Goal: Information Seeking & Learning: Learn about a topic

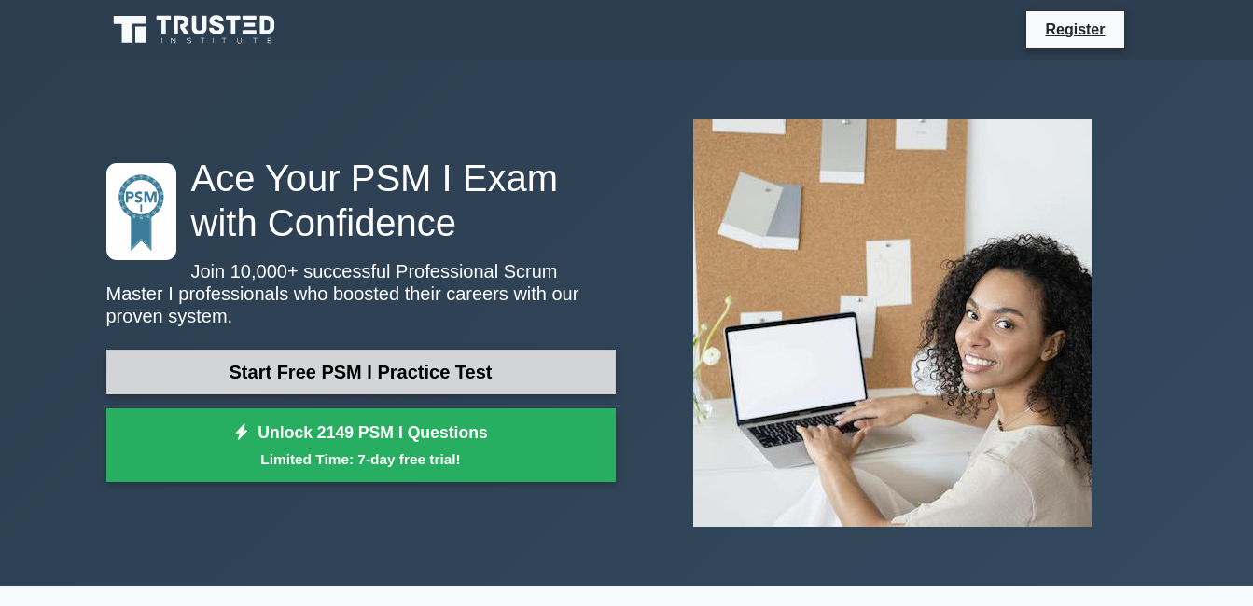
click at [434, 368] on link "Start Free PSM I Practice Test" at bounding box center [360, 372] width 509 height 45
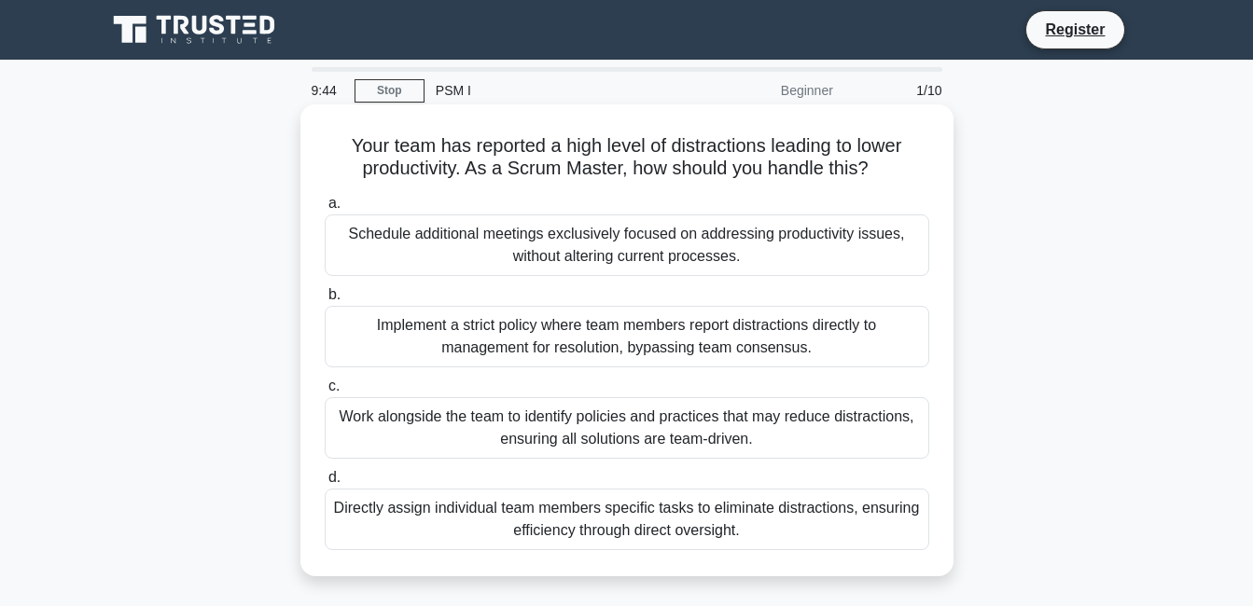
click at [604, 437] on div "Work alongside the team to identify policies and practices that may reduce dist…" at bounding box center [627, 428] width 604 height 62
click at [325, 393] on input "c. Work alongside the team to identify policies and practices that may reduce d…" at bounding box center [325, 387] width 0 height 12
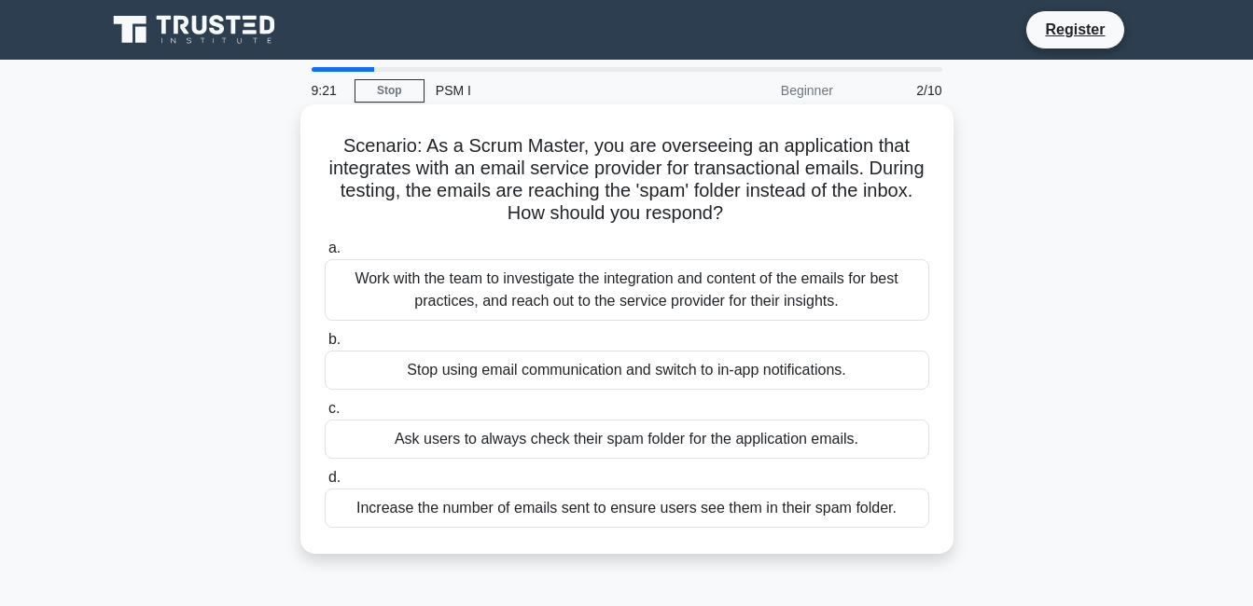
click at [630, 271] on div "Work with the team to investigate the integration and content of the emails for…" at bounding box center [627, 290] width 604 height 62
click at [325, 255] on input "a. Work with the team to investigate the integration and content of the emails …" at bounding box center [325, 249] width 0 height 12
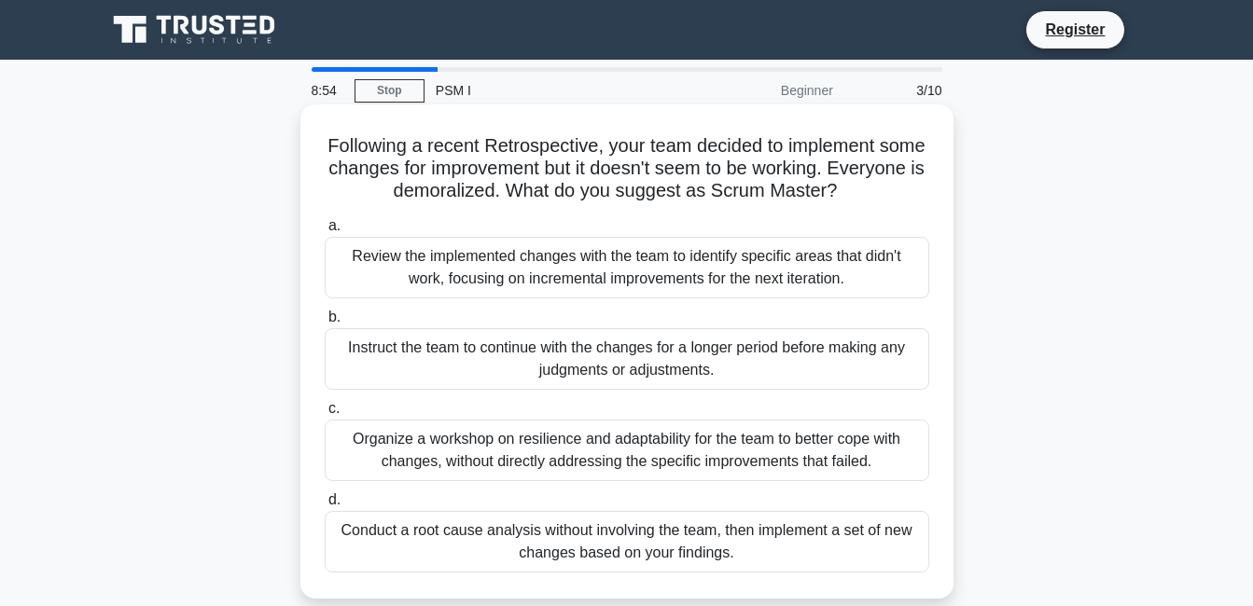
click at [597, 274] on div "Review the implemented changes with the team to identify specific areas that di…" at bounding box center [627, 268] width 604 height 62
click at [325, 232] on input "a. Review the implemented changes with the team to identify specific areas that…" at bounding box center [325, 226] width 0 height 12
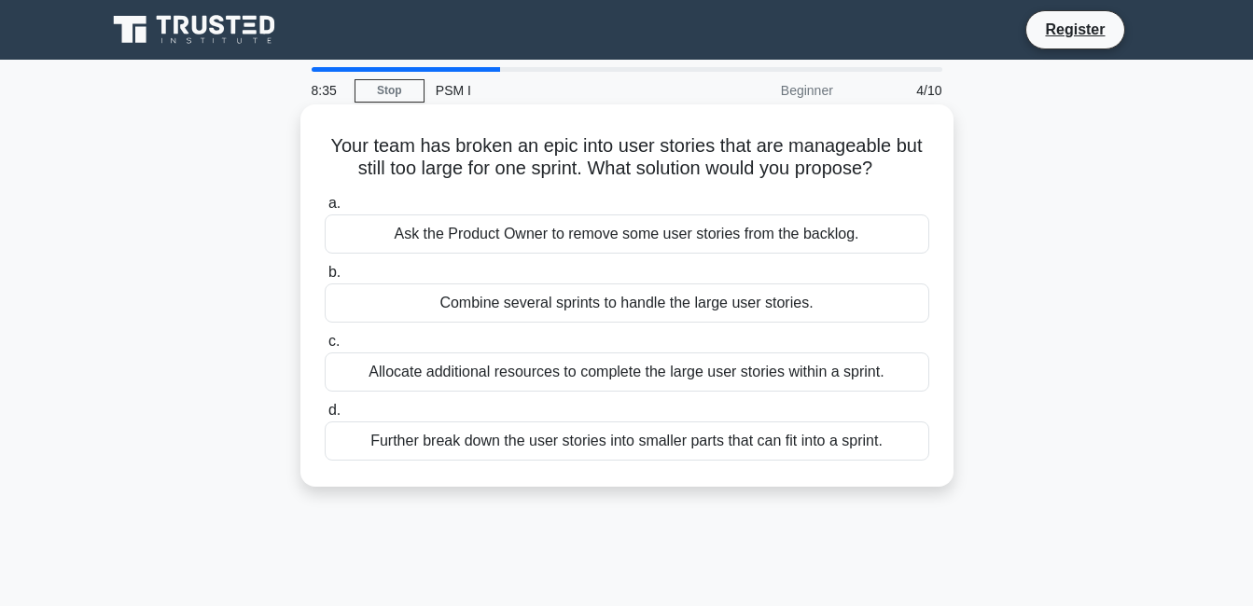
click at [659, 442] on div "Further break down the user stories into smaller parts that can fit into a spri…" at bounding box center [627, 441] width 604 height 39
click at [325, 417] on input "d. Further break down the user stories into smaller parts that can fit into a s…" at bounding box center [325, 411] width 0 height 12
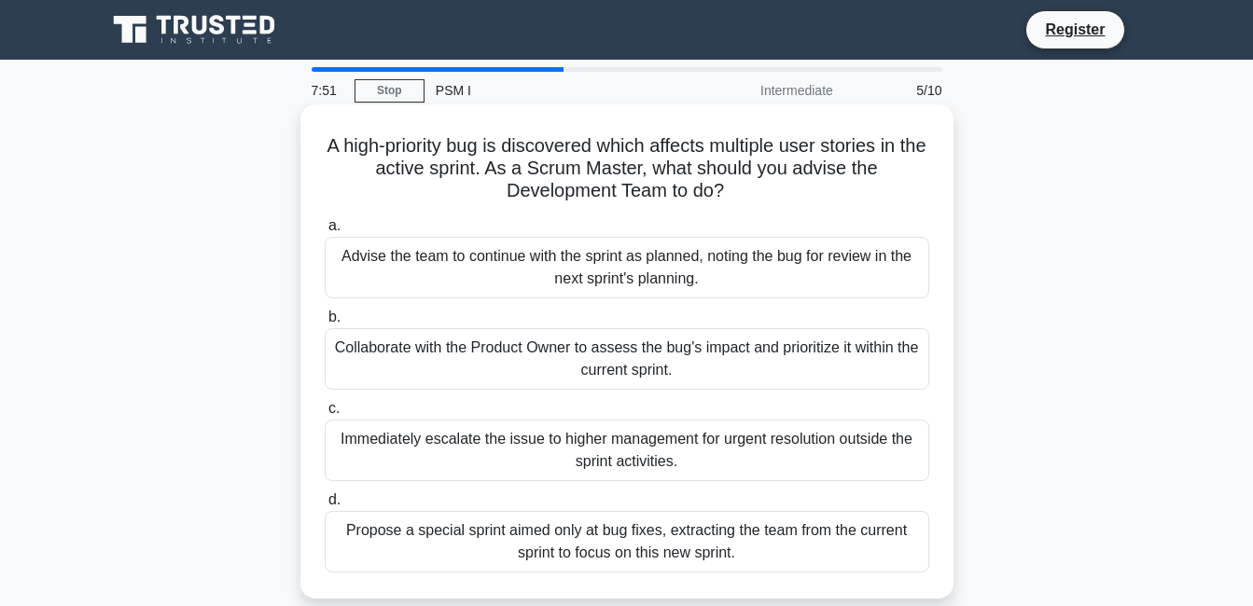
click at [699, 371] on div "Collaborate with the Product Owner to assess the bug's impact and prioritize it…" at bounding box center [627, 359] width 604 height 62
click at [325, 324] on input "b. Collaborate with the Product Owner to assess the bug's impact and prioritize…" at bounding box center [325, 318] width 0 height 12
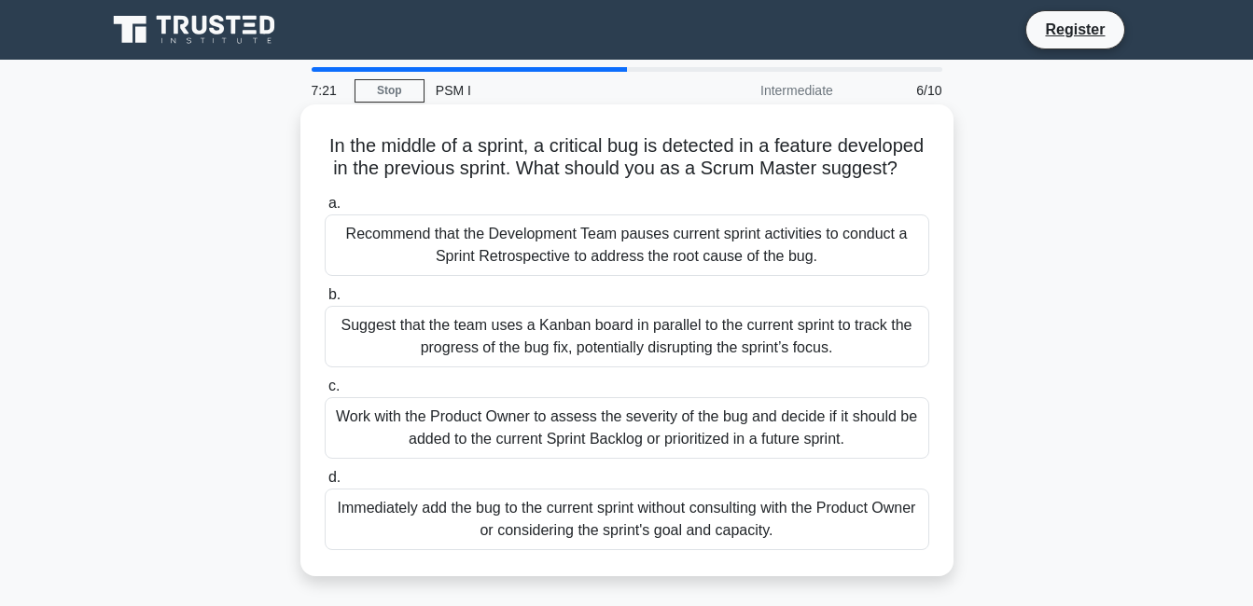
click at [673, 364] on div "Suggest that the team uses a Kanban board in parallel to the current sprint to …" at bounding box center [627, 337] width 604 height 62
click at [325, 301] on input "b. Suggest that the team uses a Kanban board in parallel to the current sprint …" at bounding box center [325, 295] width 0 height 12
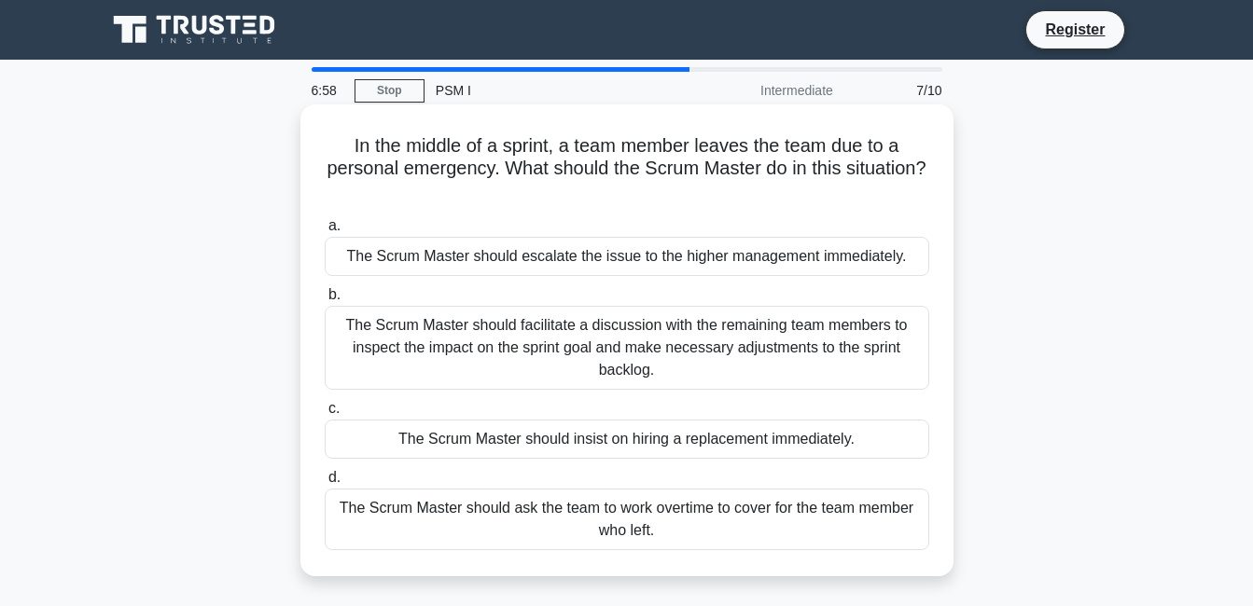
click at [639, 351] on div "The Scrum Master should facilitate a discussion with the remaining team members…" at bounding box center [627, 348] width 604 height 84
click at [325, 301] on input "b. The Scrum Master should facilitate a discussion with the remaining team memb…" at bounding box center [325, 295] width 0 height 12
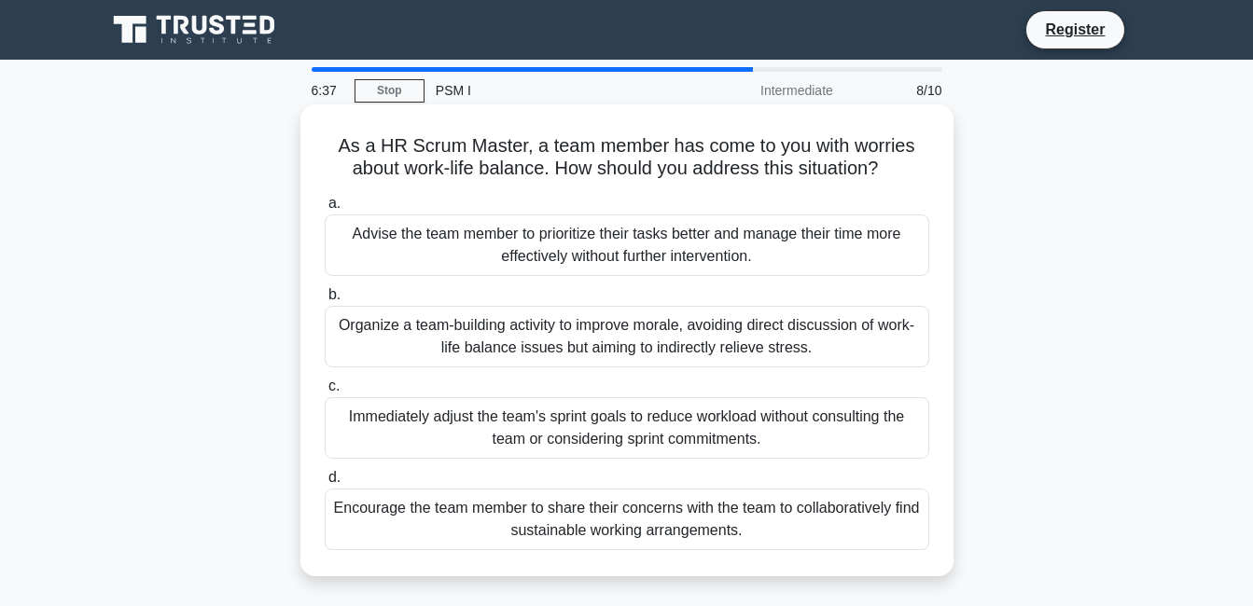
click at [716, 521] on div "Encourage the team member to share their concerns with the team to collaborativ…" at bounding box center [627, 520] width 604 height 62
click at [325, 484] on input "d. Encourage the team member to share their concerns with the team to collabora…" at bounding box center [325, 478] width 0 height 12
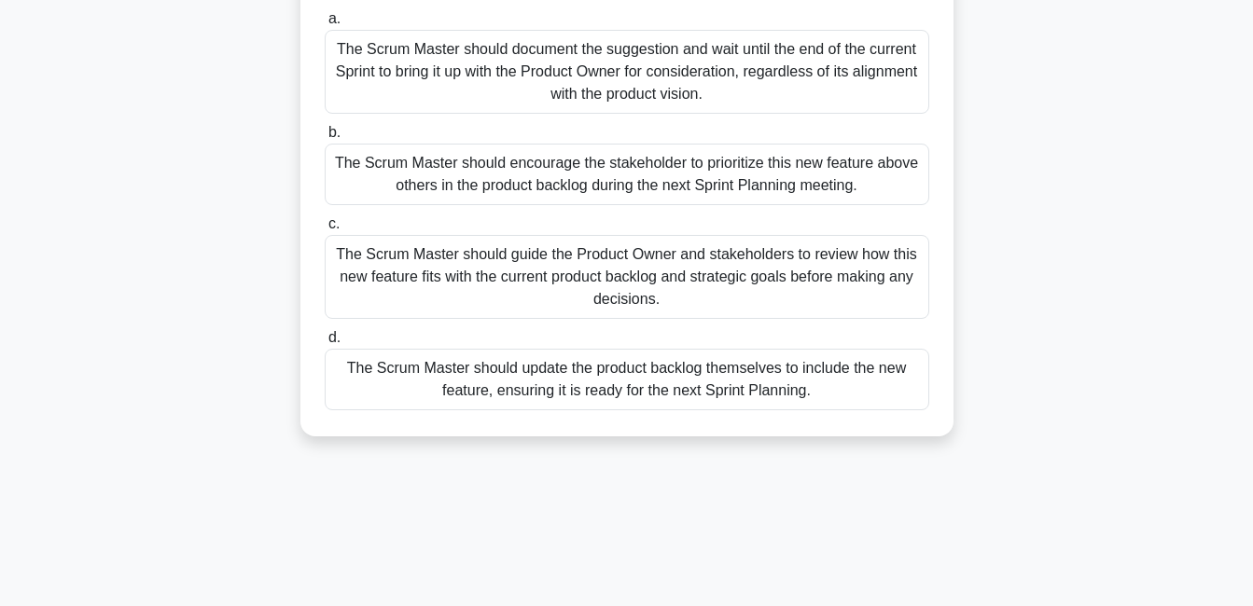
scroll to position [224, 0]
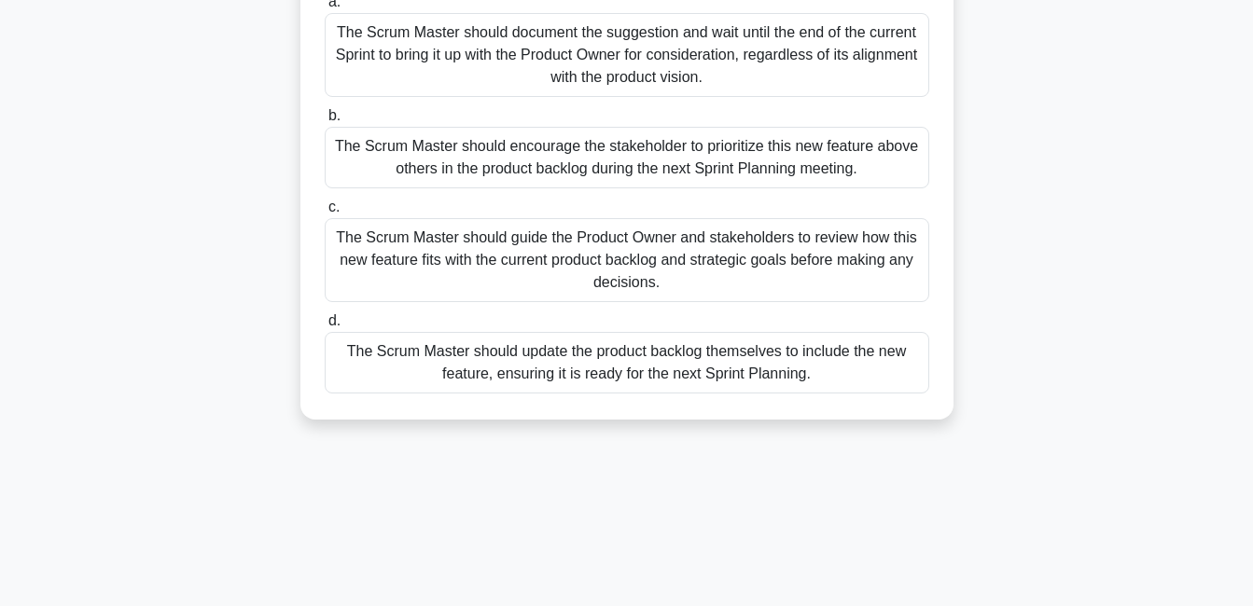
click at [618, 265] on div "The Scrum Master should guide the Product Owner and stakeholders to review how …" at bounding box center [627, 260] width 604 height 84
click at [325, 214] on input "c. The Scrum Master should guide the Product Owner and stakeholders to review h…" at bounding box center [325, 207] width 0 height 12
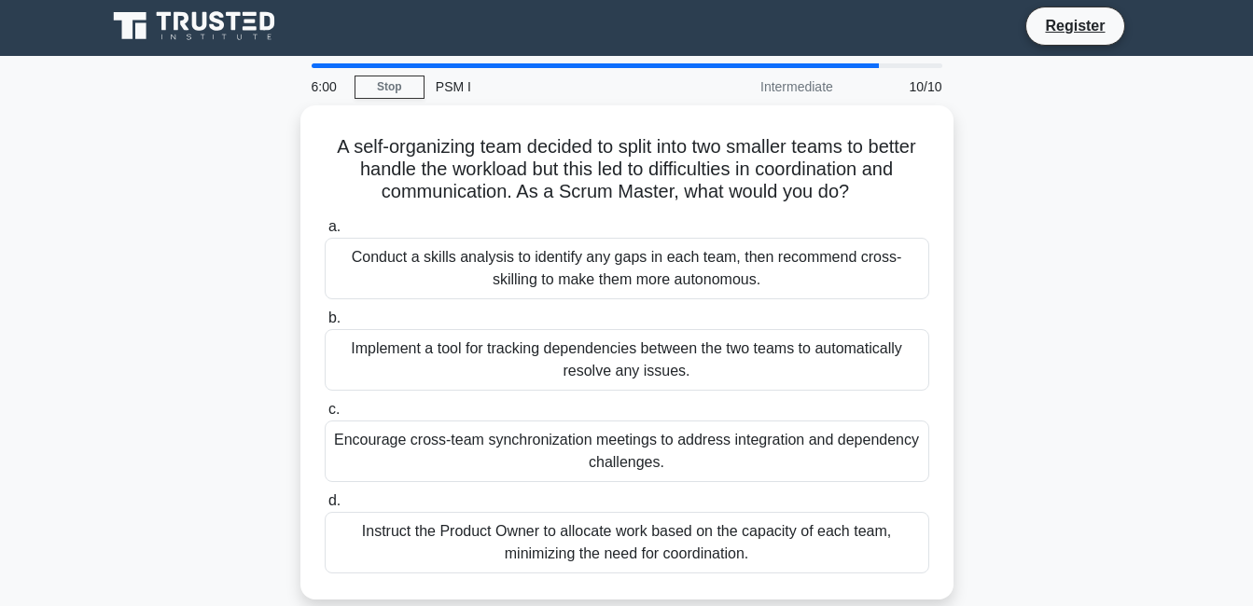
scroll to position [0, 0]
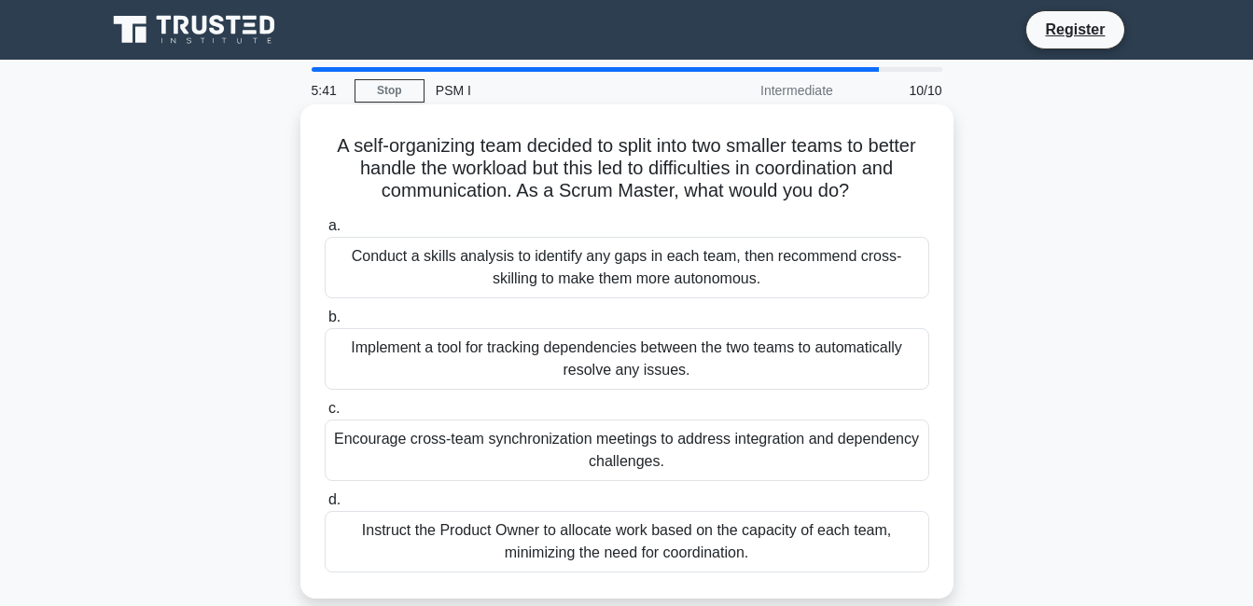
click at [613, 453] on div "Encourage cross-team synchronization meetings to address integration and depend…" at bounding box center [627, 451] width 604 height 62
click at [325, 415] on input "c. Encourage cross-team synchronization meetings to address integration and dep…" at bounding box center [325, 409] width 0 height 12
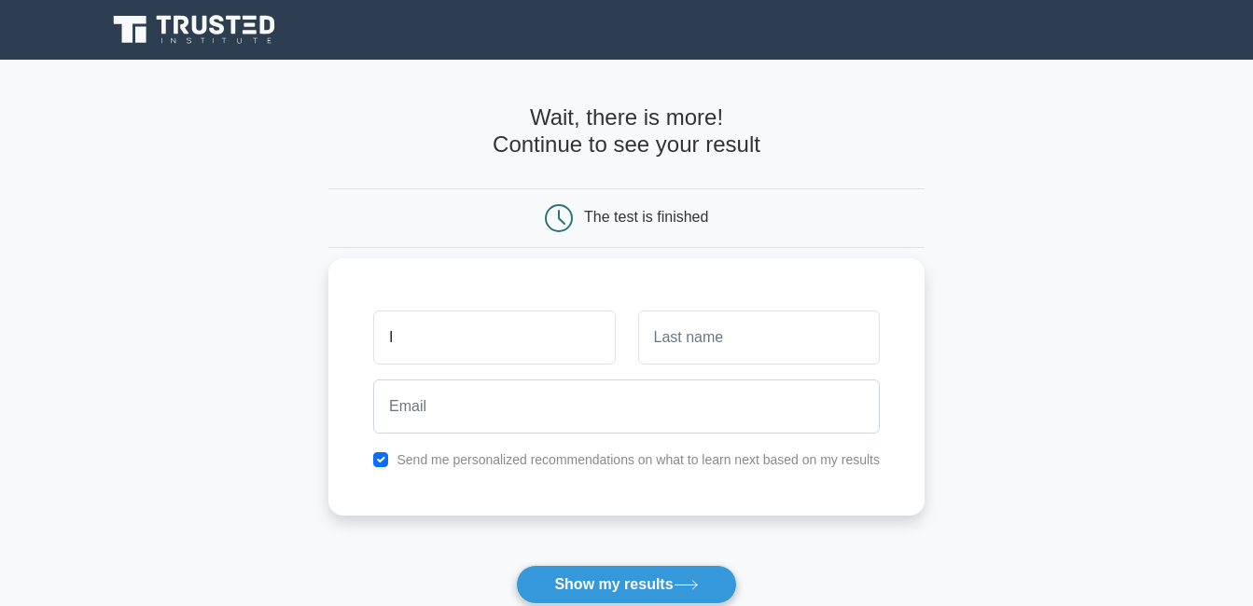
type input "ibilola"
click at [680, 334] on input "text" at bounding box center [759, 338] width 242 height 54
type input "OLUDARE"
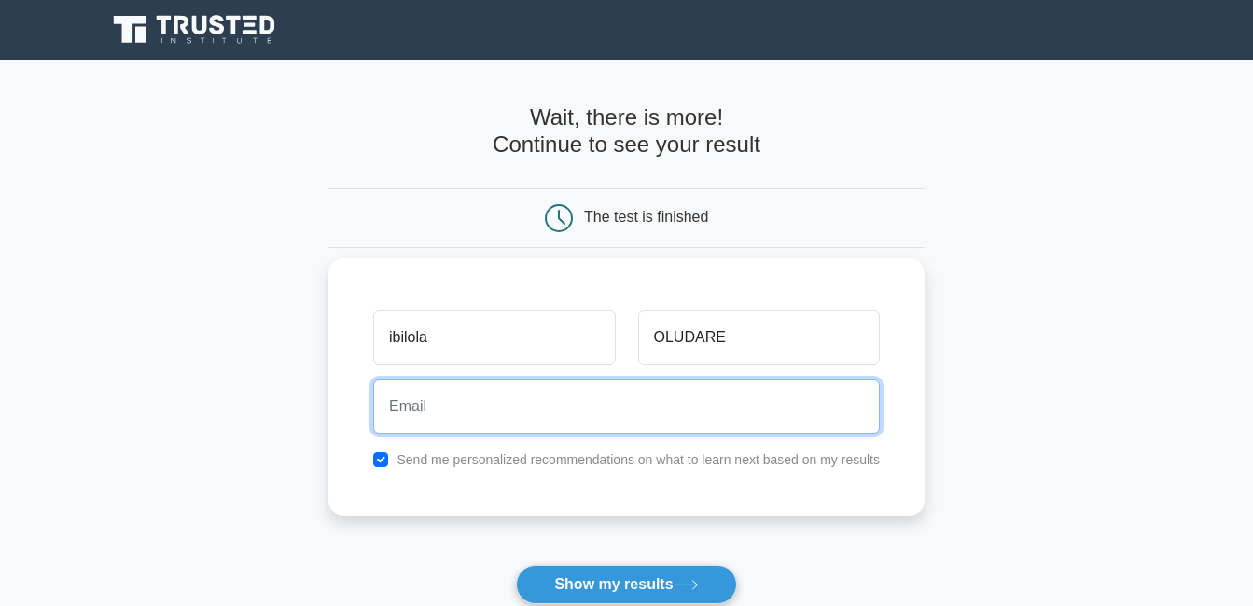
click at [637, 407] on input "email" at bounding box center [626, 407] width 507 height 54
type input "ibilolaowolabi@yahoo.com"
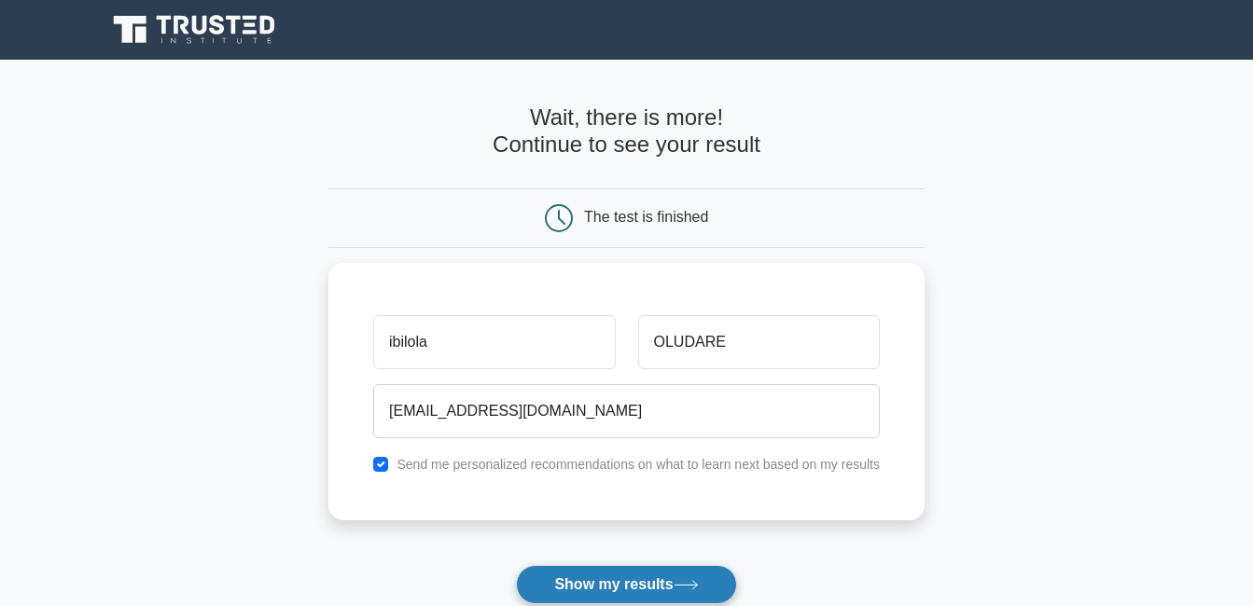
click at [598, 585] on button "Show my results" at bounding box center [626, 584] width 220 height 39
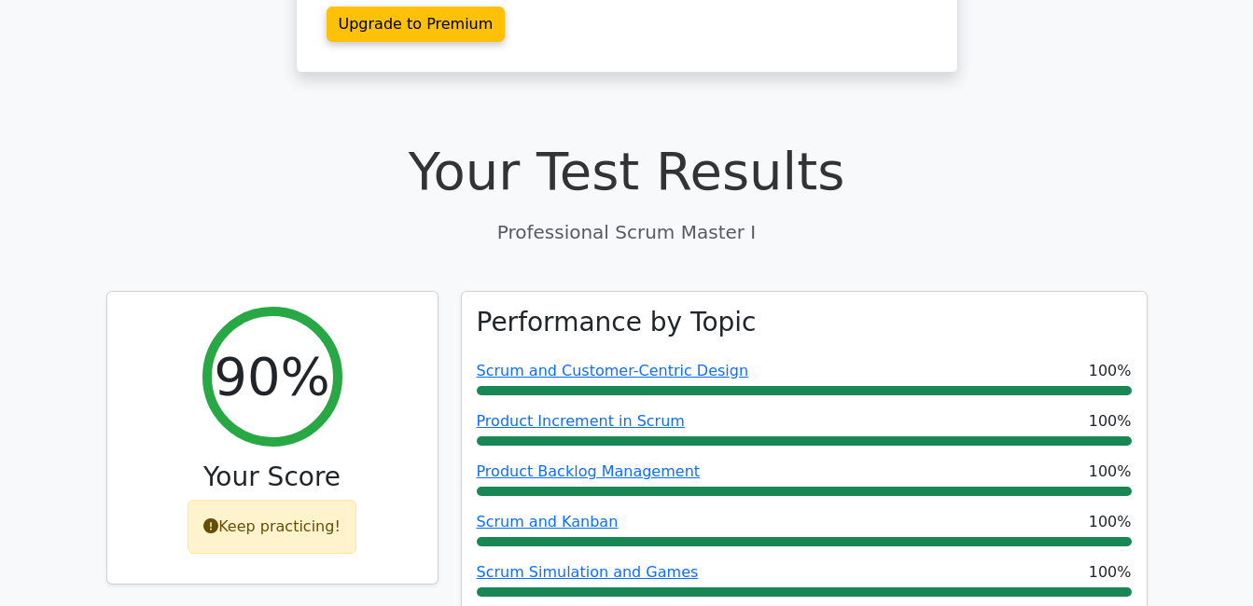
scroll to position [507, 0]
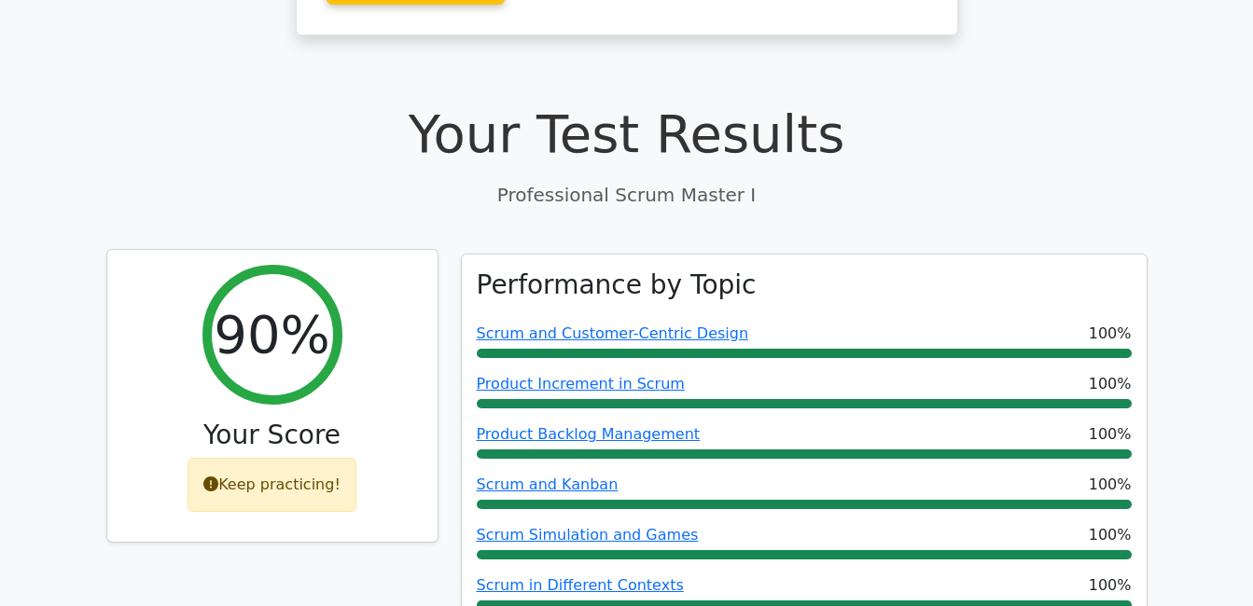
click at [259, 458] on div "Keep practicing!" at bounding box center [271, 485] width 169 height 54
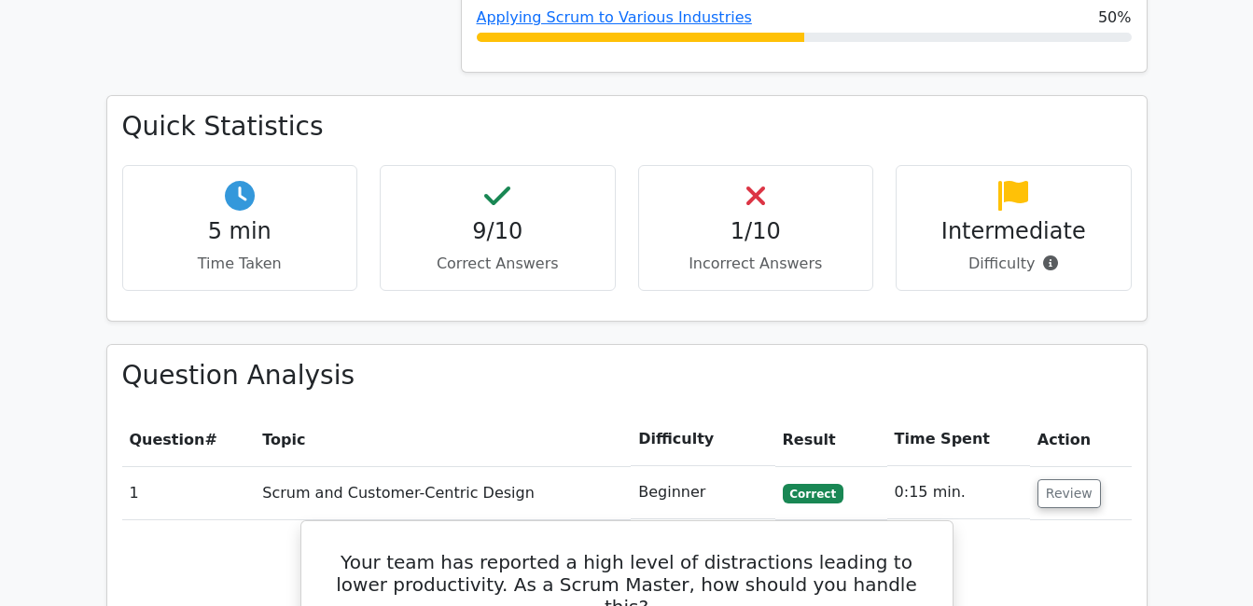
scroll to position [1200, 0]
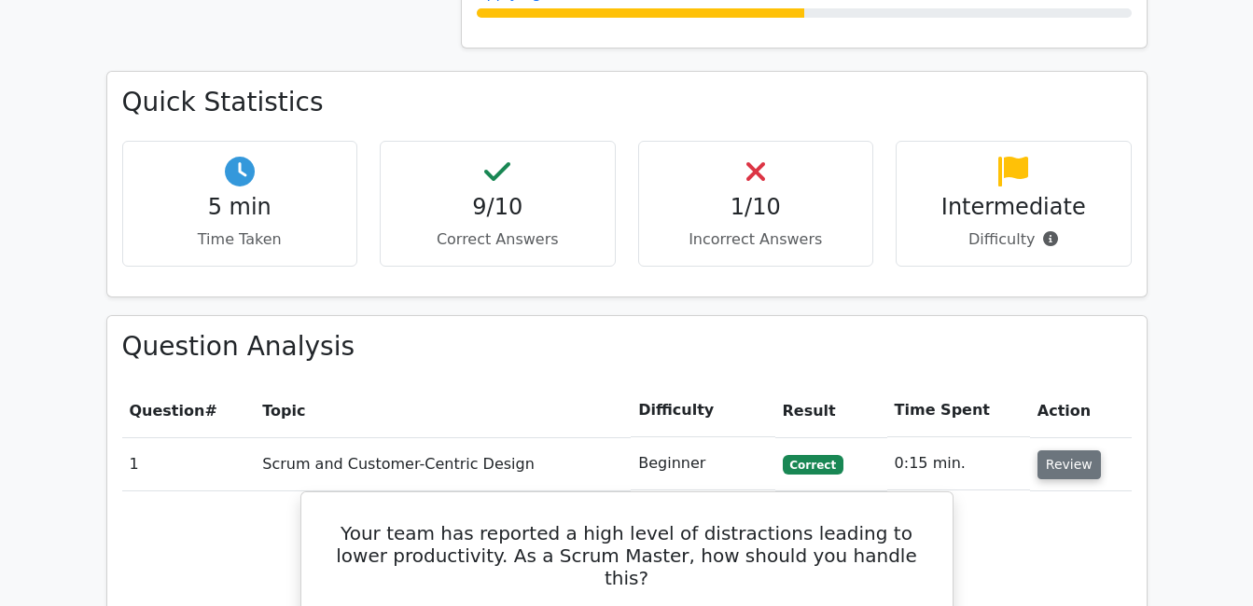
click at [1064, 451] on button "Review" at bounding box center [1068, 465] width 63 height 29
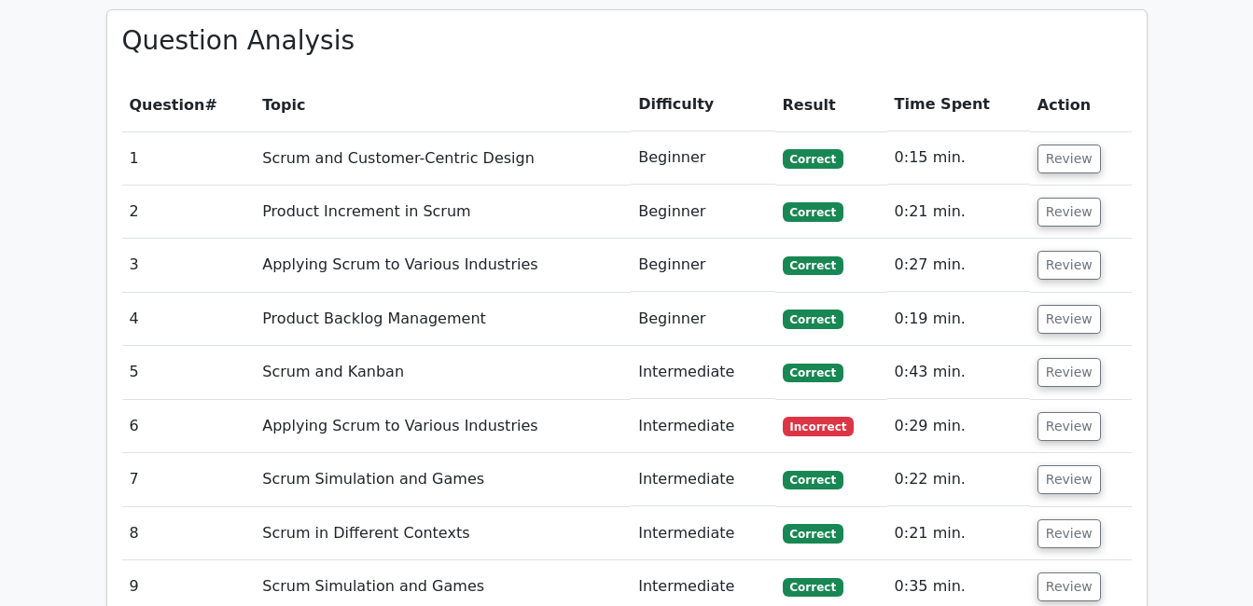
scroll to position [1701, 0]
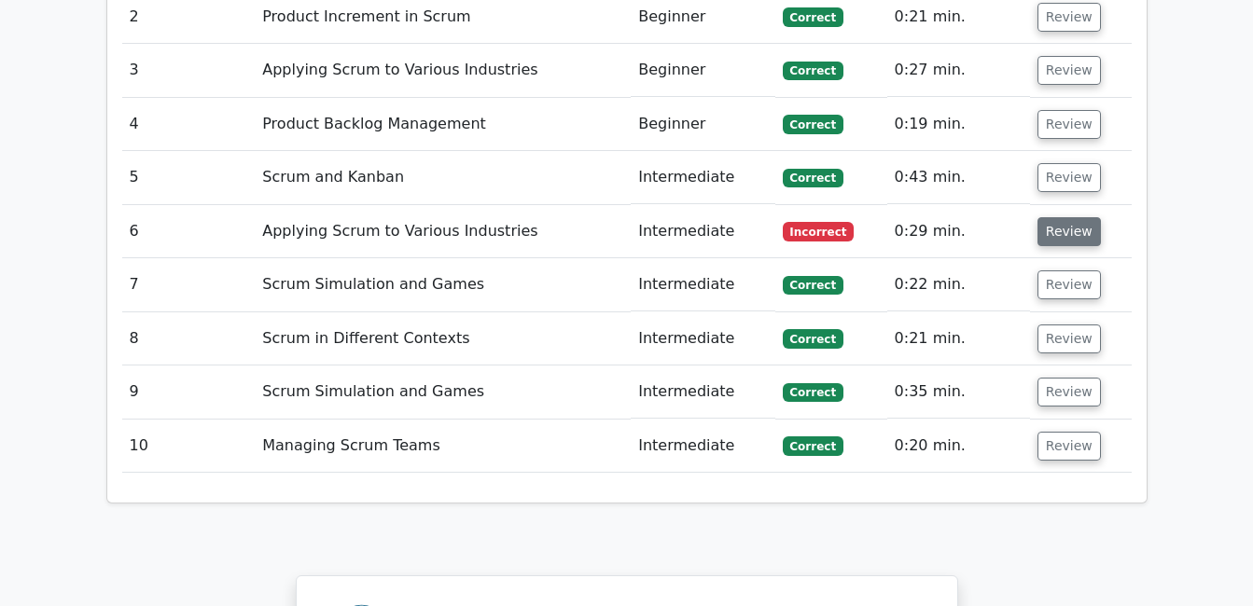
click at [1044, 217] on button "Review" at bounding box center [1068, 231] width 63 height 29
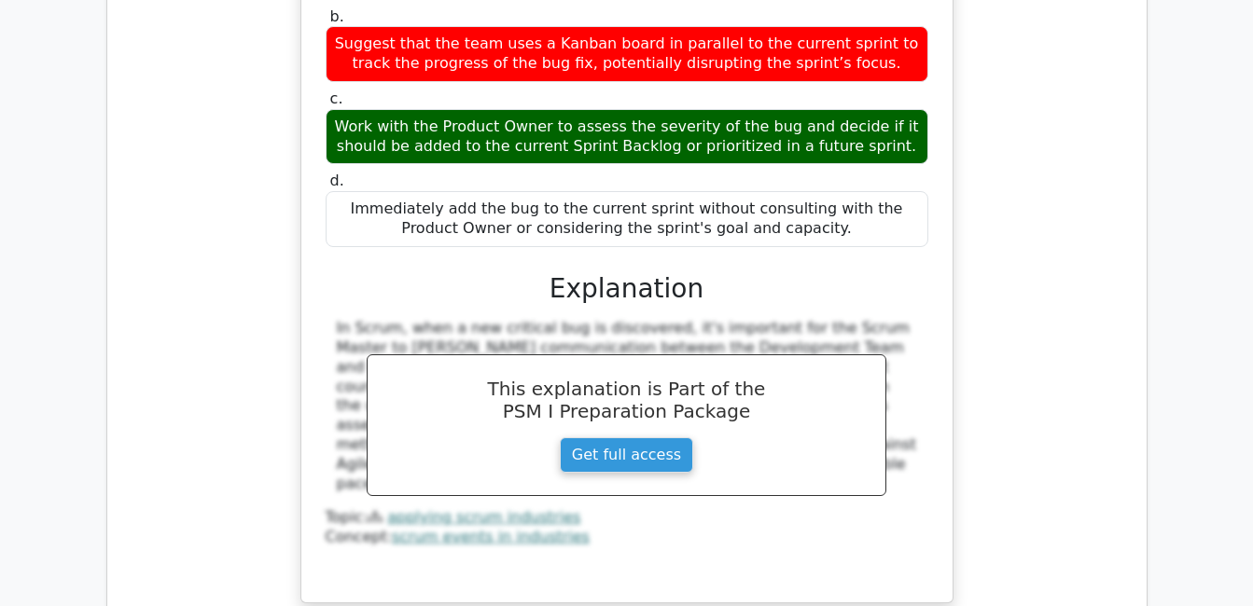
scroll to position [2211, 0]
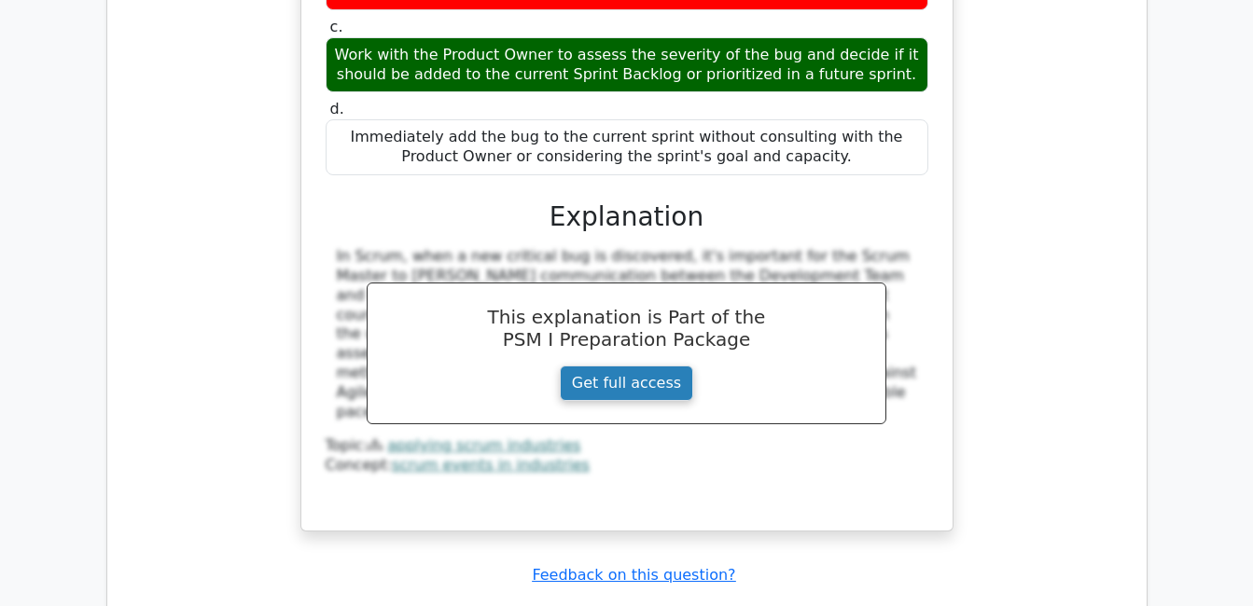
click at [641, 366] on link "Get full access" at bounding box center [626, 383] width 133 height 35
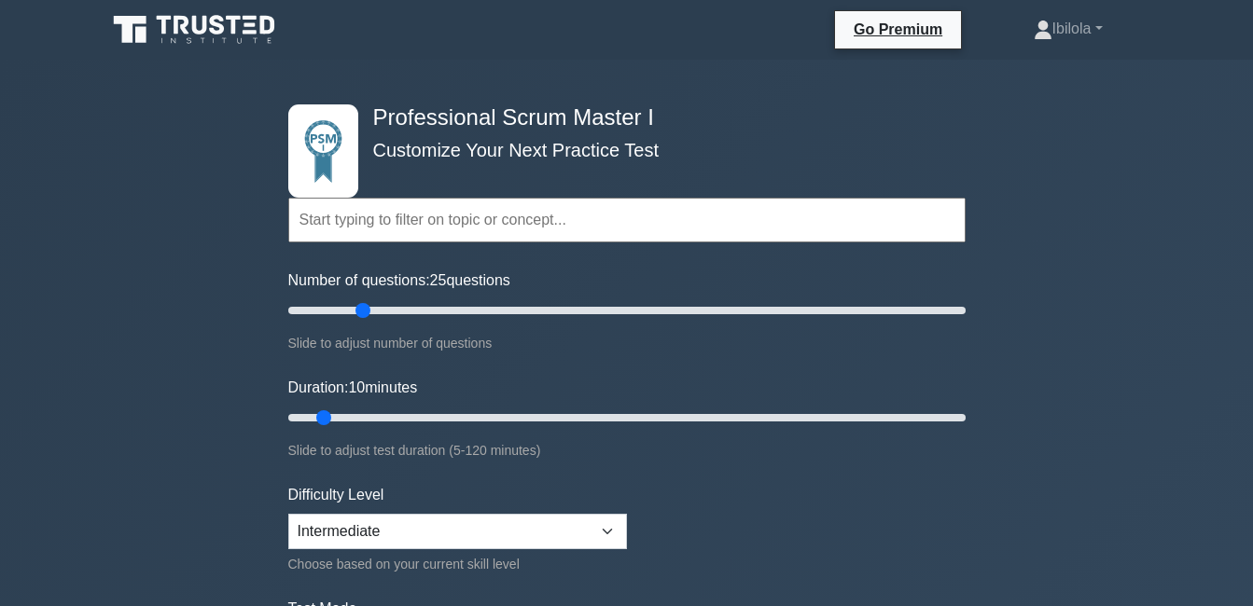
drag, startPoint x: 311, startPoint y: 310, endPoint x: 370, endPoint y: 312, distance: 59.8
type input "25"
click at [370, 312] on input "Number of questions: 25 questions" at bounding box center [626, 310] width 677 height 22
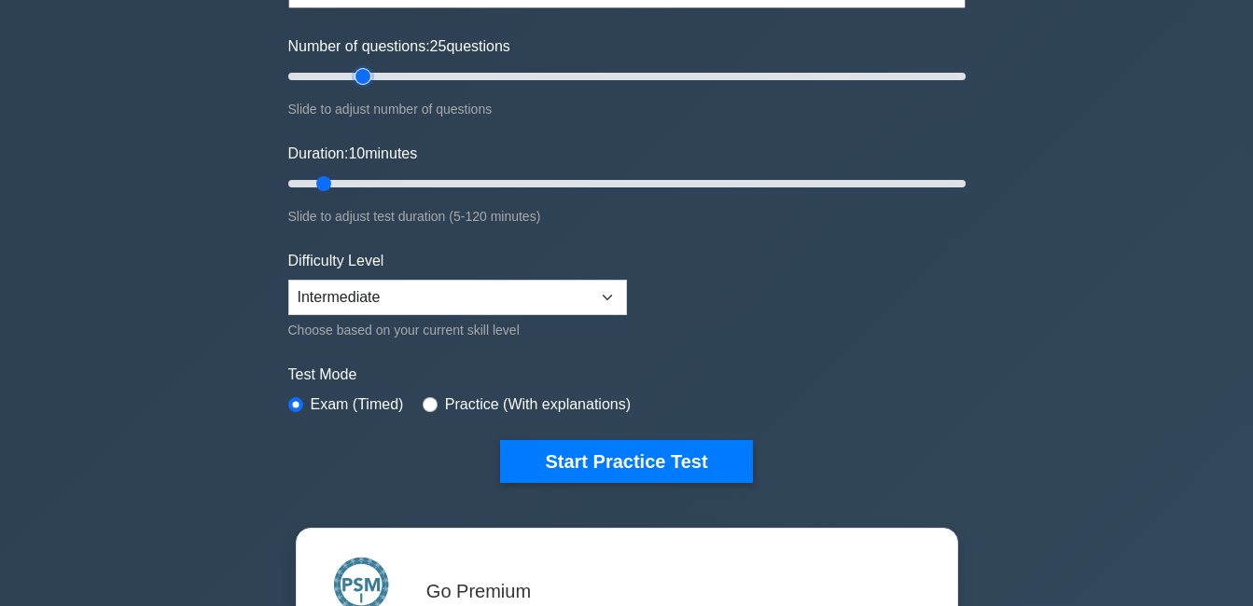
scroll to position [257, 0]
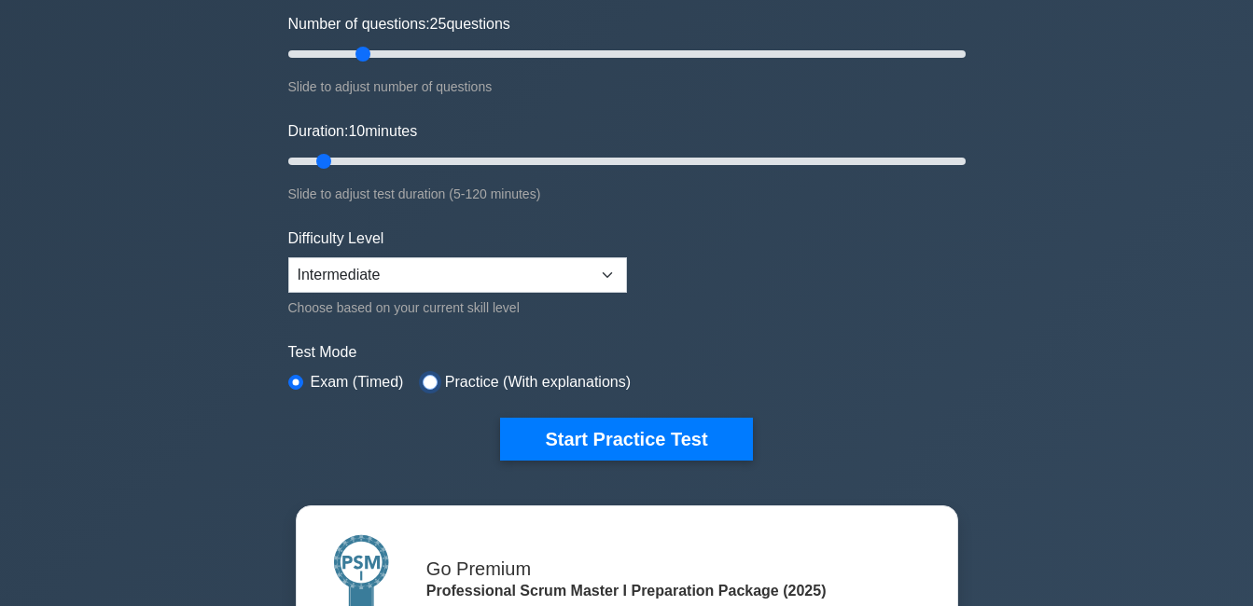
click at [423, 382] on input "radio" at bounding box center [430, 382] width 15 height 15
radio input "true"
click at [297, 379] on input "radio" at bounding box center [295, 382] width 15 height 15
radio input "true"
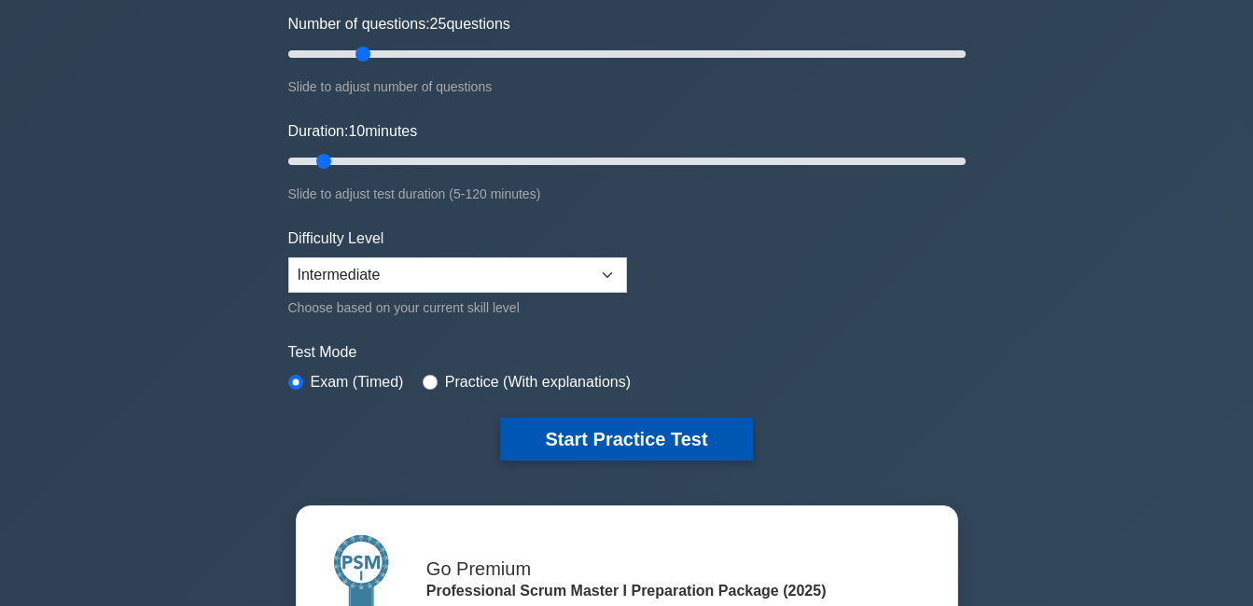
click at [584, 447] on button "Start Practice Test" at bounding box center [626, 439] width 252 height 43
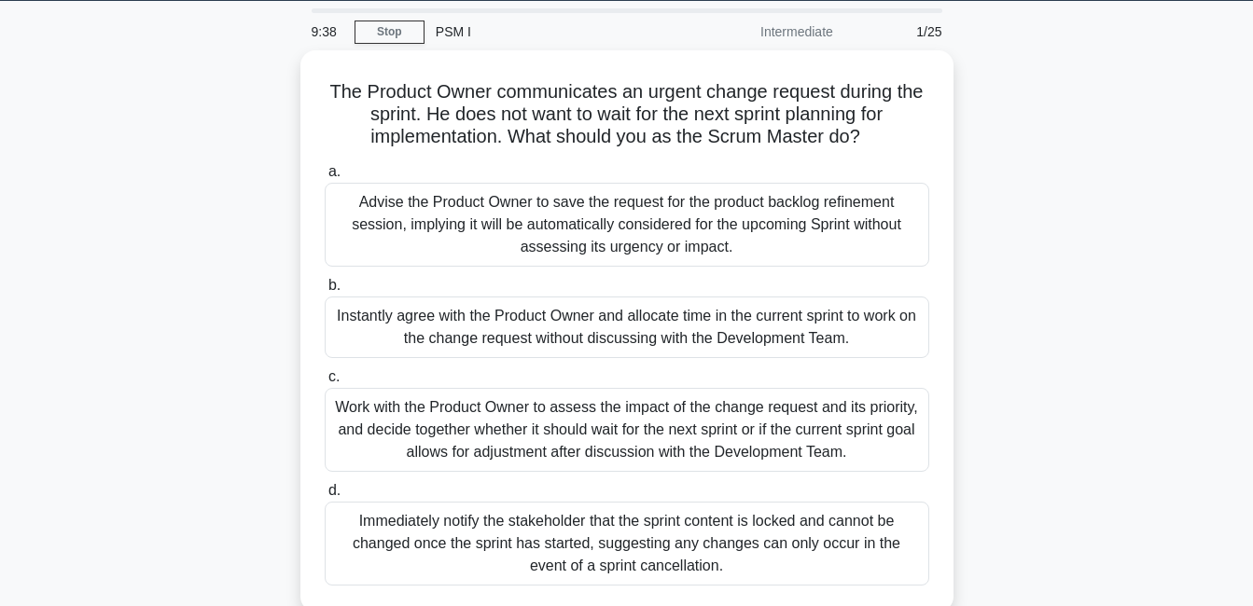
scroll to position [75, 0]
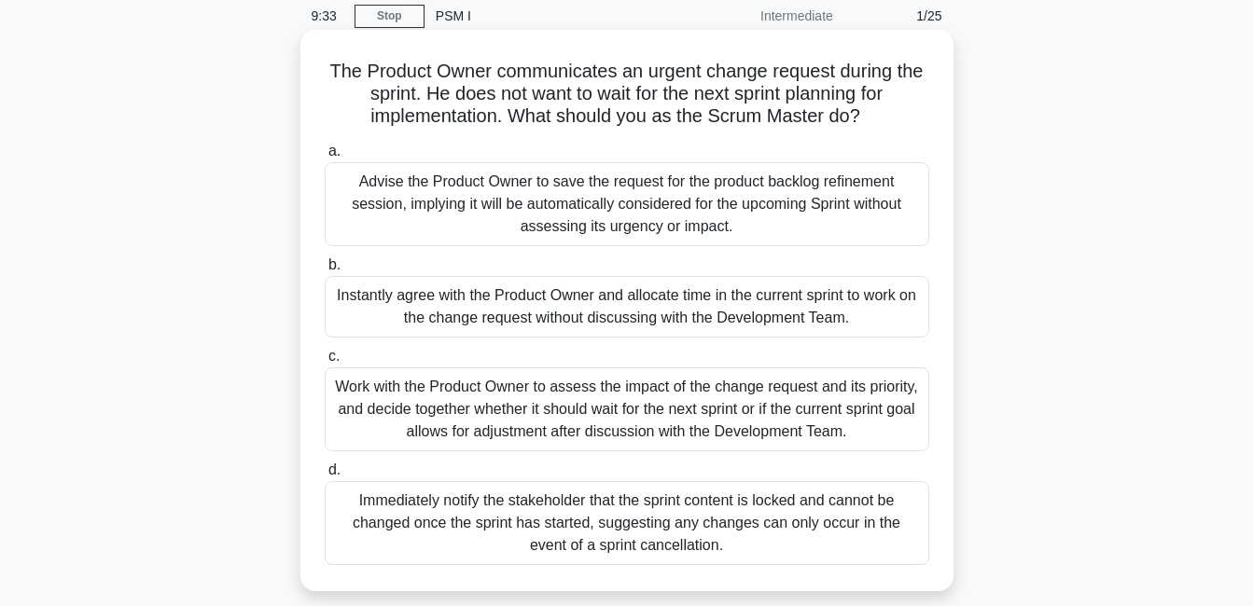
click at [775, 405] on div "Work with the Product Owner to assess the impact of the change request and its …" at bounding box center [627, 410] width 604 height 84
click at [325, 363] on input "c. Work with the Product Owner to assess the impact of the change request and i…" at bounding box center [325, 357] width 0 height 12
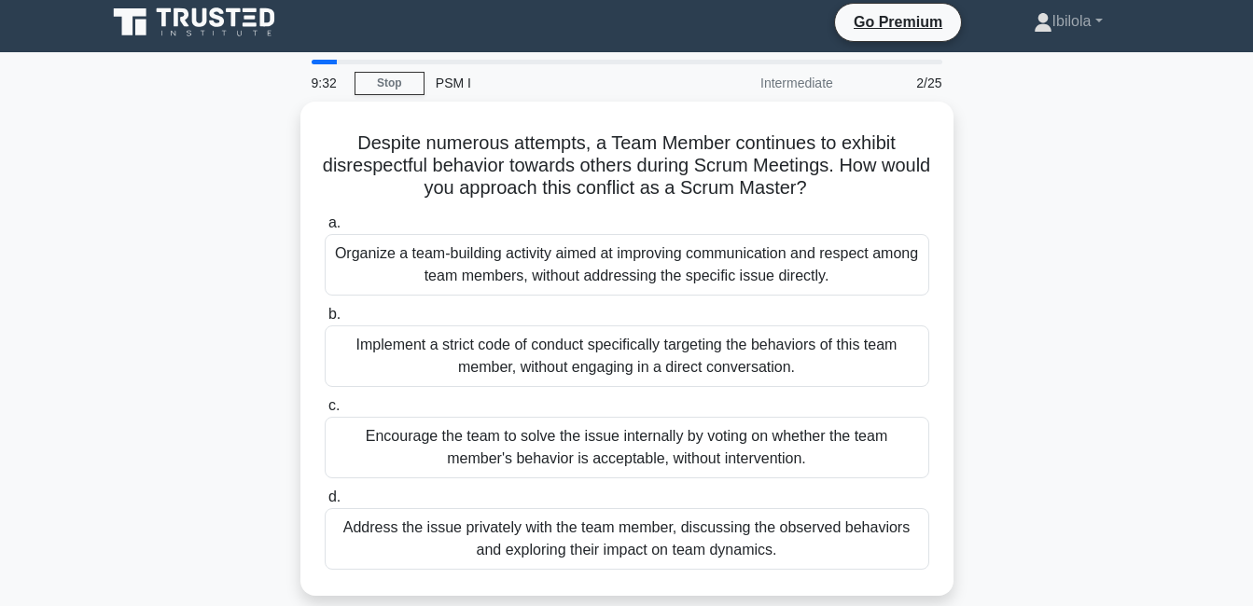
scroll to position [0, 0]
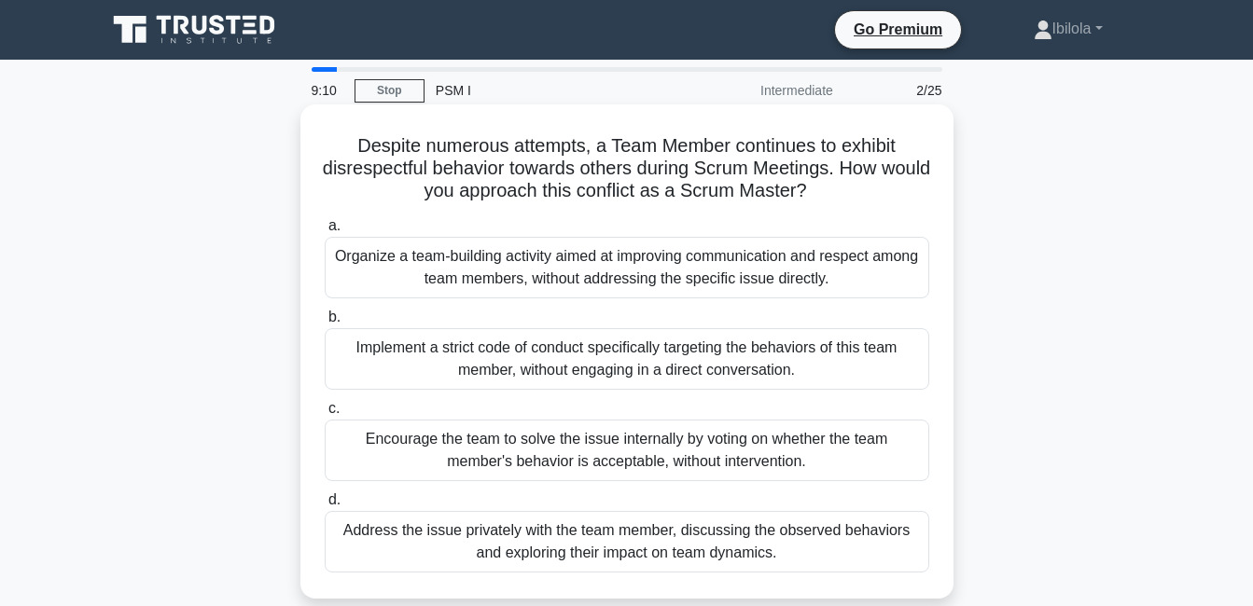
click at [731, 278] on div "Organize a team-building activity aimed at improving communication and respect …" at bounding box center [627, 268] width 604 height 62
click at [325, 232] on input "a. Organize a team-building activity aimed at improving communication and respe…" at bounding box center [325, 226] width 0 height 12
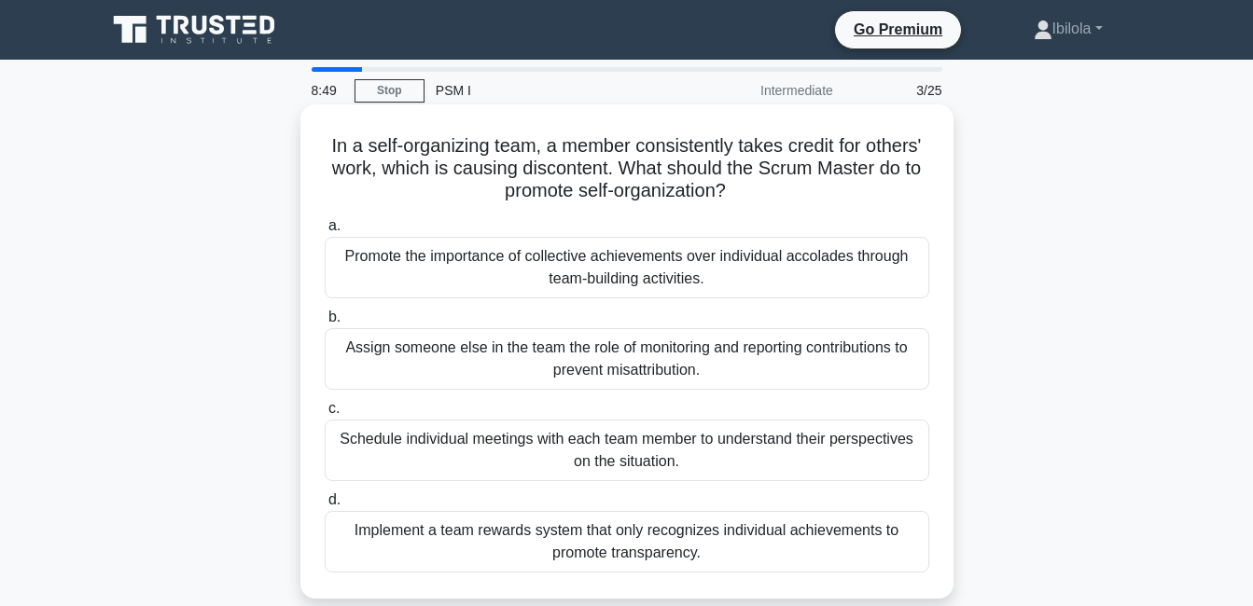
click at [643, 261] on div "Promote the importance of collective achievements over individual accolades thr…" at bounding box center [627, 268] width 604 height 62
click at [325, 232] on input "a. Promote the importance of collective achievements over individual accolades …" at bounding box center [325, 226] width 0 height 12
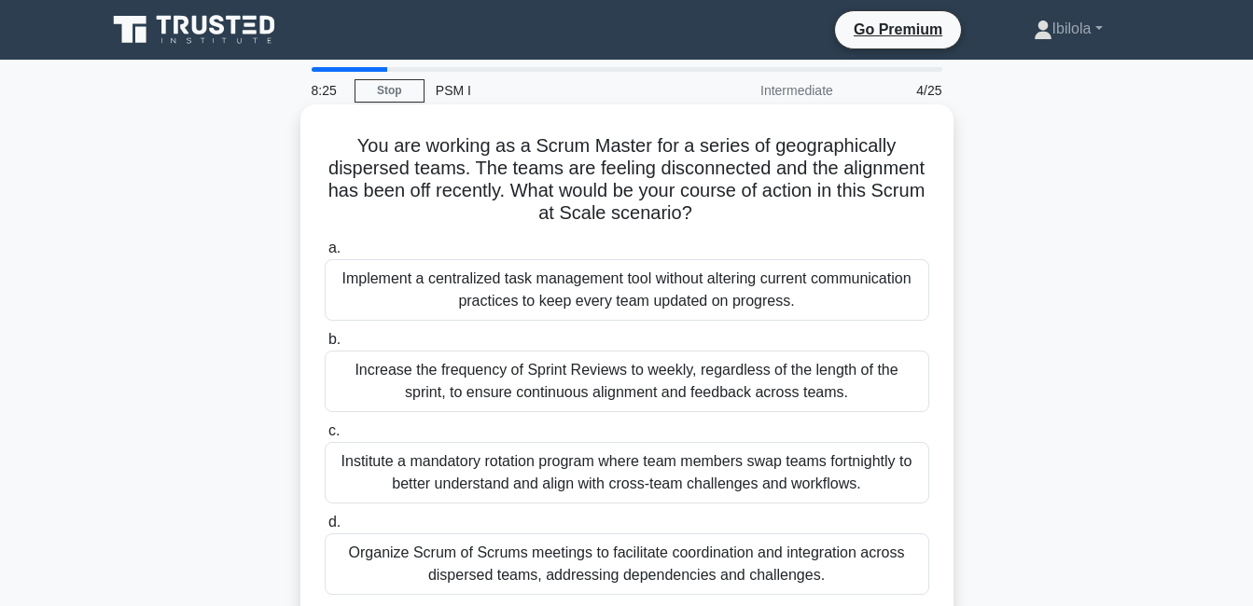
click at [652, 560] on div "Organize Scrum of Scrums meetings to facilitate coordination and integration ac…" at bounding box center [627, 565] width 604 height 62
click at [325, 529] on input "d. Organize Scrum of Scrums meetings to facilitate coordination and integration…" at bounding box center [325, 523] width 0 height 12
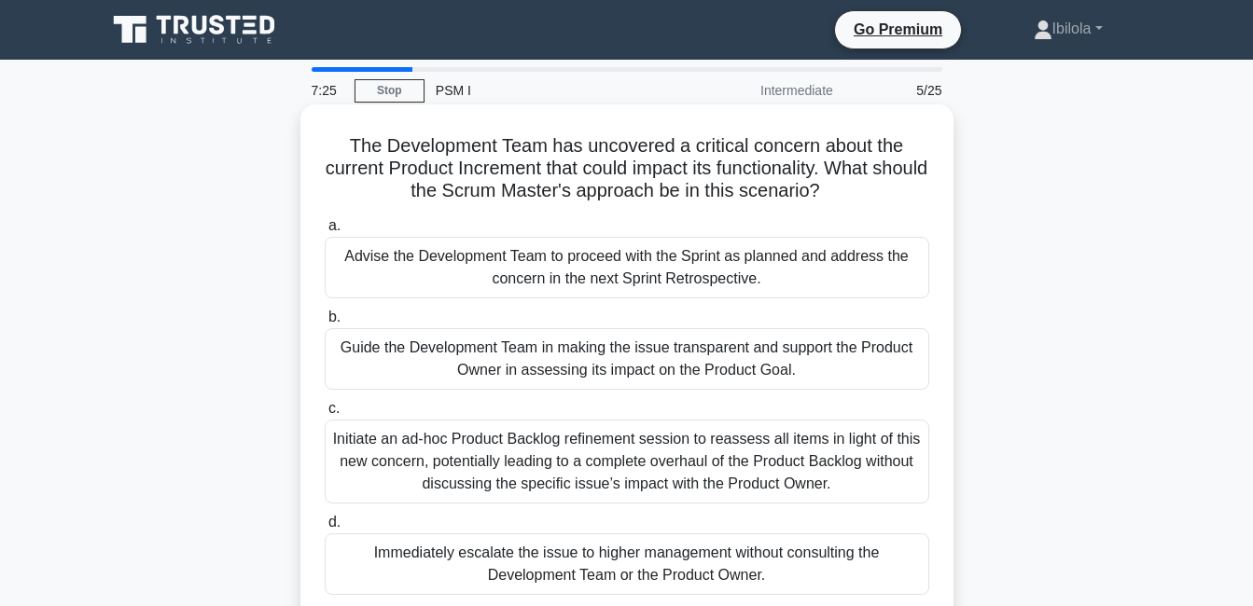
click at [527, 346] on div "Guide the Development Team in making the issue transparent and support the Prod…" at bounding box center [627, 359] width 604 height 62
click at [325, 324] on input "b. Guide the Development Team in making the issue transparent and support the P…" at bounding box center [325, 318] width 0 height 12
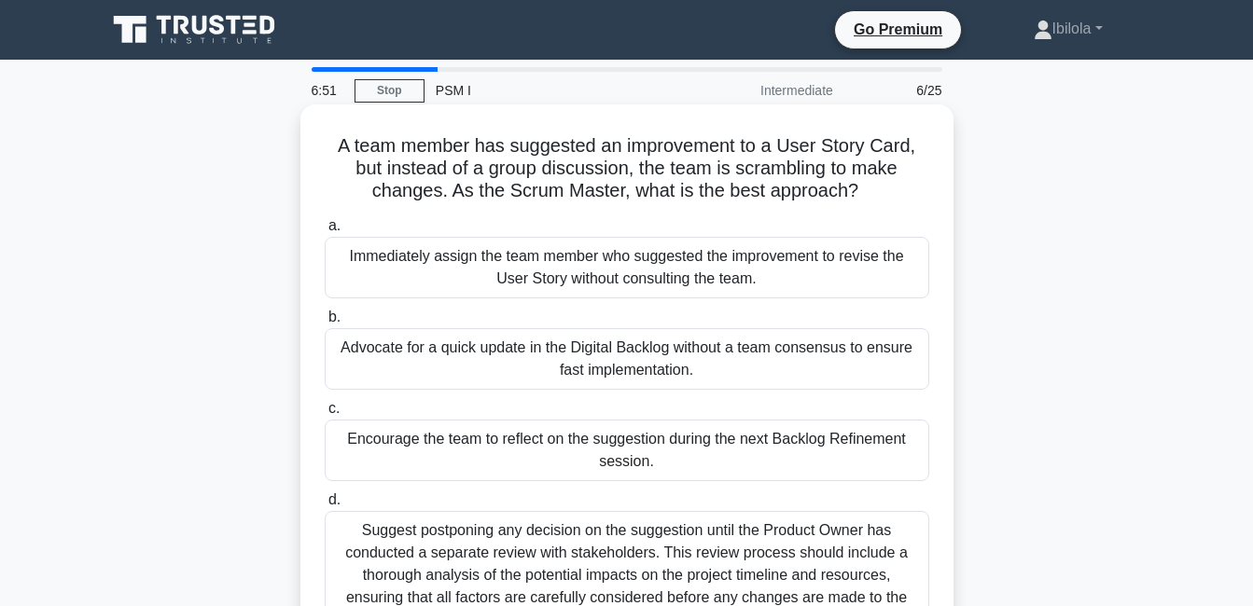
click at [734, 451] on div "Encourage the team to reflect on the suggestion during the next Backlog Refinem…" at bounding box center [627, 451] width 604 height 62
click at [325, 415] on input "c. Encourage the team to reflect on the suggestion during the next Backlog Refi…" at bounding box center [325, 409] width 0 height 12
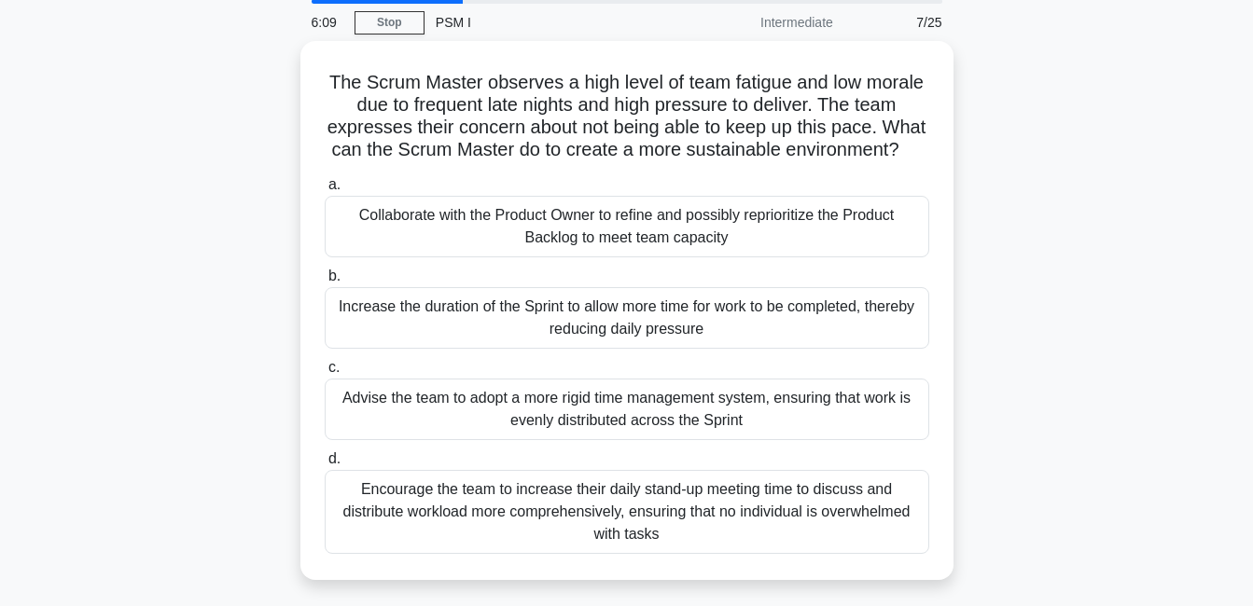
scroll to position [75, 0]
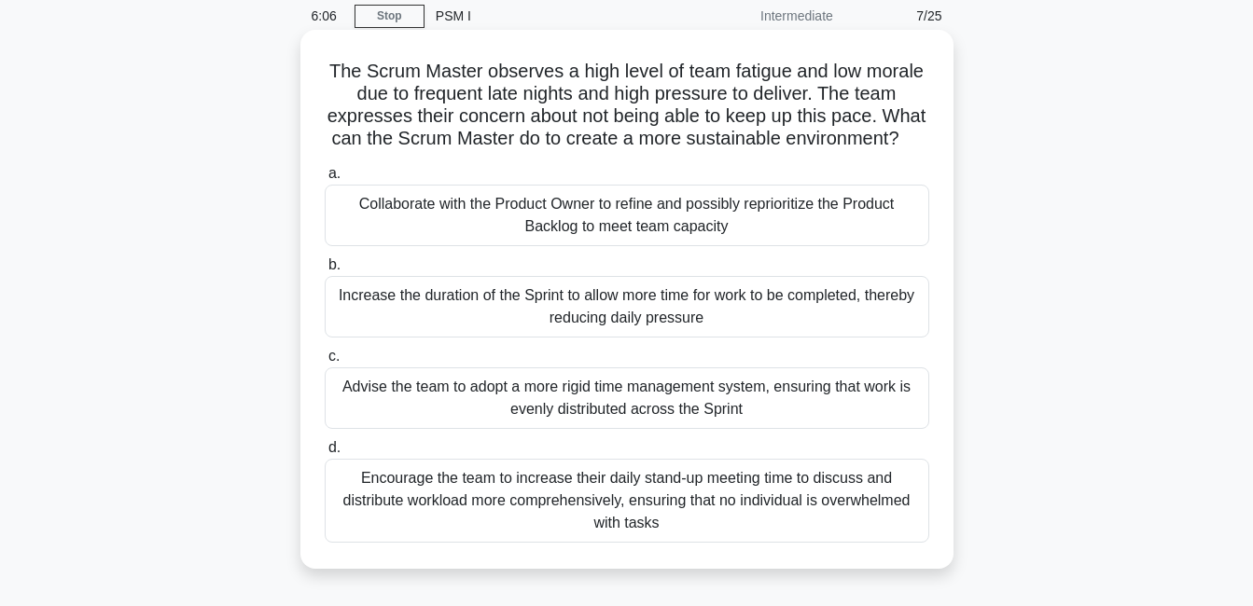
click at [761, 523] on div "Encourage the team to increase their daily stand-up meeting time to discuss and…" at bounding box center [627, 501] width 604 height 84
click at [325, 454] on input "d. Encourage the team to increase their daily stand-up meeting time to discuss …" at bounding box center [325, 448] width 0 height 12
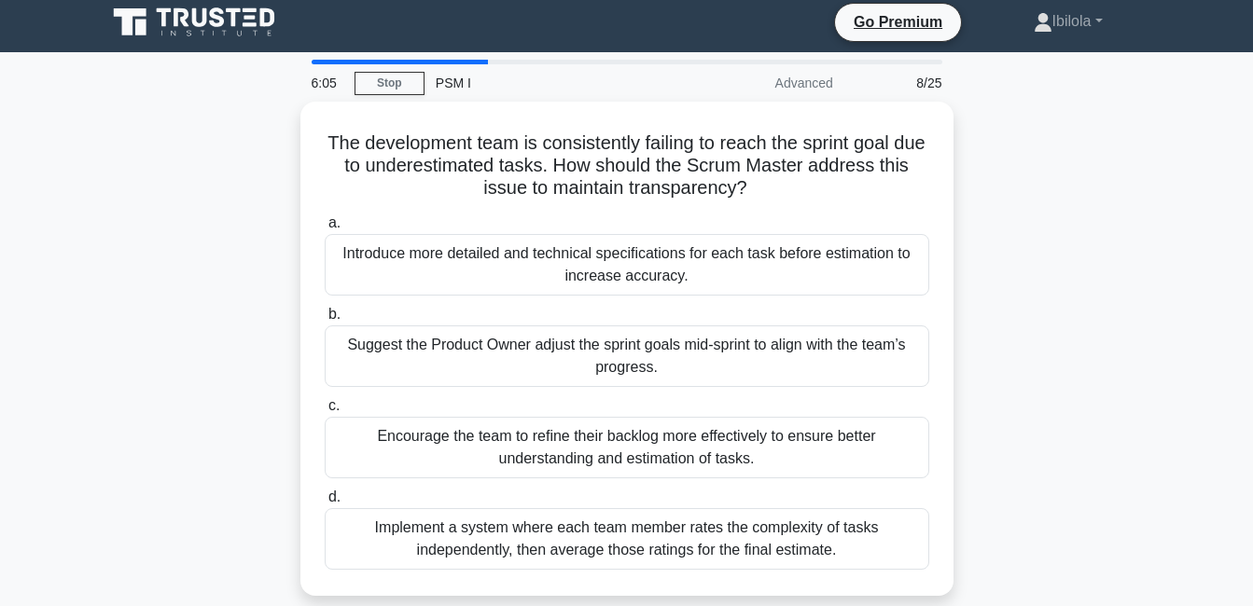
scroll to position [0, 0]
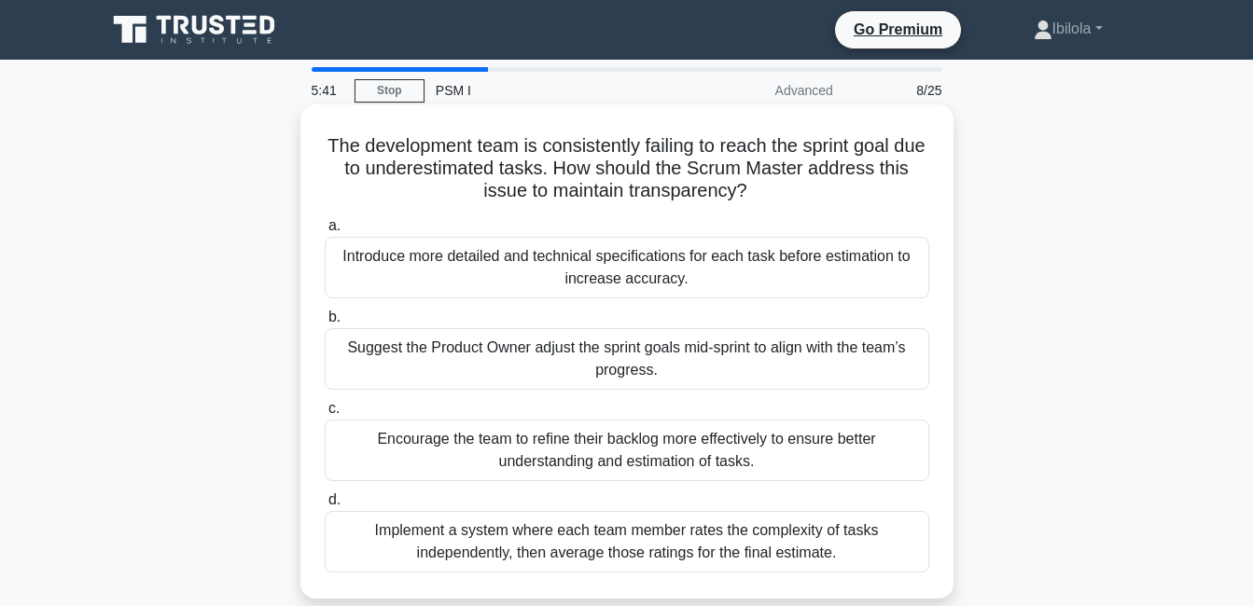
click at [579, 451] on div "Encourage the team to refine their backlog more effectively to ensure better un…" at bounding box center [627, 451] width 604 height 62
click at [325, 415] on input "c. Encourage the team to refine their backlog more effectively to ensure better…" at bounding box center [325, 409] width 0 height 12
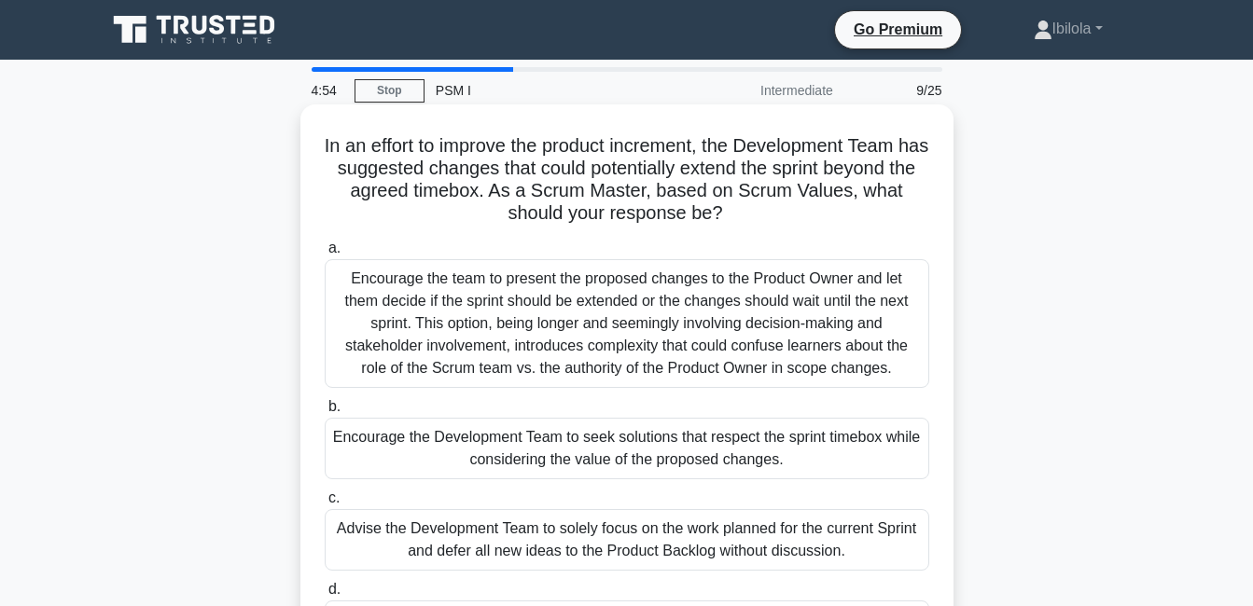
click at [726, 449] on div "Encourage the Development Team to seek solutions that respect the sprint timebo…" at bounding box center [627, 449] width 604 height 62
click at [325, 413] on input "b. Encourage the Development Team to seek solutions that respect the sprint tim…" at bounding box center [325, 407] width 0 height 12
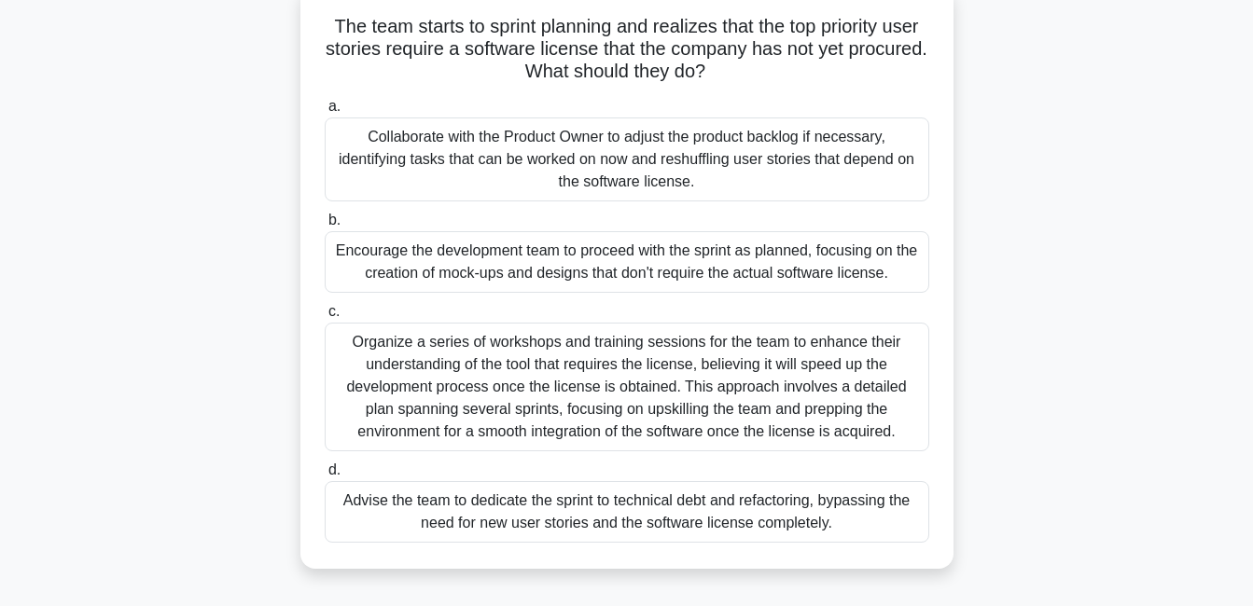
scroll to position [149, 0]
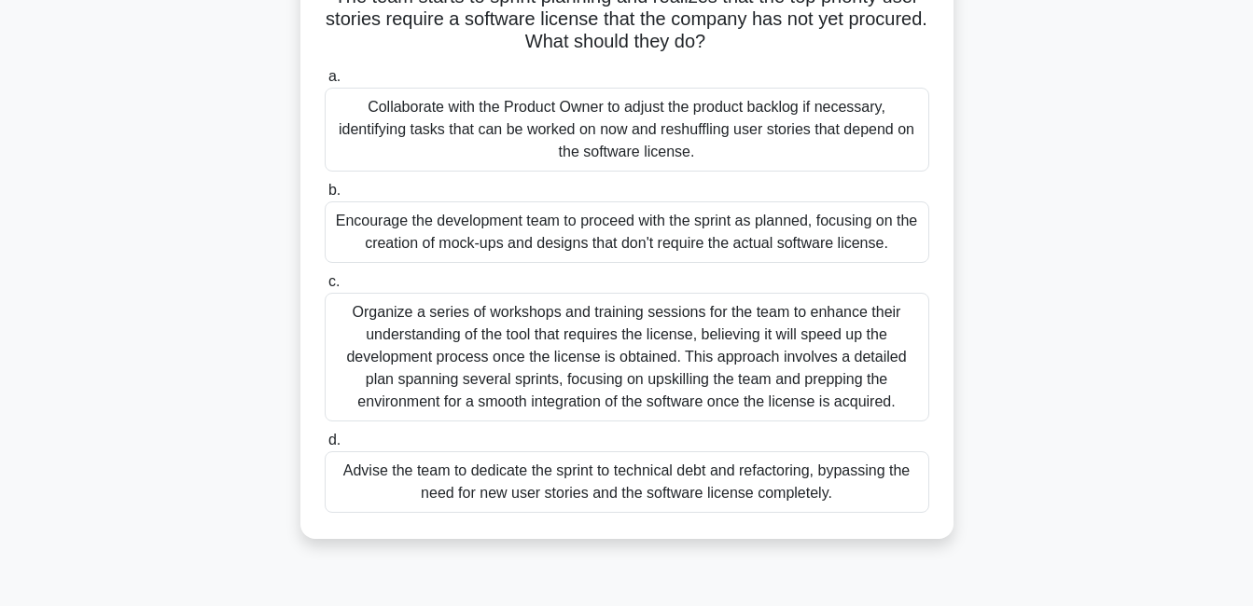
click at [703, 230] on div "Encourage the development team to proceed with the sprint as planned, focusing …" at bounding box center [627, 232] width 604 height 62
click at [325, 197] on input "b. Encourage the development team to proceed with the sprint as planned, focusi…" at bounding box center [325, 191] width 0 height 12
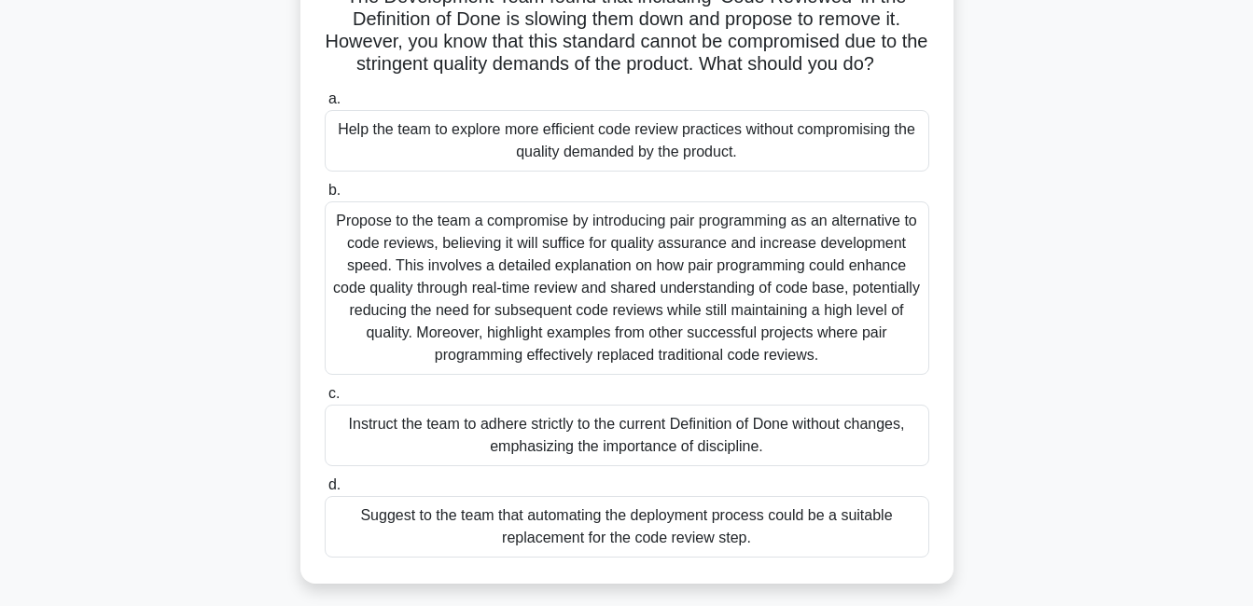
click at [649, 148] on div "Help the team to explore more efficient code review practices without compromis…" at bounding box center [627, 141] width 604 height 62
click at [325, 105] on input "a. Help the team to explore more efficient code review practices without compro…" at bounding box center [325, 99] width 0 height 12
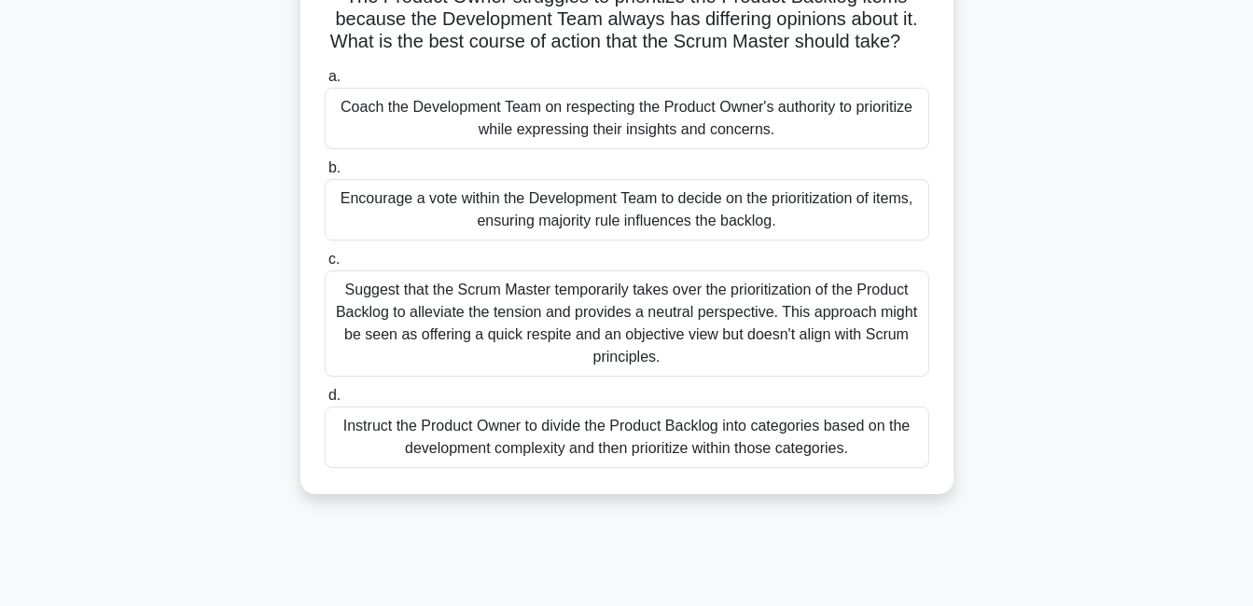
click at [765, 462] on div "Instruct the Product Owner to divide the Product Backlog into categories based …" at bounding box center [627, 438] width 604 height 62
click at [325, 402] on input "d. Instruct the Product Owner to divide the Product Backlog into categories bas…" at bounding box center [325, 396] width 0 height 12
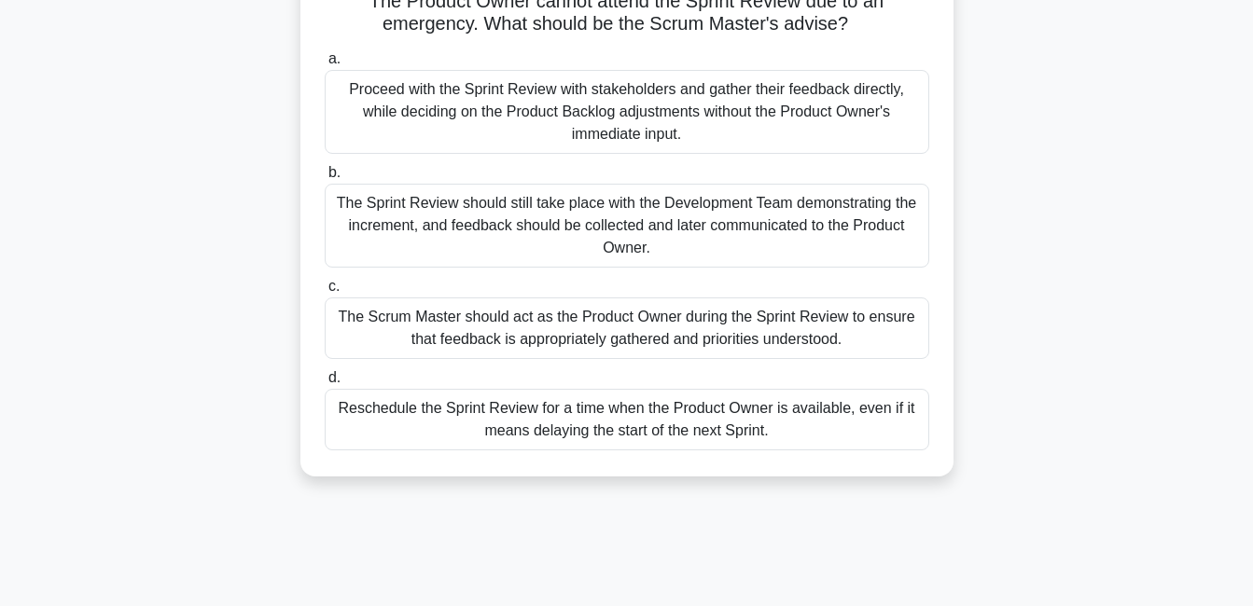
scroll to position [0, 0]
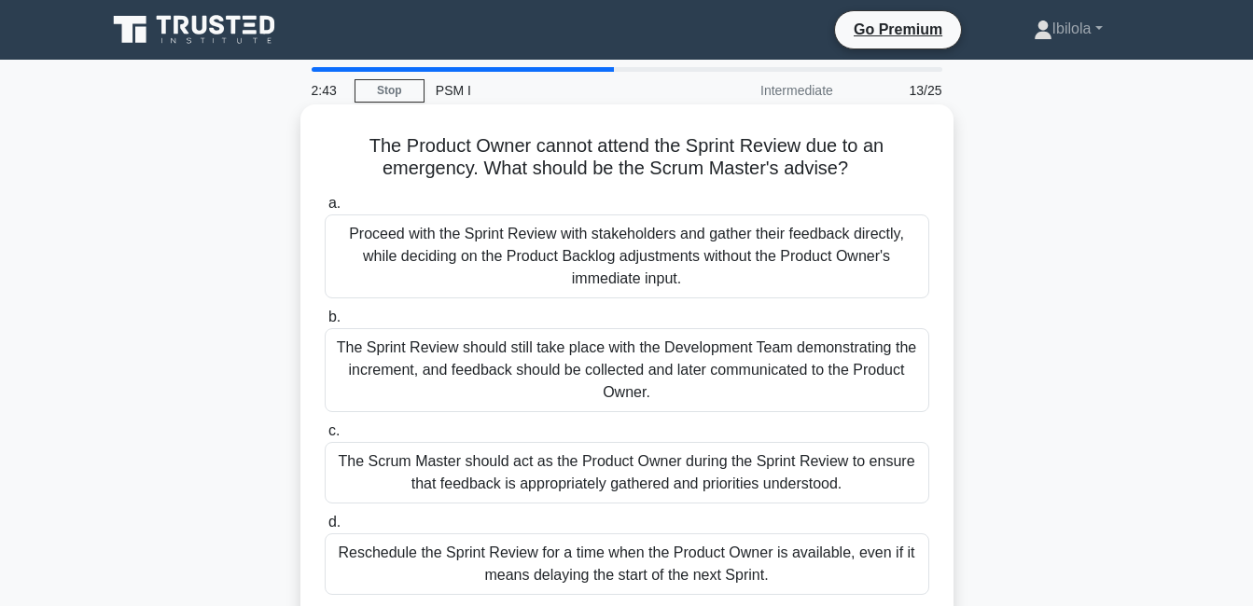
click at [595, 368] on div "The Sprint Review should still take place with the Development Team demonstrati…" at bounding box center [627, 370] width 604 height 84
click at [325, 324] on input "b. The Sprint Review should still take place with the Development Team demonstr…" at bounding box center [325, 318] width 0 height 12
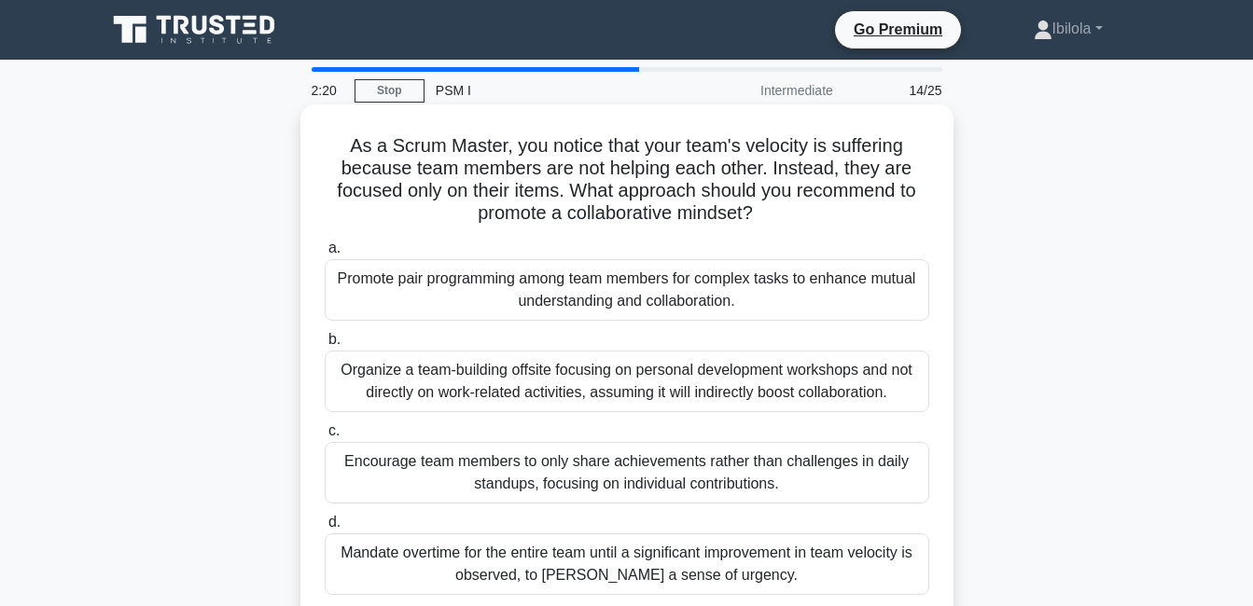
click at [592, 458] on div "Encourage team members to only share achievements rather than challenges in dai…" at bounding box center [627, 473] width 604 height 62
click at [325, 437] on input "c. Encourage team members to only share achievements rather than challenges in …" at bounding box center [325, 431] width 0 height 12
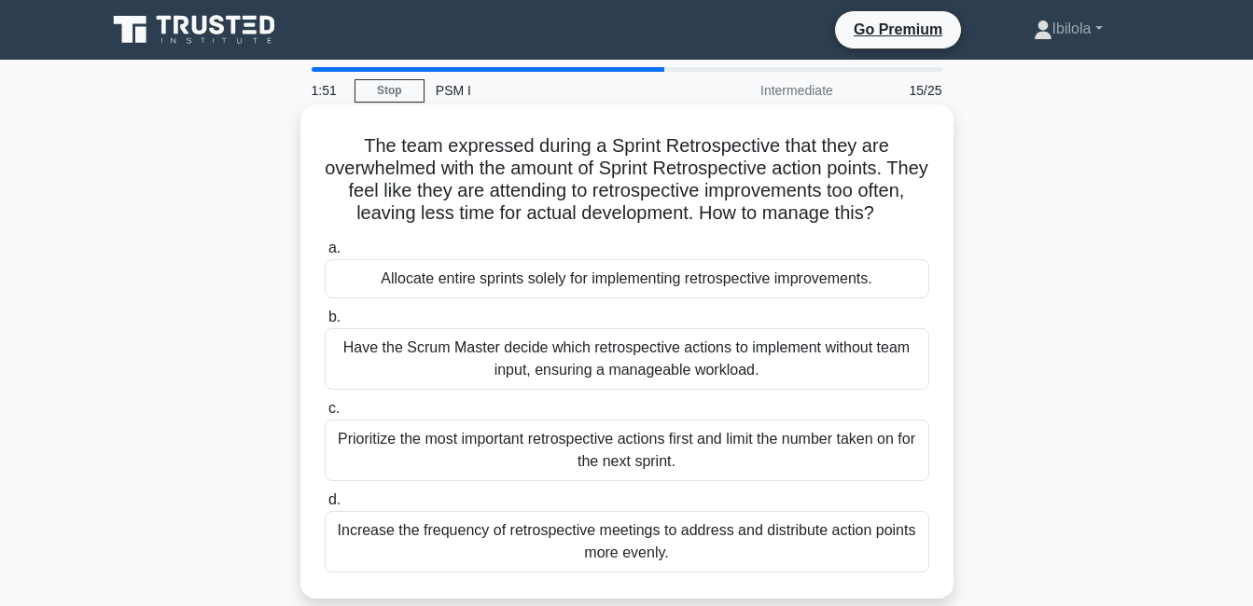
click at [593, 478] on div "Prioritize the most important retrospective actions first and limit the number …" at bounding box center [627, 451] width 604 height 62
click at [325, 415] on input "c. Prioritize the most important retrospective actions first and limit the numb…" at bounding box center [325, 409] width 0 height 12
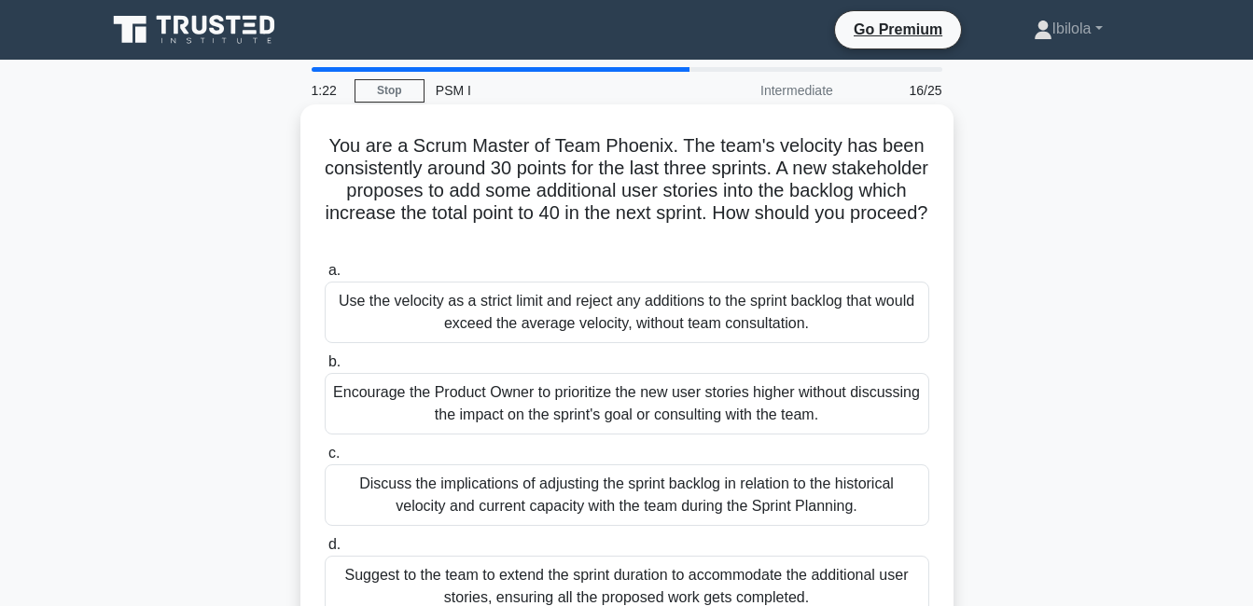
click at [640, 501] on div "Discuss the implications of adjusting the sprint backlog in relation to the his…" at bounding box center [627, 496] width 604 height 62
click at [325, 460] on input "c. Discuss the implications of adjusting the sprint backlog in relation to the …" at bounding box center [325, 454] width 0 height 12
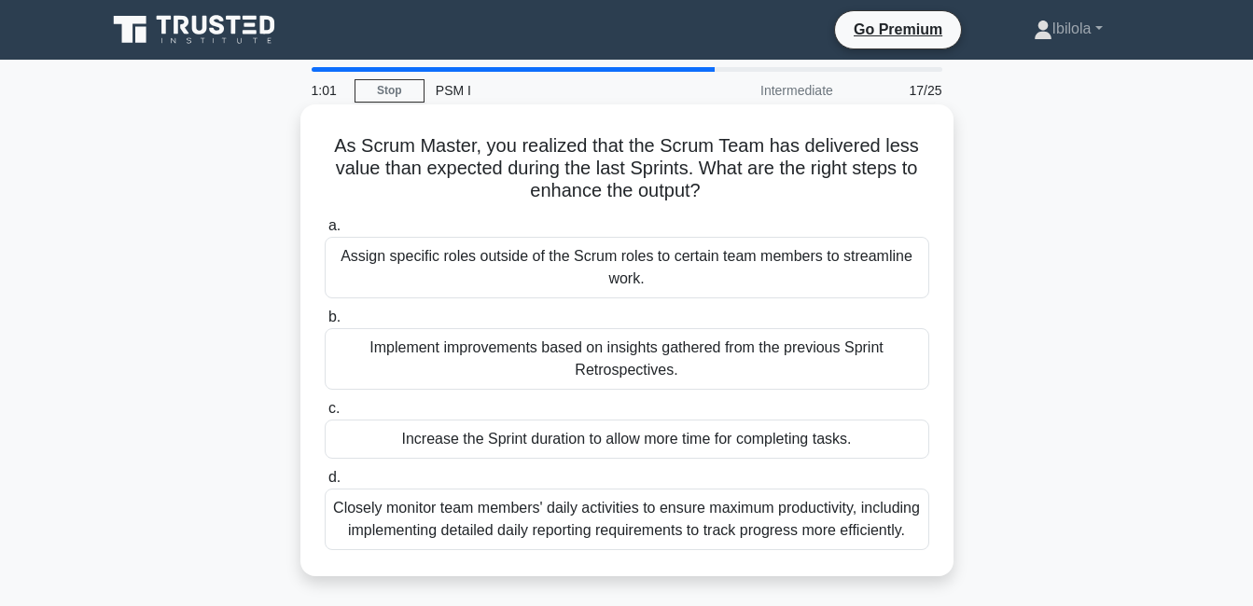
click at [553, 357] on div "Implement improvements based on insights gathered from the previous Sprint Retr…" at bounding box center [627, 359] width 604 height 62
click at [325, 324] on input "b. Implement improvements based on insights gathered from the previous Sprint R…" at bounding box center [325, 318] width 0 height 12
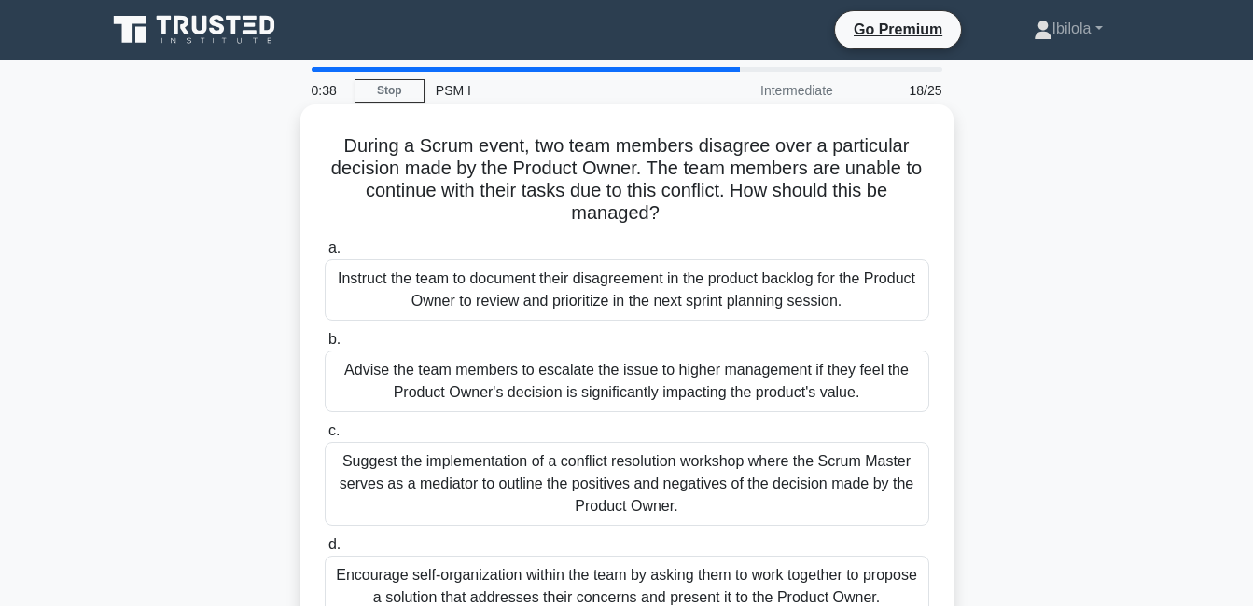
click at [703, 580] on div "Encourage self-organization within the team by asking them to work together to …" at bounding box center [627, 587] width 604 height 62
click at [325, 551] on input "d. Encourage self-organization within the team by asking them to work together …" at bounding box center [325, 545] width 0 height 12
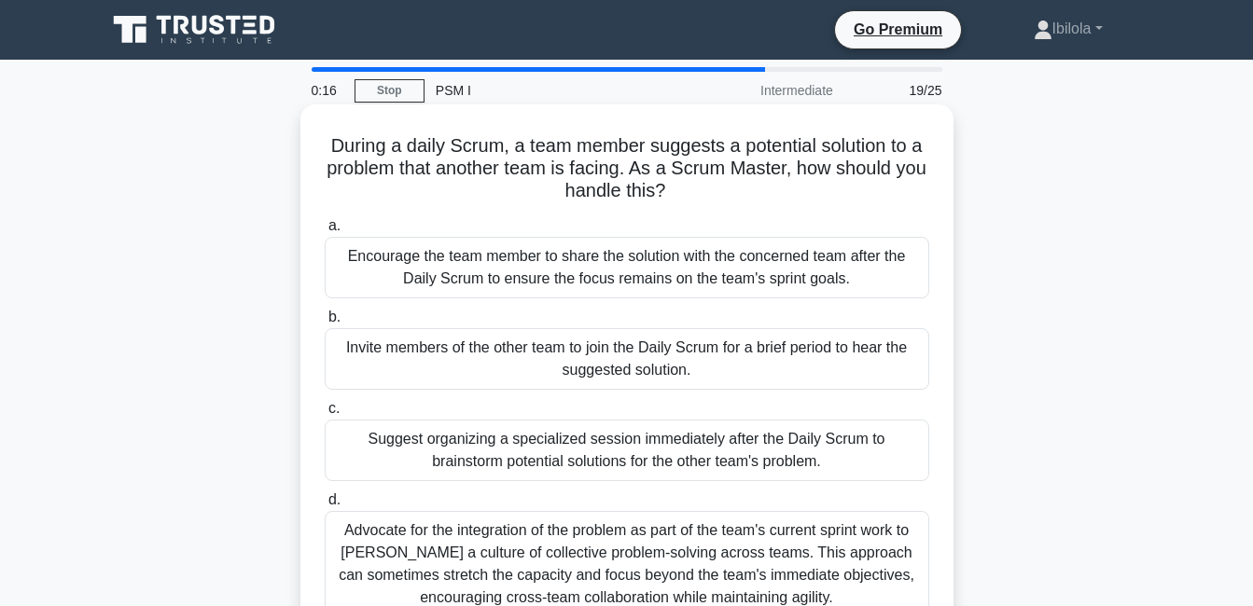
click at [651, 549] on div "Advocate for the integration of the problem as part of the team's current sprin…" at bounding box center [627, 564] width 604 height 106
click at [325, 507] on input "d. Advocate for the integration of the problem as part of the team's current sp…" at bounding box center [325, 500] width 0 height 12
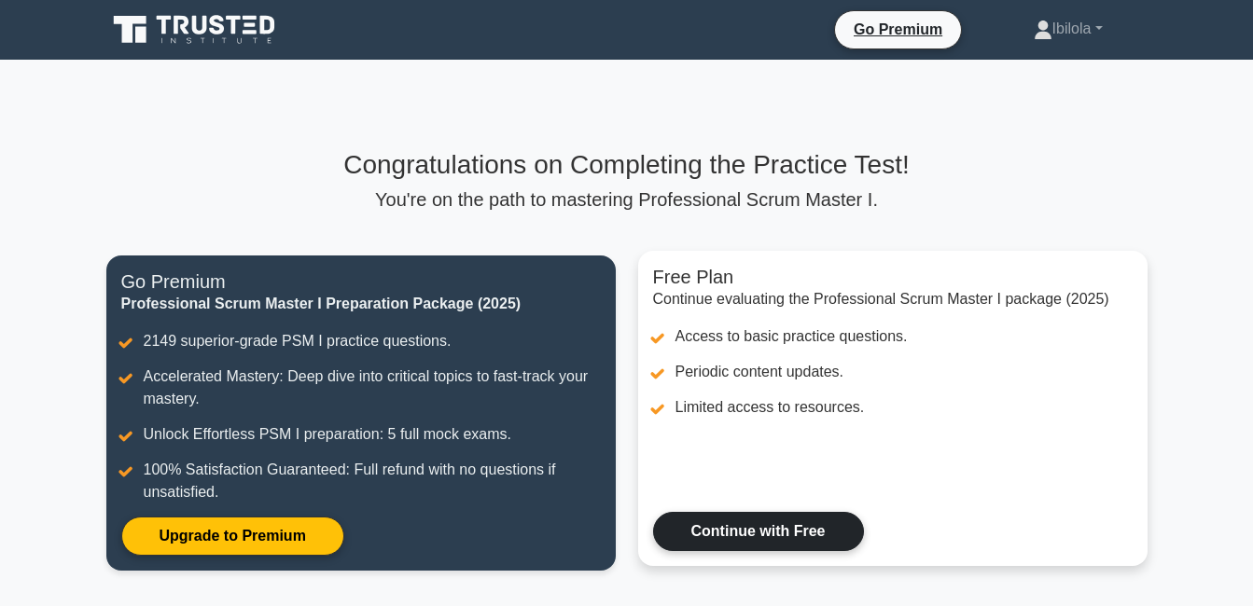
click at [704, 542] on link "Continue with Free" at bounding box center [758, 531] width 211 height 39
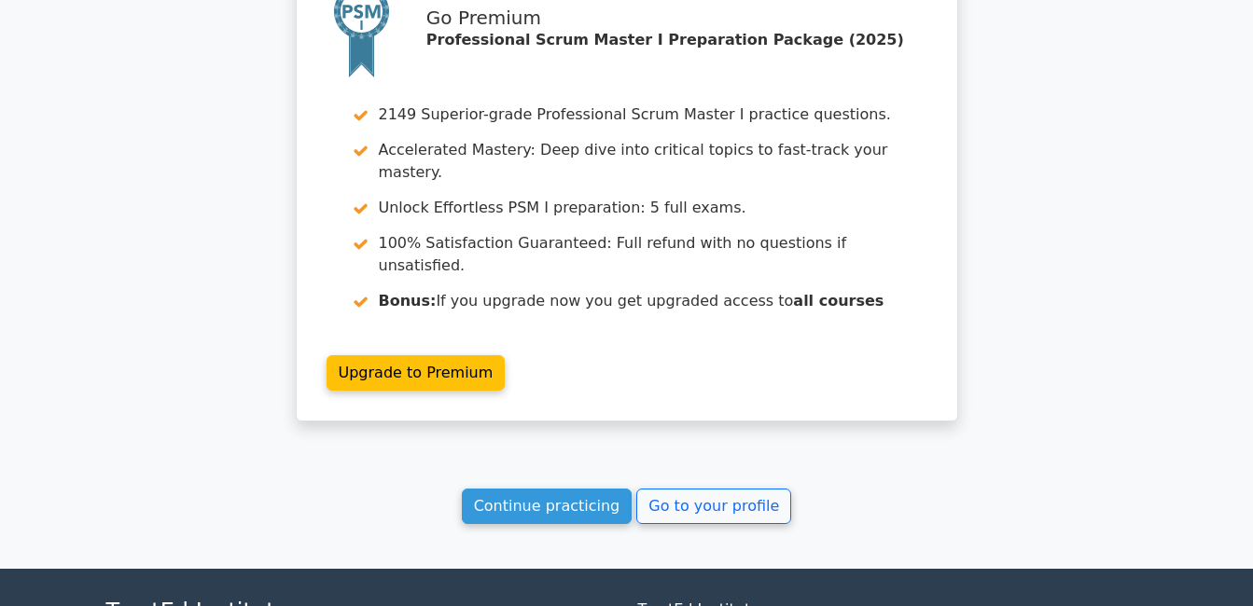
scroll to position [1679, 0]
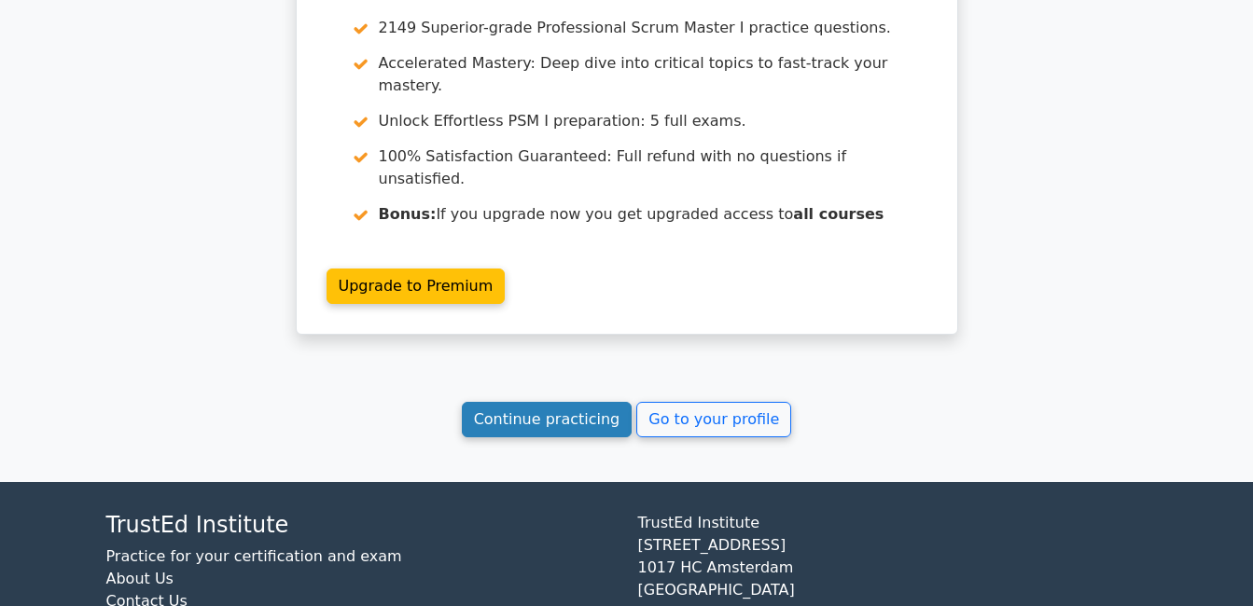
click at [578, 402] on link "Continue practicing" at bounding box center [547, 419] width 171 height 35
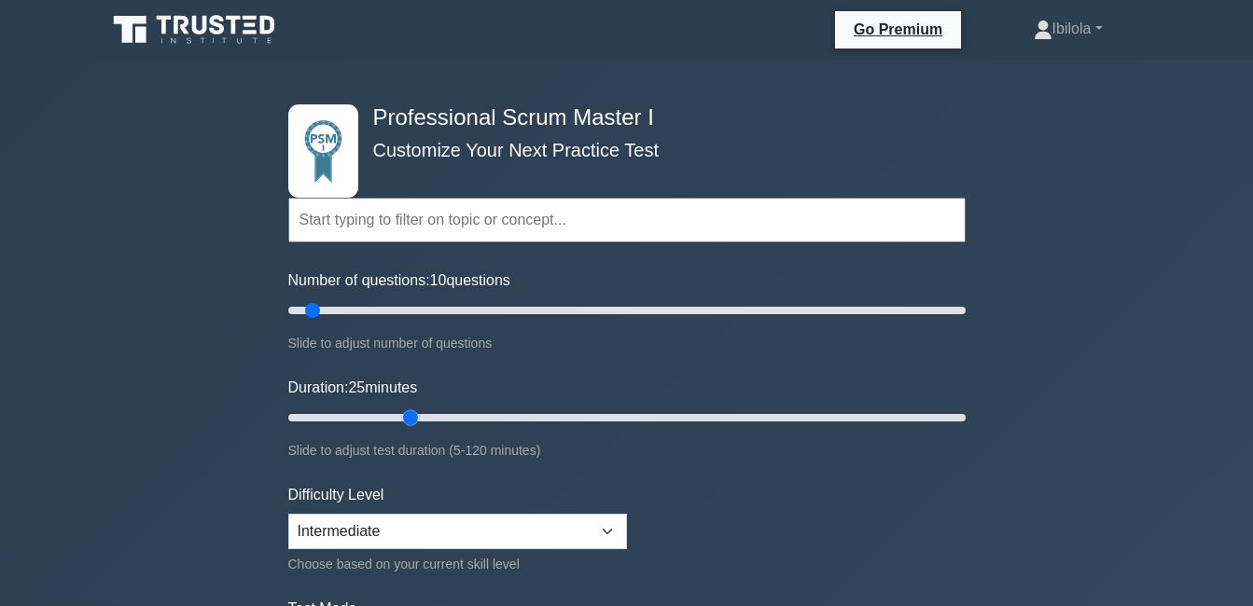
drag, startPoint x: 320, startPoint y: 417, endPoint x: 421, endPoint y: 421, distance: 100.8
type input "25"
click at [421, 421] on input "Duration: 25 minutes" at bounding box center [626, 418] width 677 height 22
drag, startPoint x: 324, startPoint y: 309, endPoint x: 441, endPoint y: 311, distance: 117.6
type input "50"
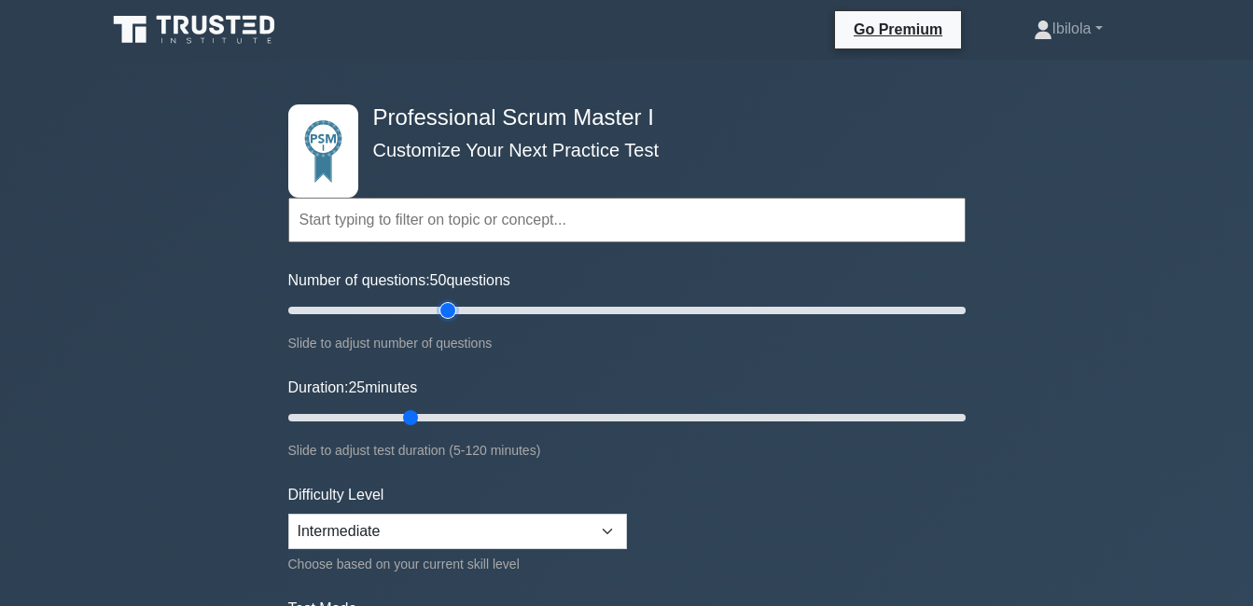
click at [441, 311] on input "Number of questions: 50 questions" at bounding box center [626, 310] width 677 height 22
drag, startPoint x: 413, startPoint y: 415, endPoint x: 479, endPoint y: 414, distance: 66.2
click at [479, 414] on input "Duration: 35 minutes" at bounding box center [626, 418] width 677 height 22
drag, startPoint x: 465, startPoint y: 419, endPoint x: 486, endPoint y: 424, distance: 22.0
click at [486, 424] on input "Duration: 40 minutes" at bounding box center [626, 418] width 677 height 22
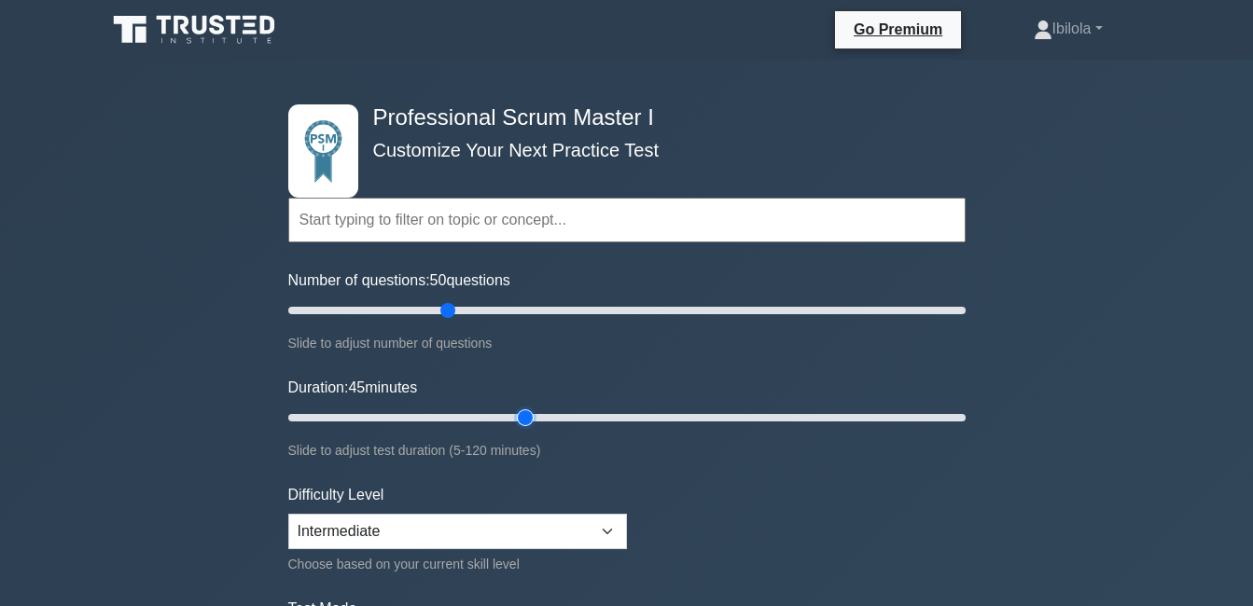
drag, startPoint x: 496, startPoint y: 414, endPoint x: 519, endPoint y: 414, distance: 22.4
type input "45"
click at [519, 414] on input "Duration: 45 minutes" at bounding box center [626, 418] width 677 height 22
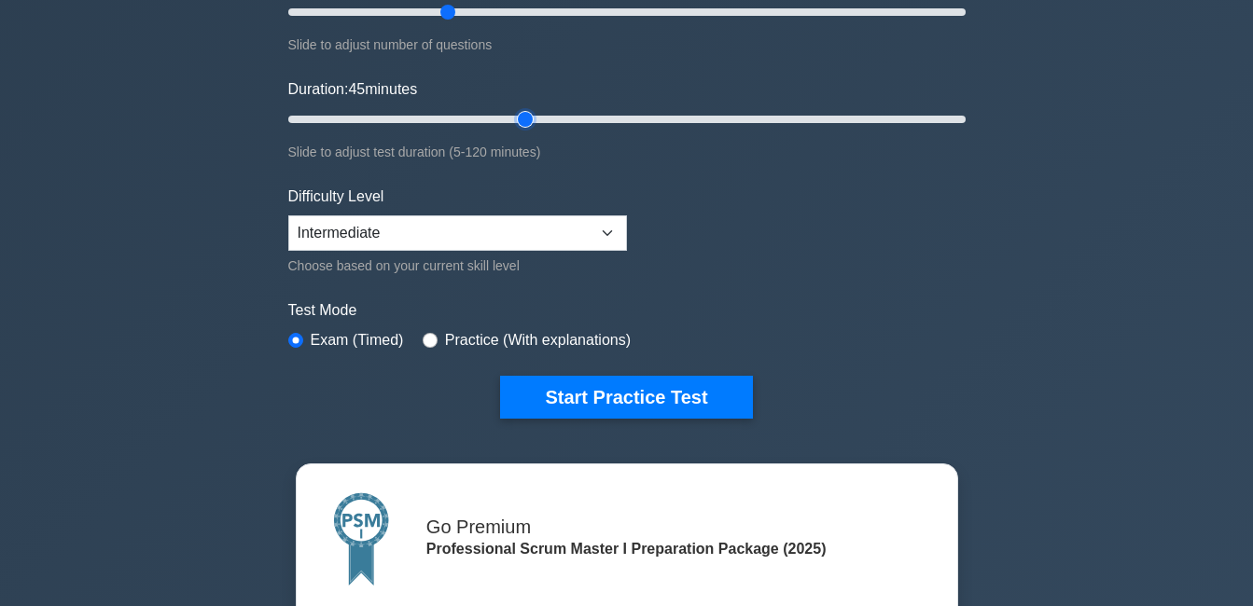
scroll to position [311, 0]
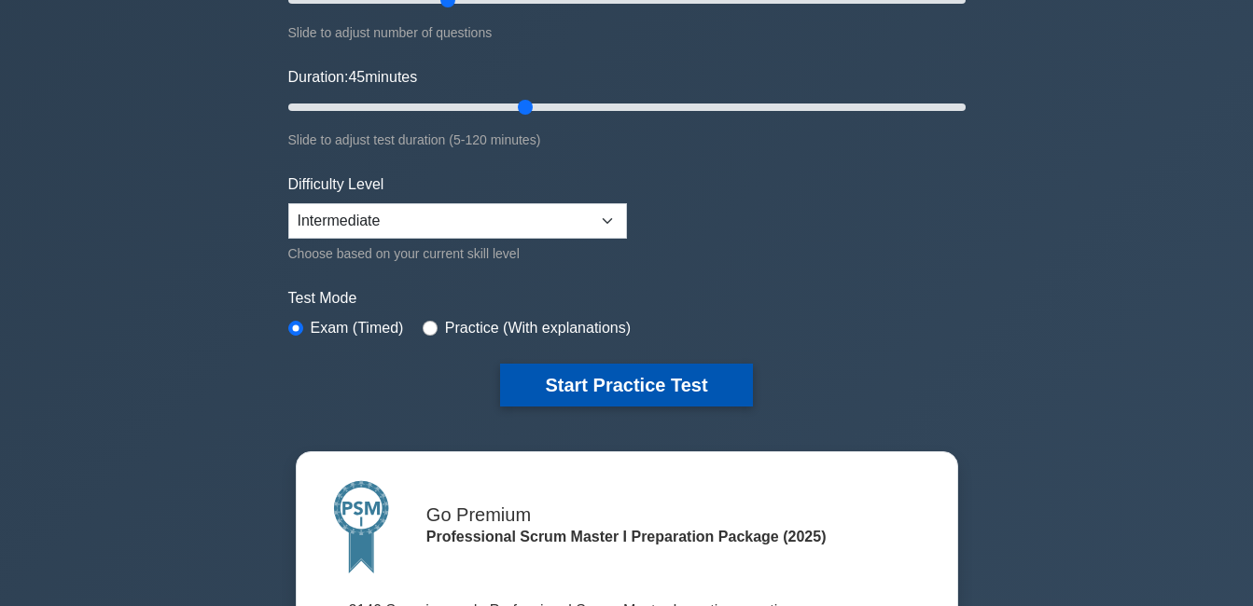
click at [649, 383] on button "Start Practice Test" at bounding box center [626, 385] width 252 height 43
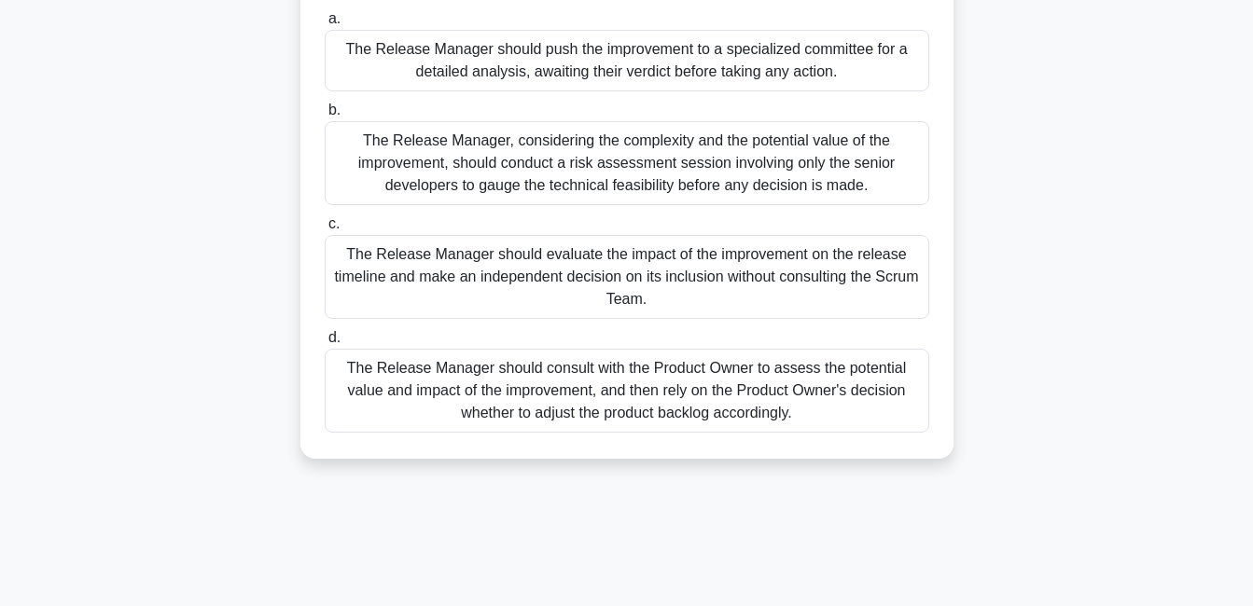
scroll to position [237, 0]
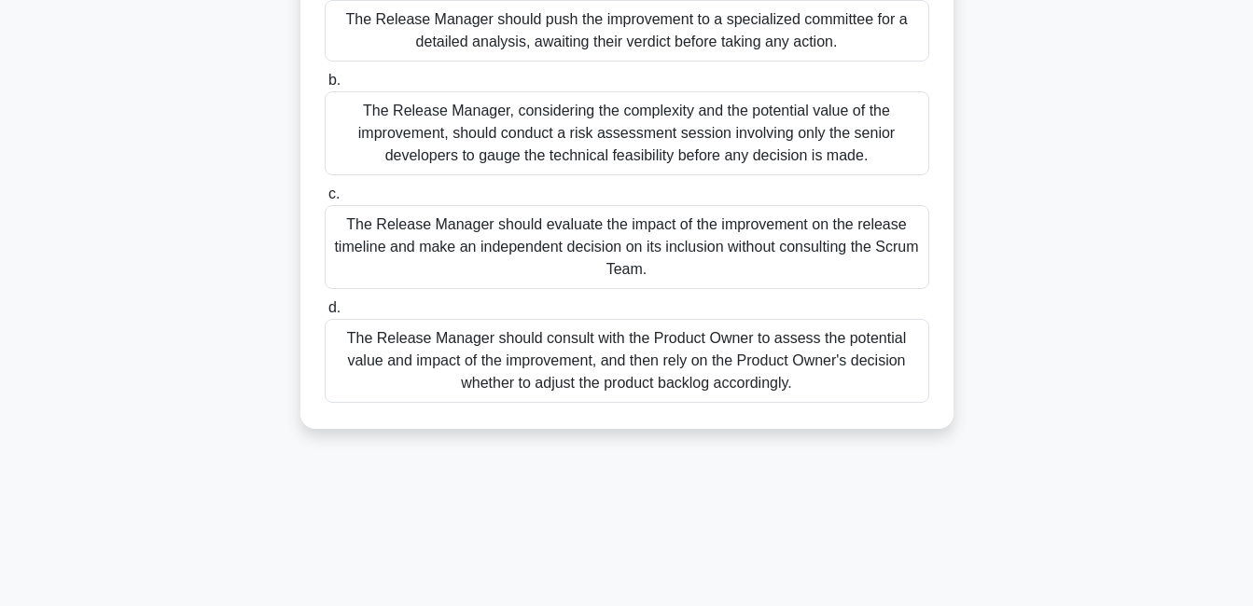
click at [721, 360] on div "The Release Manager should consult with the Product Owner to assess the potenti…" at bounding box center [627, 361] width 604 height 84
click at [325, 314] on input "d. The Release Manager should consult with the Product Owner to assess the pote…" at bounding box center [325, 308] width 0 height 12
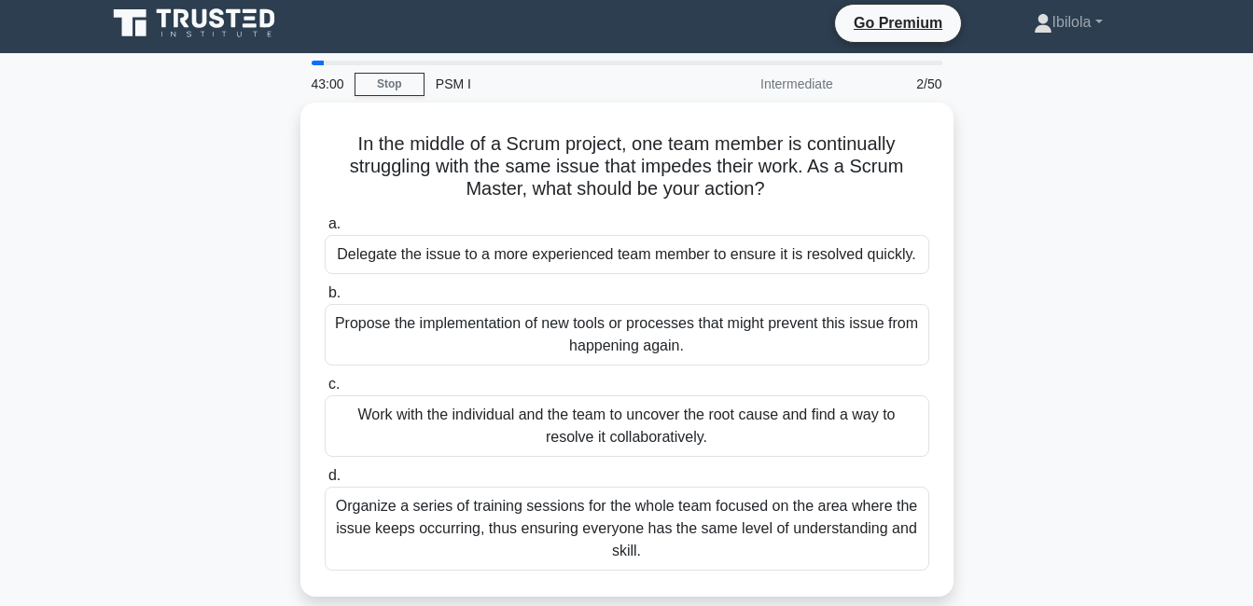
scroll to position [0, 0]
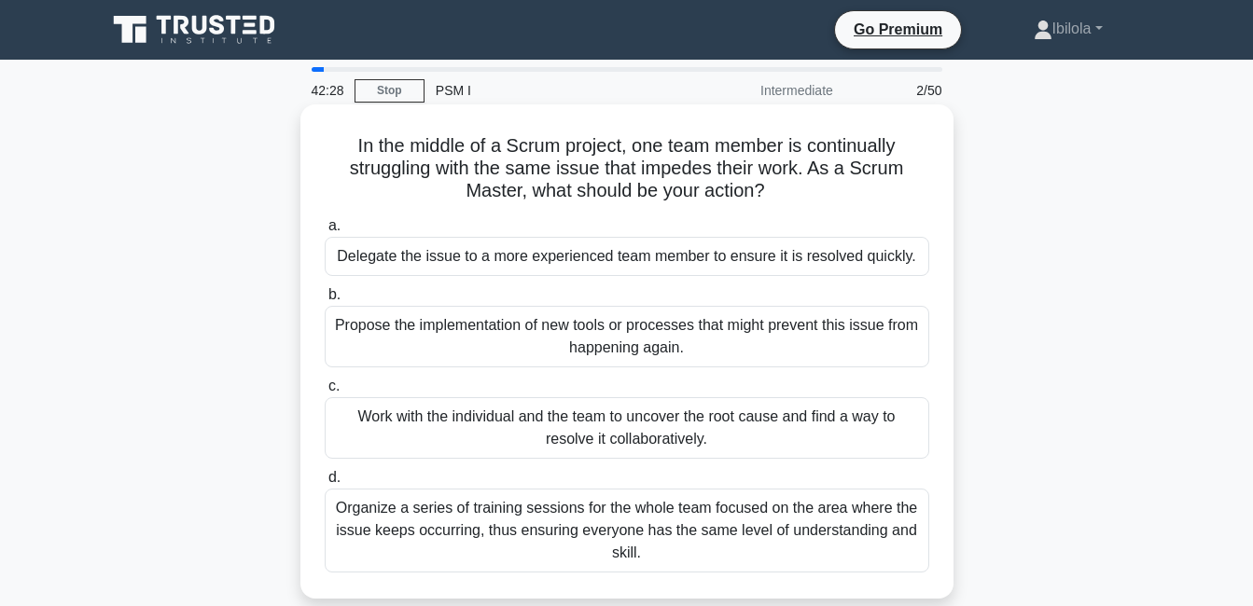
click at [756, 428] on div "Work with the individual and the team to uncover the root cause and find a way …" at bounding box center [627, 428] width 604 height 62
click at [325, 393] on input "c. Work with the individual and the team to uncover the root cause and find a w…" at bounding box center [325, 387] width 0 height 12
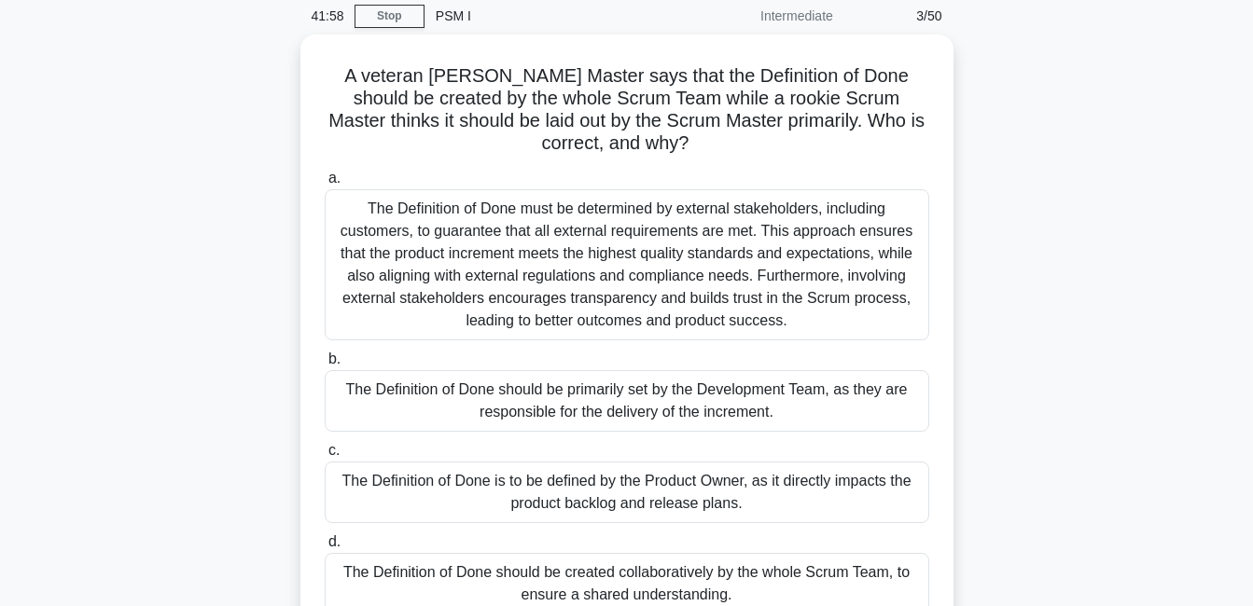
scroll to position [199, 0]
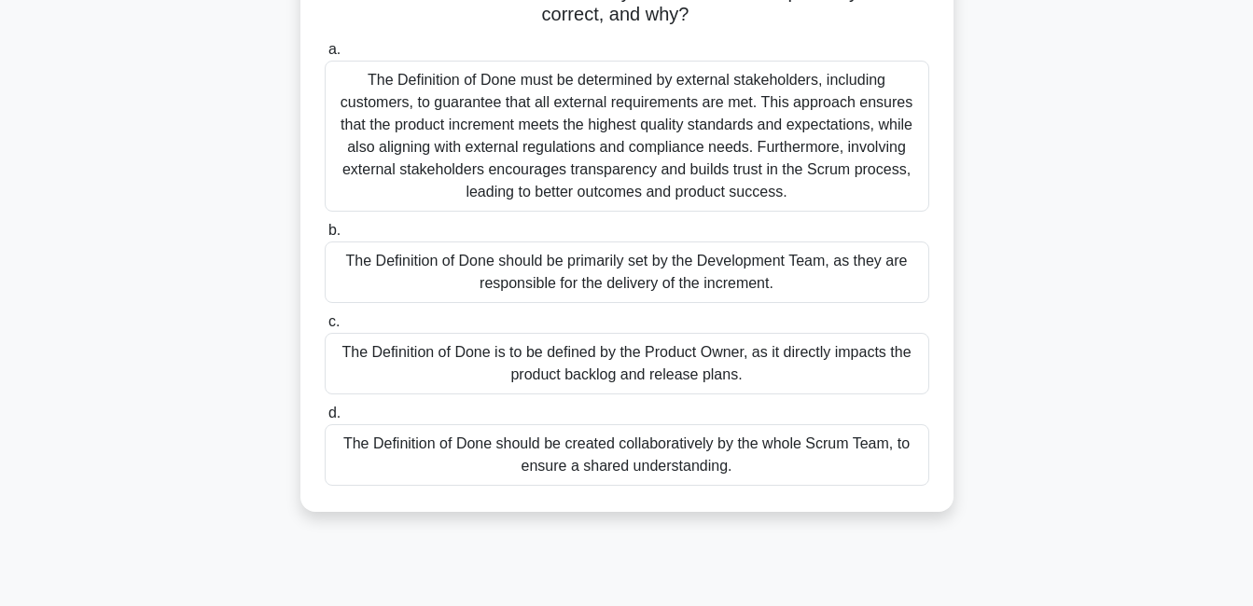
click at [797, 461] on div "The Definition of Done should be created collaboratively by the whole Scrum Tea…" at bounding box center [627, 455] width 604 height 62
click at [325, 420] on input "d. The Definition of Done should be created collaboratively by the whole Scrum …" at bounding box center [325, 414] width 0 height 12
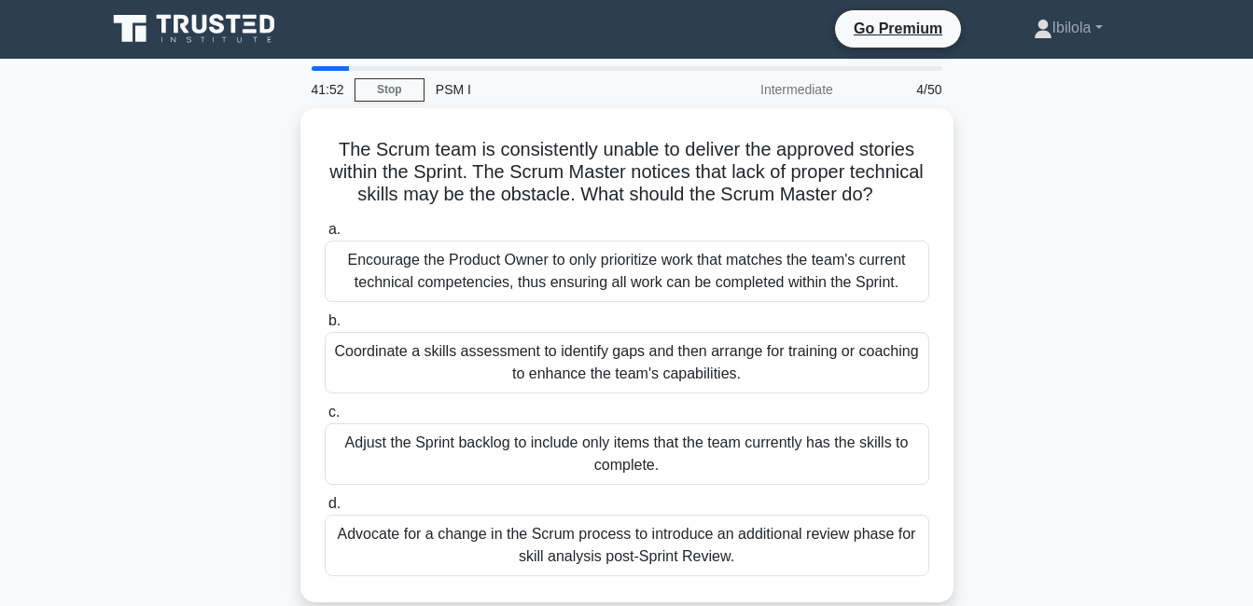
scroll to position [0, 0]
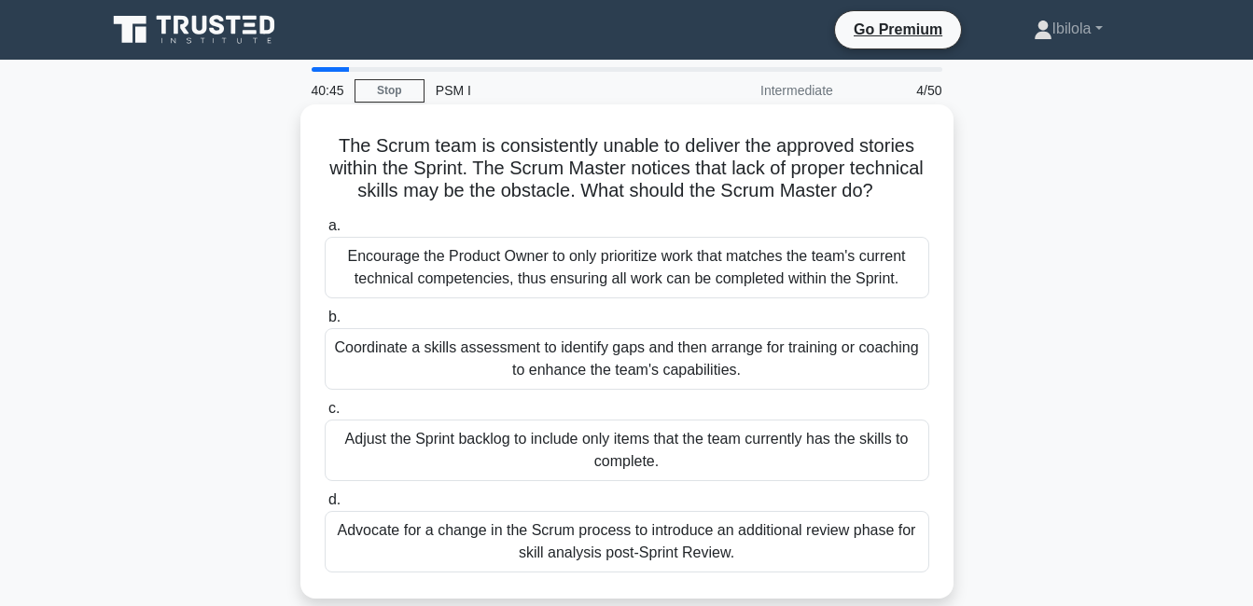
click at [660, 390] on div "Coordinate a skills assessment to identify gaps and then arrange for training o…" at bounding box center [627, 359] width 604 height 62
click at [325, 324] on input "b. Coordinate a skills assessment to identify gaps and then arrange for trainin…" at bounding box center [325, 318] width 0 height 12
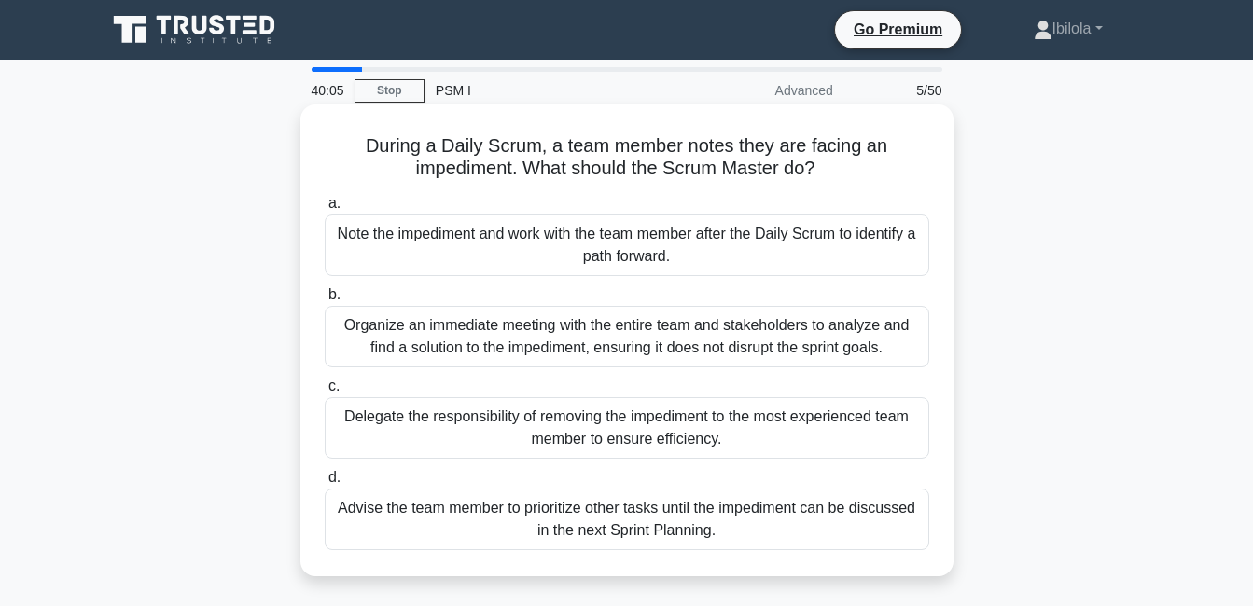
click at [675, 344] on div "Organize an immediate meeting with the entire team and stakeholders to analyze …" at bounding box center [627, 337] width 604 height 62
click at [325, 301] on input "b. Organize an immediate meeting with the entire team and stakeholders to analy…" at bounding box center [325, 295] width 0 height 12
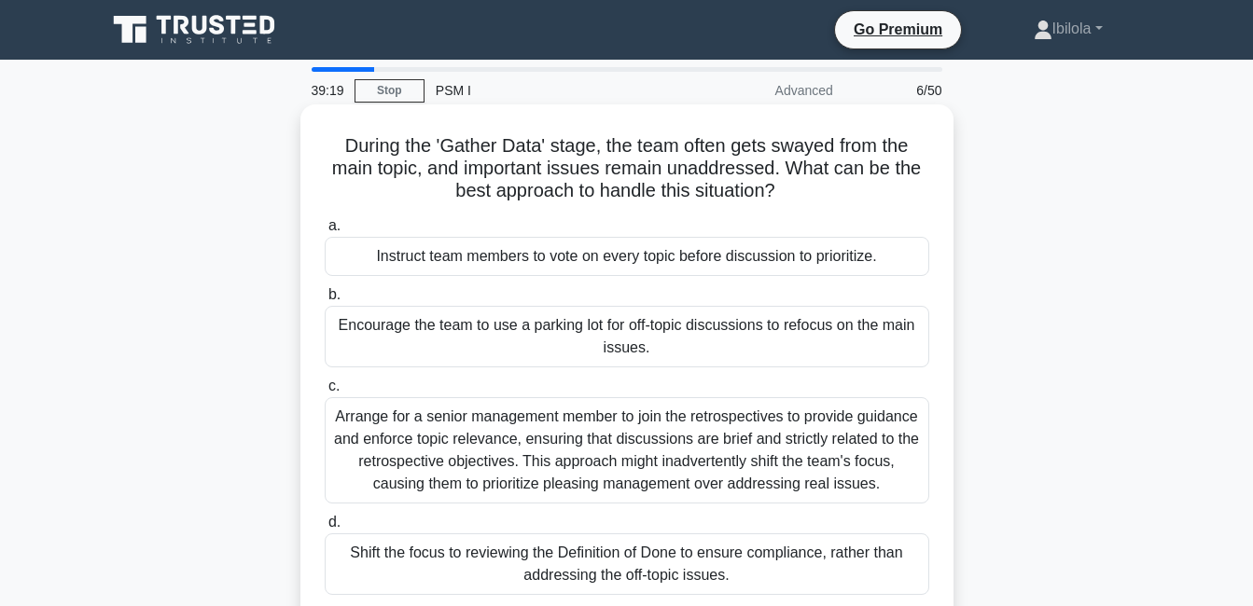
click at [550, 566] on div "Shift the focus to reviewing the Definition of Done to ensure compliance, rathe…" at bounding box center [627, 565] width 604 height 62
click at [325, 529] on input "d. Shift the focus to reviewing the Definition of Done to ensure compliance, ra…" at bounding box center [325, 523] width 0 height 12
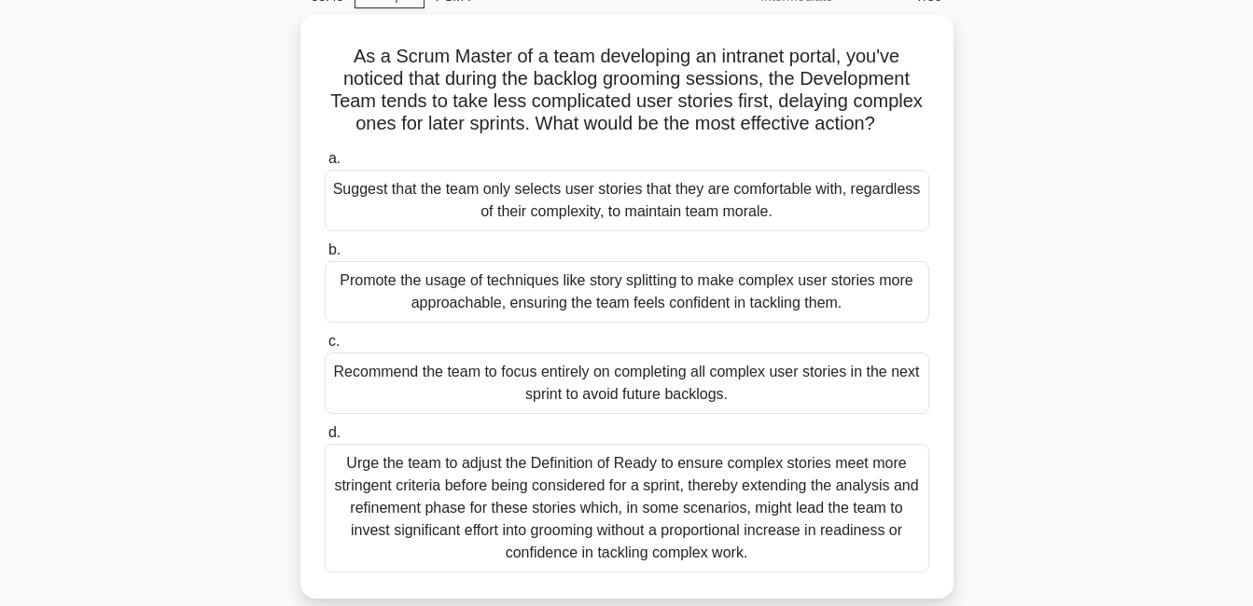
scroll to position [112, 0]
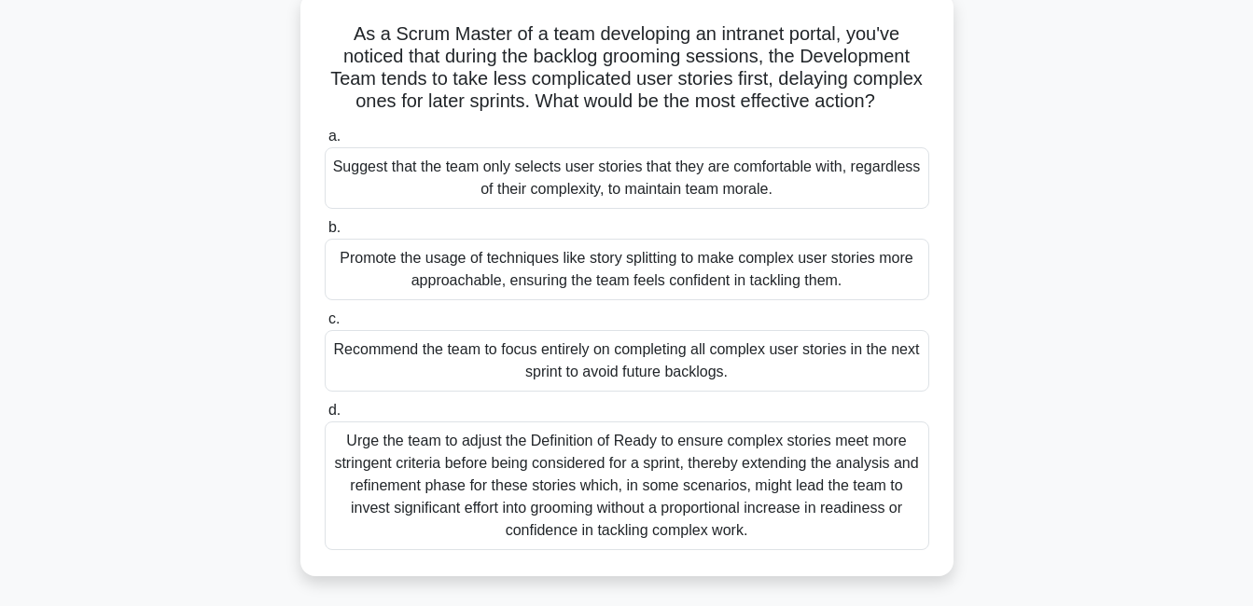
click at [611, 275] on div "Promote the usage of techniques like story splitting to make complex user stori…" at bounding box center [627, 270] width 604 height 62
click at [325, 234] on input "b. Promote the usage of techniques like story splitting to make complex user st…" at bounding box center [325, 228] width 0 height 12
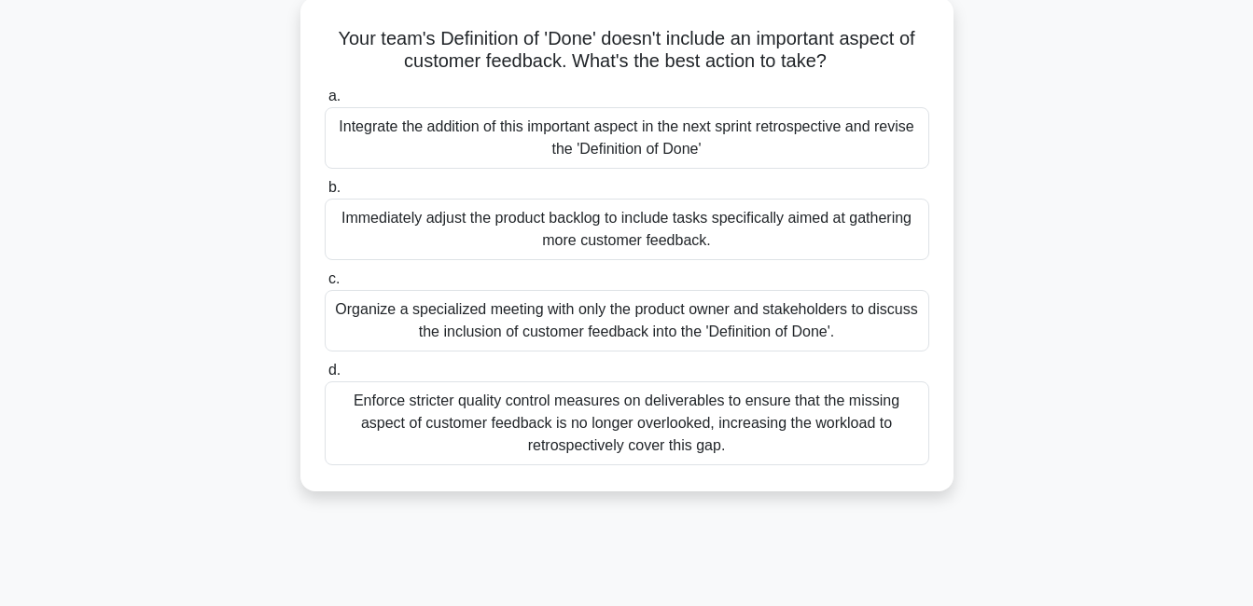
scroll to position [0, 0]
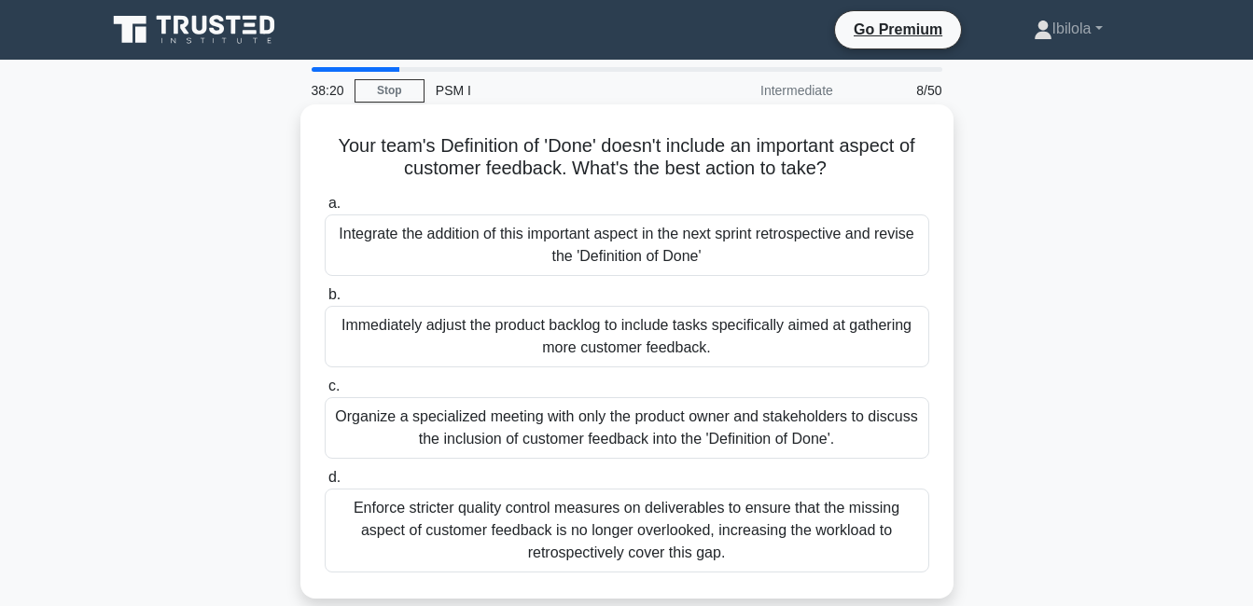
click at [604, 248] on div "Integrate the addition of this important aspect in the next sprint retrospectiv…" at bounding box center [627, 246] width 604 height 62
click at [325, 210] on input "a. Integrate the addition of this important aspect in the next sprint retrospec…" at bounding box center [325, 204] width 0 height 12
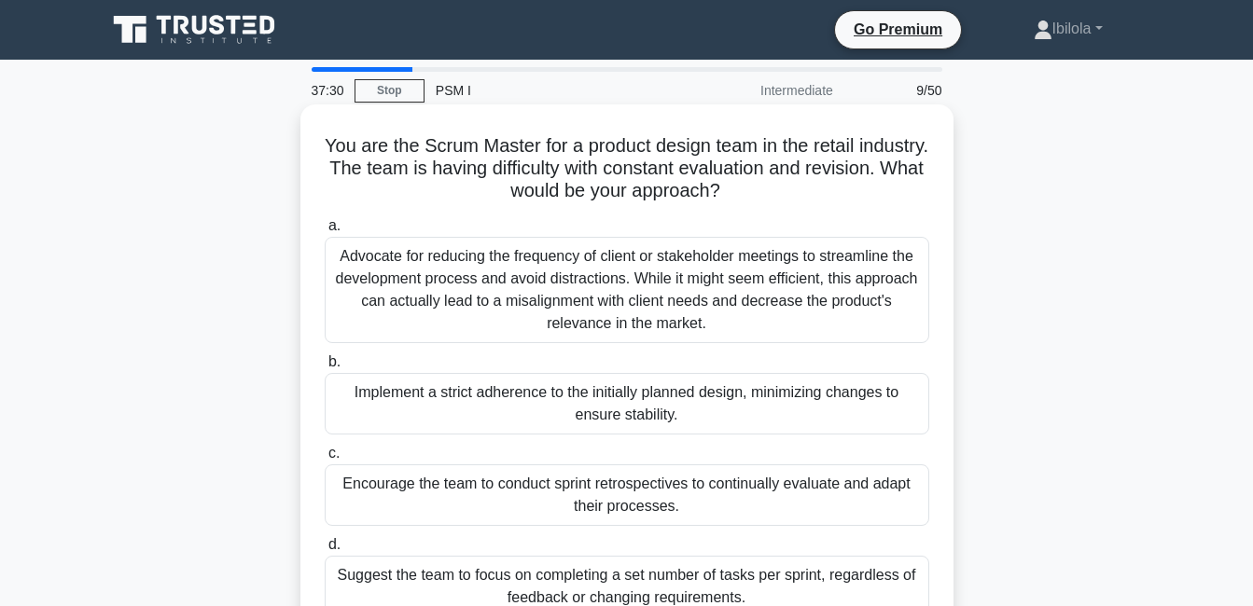
click at [566, 497] on div "Encourage the team to conduct sprint retrospectives to continually evaluate and…" at bounding box center [627, 496] width 604 height 62
click at [325, 460] on input "c. Encourage the team to conduct sprint retrospectives to continually evaluate …" at bounding box center [325, 454] width 0 height 12
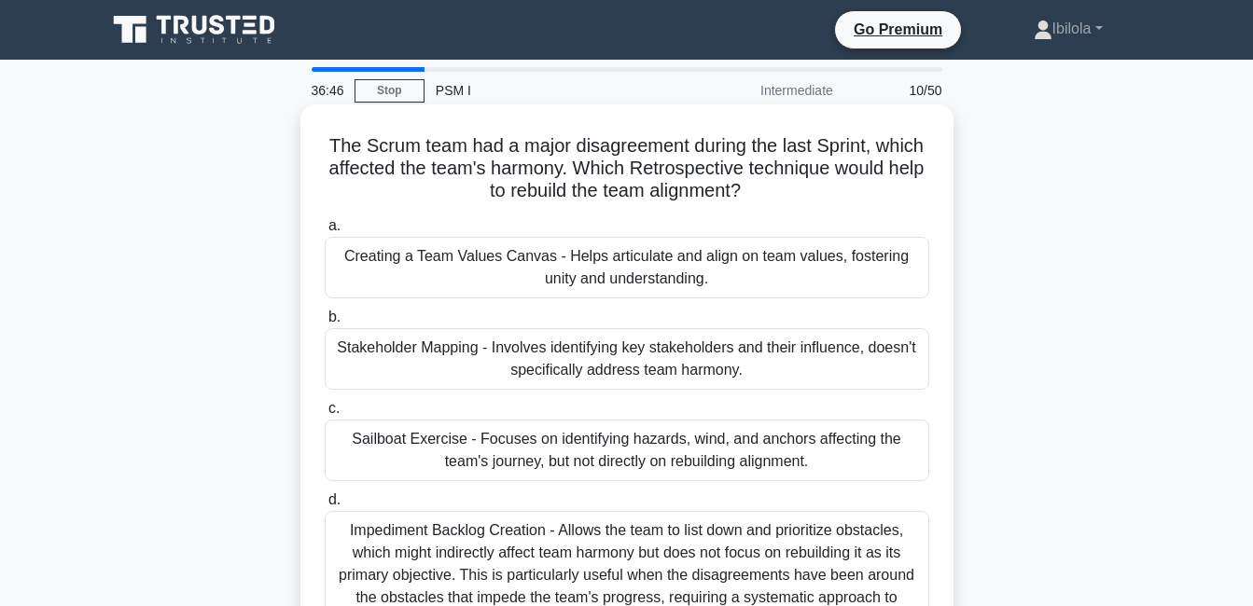
click at [561, 271] on div "Creating a Team Values Canvas - Helps articulate and align on team values, fost…" at bounding box center [627, 268] width 604 height 62
click at [325, 232] on input "a. Creating a Team Values Canvas - Helps articulate and align on team values, f…" at bounding box center [325, 226] width 0 height 12
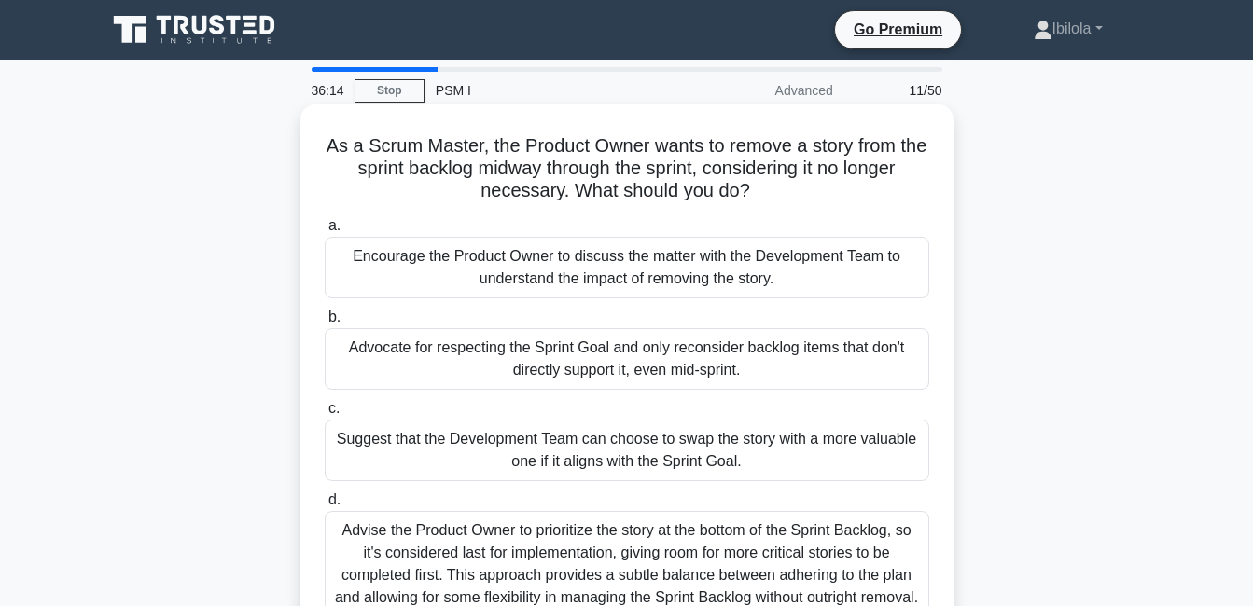
click at [615, 557] on div "Advise the Product Owner to prioritize the story at the bottom of the Sprint Ba…" at bounding box center [627, 564] width 604 height 106
click at [325, 507] on input "d. Advise the Product Owner to prioritize the story at the bottom of the Sprint…" at bounding box center [325, 500] width 0 height 12
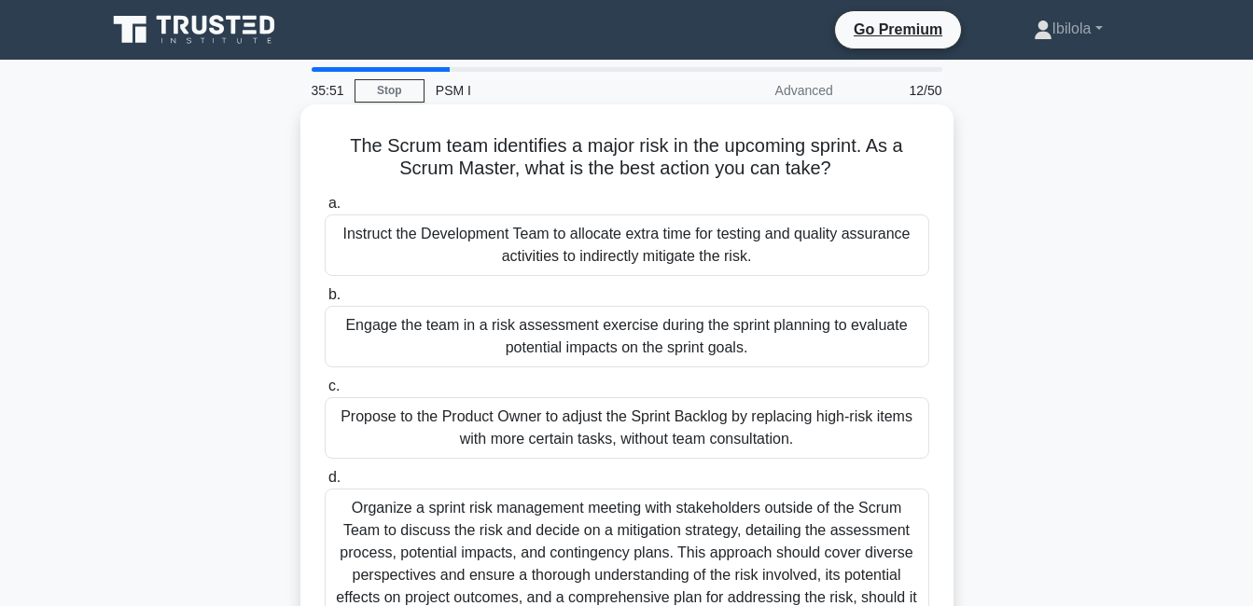
click at [628, 421] on div "Propose to the Product Owner to adjust the Sprint Backlog by replacing high-ris…" at bounding box center [627, 428] width 604 height 62
click at [325, 393] on input "c. Propose to the Product Owner to adjust the Sprint Backlog by replacing high-…" at bounding box center [325, 387] width 0 height 12
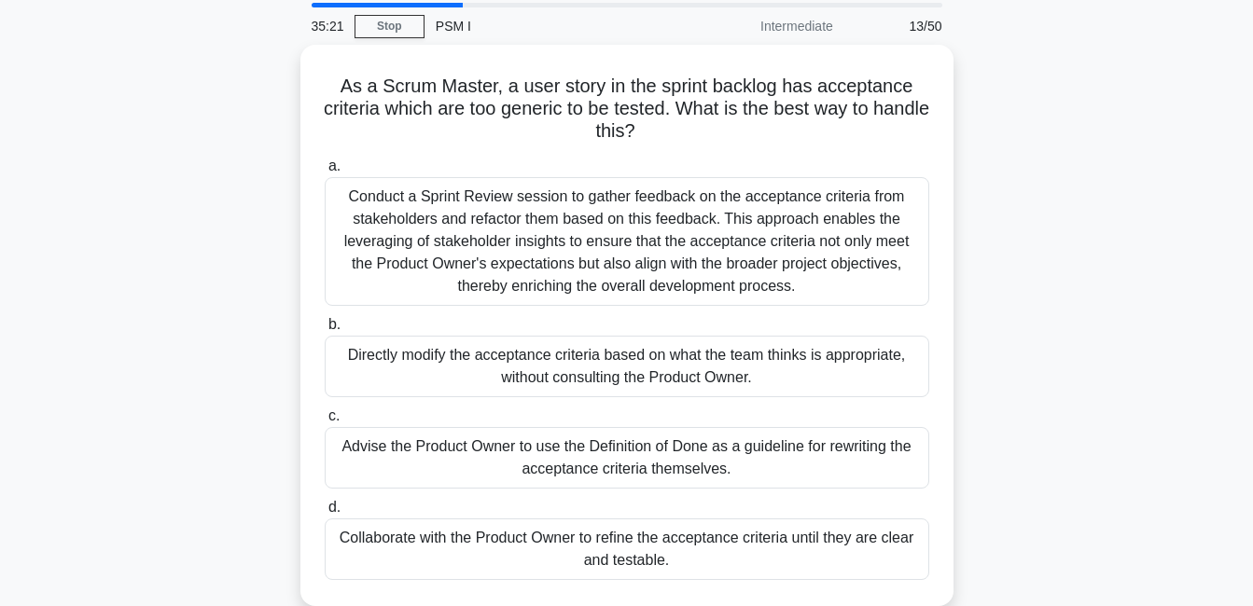
scroll to position [75, 0]
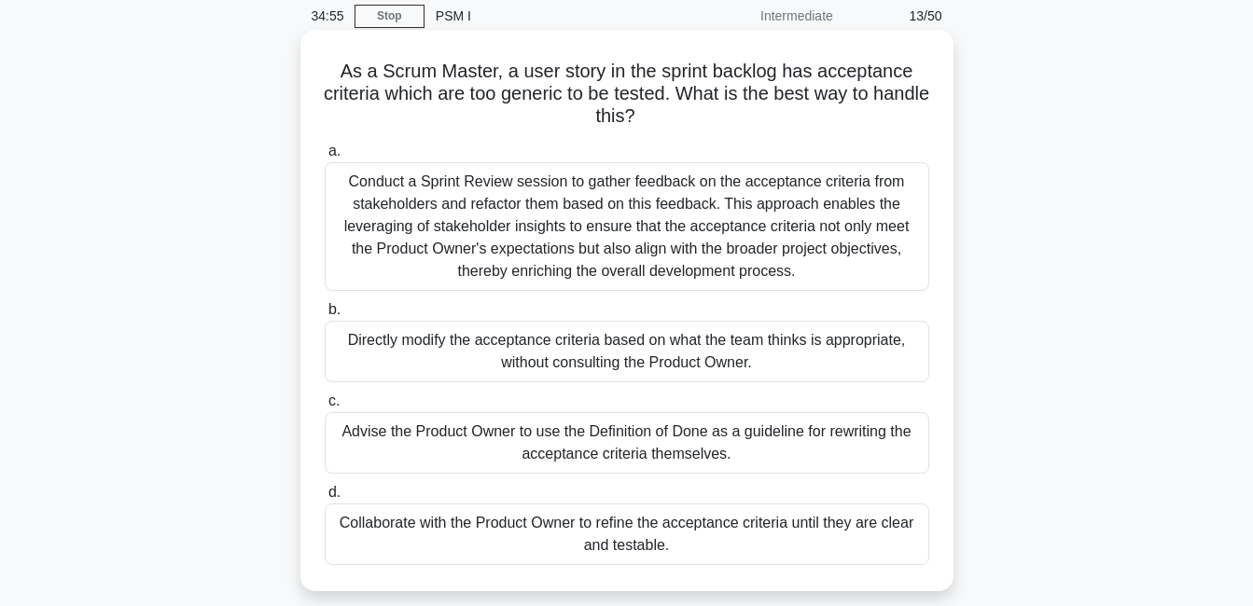
click at [718, 527] on div "Collaborate with the Product Owner to refine the acceptance criteria until they…" at bounding box center [627, 535] width 604 height 62
click at [325, 499] on input "d. Collaborate with the Product Owner to refine the acceptance criteria until t…" at bounding box center [325, 493] width 0 height 12
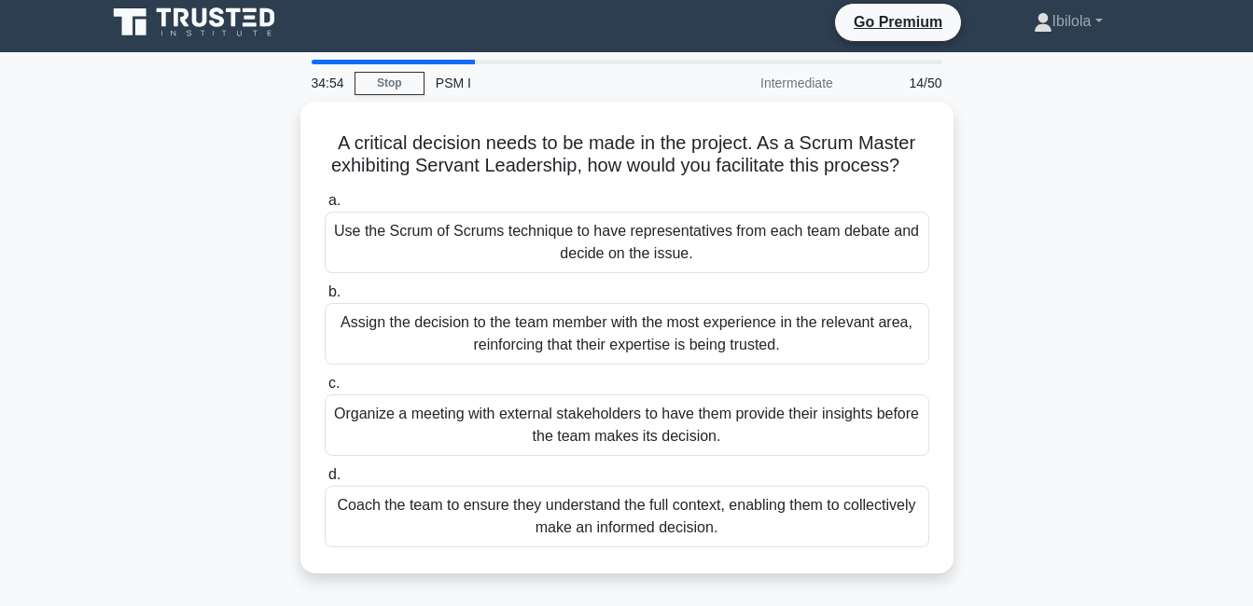
scroll to position [0, 0]
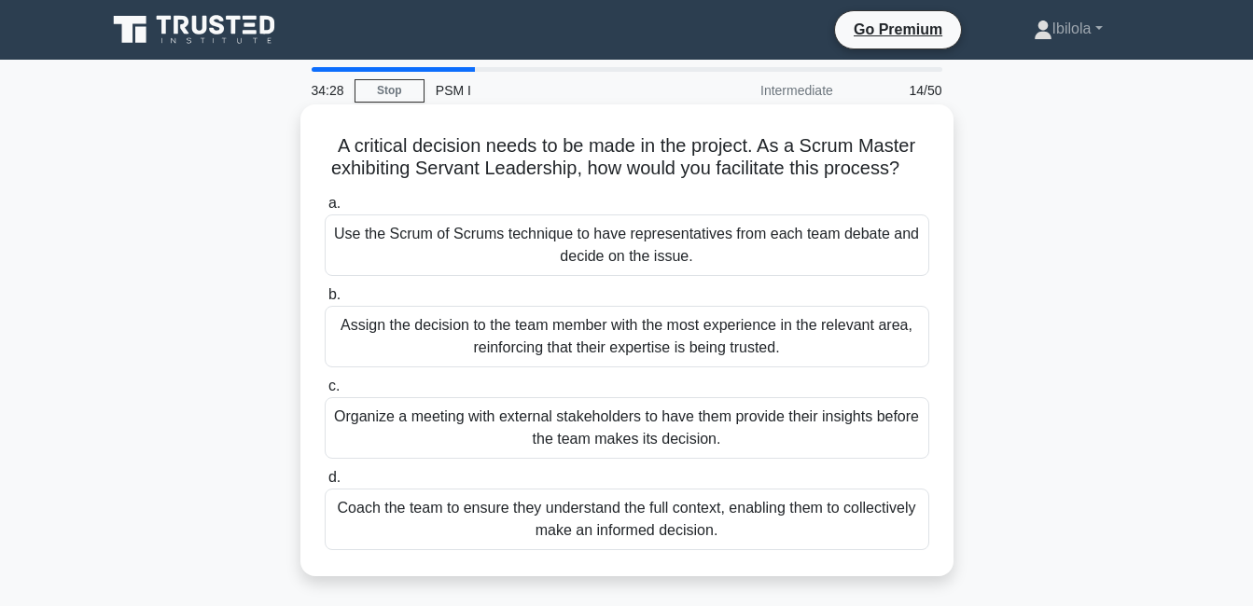
click at [732, 545] on div "Coach the team to ensure they understand the full context, enabling them to col…" at bounding box center [627, 520] width 604 height 62
click at [325, 484] on input "d. Coach the team to ensure they understand the full context, enabling them to …" at bounding box center [325, 478] width 0 height 12
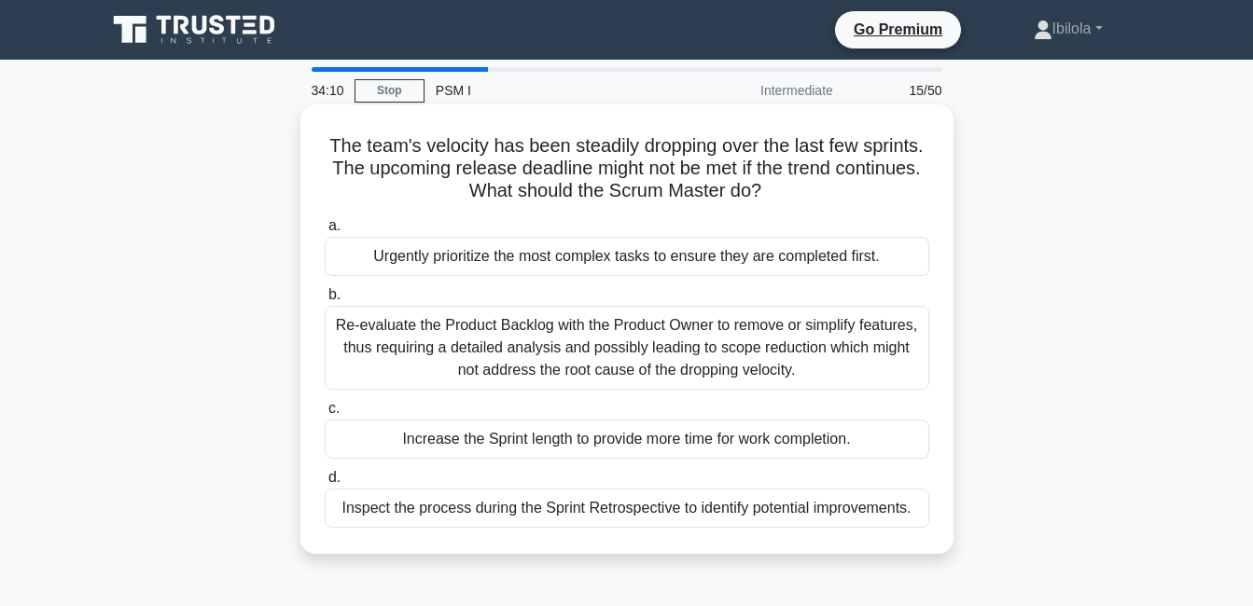
click at [709, 369] on div "Re-evaluate the Product Backlog with the Product Owner to remove or simplify fe…" at bounding box center [627, 348] width 604 height 84
click at [325, 301] on input "b. Re-evaluate the Product Backlog with the Product Owner to remove or simplify…" at bounding box center [325, 295] width 0 height 12
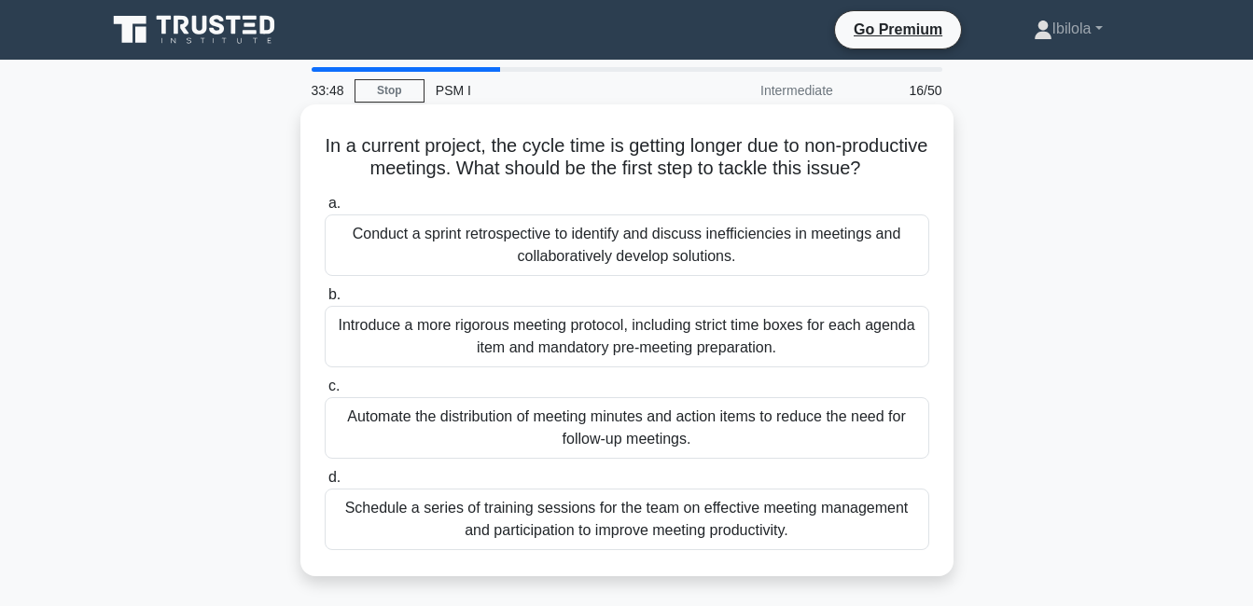
click at [589, 268] on div "Conduct a sprint retrospective to identify and discuss inefficiencies in meetin…" at bounding box center [627, 246] width 604 height 62
click at [325, 210] on input "a. Conduct a sprint retrospective to identify and discuss inefficiencies in mee…" at bounding box center [325, 204] width 0 height 12
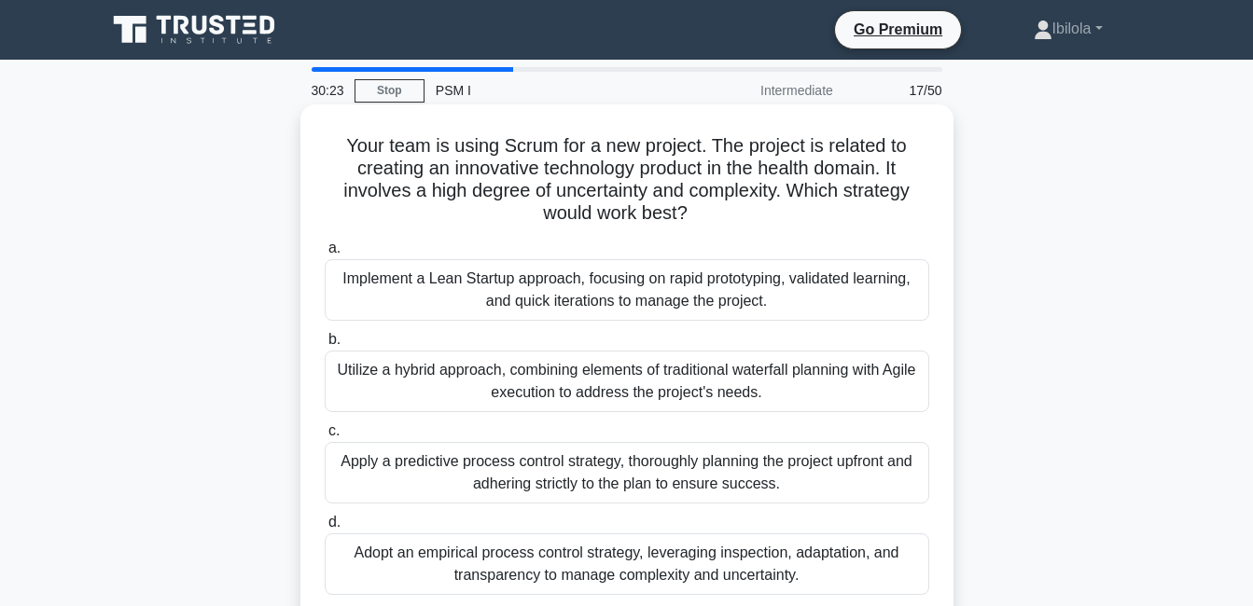
click at [612, 571] on div "Adopt an empirical process control strategy, leveraging inspection, adaptation,…" at bounding box center [627, 565] width 604 height 62
click at [325, 529] on input "d. Adopt an empirical process control strategy, leveraging inspection, adaptati…" at bounding box center [325, 523] width 0 height 12
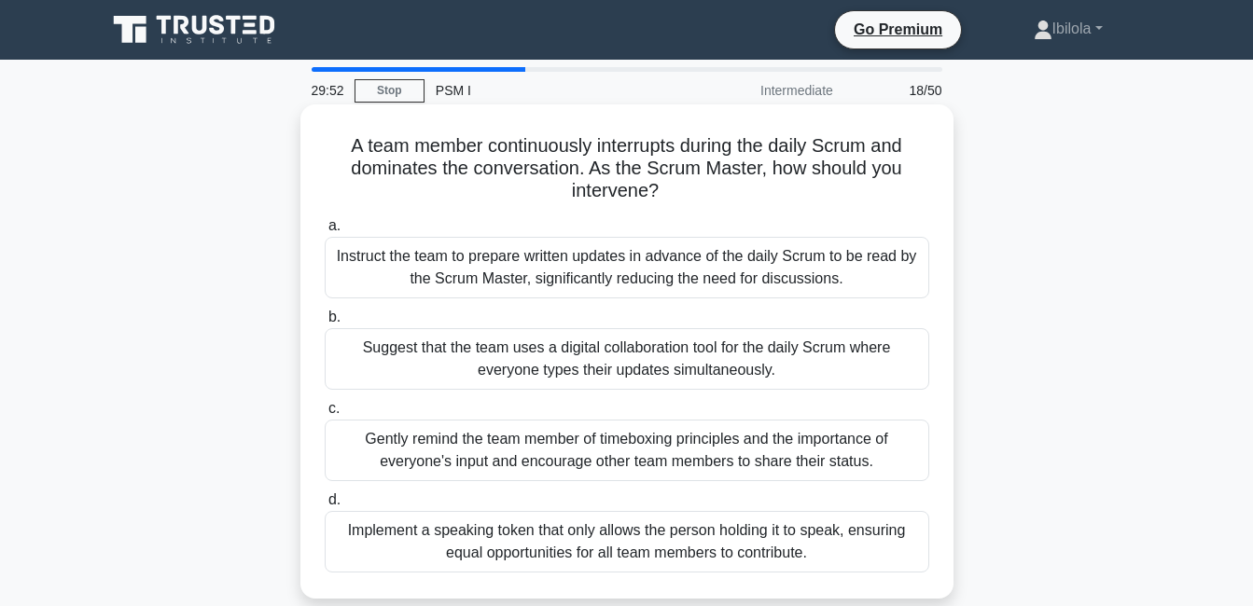
click at [549, 448] on div "Gently remind the team member of timeboxing principles and the importance of ev…" at bounding box center [627, 451] width 604 height 62
click at [325, 415] on input "c. Gently remind the team member of timeboxing principles and the importance of…" at bounding box center [325, 409] width 0 height 12
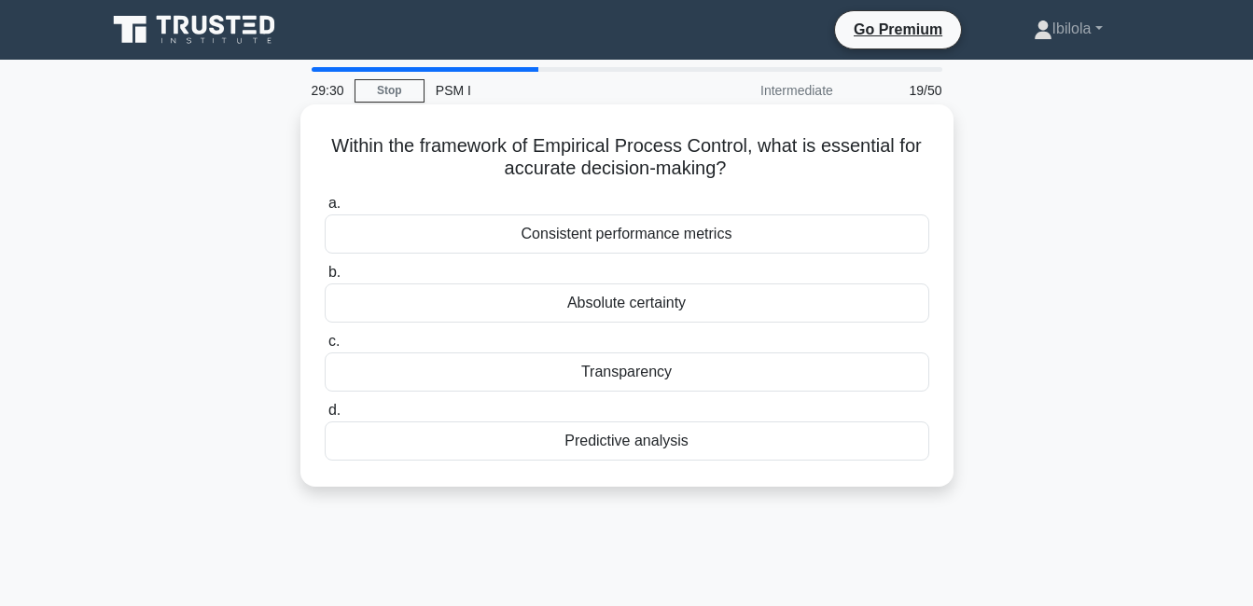
click at [624, 378] on div "Transparency" at bounding box center [627, 372] width 604 height 39
click at [325, 348] on input "c. Transparency" at bounding box center [325, 342] width 0 height 12
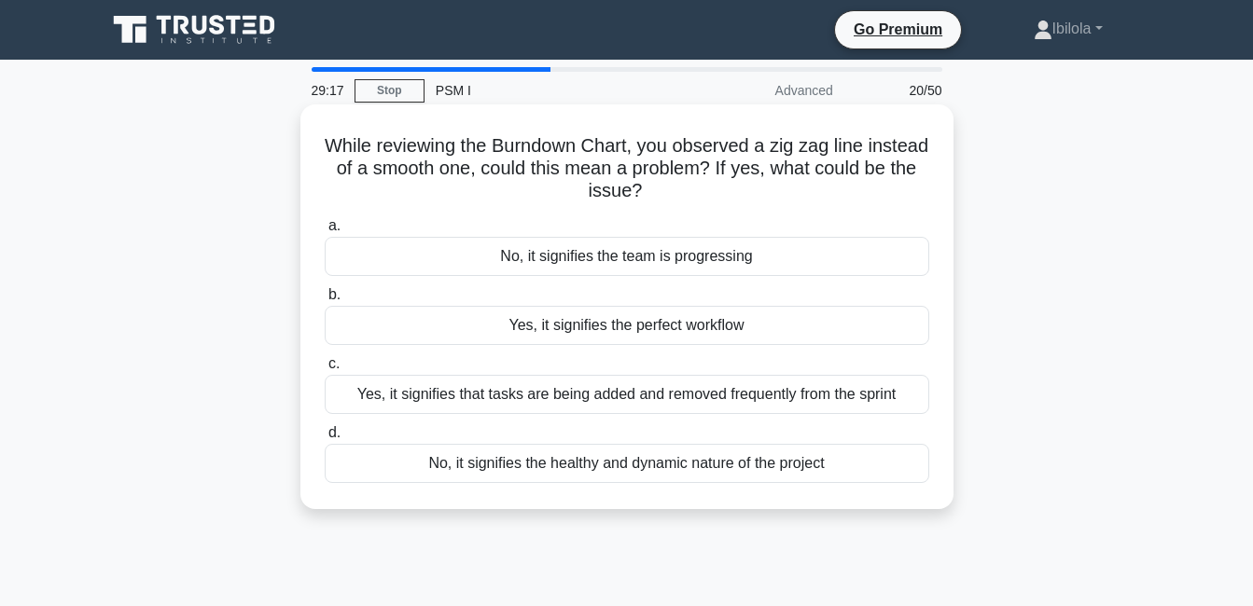
click at [718, 395] on div "Yes, it signifies that tasks are being added and removed frequently from the sp…" at bounding box center [627, 394] width 604 height 39
click at [325, 370] on input "c. Yes, it signifies that tasks are being added and removed frequently from the…" at bounding box center [325, 364] width 0 height 12
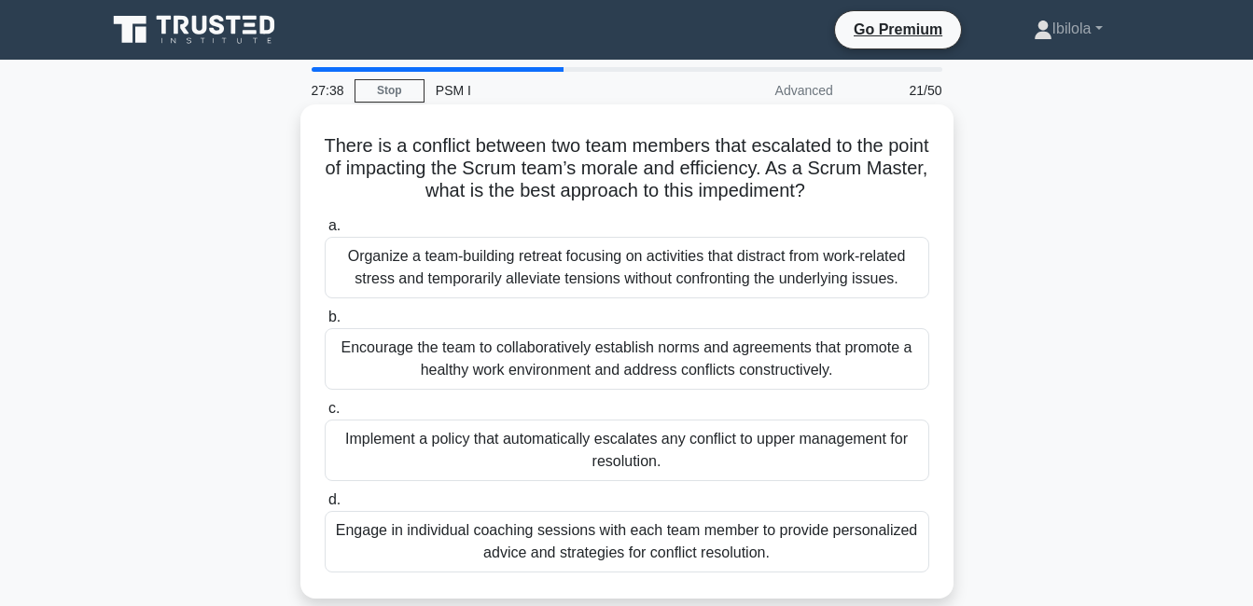
click at [623, 355] on div "Encourage the team to collaboratively establish norms and agreements that promo…" at bounding box center [627, 359] width 604 height 62
click at [325, 324] on input "b. Encourage the team to collaboratively establish norms and agreements that pr…" at bounding box center [325, 318] width 0 height 12
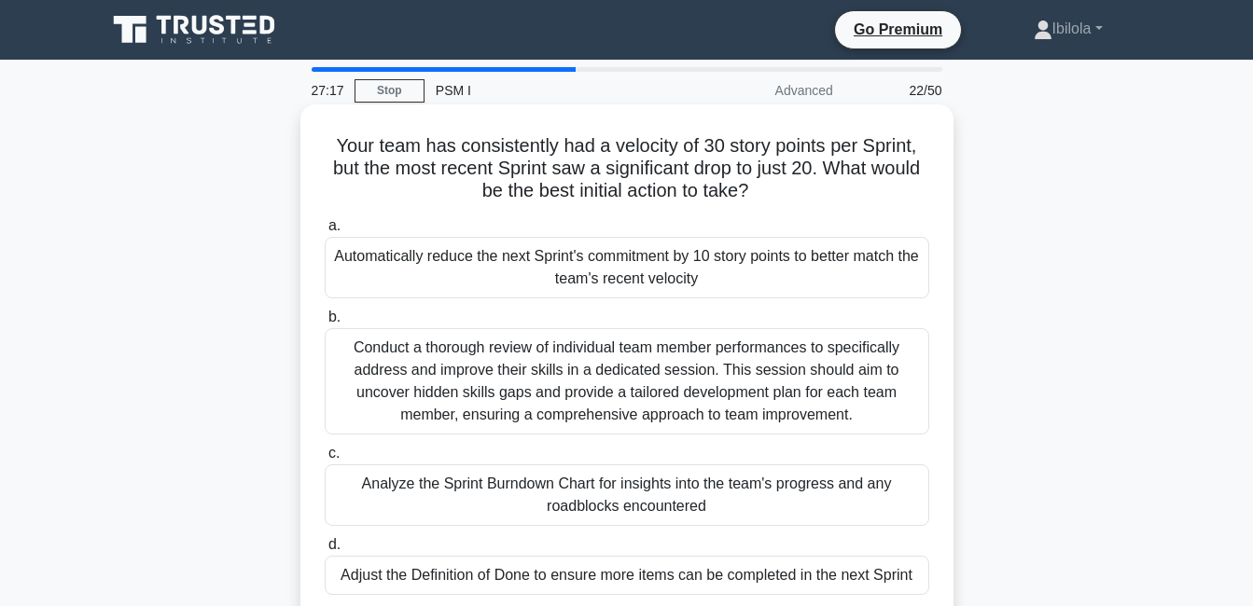
click at [648, 509] on div "Analyze the Sprint Burndown Chart for insights into the team's progress and any…" at bounding box center [627, 496] width 604 height 62
click at [325, 460] on input "c. Analyze the Sprint Burndown Chart for insights into the team's progress and …" at bounding box center [325, 454] width 0 height 12
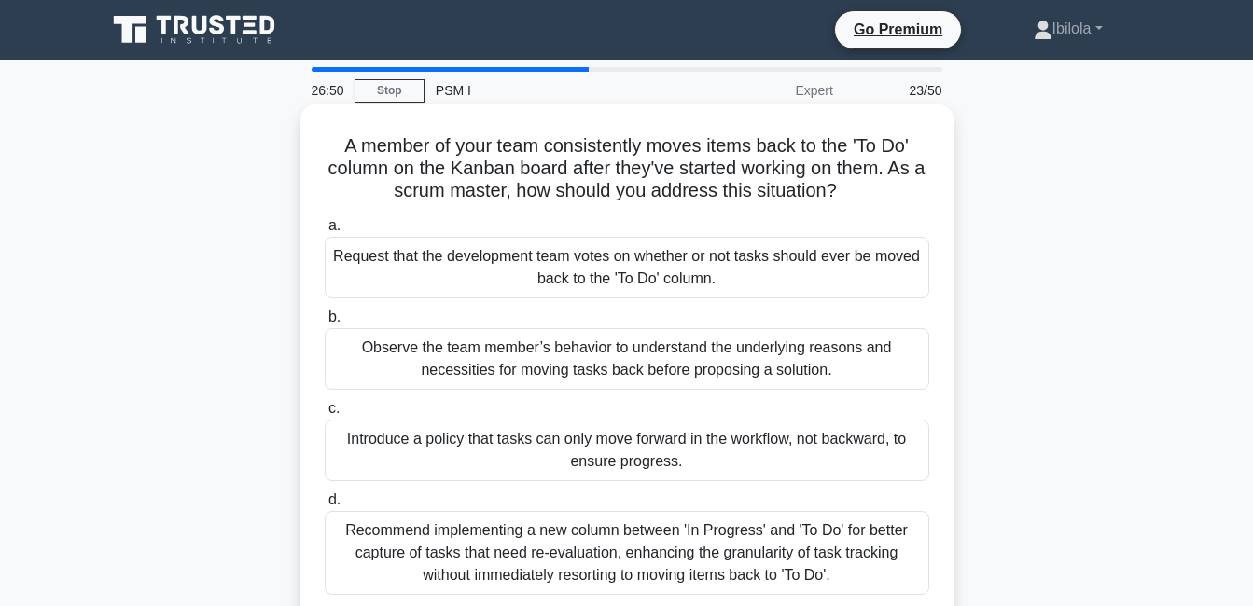
click at [669, 555] on div "Recommend implementing a new column between 'In Progress' and 'To Do' for bette…" at bounding box center [627, 553] width 604 height 84
click at [325, 507] on input "d. Recommend implementing a new column between 'In Progress' and 'To Do' for be…" at bounding box center [325, 500] width 0 height 12
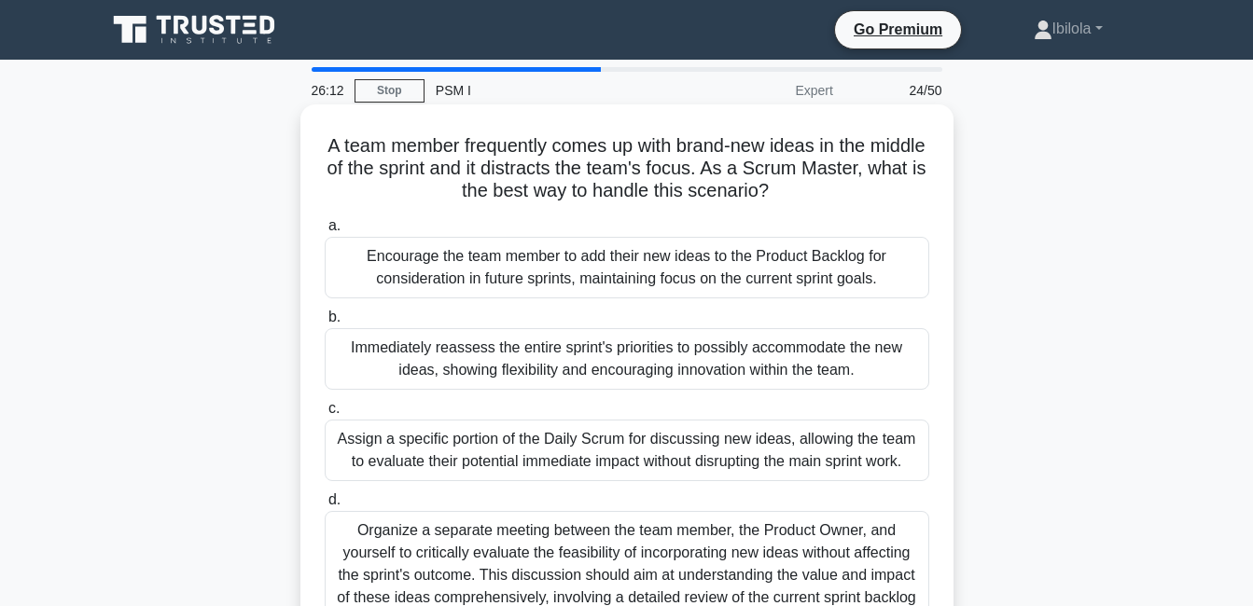
click at [680, 267] on div "Encourage the team member to add their new ideas to the Product Backlog for con…" at bounding box center [627, 268] width 604 height 62
click at [325, 232] on input "a. Encourage the team member to add their new ideas to the Product Backlog for …" at bounding box center [325, 226] width 0 height 12
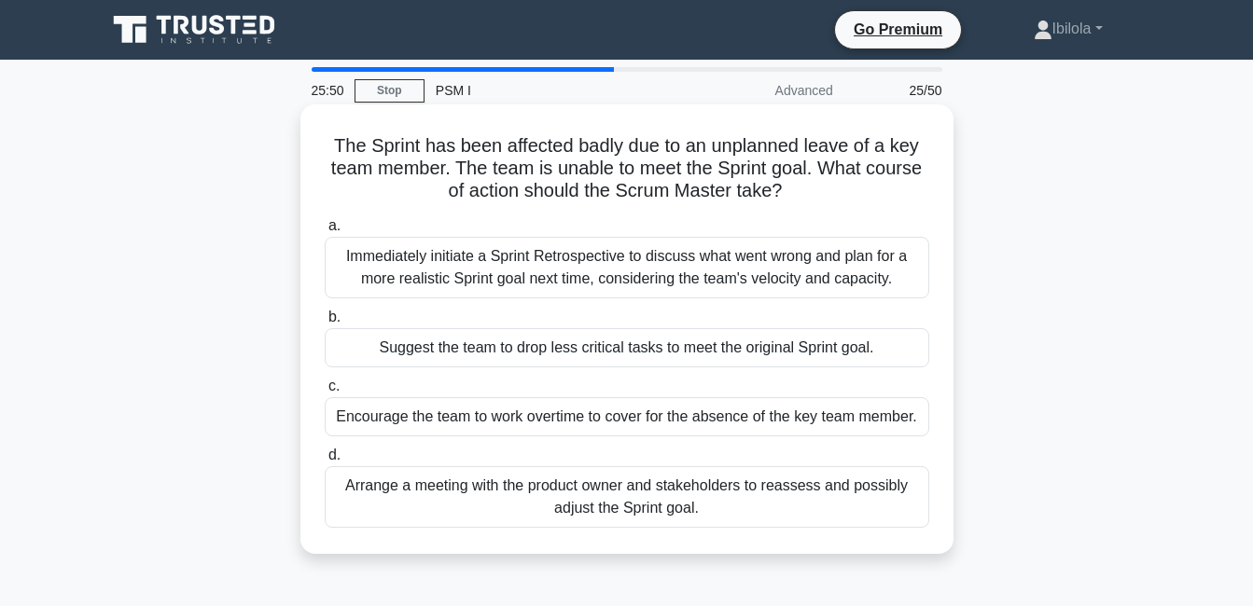
click at [738, 502] on div "Arrange a meeting with the product owner and stakeholders to reassess and possi…" at bounding box center [627, 497] width 604 height 62
click at [325, 462] on input "d. Arrange a meeting with the product owner and stakeholders to reassess and po…" at bounding box center [325, 456] width 0 height 12
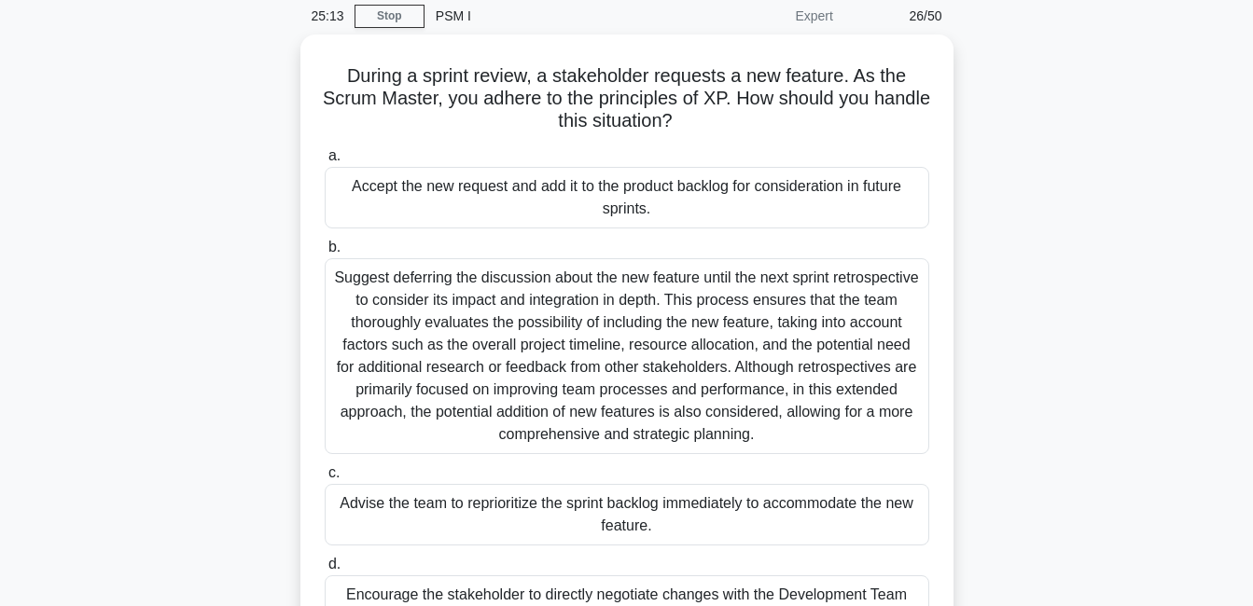
scroll to position [112, 0]
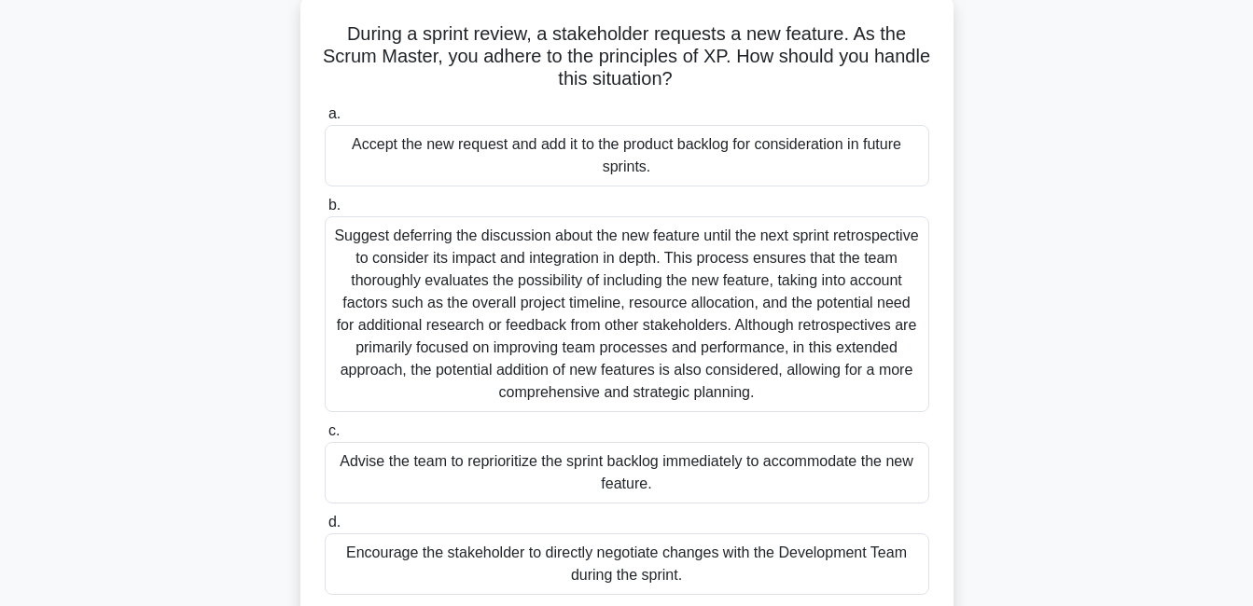
click at [732, 282] on div "Suggest deferring the discussion about the new feature until the next sprint re…" at bounding box center [627, 314] width 604 height 196
click at [325, 212] on input "b. Suggest deferring the discussion about the new feature until the next sprint…" at bounding box center [325, 206] width 0 height 12
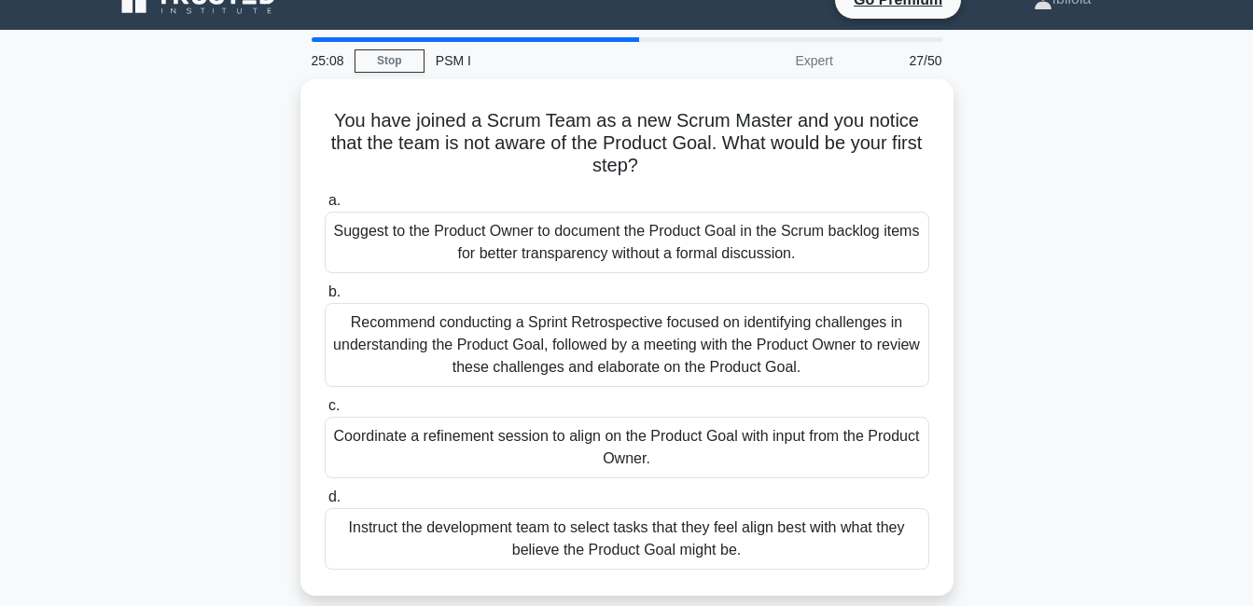
scroll to position [0, 0]
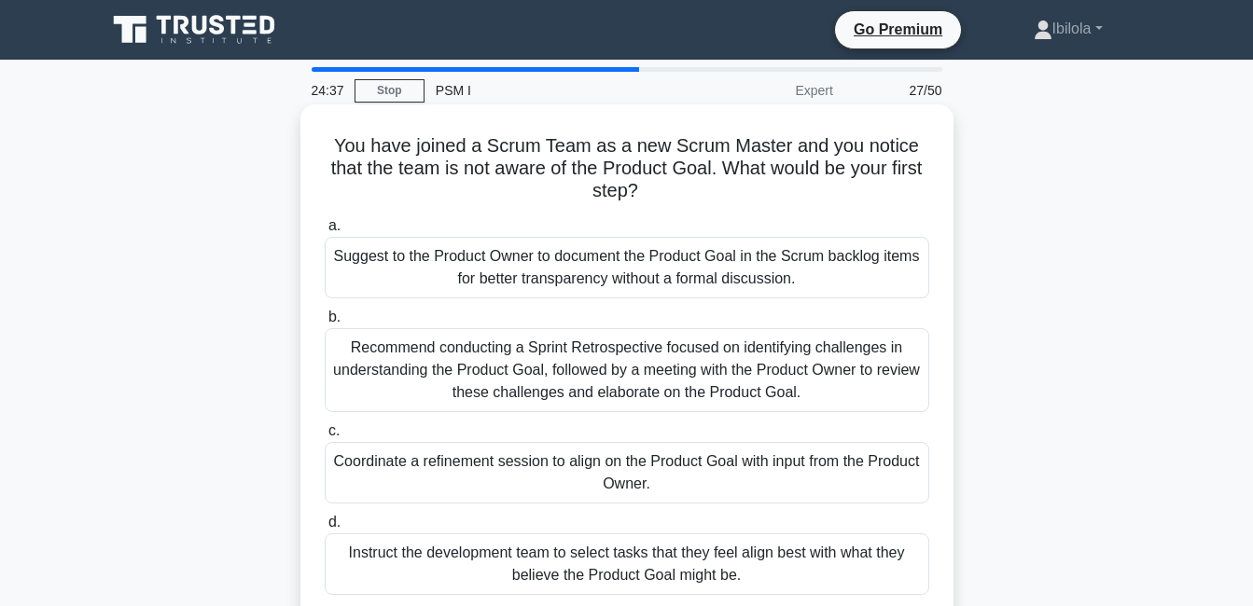
click at [648, 365] on div "Recommend conducting a Sprint Retrospective focused on identifying challenges i…" at bounding box center [627, 370] width 604 height 84
click at [325, 324] on input "b. Recommend conducting a Sprint Retrospective focused on identifying challenge…" at bounding box center [325, 318] width 0 height 12
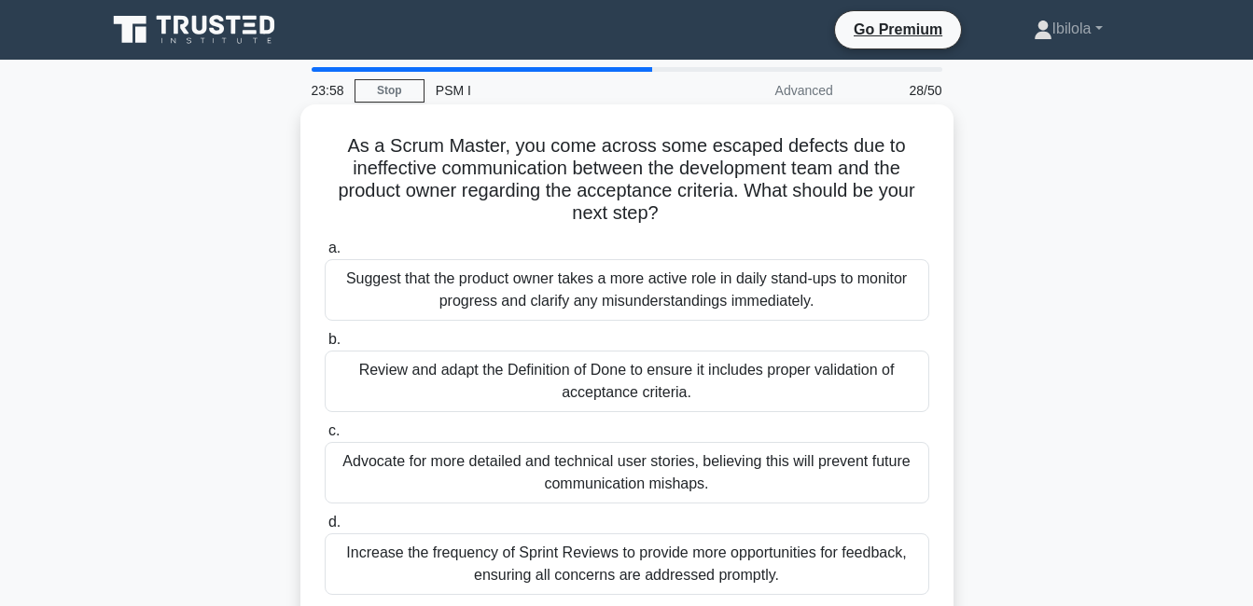
click at [701, 378] on div "Review and adapt the Definition of Done to ensure it includes proper validation…" at bounding box center [627, 382] width 604 height 62
click at [325, 346] on input "b. Review and adapt the Definition of Done to ensure it includes proper validat…" at bounding box center [325, 340] width 0 height 12
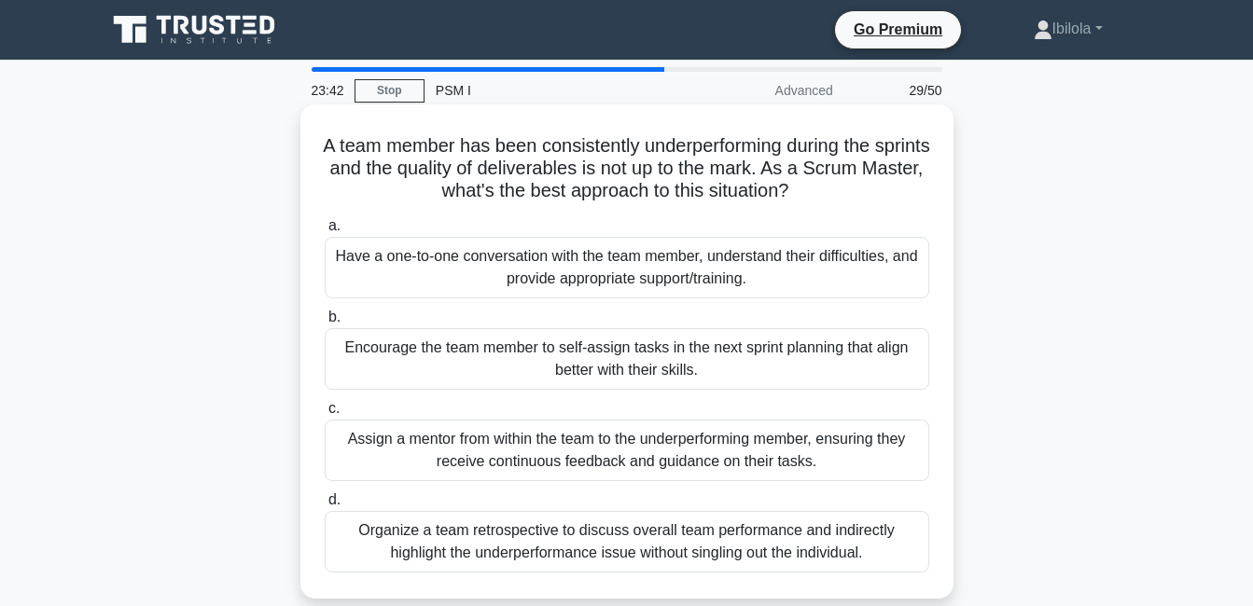
click at [707, 532] on div "Organize a team retrospective to discuss overall team performance and indirectl…" at bounding box center [627, 542] width 604 height 62
click at [325, 507] on input "d. Organize a team retrospective to discuss overall team performance and indire…" at bounding box center [325, 500] width 0 height 12
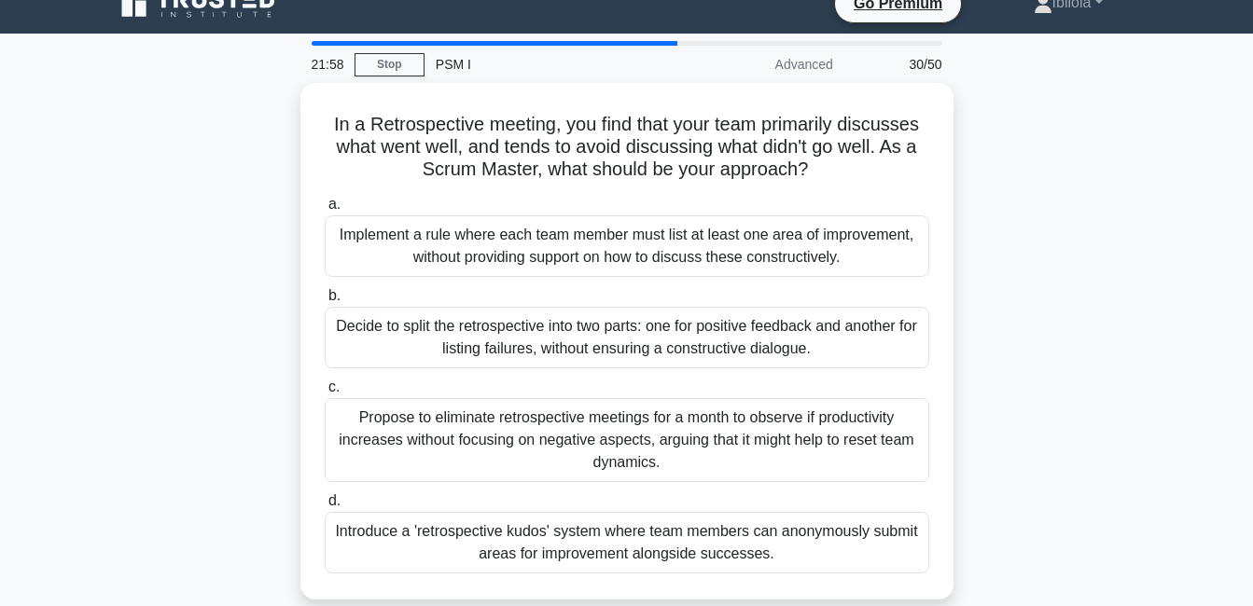
scroll to position [37, 0]
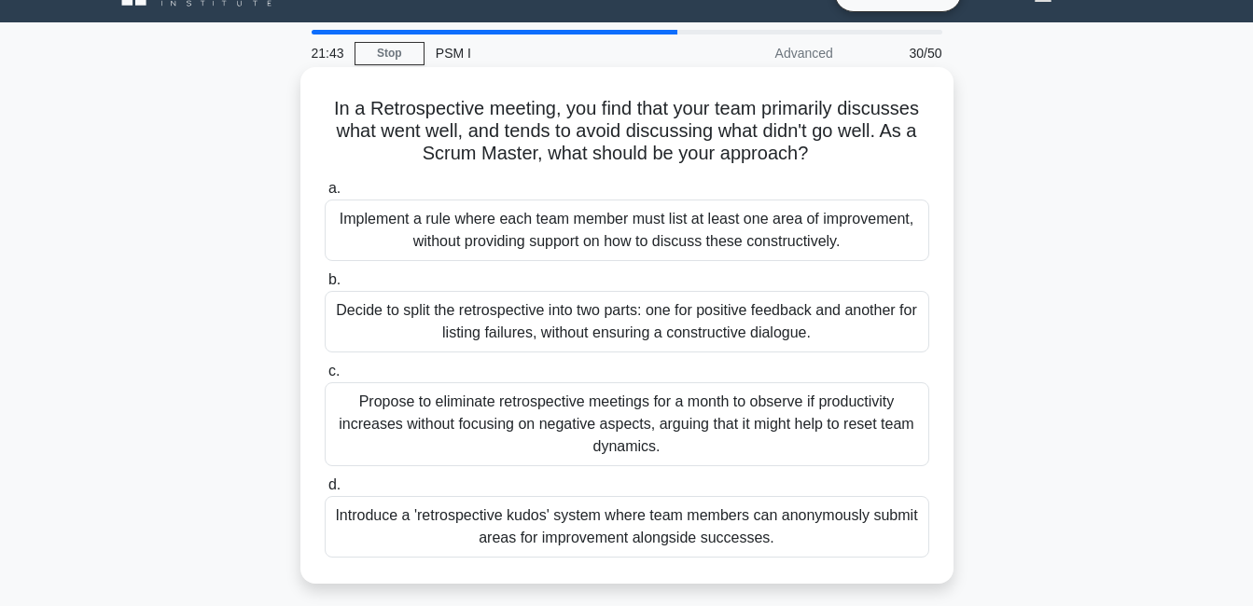
click at [854, 536] on div "Introduce a 'retrospective kudos' system where team members can anonymously sub…" at bounding box center [627, 527] width 604 height 62
click at [325, 492] on input "d. Introduce a 'retrospective kudos' system where team members can anonymously …" at bounding box center [325, 485] width 0 height 12
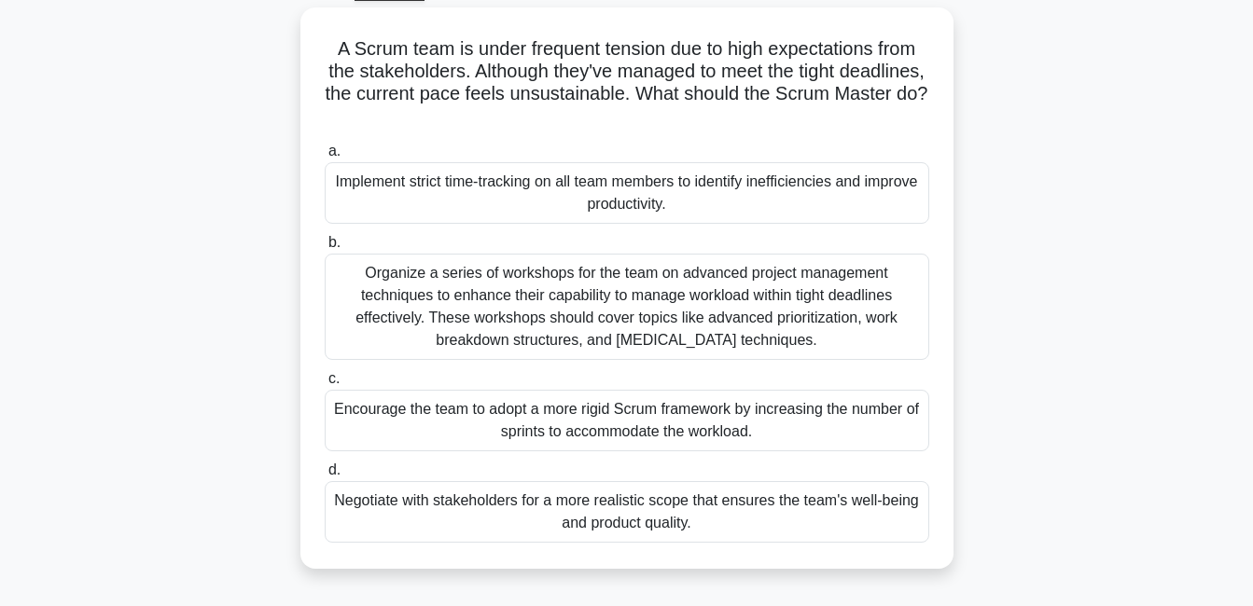
scroll to position [112, 0]
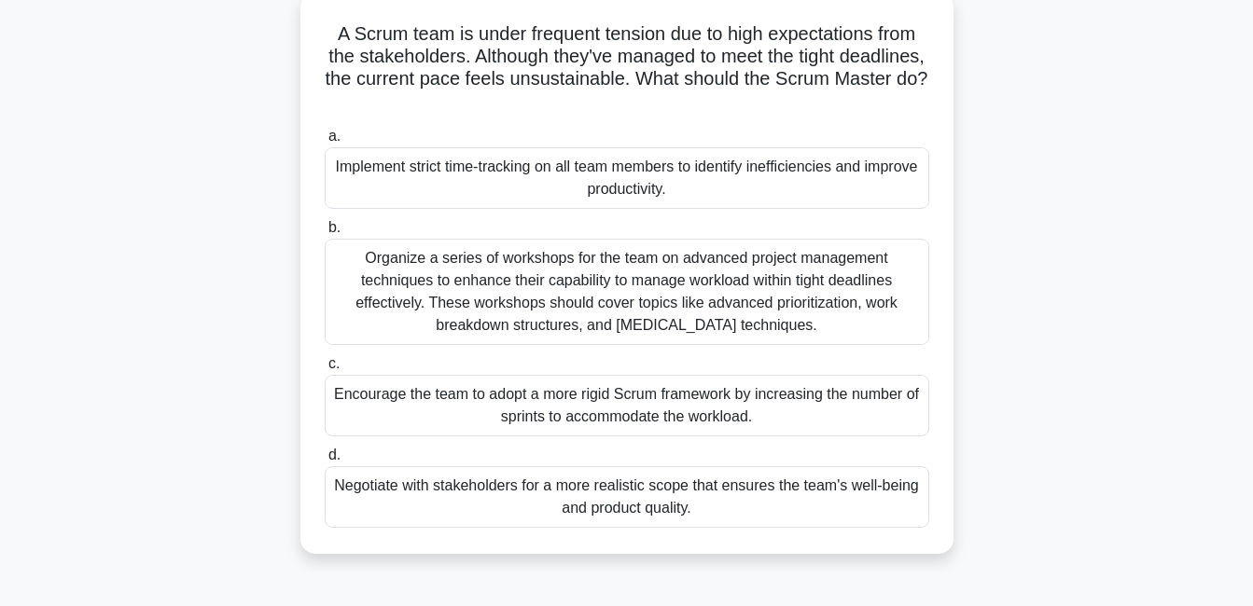
click at [819, 496] on div "Negotiate with stakeholders for a more realistic scope that ensures the team's …" at bounding box center [627, 497] width 604 height 62
click at [325, 462] on input "d. Negotiate with stakeholders for a more realistic scope that ensures the team…" at bounding box center [325, 456] width 0 height 12
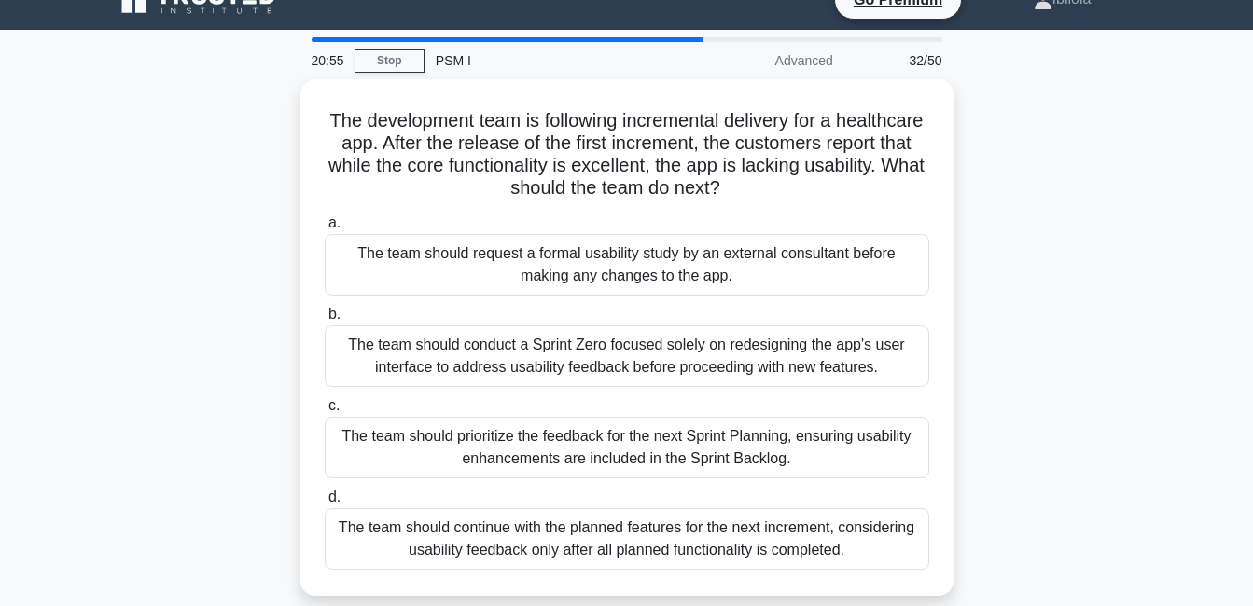
scroll to position [0, 0]
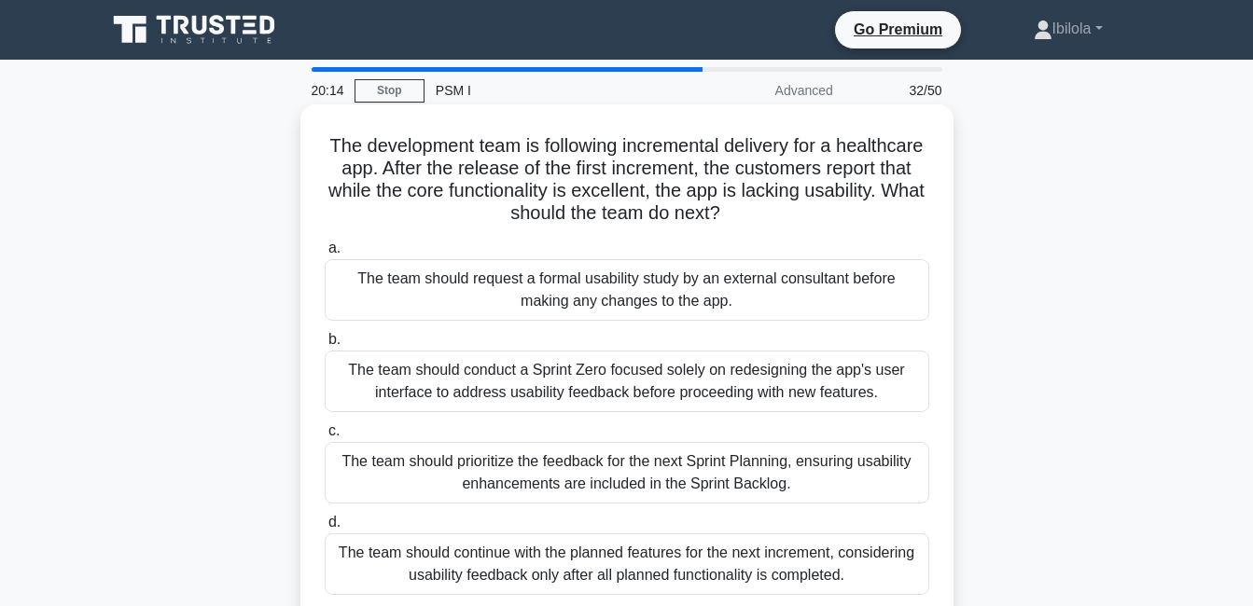
click at [774, 481] on div "The team should prioritize the feedback for the next Sprint Planning, ensuring …" at bounding box center [627, 473] width 604 height 62
click at [325, 437] on input "c. The team should prioritize the feedback for the next Sprint Planning, ensuri…" at bounding box center [325, 431] width 0 height 12
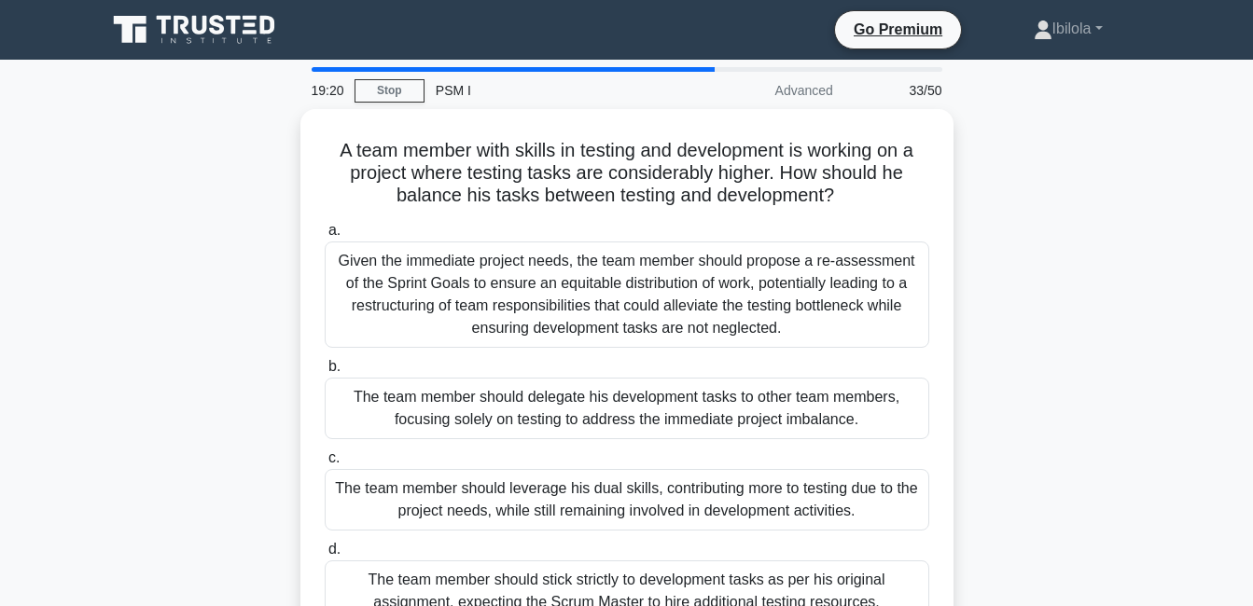
scroll to position [37, 0]
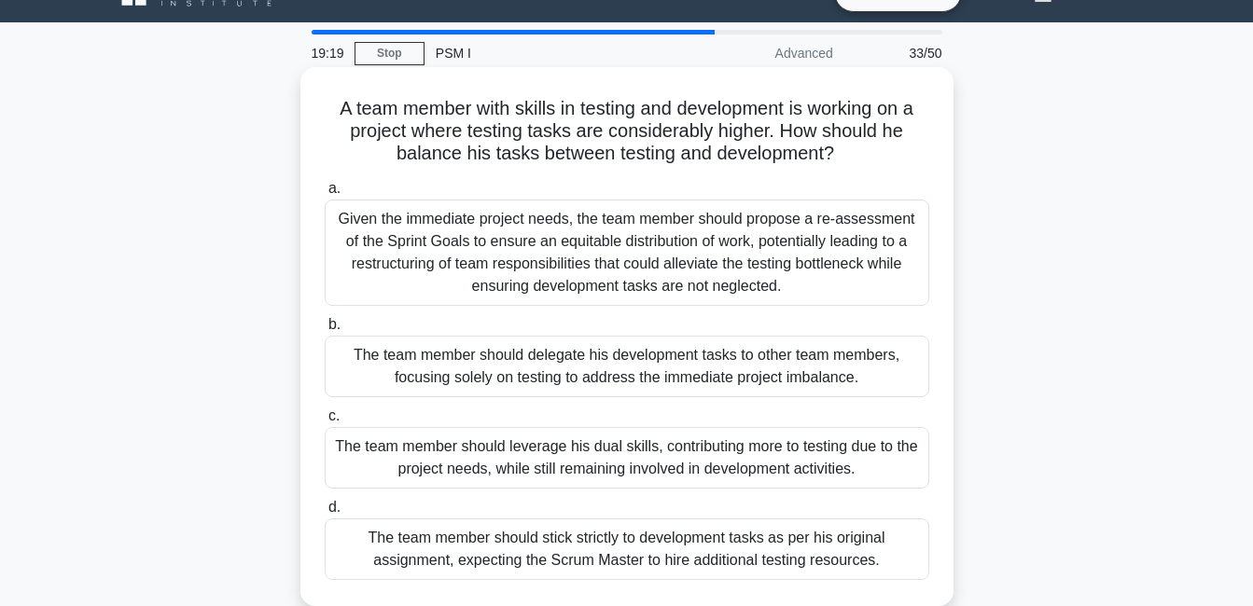
click at [676, 251] on div "Given the immediate project needs, the team member should propose a re-assessme…" at bounding box center [627, 253] width 604 height 106
click at [325, 195] on input "a. Given the immediate project needs, the team member should propose a re-asses…" at bounding box center [325, 189] width 0 height 12
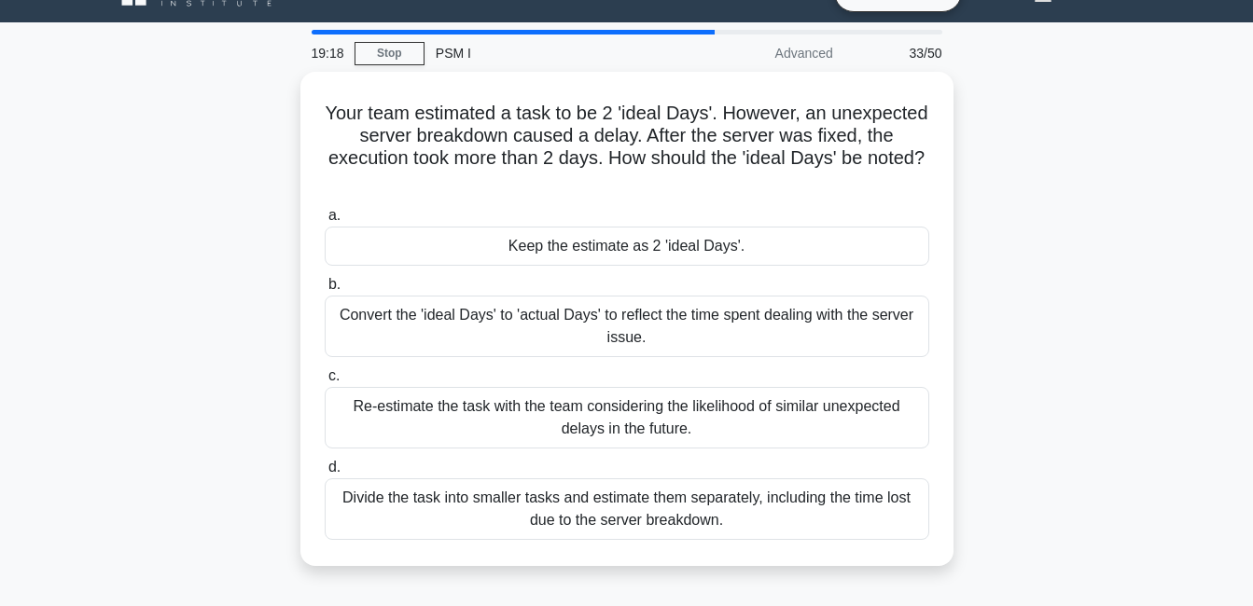
scroll to position [0, 0]
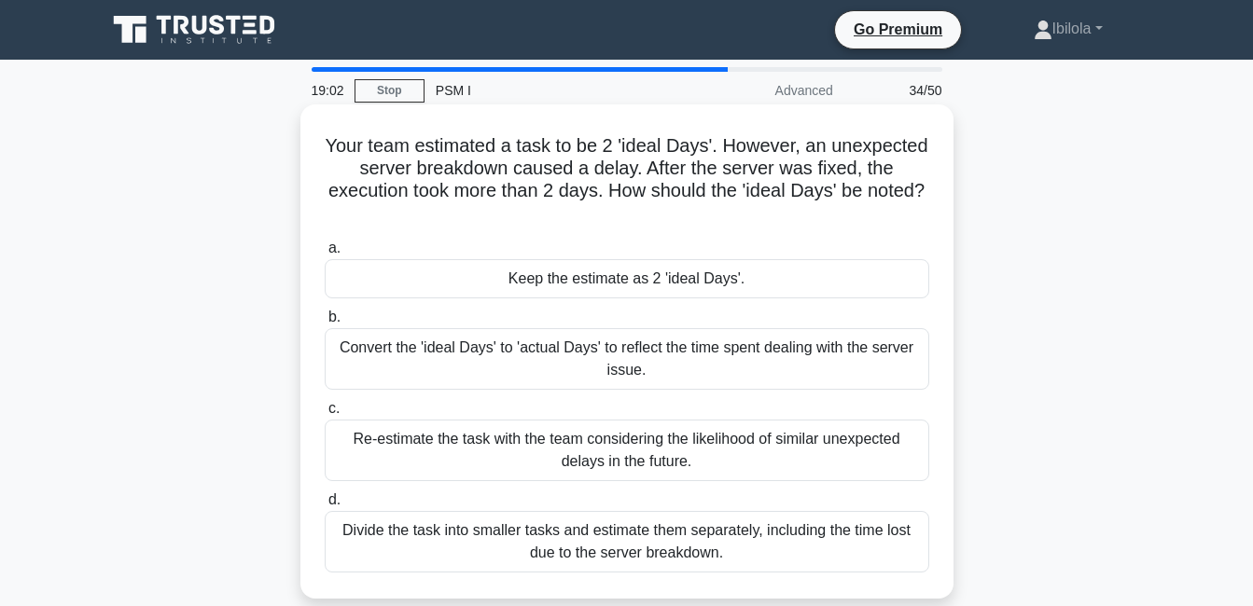
click at [693, 359] on div "Convert the 'ideal Days' to 'actual Days' to reflect the time spent dealing wit…" at bounding box center [627, 359] width 604 height 62
click at [325, 324] on input "b. Convert the 'ideal Days' to 'actual Days' to reflect the time spent dealing …" at bounding box center [325, 318] width 0 height 12
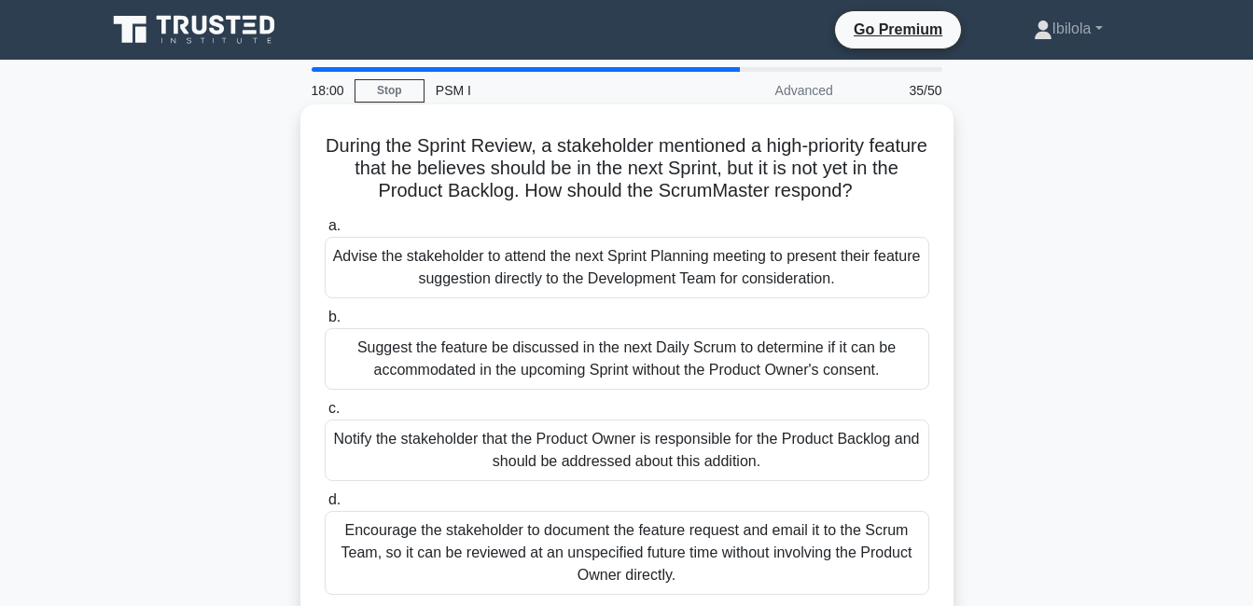
click at [636, 448] on div "Notify the stakeholder that the Product Owner is responsible for the Product Ba…" at bounding box center [627, 451] width 604 height 62
click at [325, 415] on input "c. Notify the stakeholder that the Product Owner is responsible for the Product…" at bounding box center [325, 409] width 0 height 12
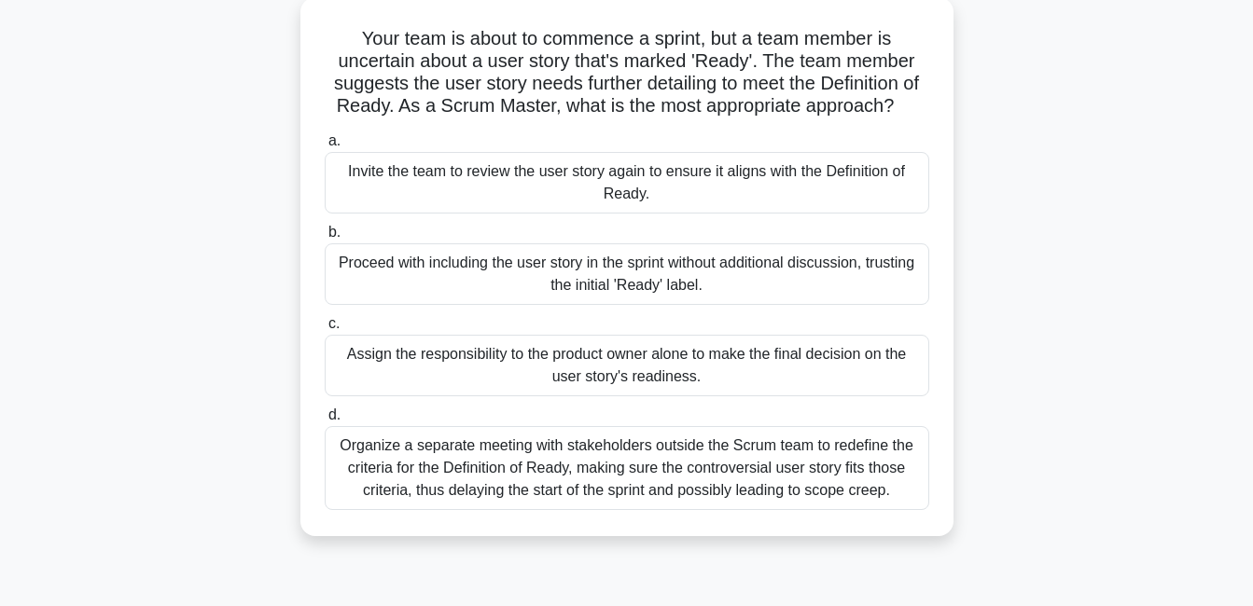
scroll to position [149, 0]
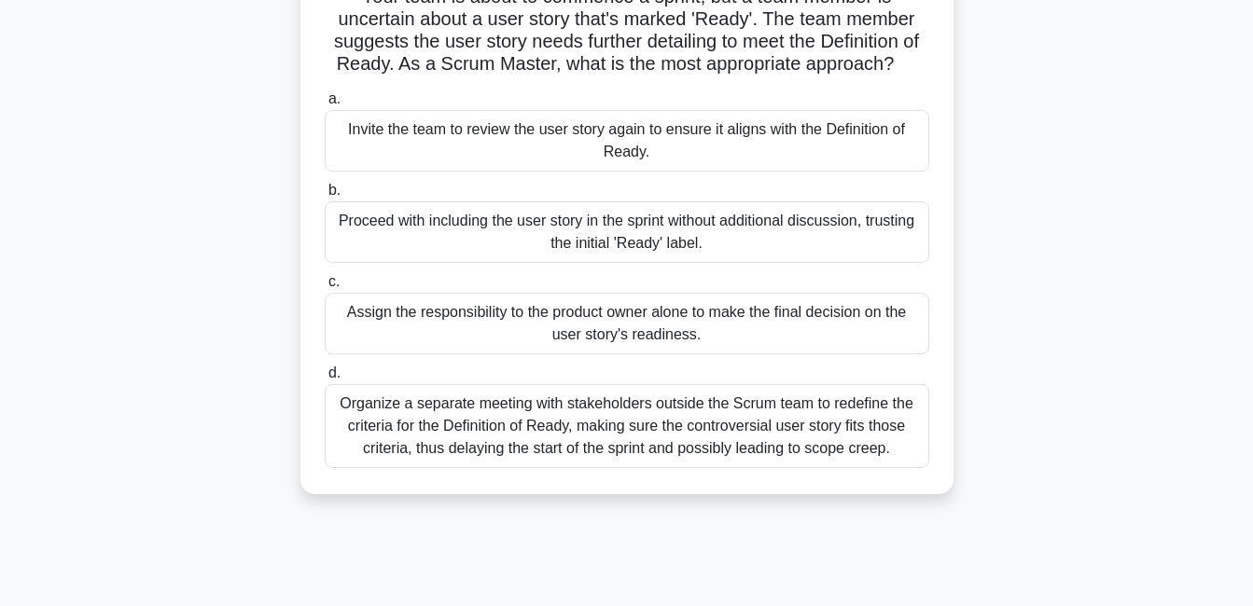
click at [618, 168] on div "Invite the team to review the user story again to ensure it aligns with the Def…" at bounding box center [627, 141] width 604 height 62
click at [325, 105] on input "a. Invite the team to review the user story again to ensure it aligns with the …" at bounding box center [325, 99] width 0 height 12
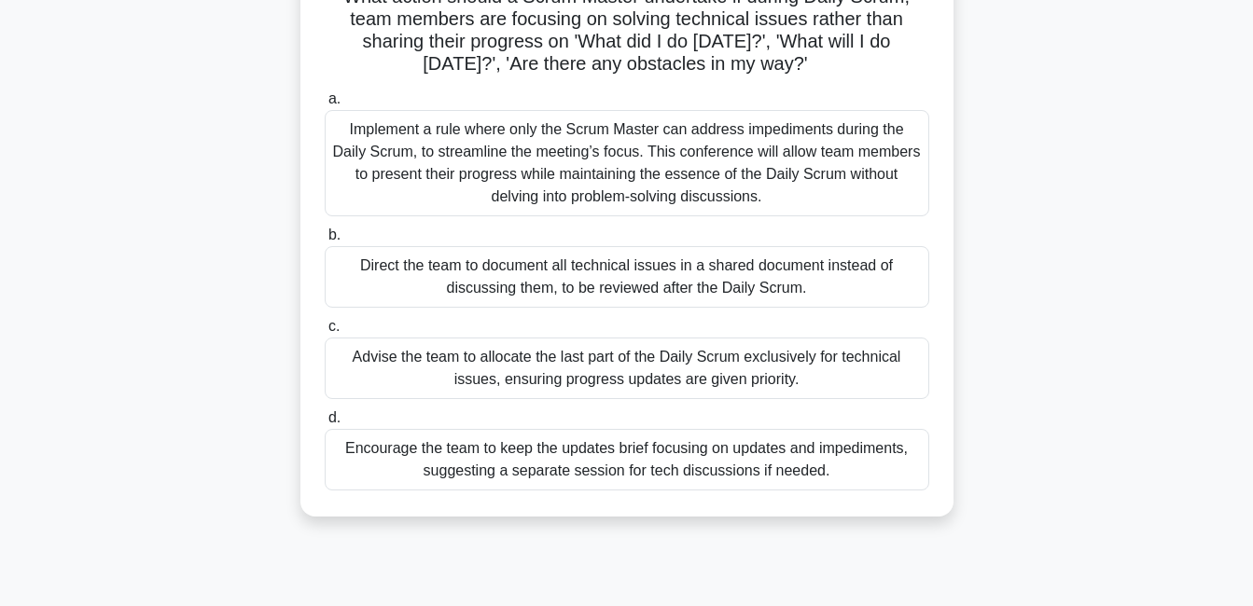
click at [768, 373] on div "Advise the team to allocate the last part of the Daily Scrum exclusively for te…" at bounding box center [627, 369] width 604 height 62
click at [325, 333] on input "c. Advise the team to allocate the last part of the Daily Scrum exclusively for…" at bounding box center [325, 327] width 0 height 12
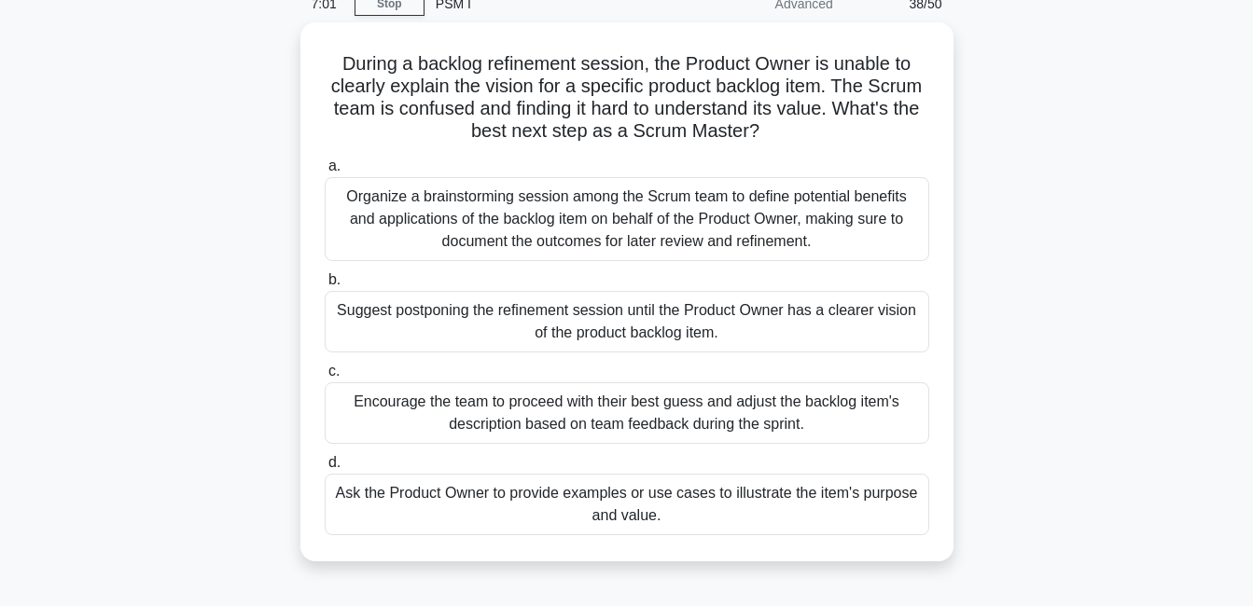
scroll to position [90, 0]
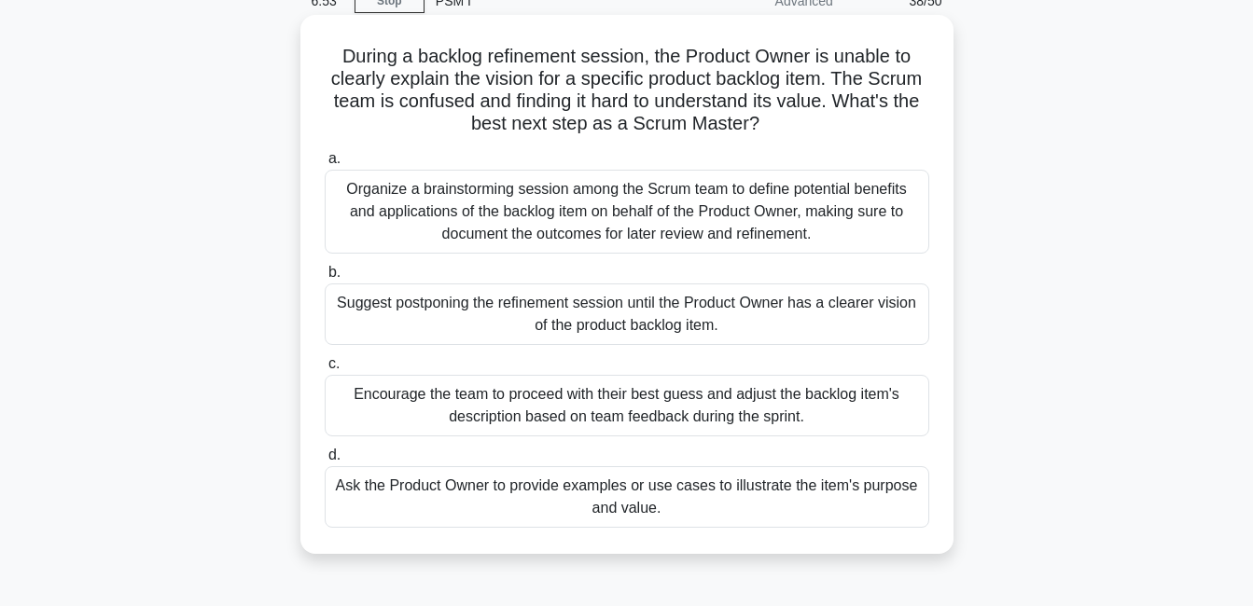
click at [549, 491] on div "Ask the Product Owner to provide examples or use cases to illustrate the item's…" at bounding box center [627, 497] width 604 height 62
click at [325, 462] on input "d. Ask the Product Owner to provide examples or use cases to illustrate the ite…" at bounding box center [325, 456] width 0 height 12
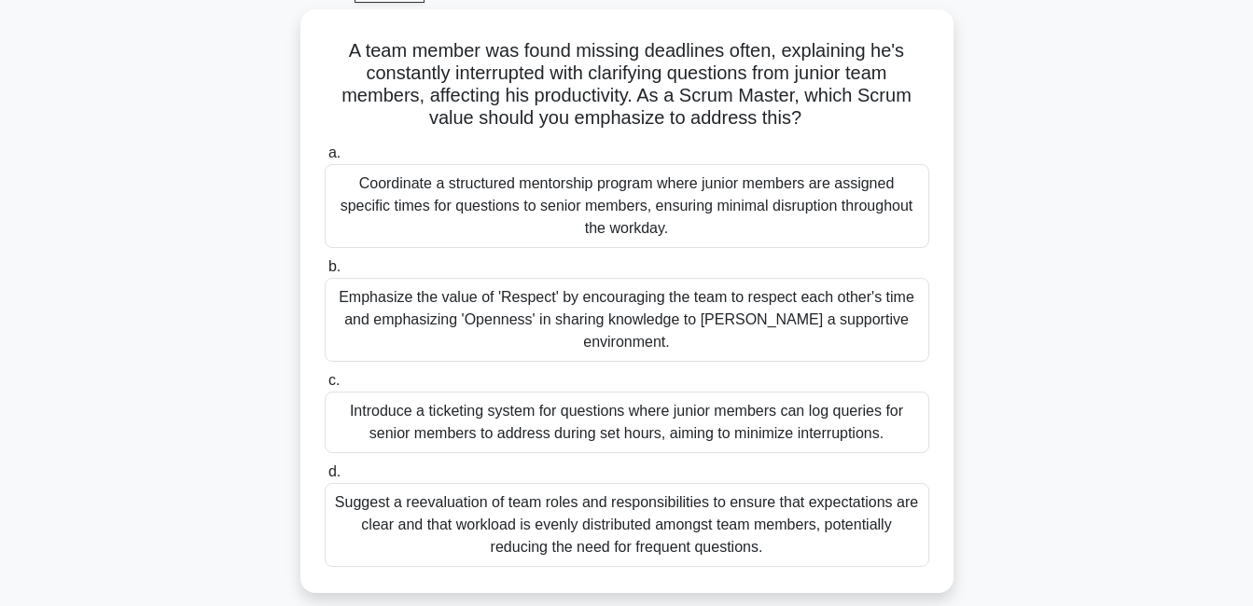
scroll to position [112, 0]
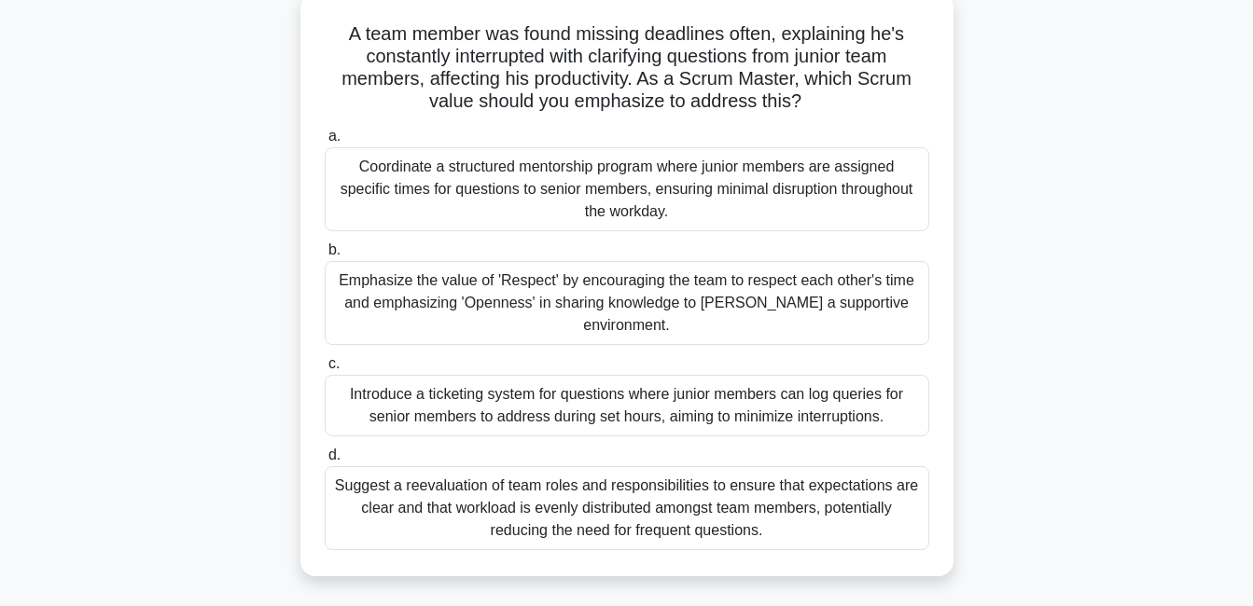
click at [778, 491] on div "Suggest a reevaluation of team roles and responsibilities to ensure that expect…" at bounding box center [627, 508] width 604 height 84
click at [325, 462] on input "d. Suggest a reevaluation of team roles and responsibilities to ensure that exp…" at bounding box center [325, 456] width 0 height 12
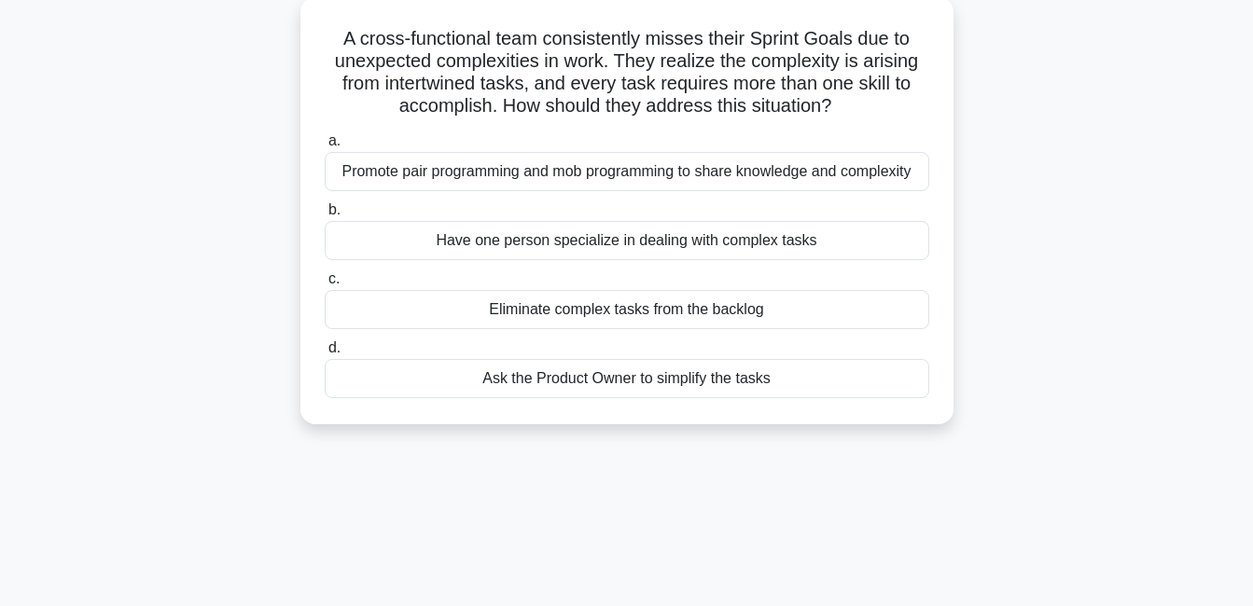
scroll to position [0, 0]
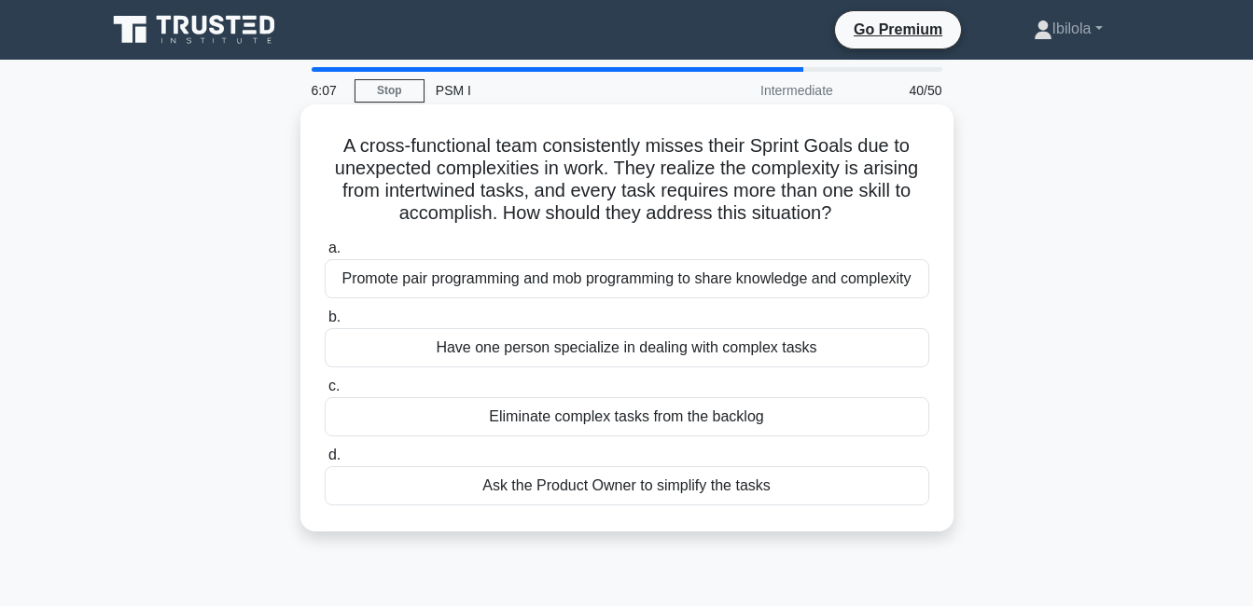
click at [696, 483] on div "Ask the Product Owner to simplify the tasks" at bounding box center [627, 485] width 604 height 39
click at [325, 462] on input "d. Ask the Product Owner to simplify the tasks" at bounding box center [325, 456] width 0 height 12
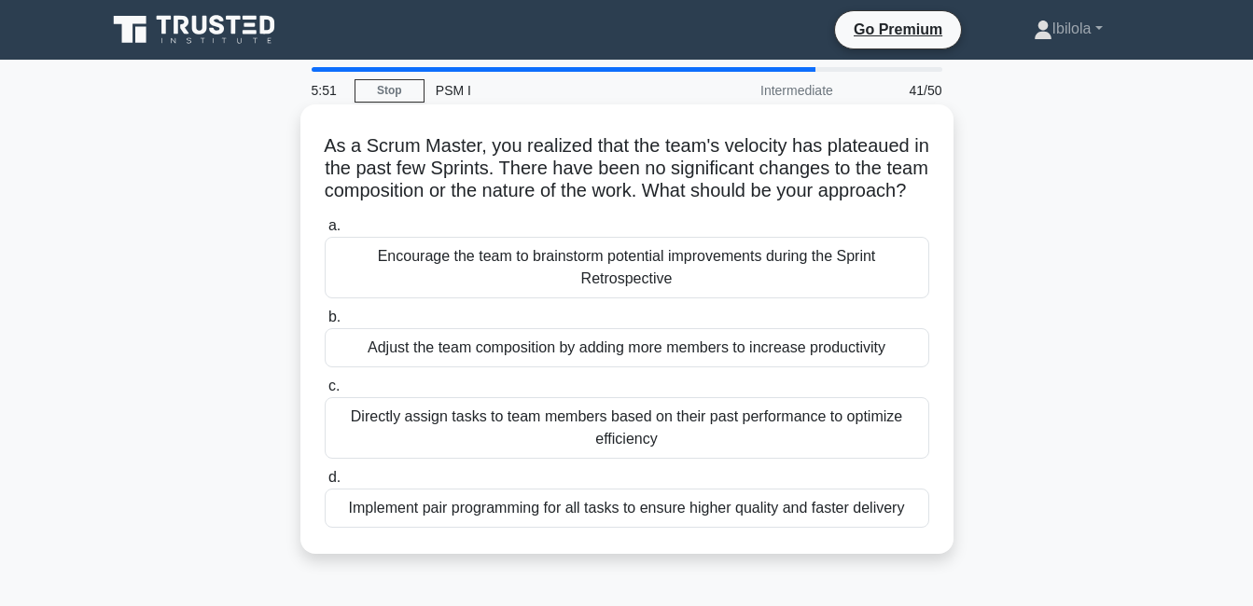
click at [685, 288] on div "Encourage the team to brainstorm potential improvements during the Sprint Retro…" at bounding box center [627, 268] width 604 height 62
click at [325, 232] on input "a. Encourage the team to brainstorm potential improvements during the Sprint Re…" at bounding box center [325, 226] width 0 height 12
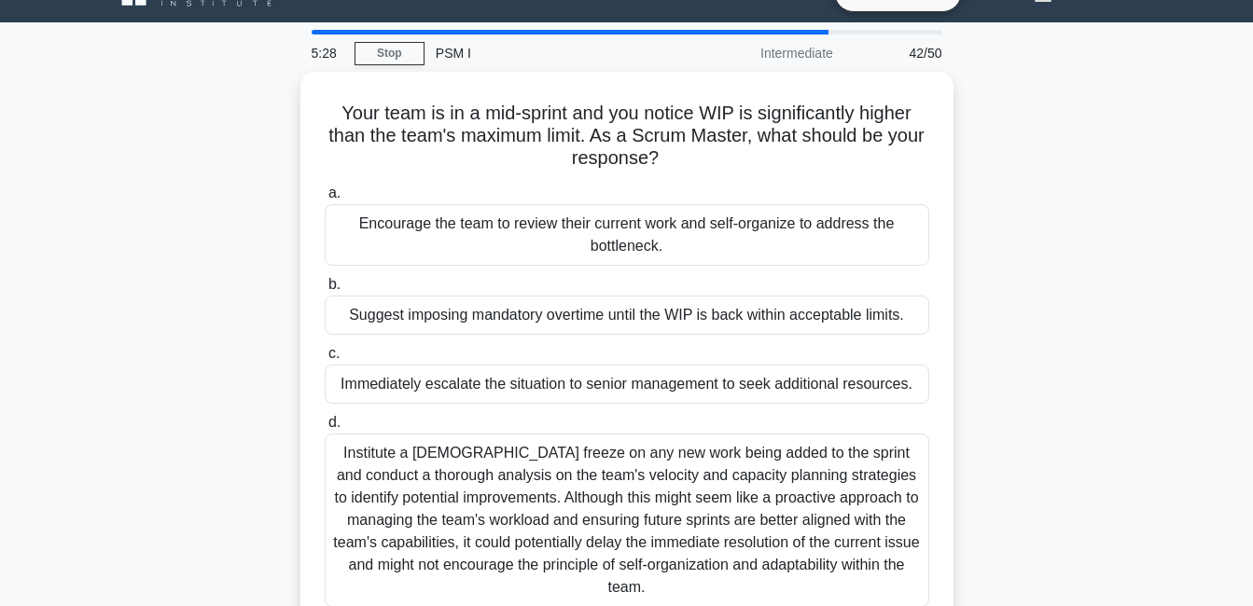
scroll to position [75, 0]
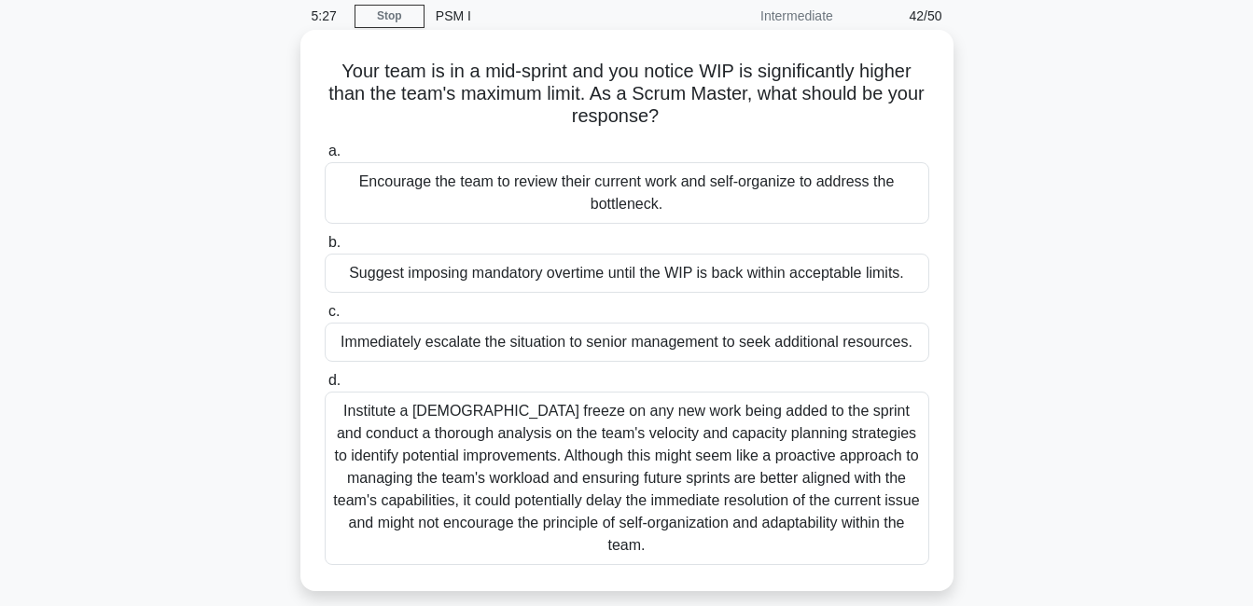
click at [746, 490] on div "Institute a [DEMOGRAPHIC_DATA] freeze on any new work being added to the sprint…" at bounding box center [627, 479] width 604 height 174
click at [325, 387] on input "d. Institute a temporary freeze on any new work being added to the sprint and c…" at bounding box center [325, 381] width 0 height 12
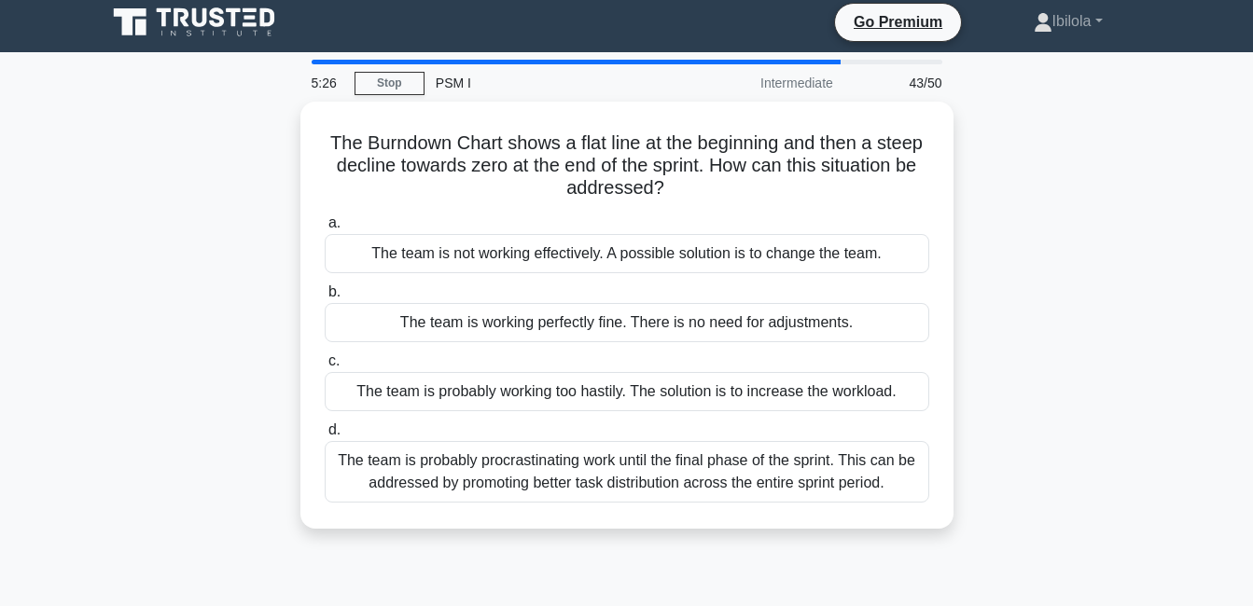
scroll to position [0, 0]
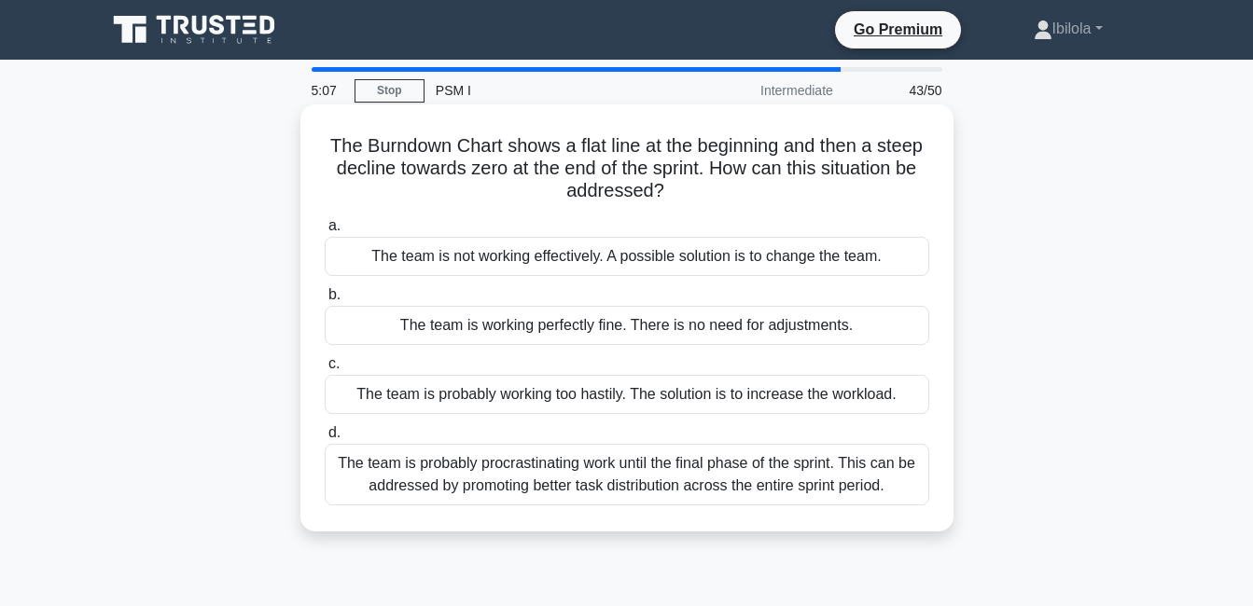
click at [618, 261] on div "The team is not working effectively. A possible solution is to change the team." at bounding box center [627, 256] width 604 height 39
click at [325, 232] on input "a. The team is not working effectively. A possible solution is to change the te…" at bounding box center [325, 226] width 0 height 12
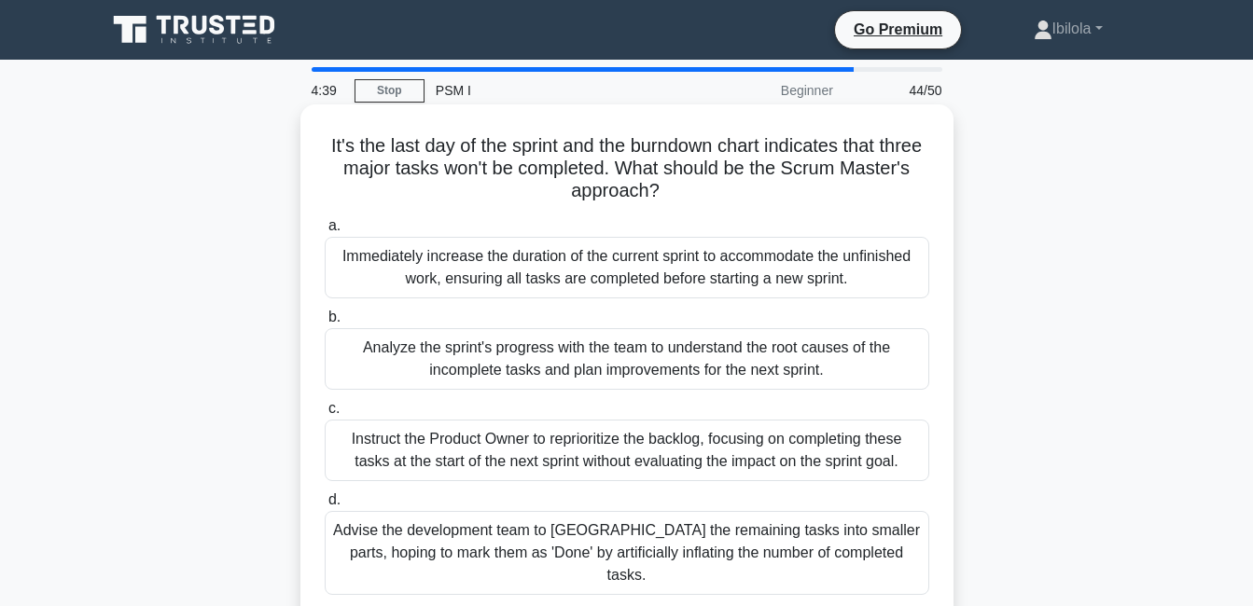
click at [748, 372] on div "Analyze the sprint's progress with the team to understand the root causes of th…" at bounding box center [627, 359] width 604 height 62
click at [325, 324] on input "b. Analyze the sprint's progress with the team to understand the root causes of…" at bounding box center [325, 318] width 0 height 12
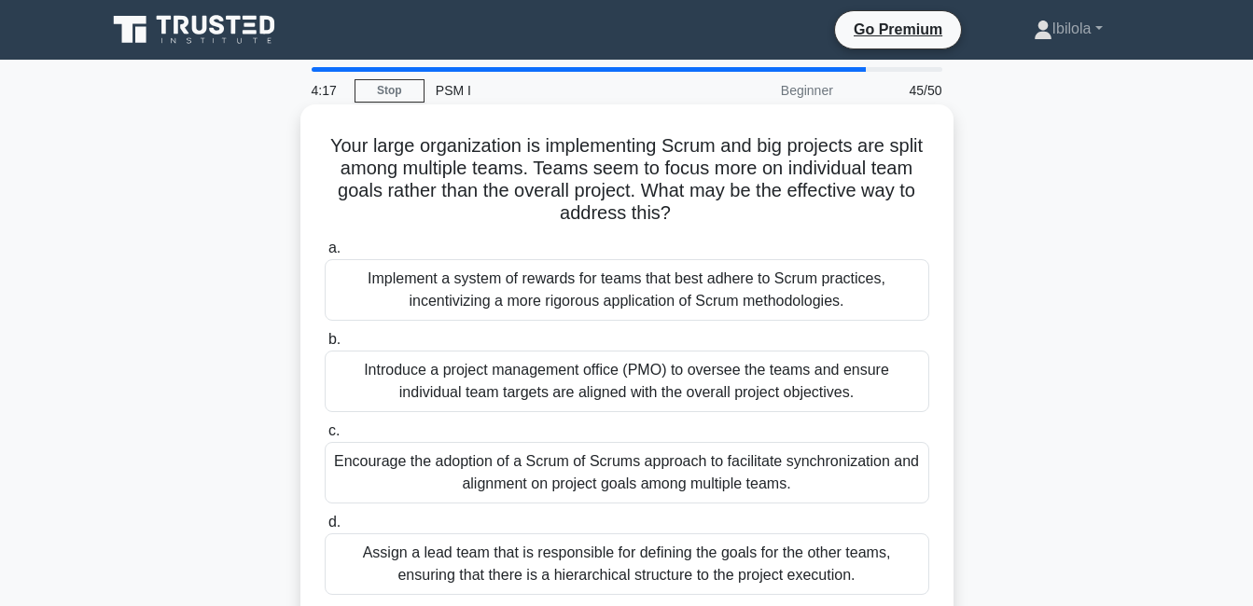
click at [701, 479] on div "Encourage the adoption of a Scrum of Scrums approach to facilitate synchronizat…" at bounding box center [627, 473] width 604 height 62
click at [325, 437] on input "c. Encourage the adoption of a Scrum of Scrums approach to facilitate synchroni…" at bounding box center [325, 431] width 0 height 12
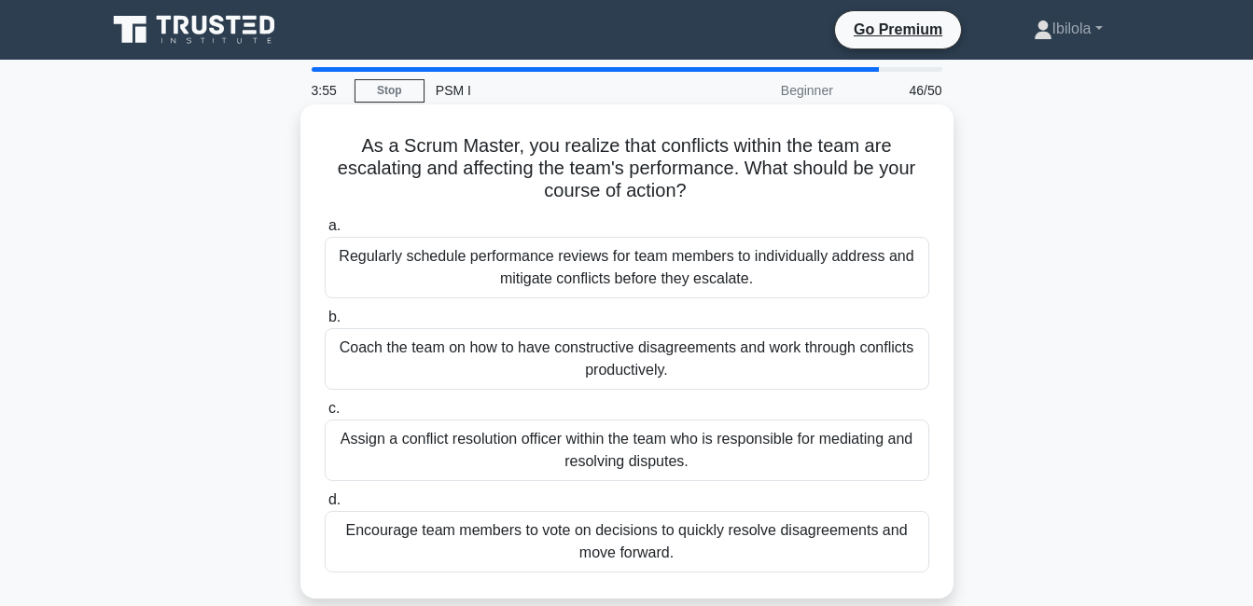
click at [653, 363] on div "Coach the team on how to have constructive disagreements and work through confl…" at bounding box center [627, 359] width 604 height 62
click at [325, 324] on input "b. Coach the team on how to have constructive disagreements and work through co…" at bounding box center [325, 318] width 0 height 12
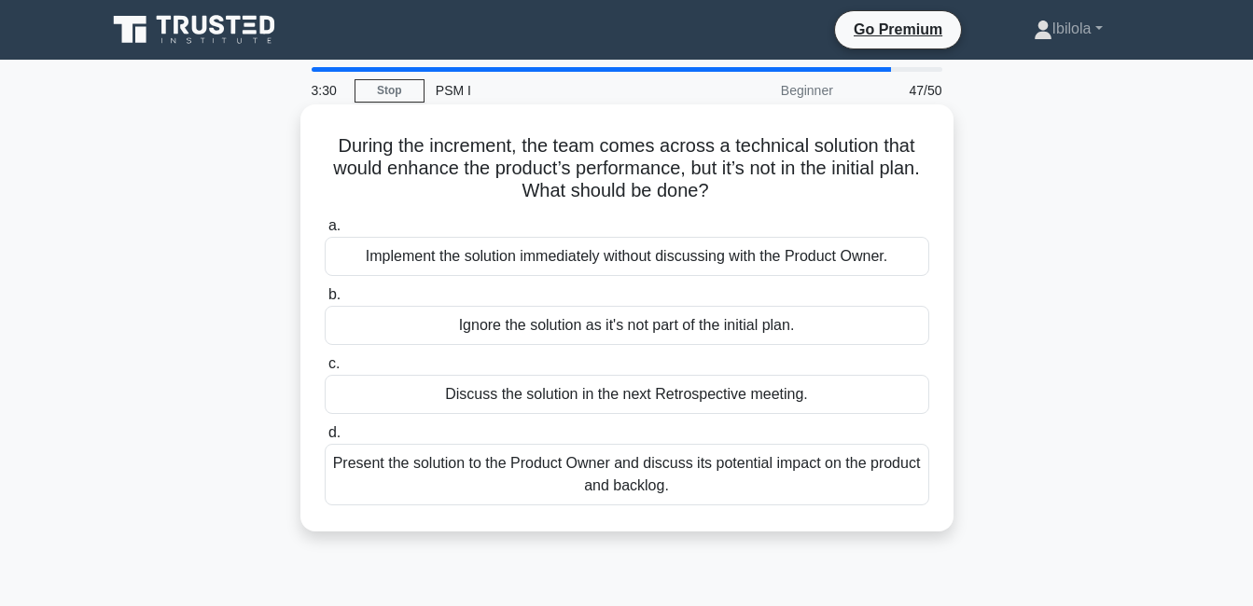
click at [644, 476] on div "Present the solution to the Product Owner and discuss its potential impact on t…" at bounding box center [627, 475] width 604 height 62
click at [325, 439] on input "d. Present the solution to the Product Owner and discuss its potential impact o…" at bounding box center [325, 433] width 0 height 12
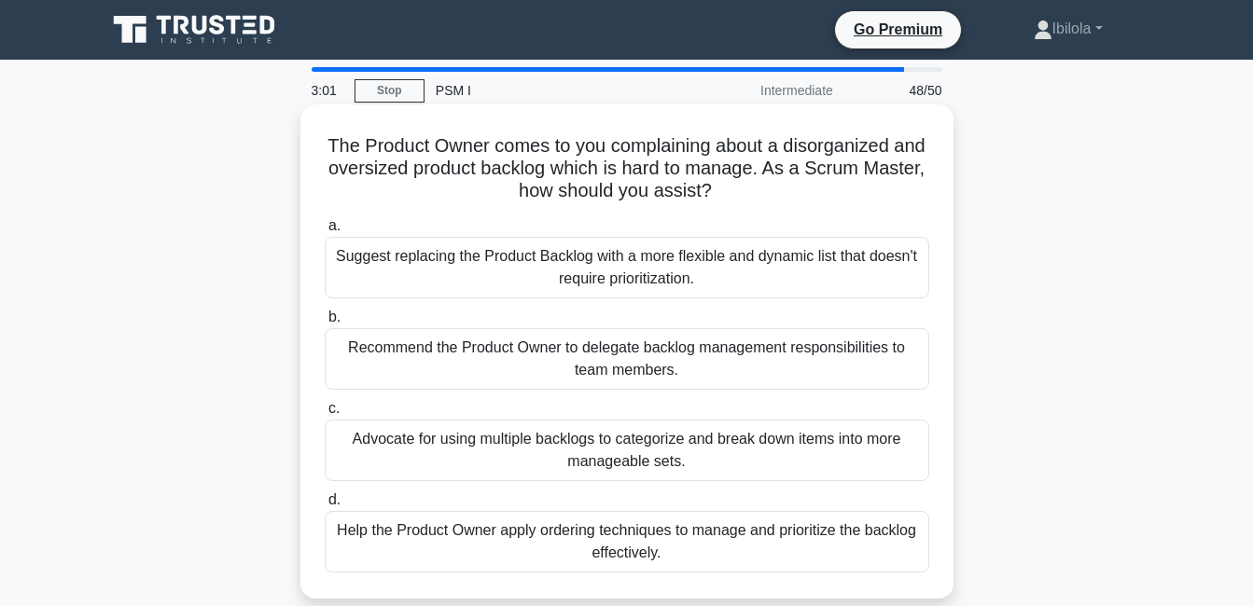
click at [660, 543] on div "Help the Product Owner apply ordering techniques to manage and prioritize the b…" at bounding box center [627, 542] width 604 height 62
click at [325, 507] on input "d. Help the Product Owner apply ordering techniques to manage and prioritize th…" at bounding box center [325, 500] width 0 height 12
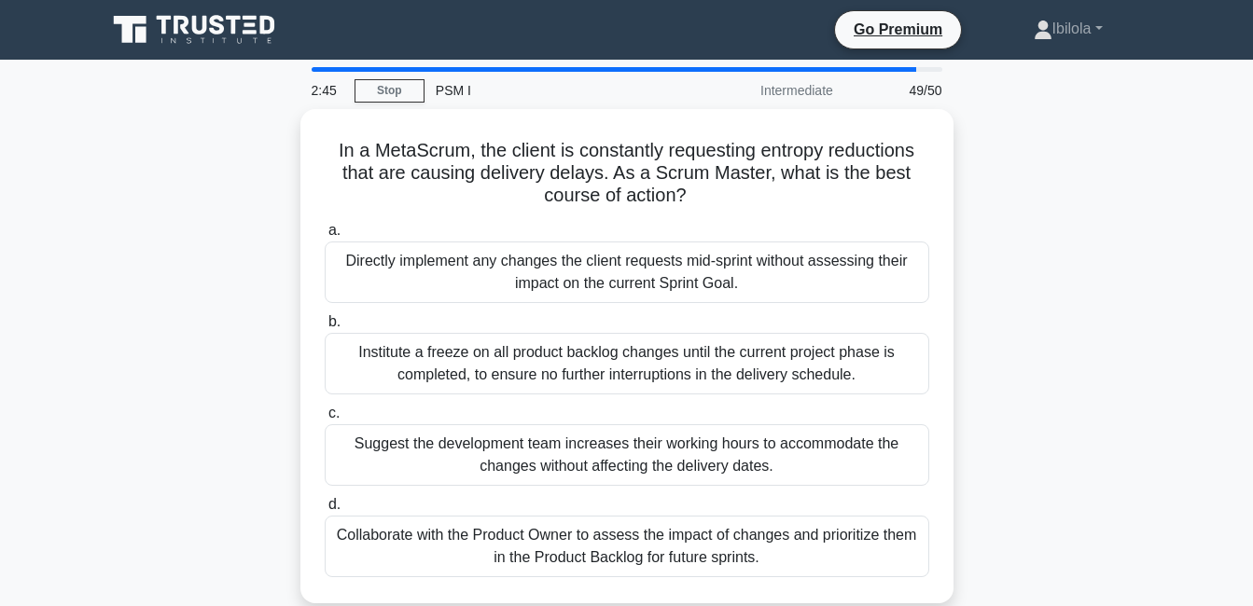
click at [660, 543] on div "Collaborate with the Product Owner to assess the impact of changes and prioriti…" at bounding box center [627, 547] width 604 height 62
click at [325, 511] on input "d. Collaborate with the Product Owner to assess the impact of changes and prior…" at bounding box center [325, 505] width 0 height 12
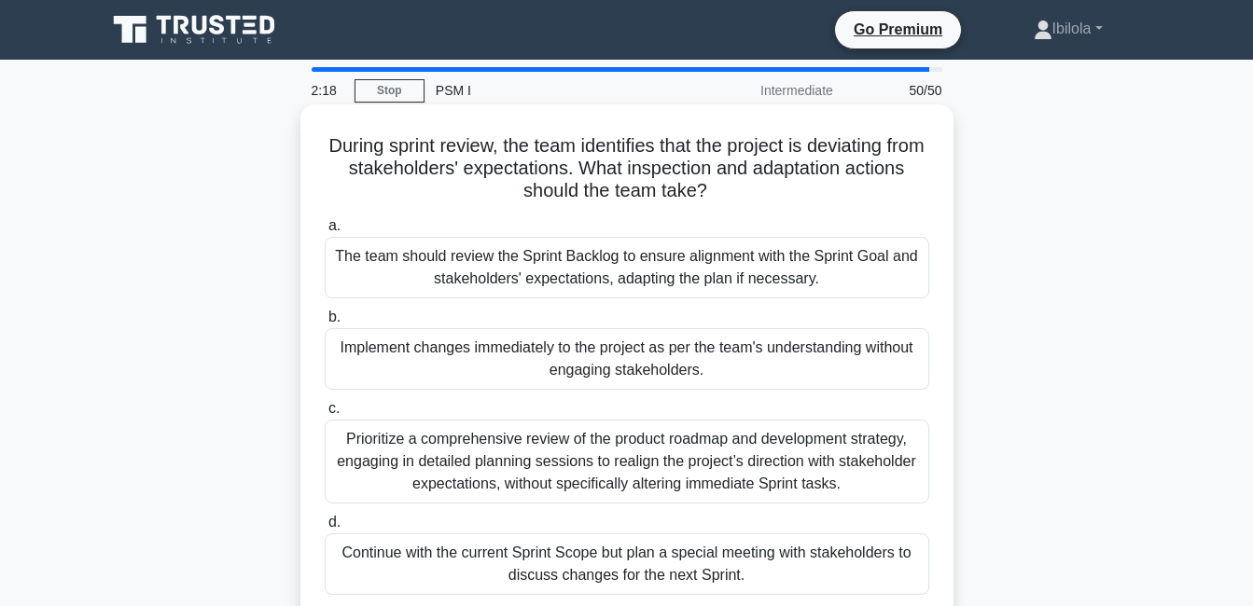
click at [694, 479] on div "Prioritize a comprehensive review of the product roadmap and development strate…" at bounding box center [627, 462] width 604 height 84
click at [325, 415] on input "c. Prioritize a comprehensive review of the product roadmap and development str…" at bounding box center [325, 409] width 0 height 12
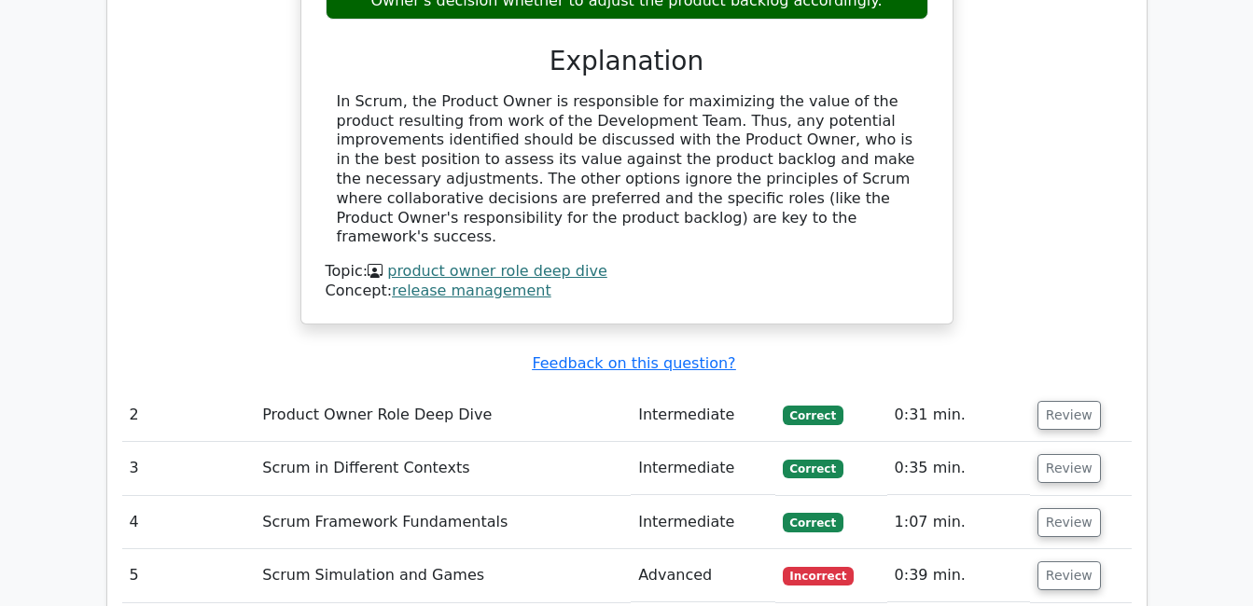
scroll to position [3197, 0]
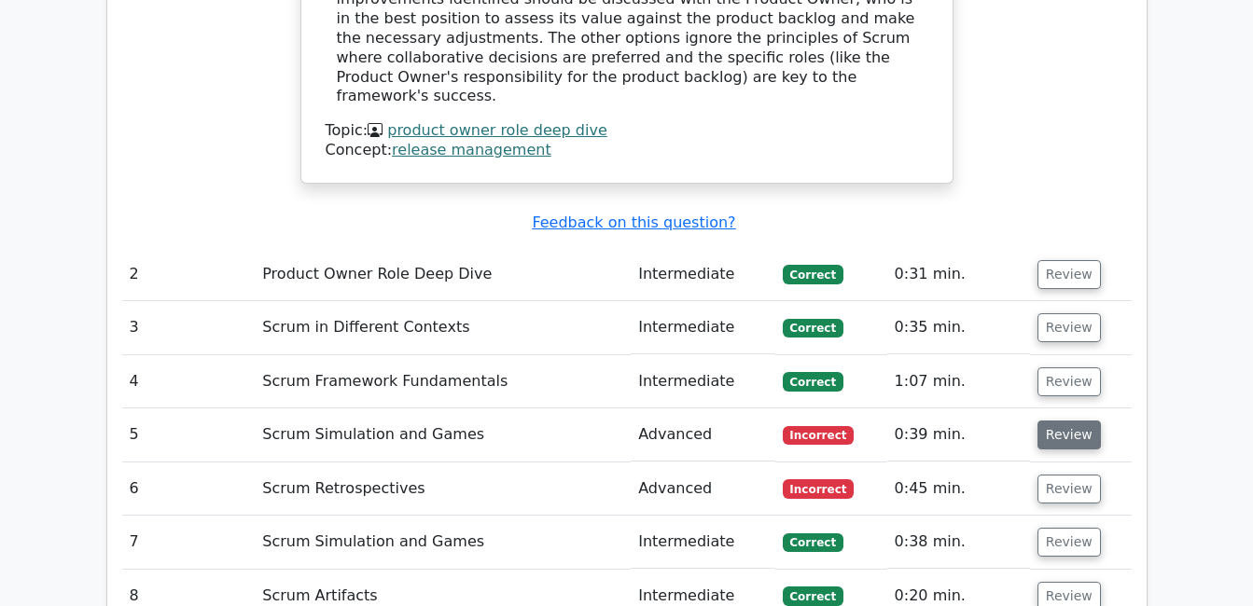
click at [1055, 421] on button "Review" at bounding box center [1068, 435] width 63 height 29
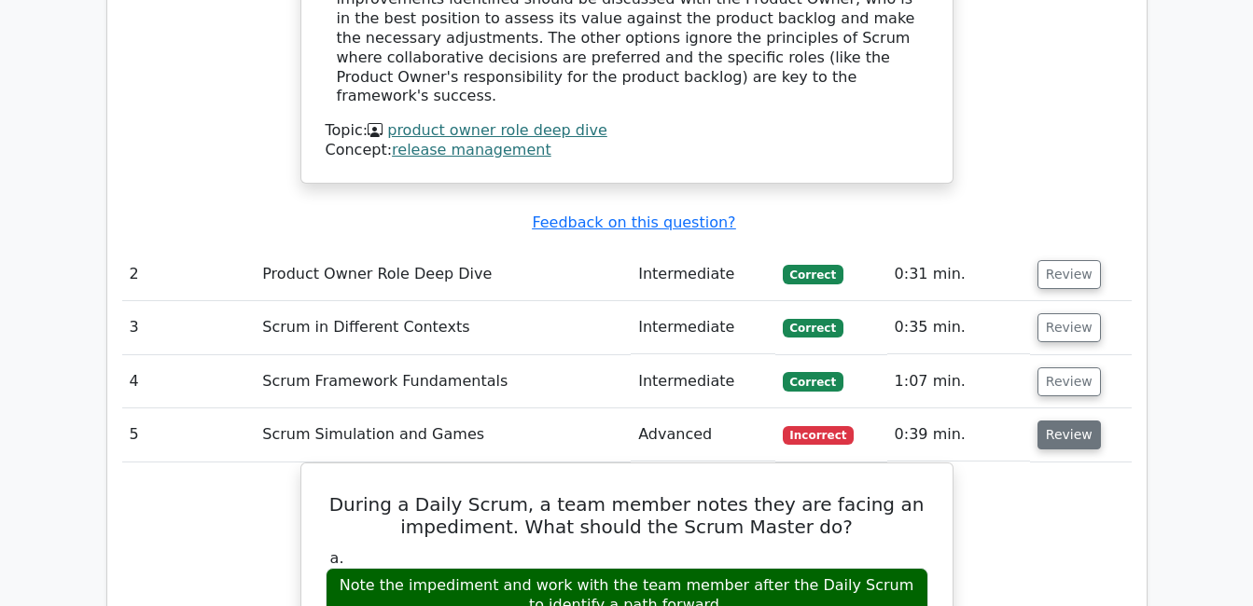
click at [1055, 421] on button "Review" at bounding box center [1068, 435] width 63 height 29
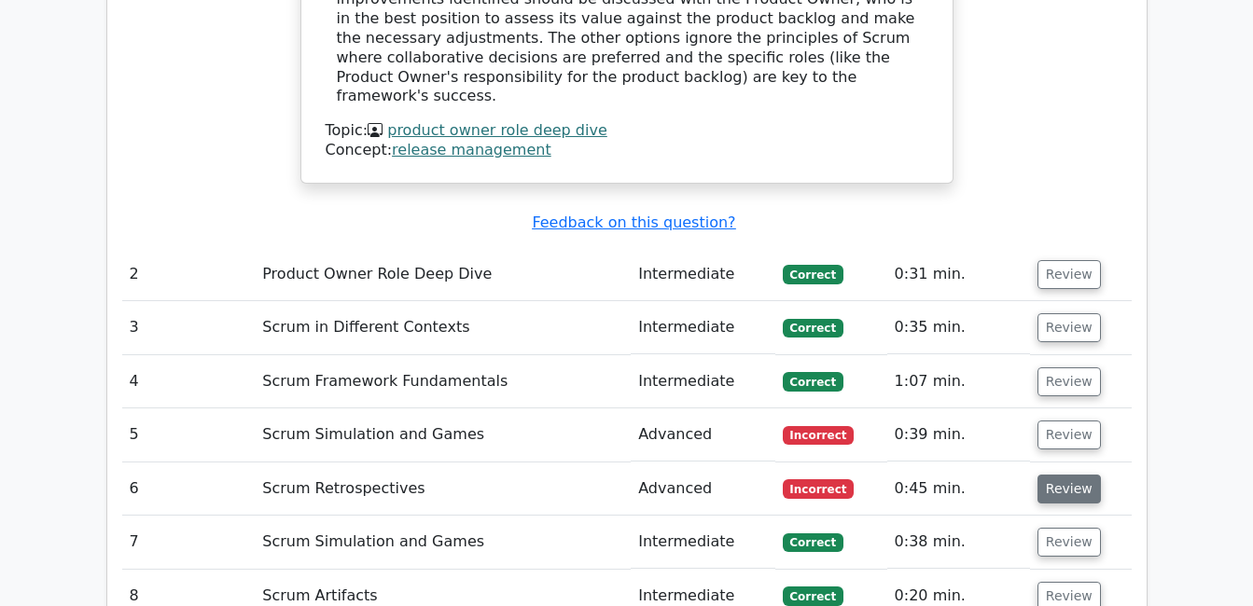
click at [1076, 475] on button "Review" at bounding box center [1068, 489] width 63 height 29
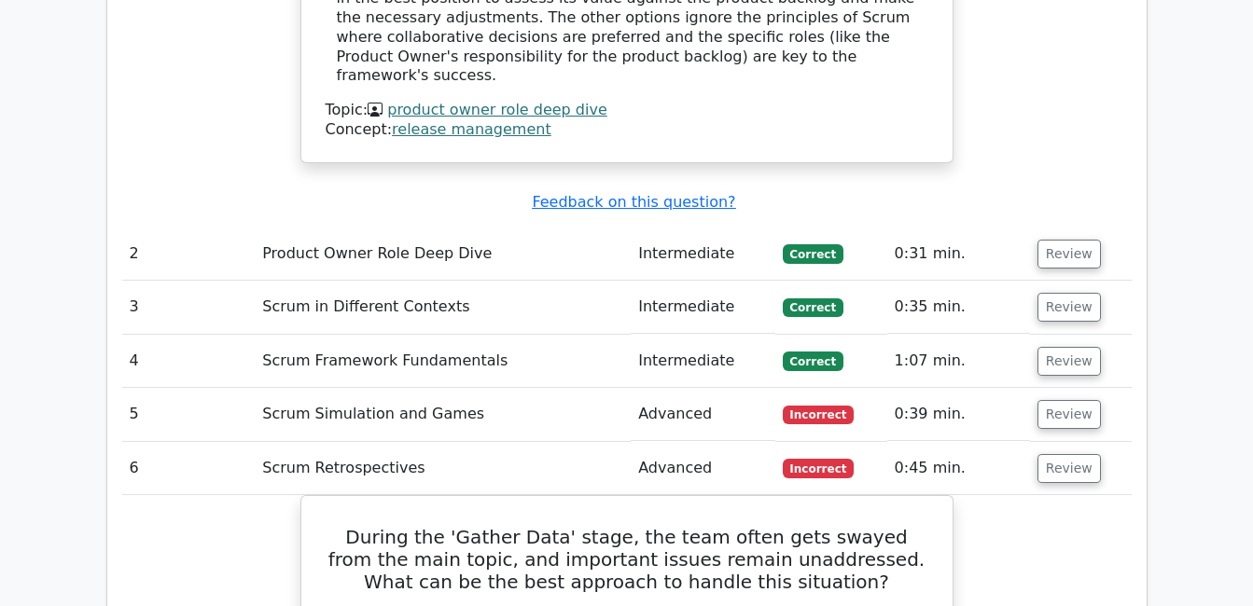
scroll to position [3172, 0]
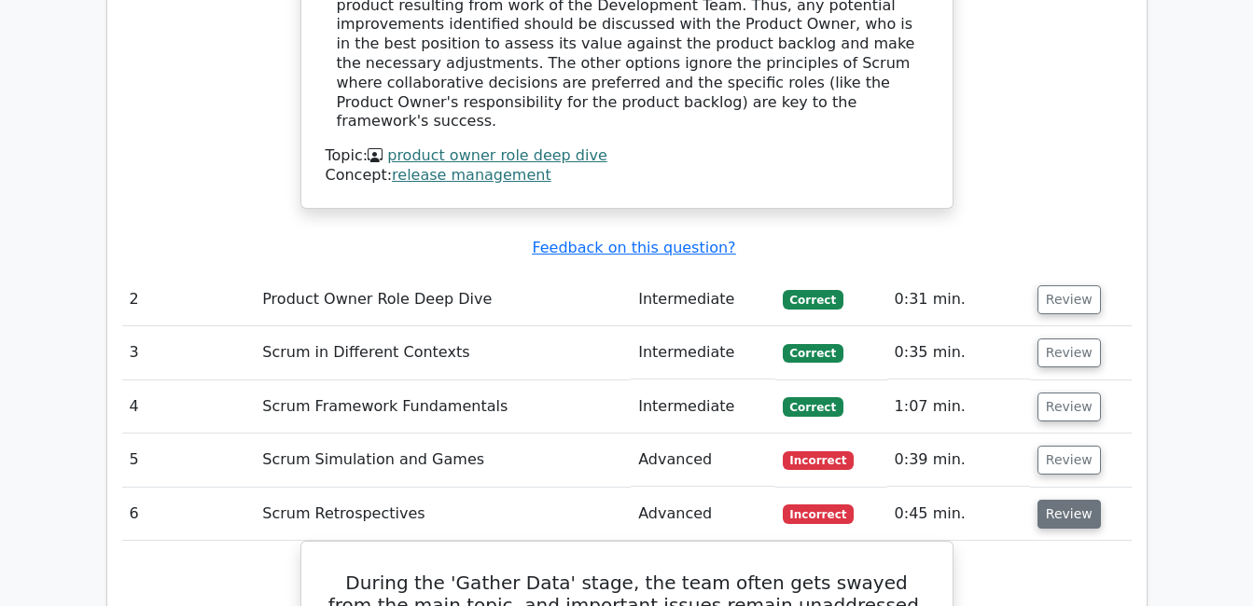
click at [1071, 500] on button "Review" at bounding box center [1068, 514] width 63 height 29
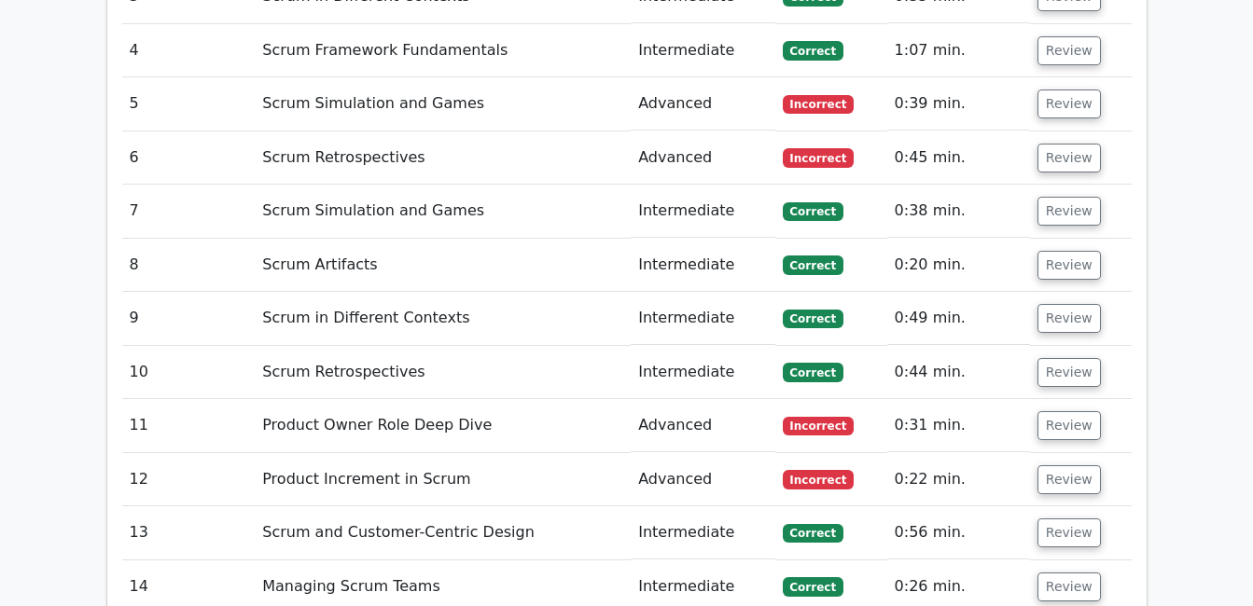
scroll to position [3607, 0]
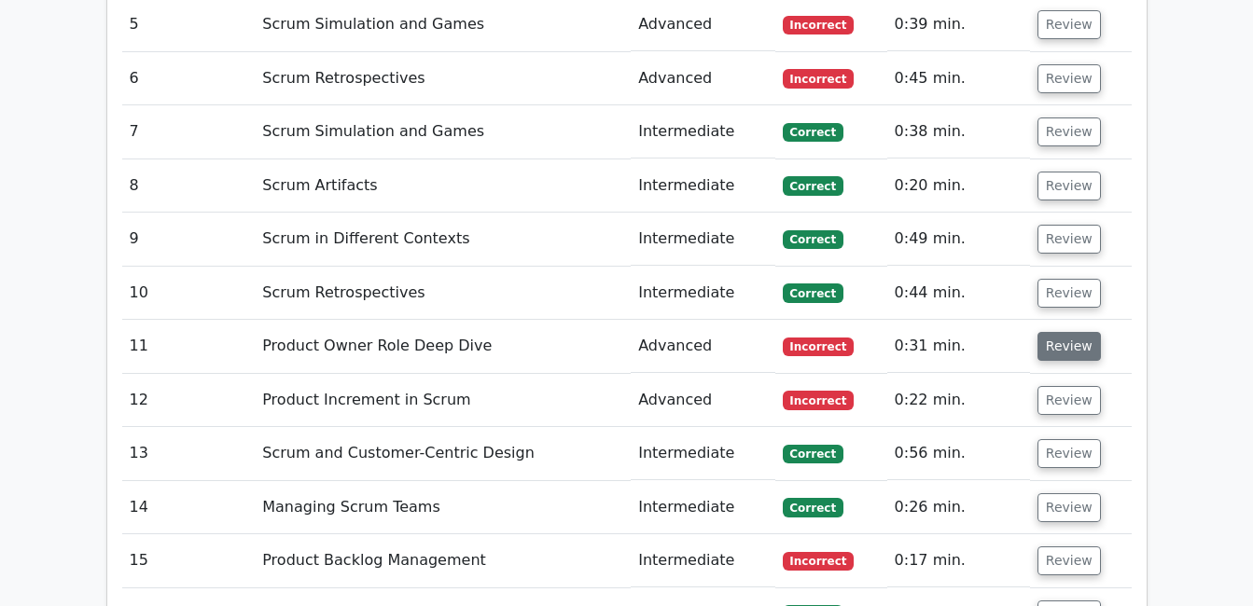
click at [1070, 332] on button "Review" at bounding box center [1068, 346] width 63 height 29
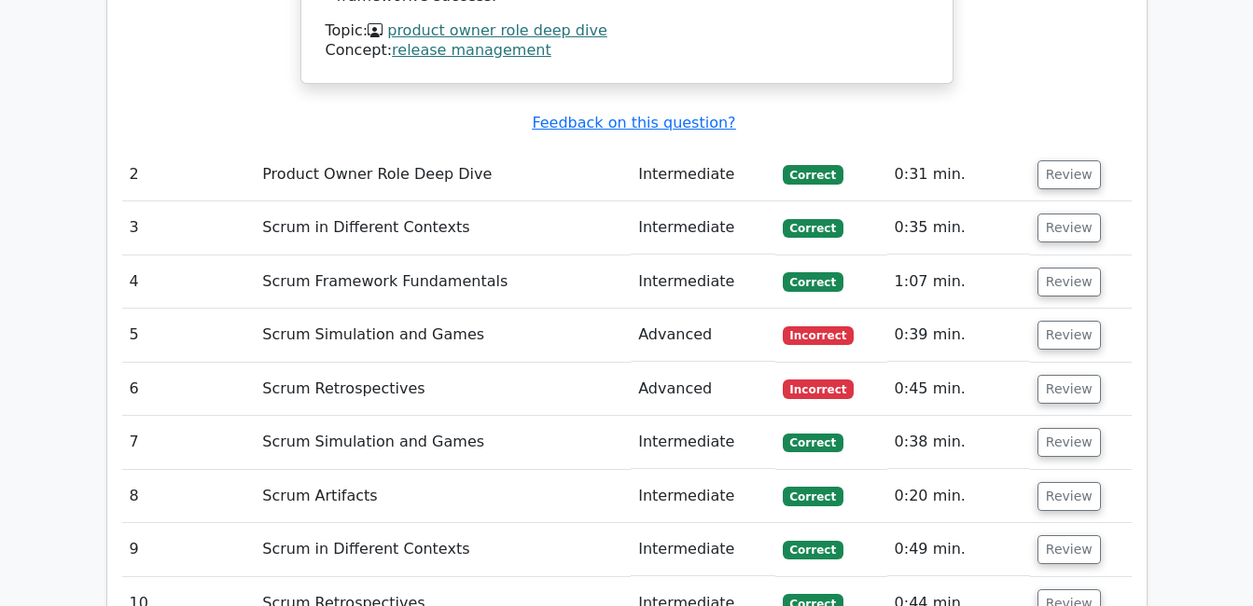
scroll to position [3284, 0]
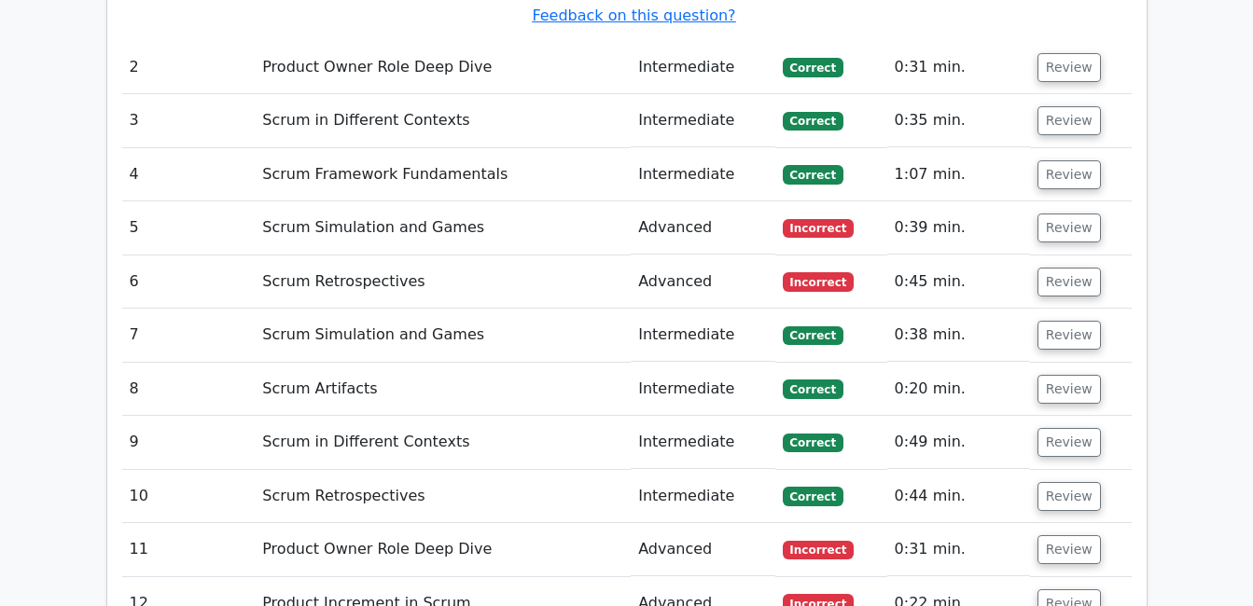
scroll to position [3471, 0]
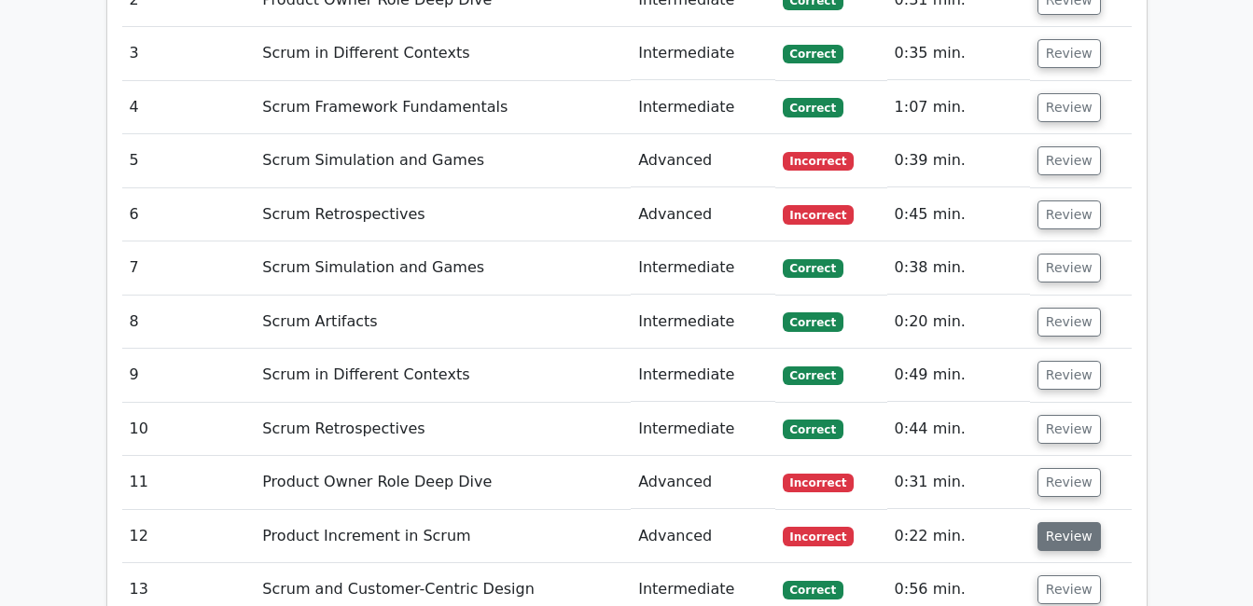
click at [1062, 522] on button "Review" at bounding box center [1068, 536] width 63 height 29
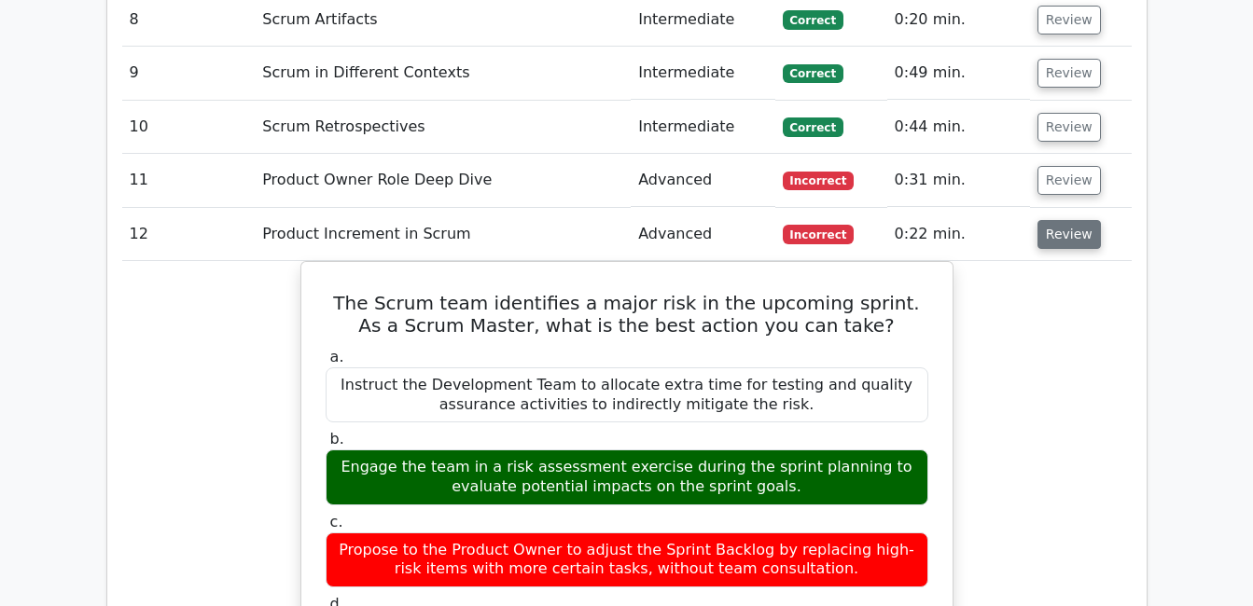
scroll to position [3844, 0]
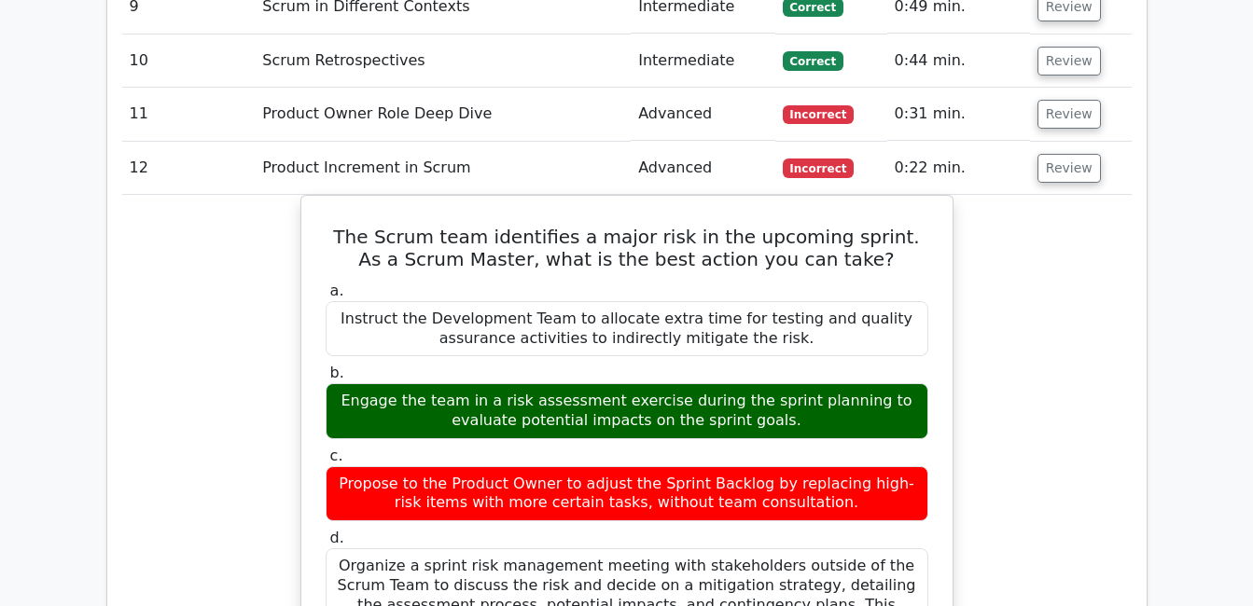
click at [1250, 594] on main "Go Premium Professional Scrum Master I Preparation Package (2025) 2149 Superior…" at bounding box center [626, 54] width 1253 height 7676
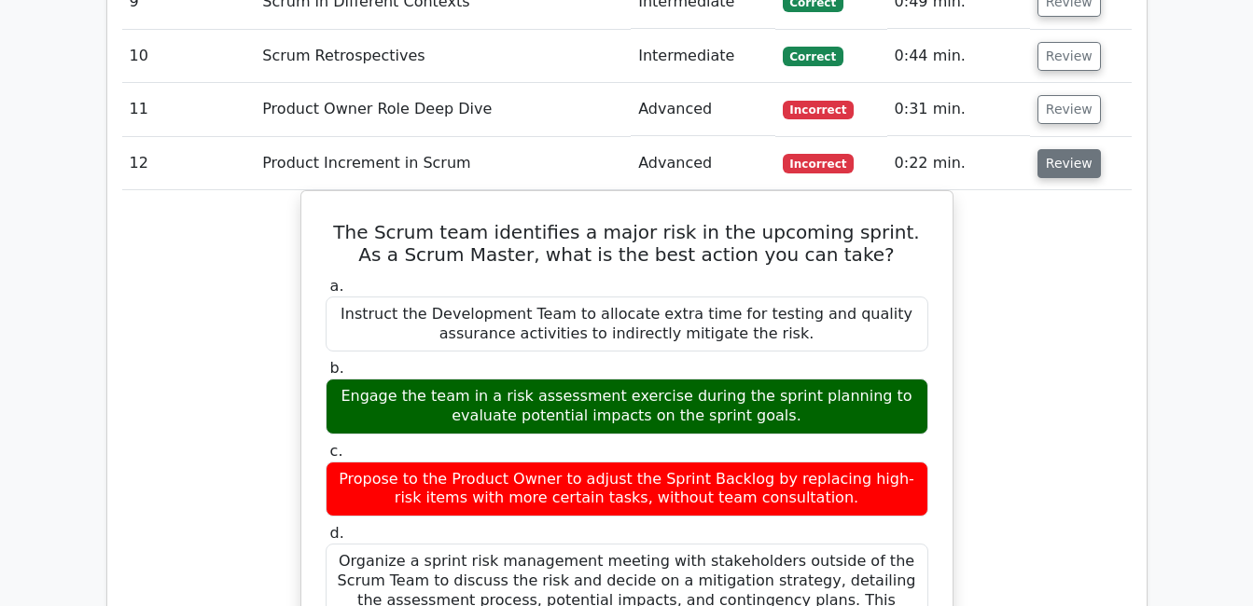
click at [1075, 149] on button "Review" at bounding box center [1068, 163] width 63 height 29
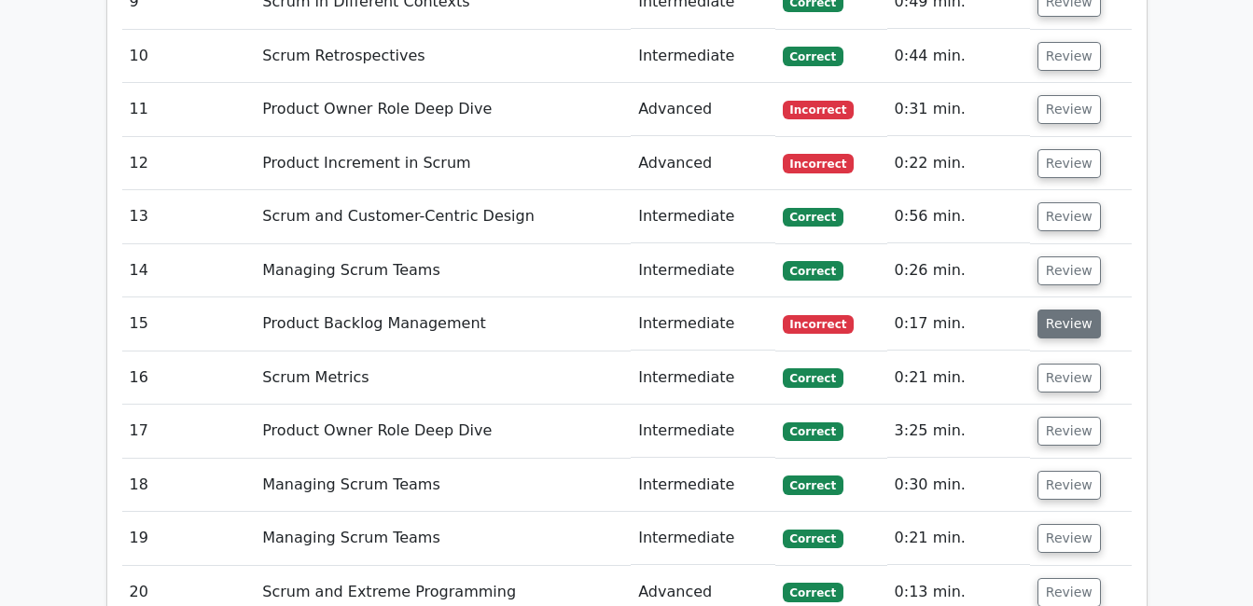
click at [1062, 310] on button "Review" at bounding box center [1068, 324] width 63 height 29
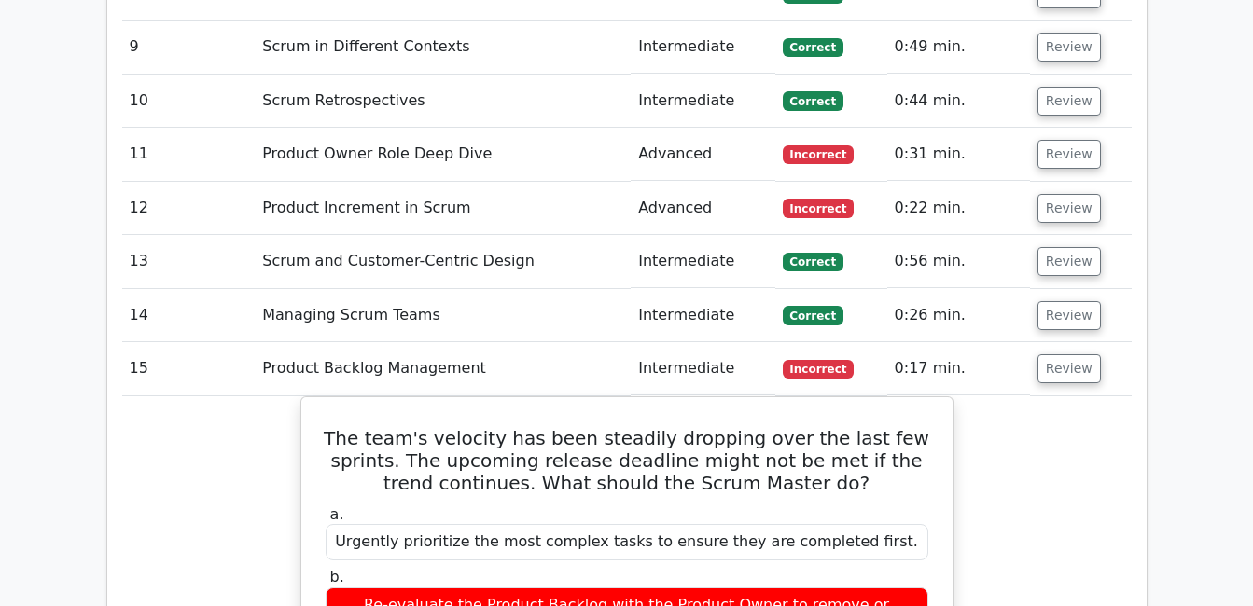
scroll to position [3782, 0]
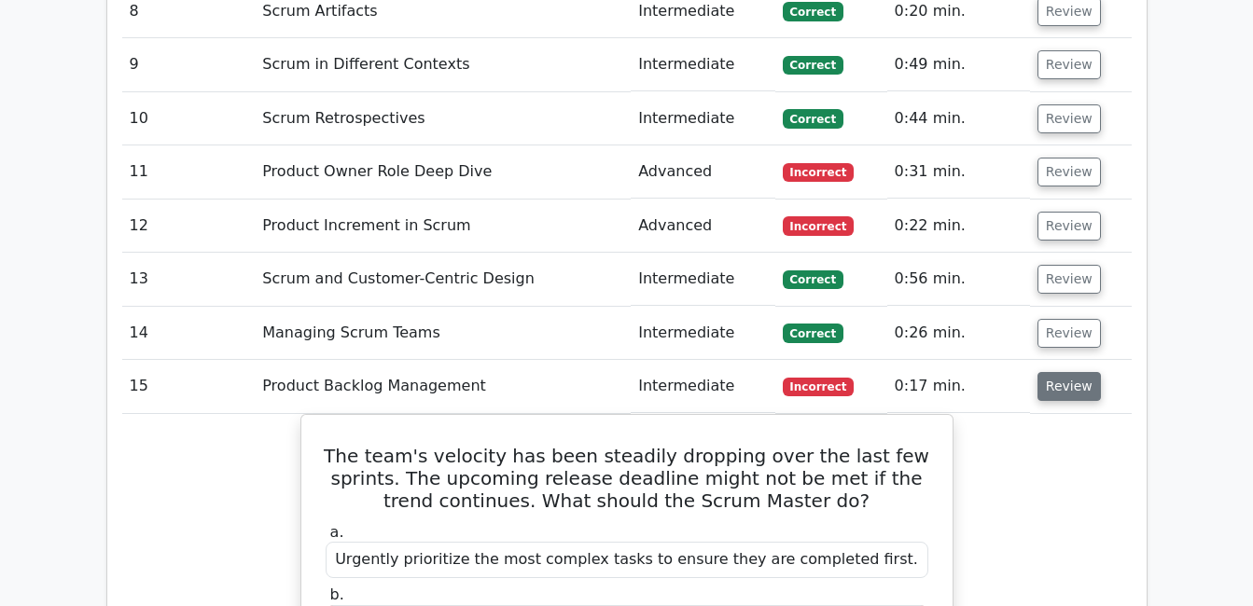
click at [1063, 372] on button "Review" at bounding box center [1068, 386] width 63 height 29
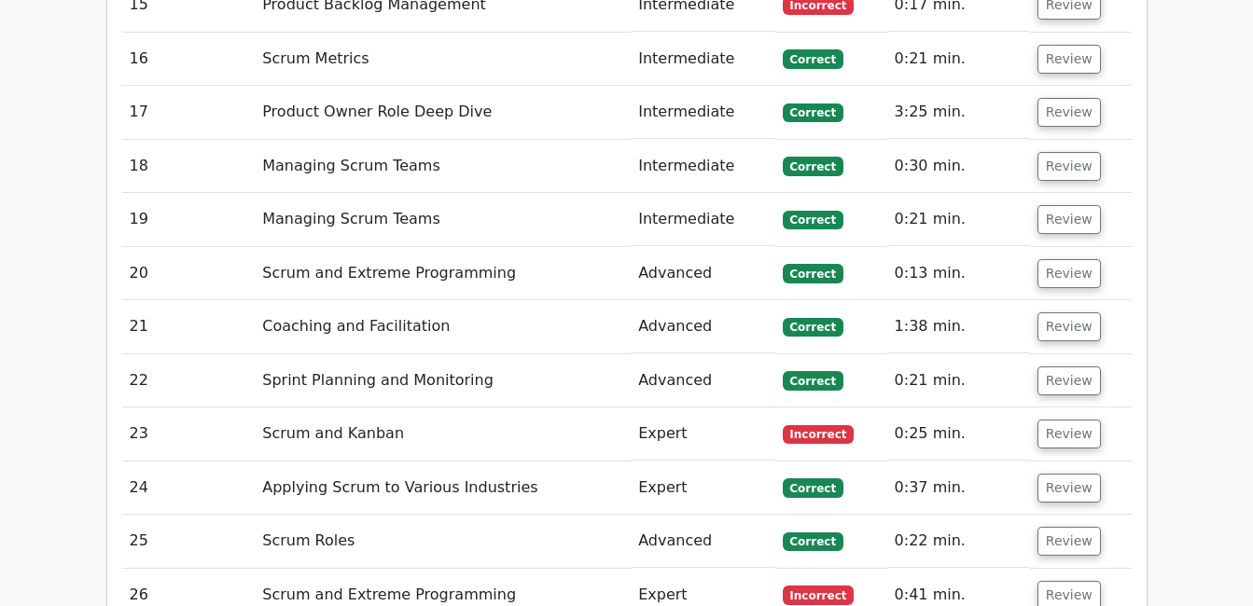
scroll to position [4205, 0]
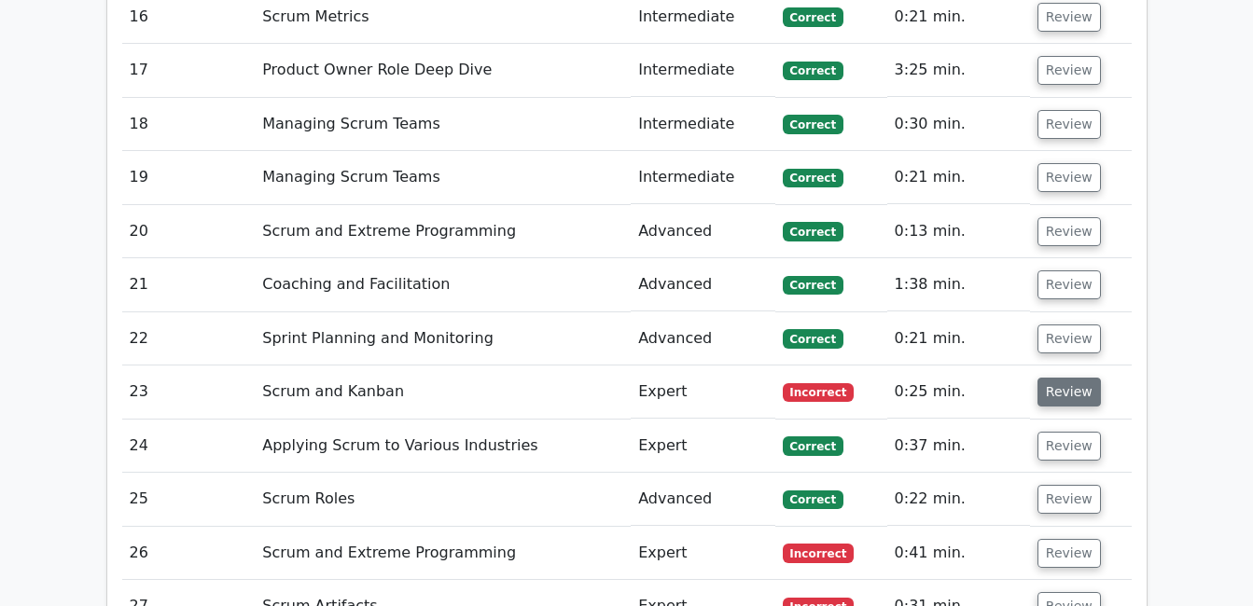
click at [1068, 378] on button "Review" at bounding box center [1068, 392] width 63 height 29
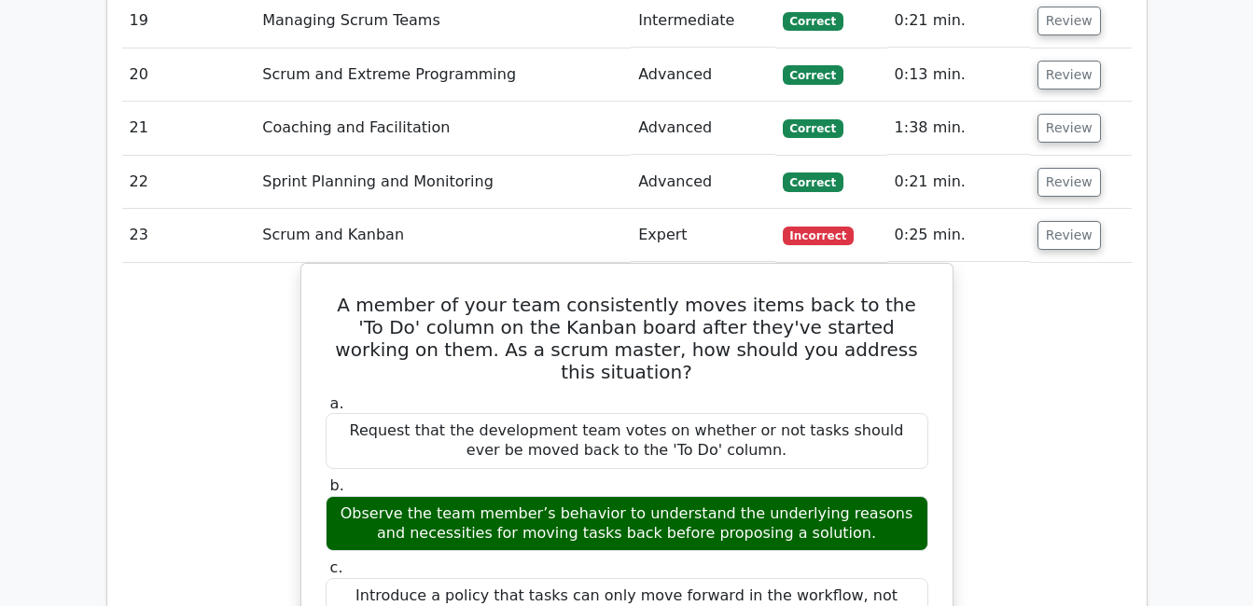
scroll to position [4379, 0]
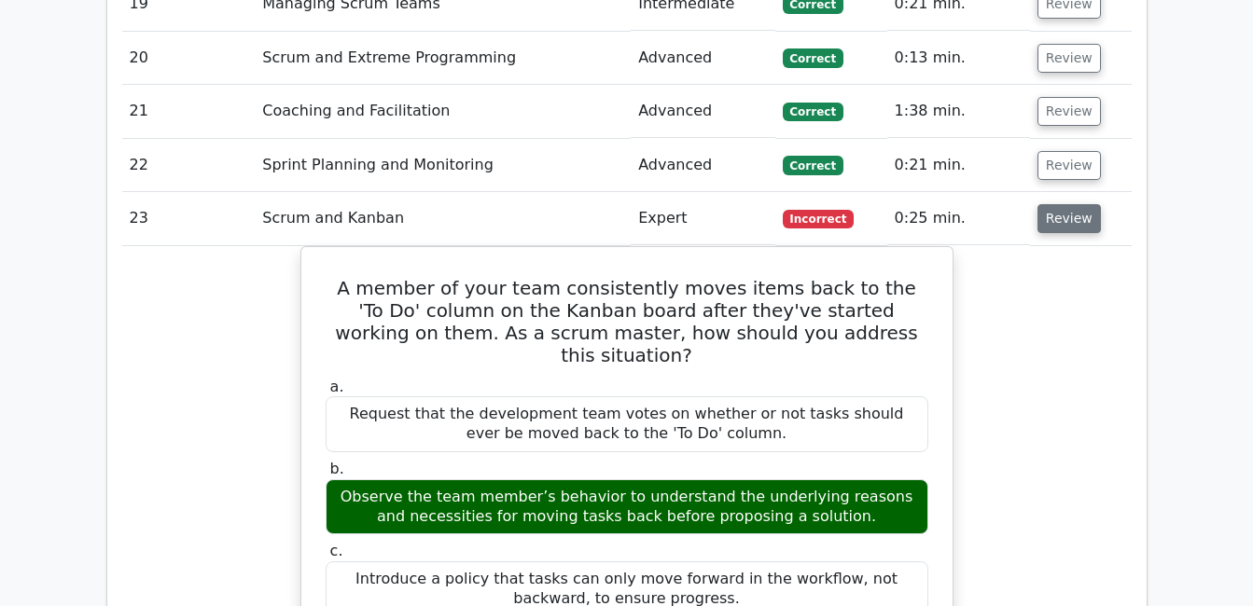
click at [1069, 204] on button "Review" at bounding box center [1068, 218] width 63 height 29
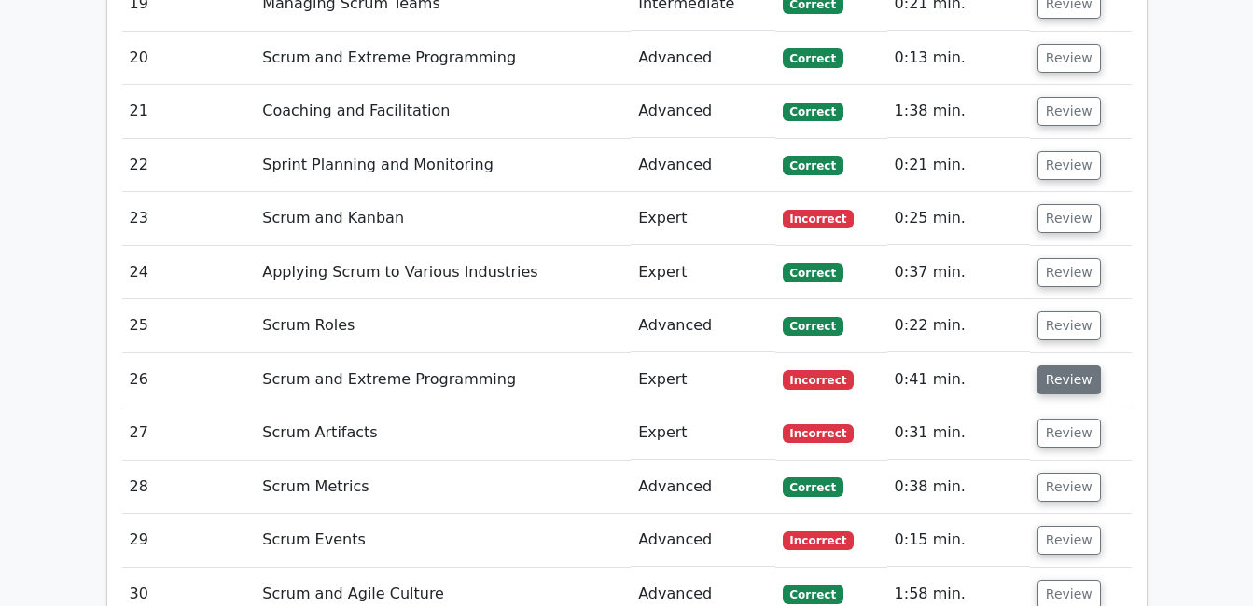
click at [1073, 366] on button "Review" at bounding box center [1068, 380] width 63 height 29
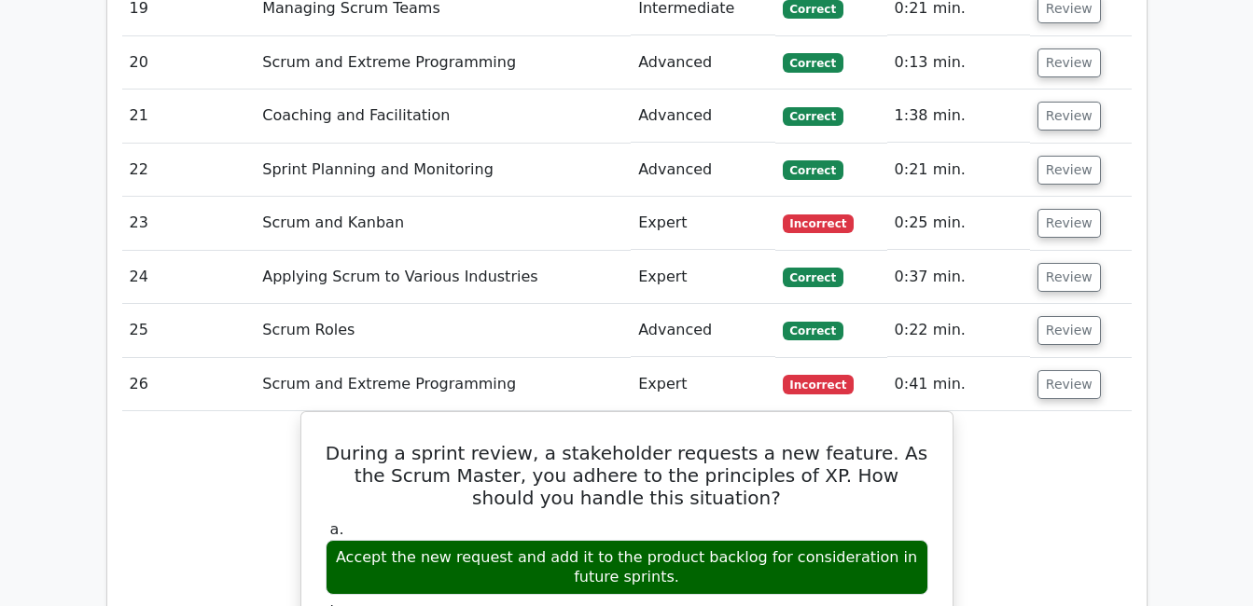
scroll to position [4416, 0]
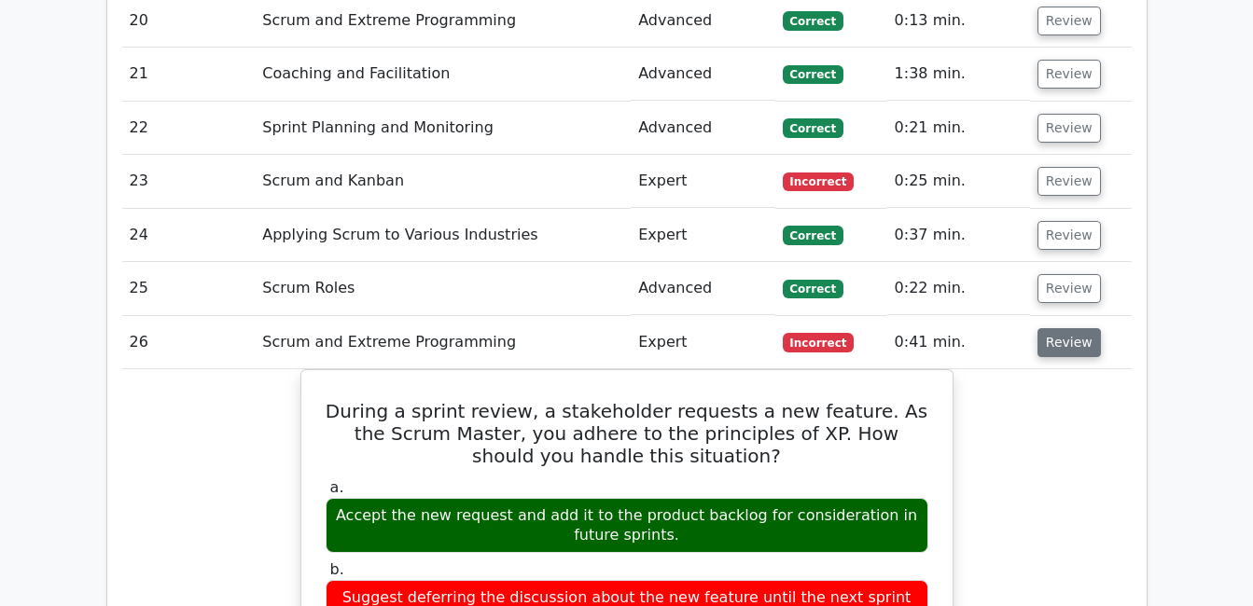
click at [1076, 328] on button "Review" at bounding box center [1068, 342] width 63 height 29
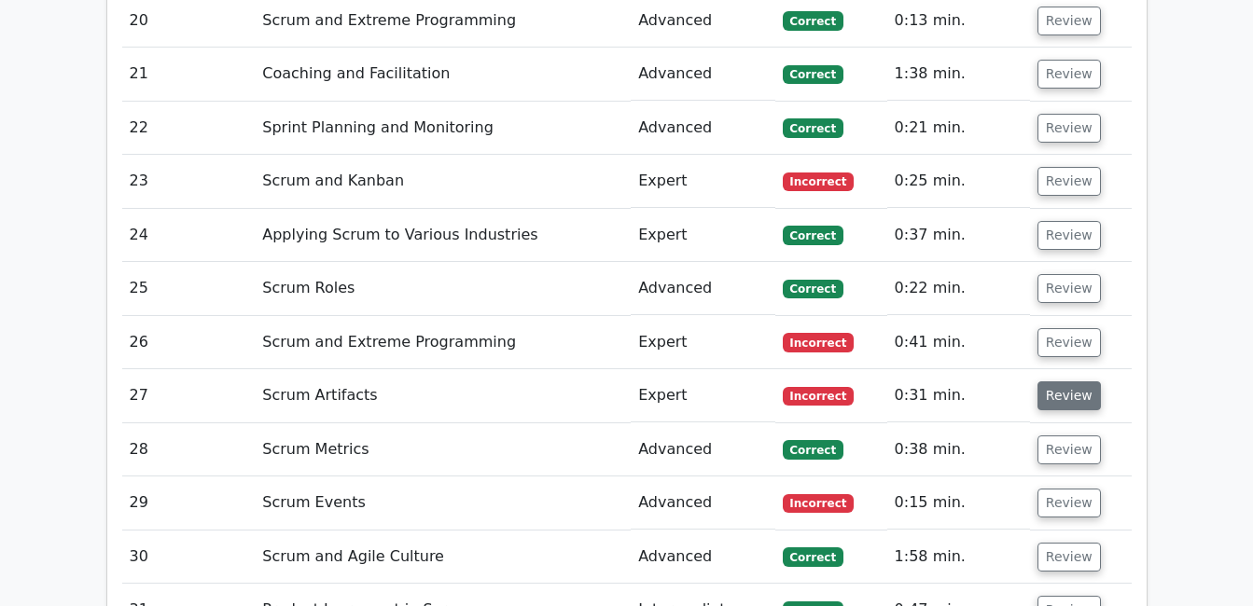
click at [1062, 382] on button "Review" at bounding box center [1068, 396] width 63 height 29
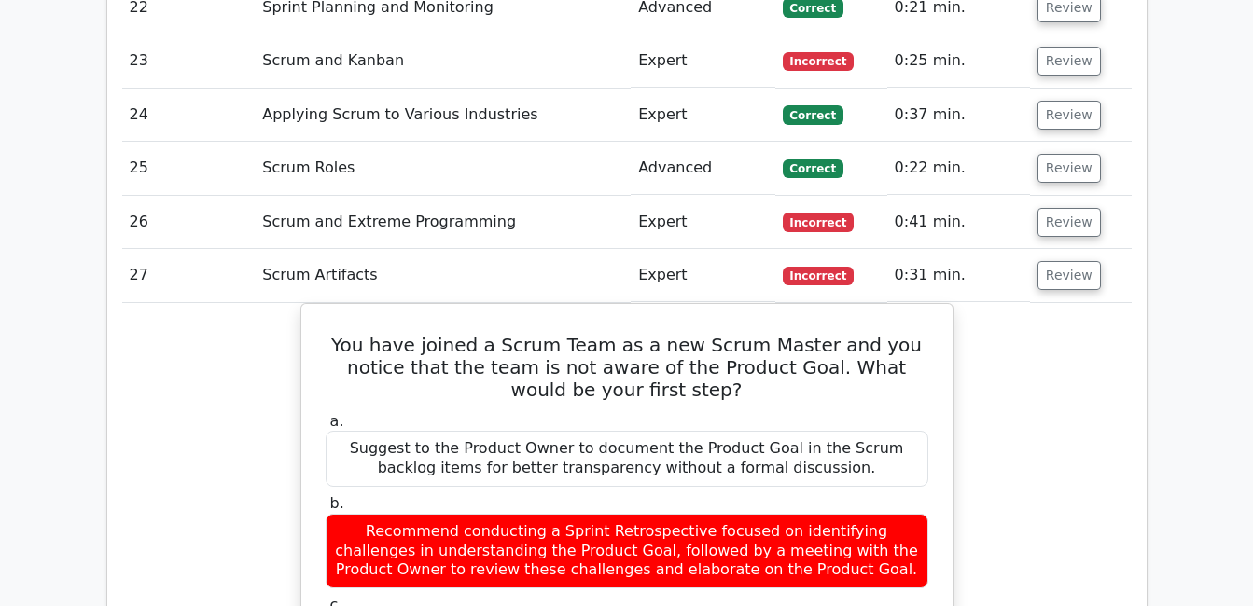
scroll to position [4504, 0]
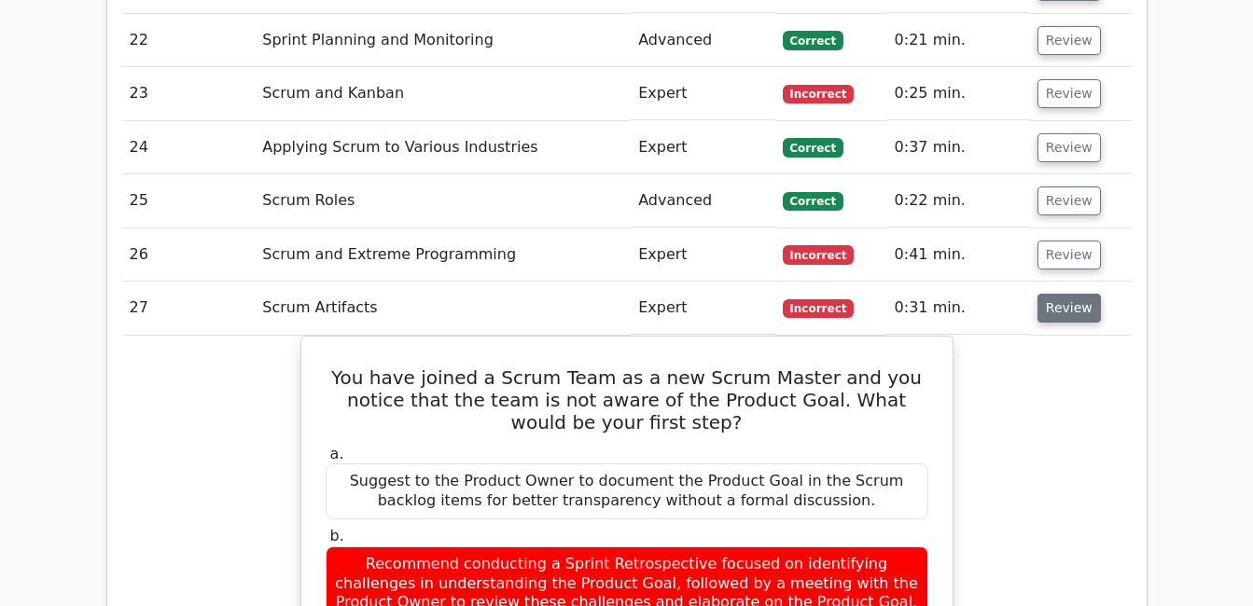
click at [1062, 294] on button "Review" at bounding box center [1068, 308] width 63 height 29
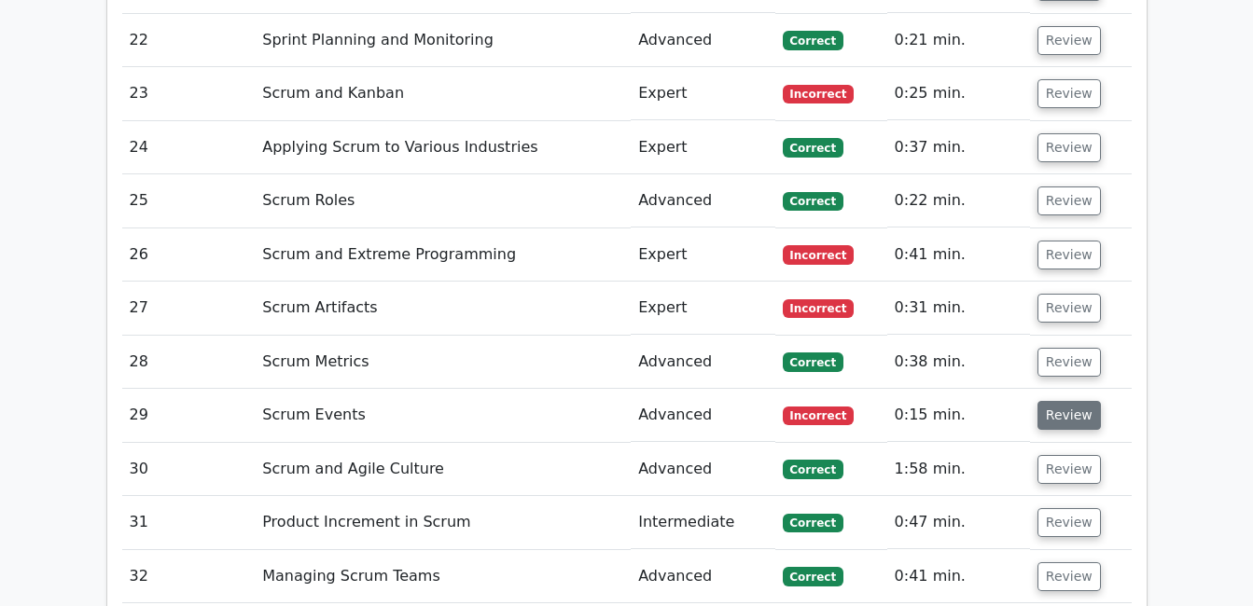
click at [1058, 401] on button "Review" at bounding box center [1068, 415] width 63 height 29
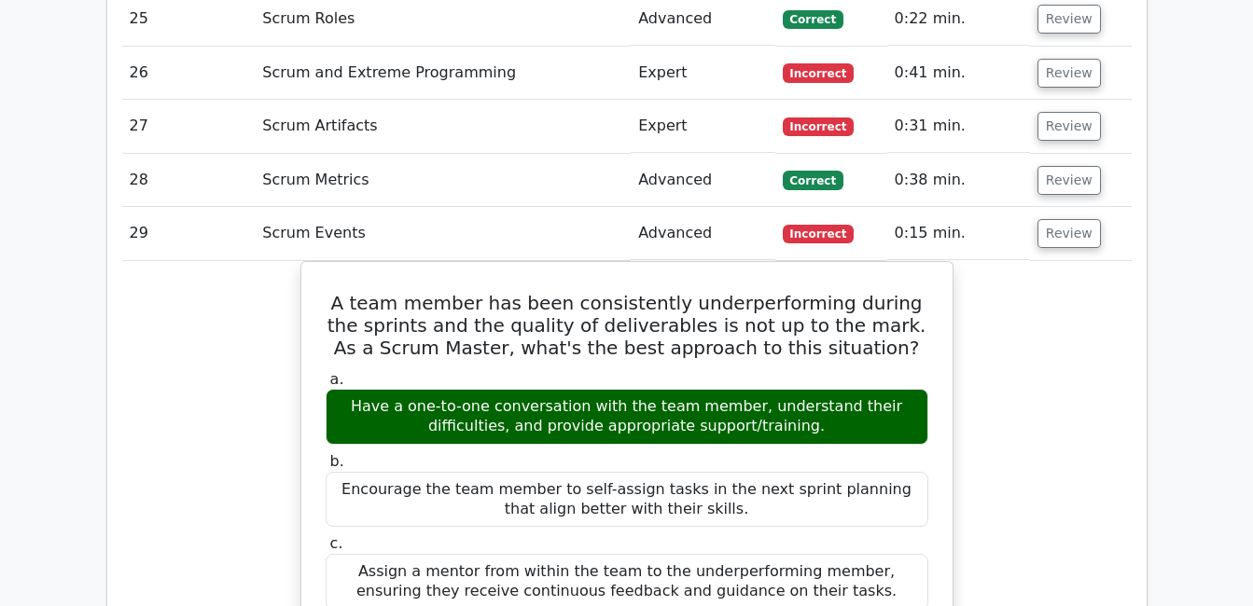
scroll to position [4777, 0]
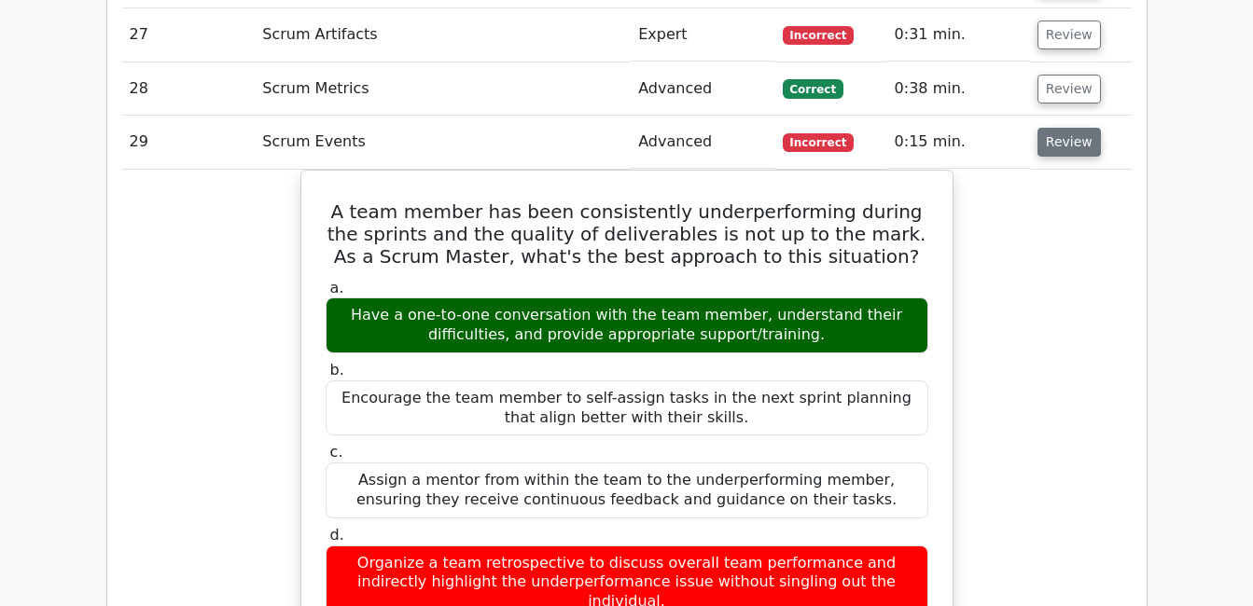
click at [1058, 128] on button "Review" at bounding box center [1068, 142] width 63 height 29
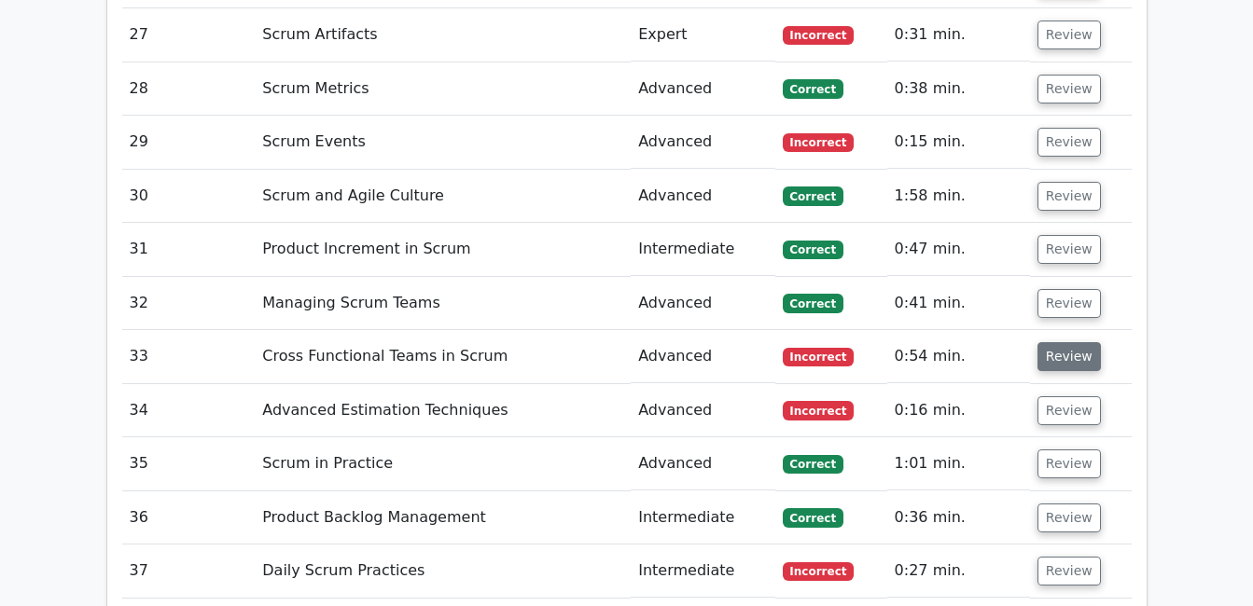
click at [1052, 342] on button "Review" at bounding box center [1068, 356] width 63 height 29
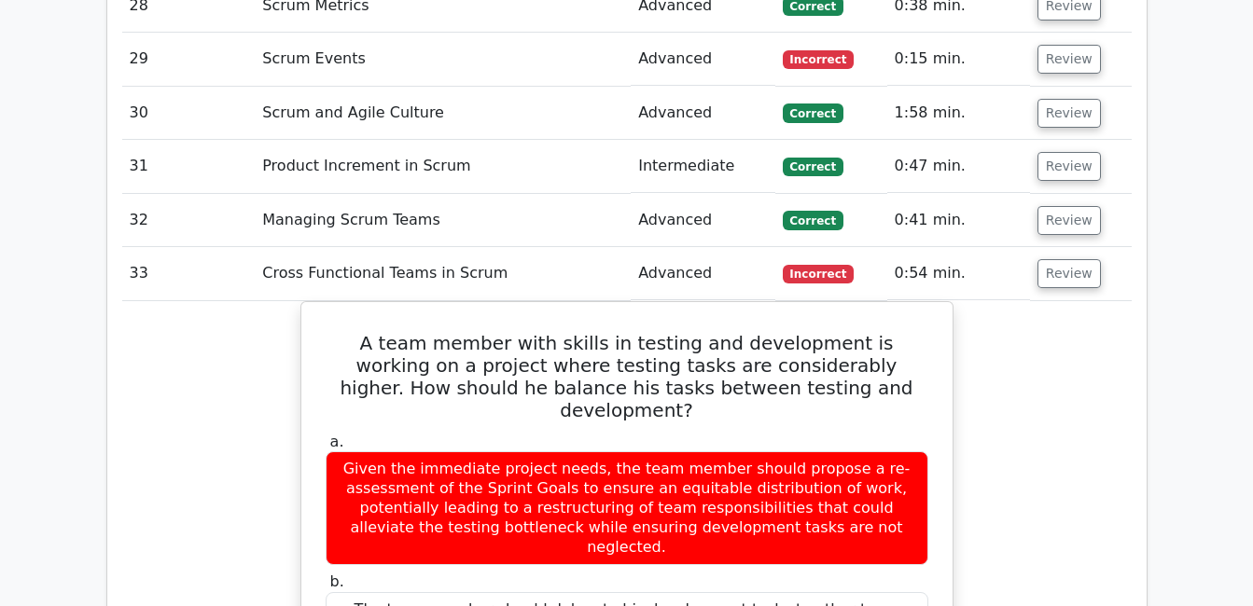
scroll to position [4827, 0]
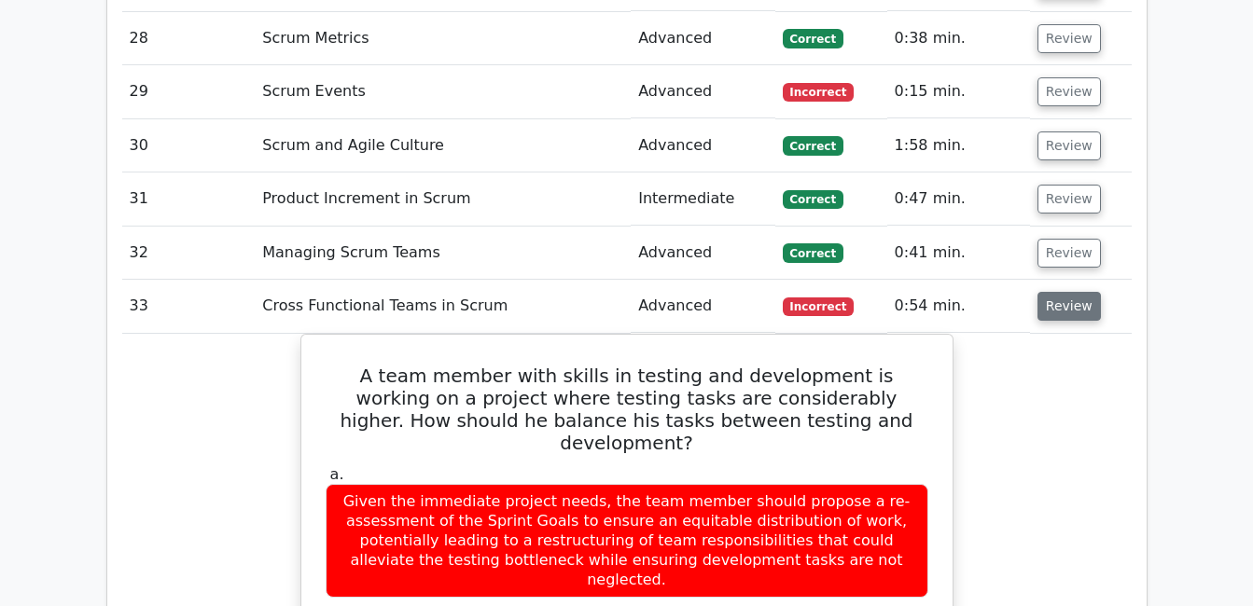
click at [1065, 292] on button "Review" at bounding box center [1068, 306] width 63 height 29
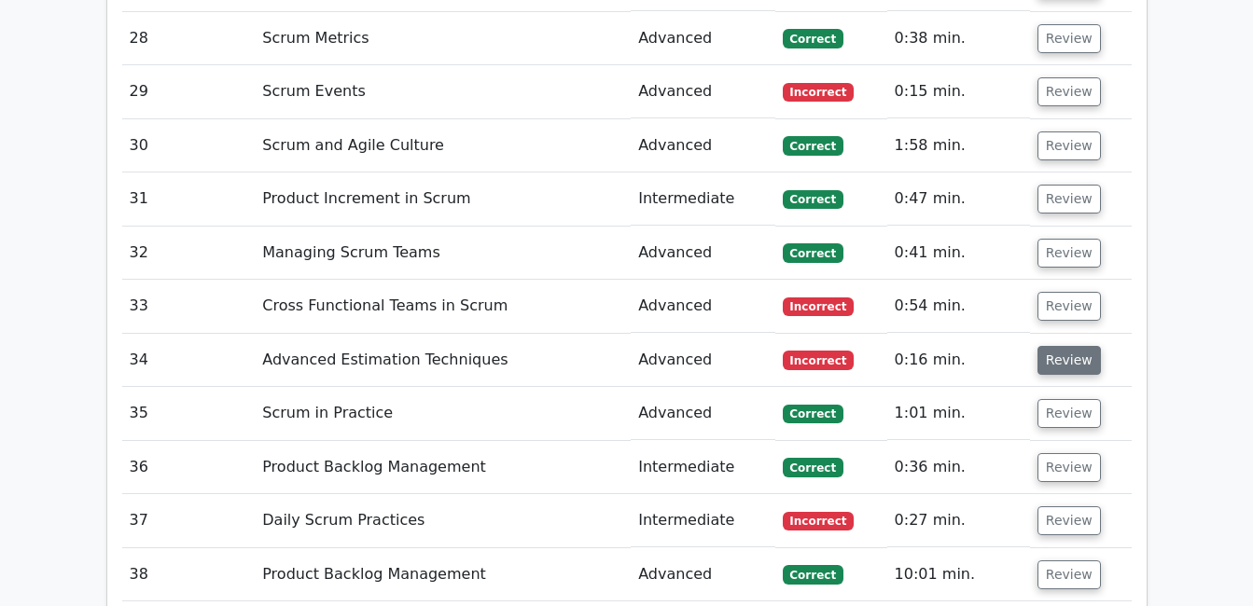
click at [1074, 346] on button "Review" at bounding box center [1068, 360] width 63 height 29
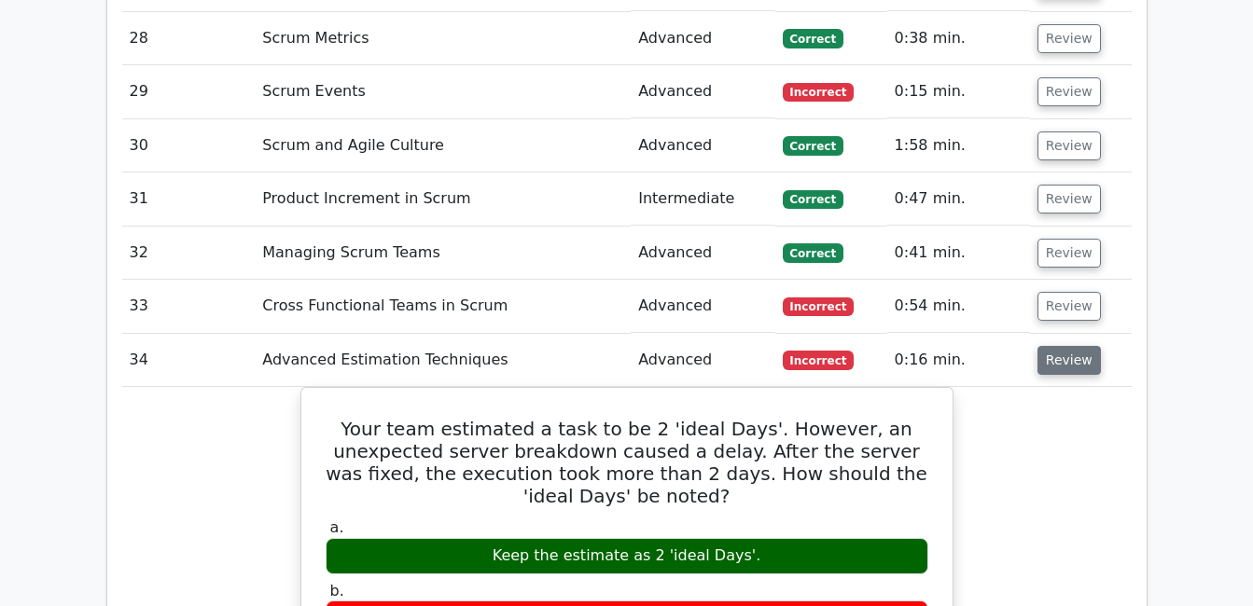
click at [1074, 346] on button "Review" at bounding box center [1068, 360] width 63 height 29
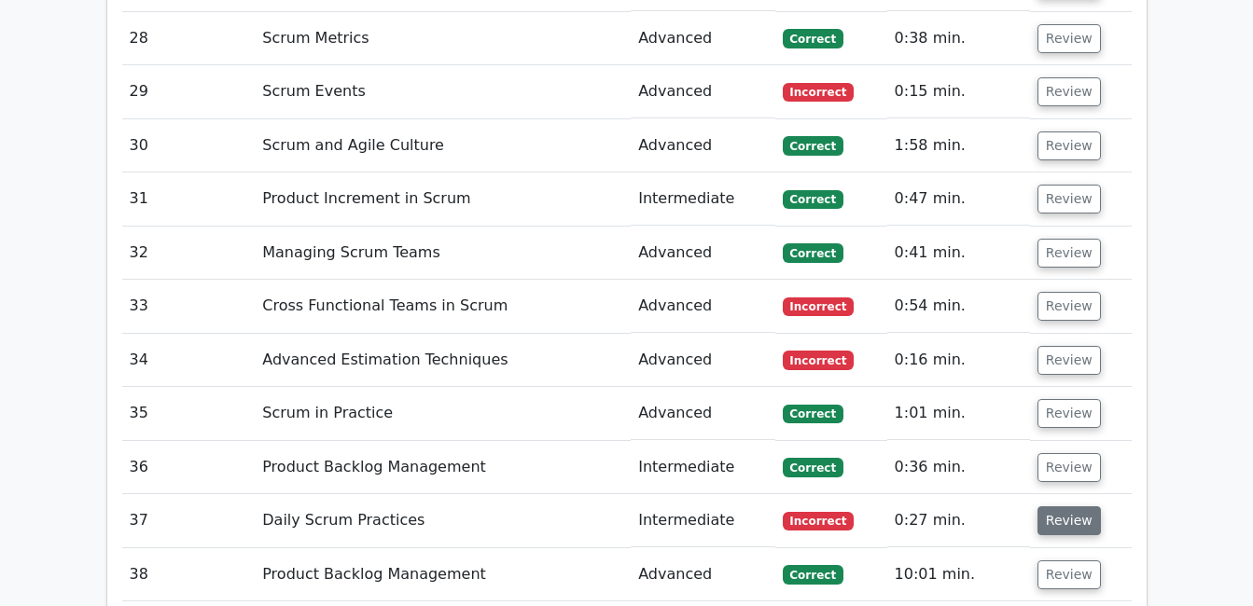
click at [1068, 507] on button "Review" at bounding box center [1068, 521] width 63 height 29
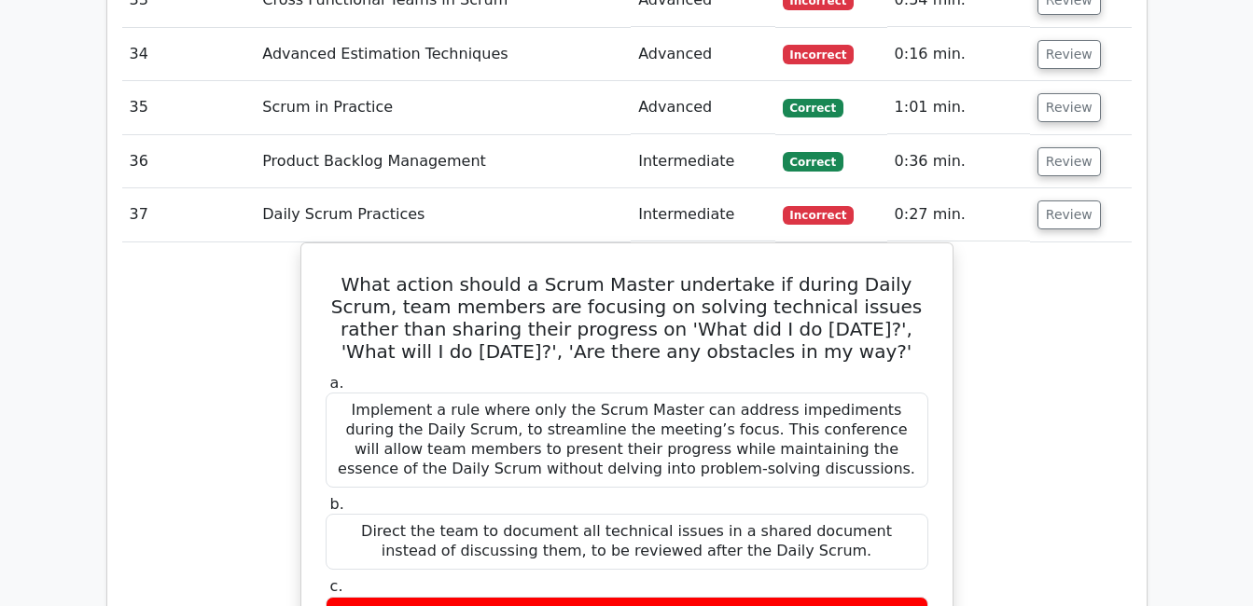
scroll to position [5175, 0]
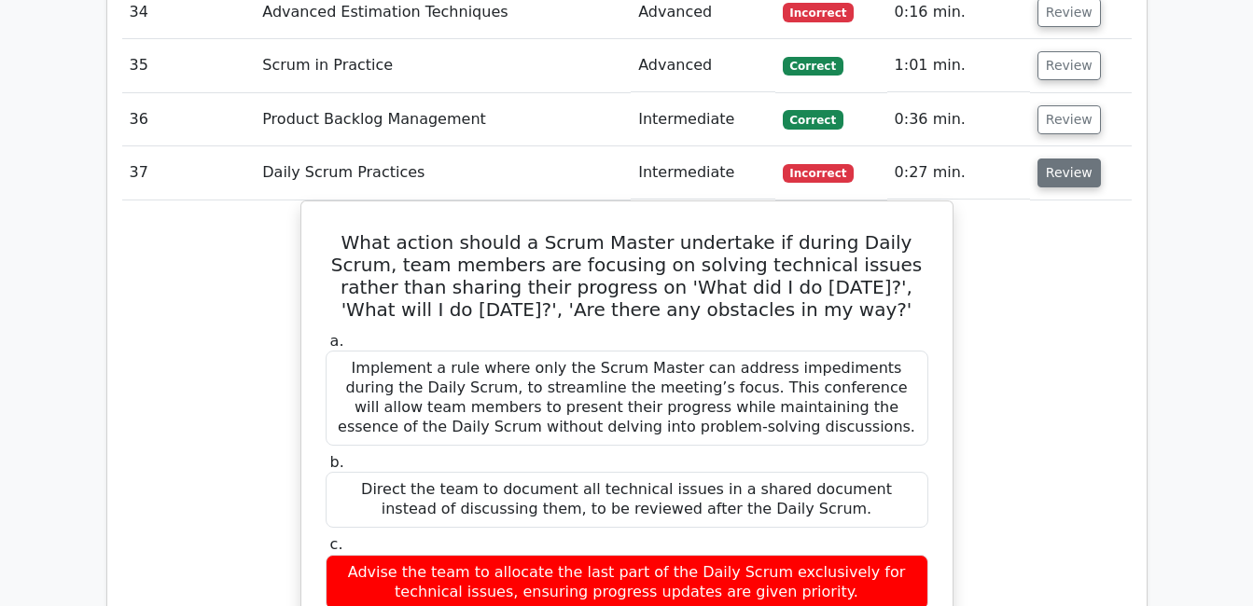
click at [1062, 159] on button "Review" at bounding box center [1068, 173] width 63 height 29
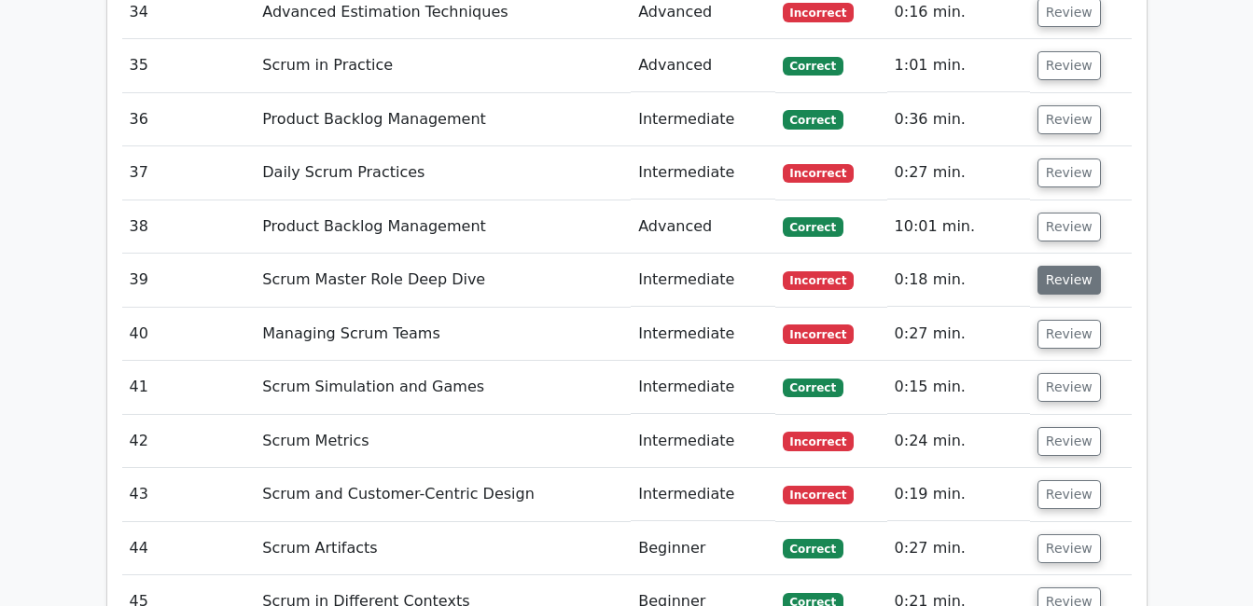
click at [1076, 266] on button "Review" at bounding box center [1068, 280] width 63 height 29
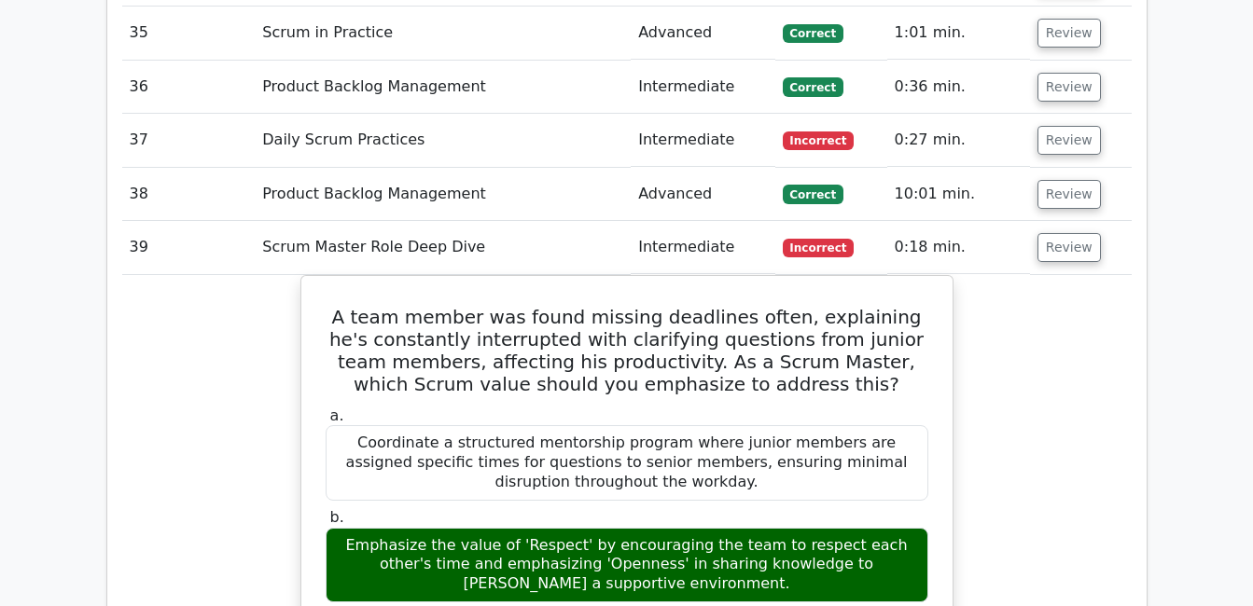
scroll to position [5262, 0]
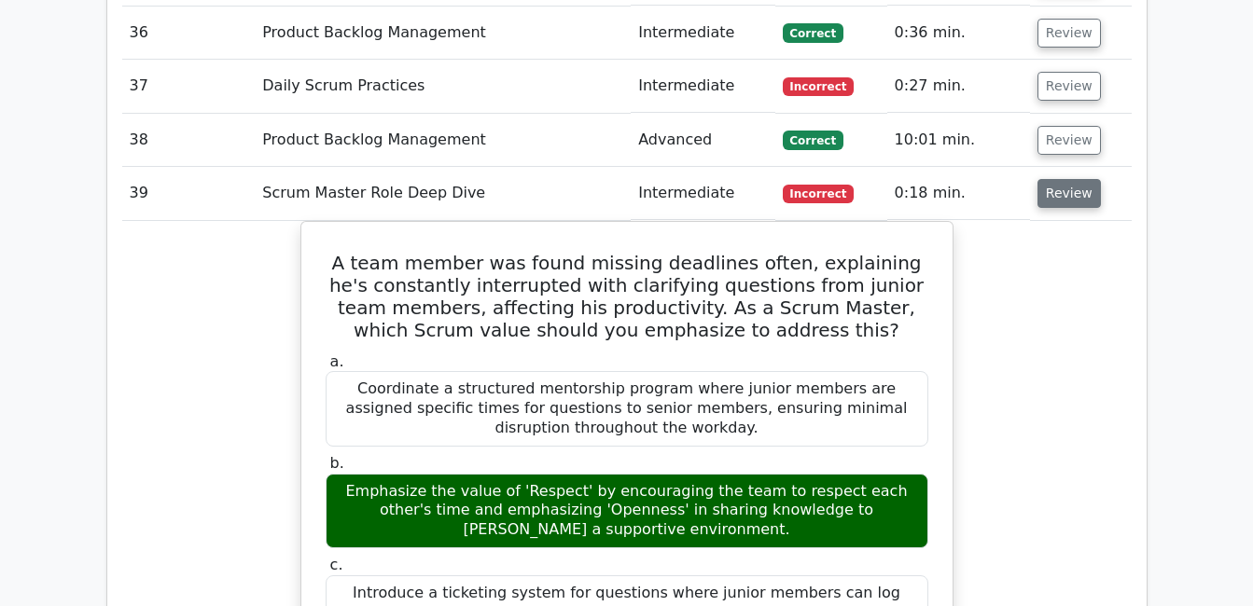
click at [1068, 179] on button "Review" at bounding box center [1068, 193] width 63 height 29
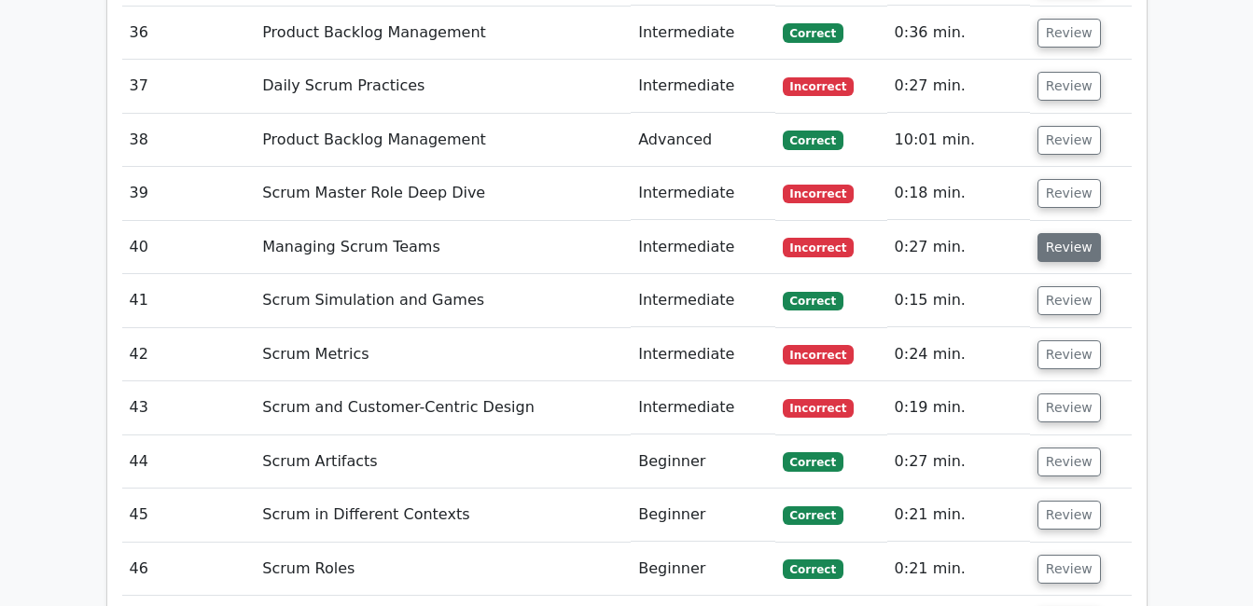
click at [1062, 233] on button "Review" at bounding box center [1068, 247] width 63 height 29
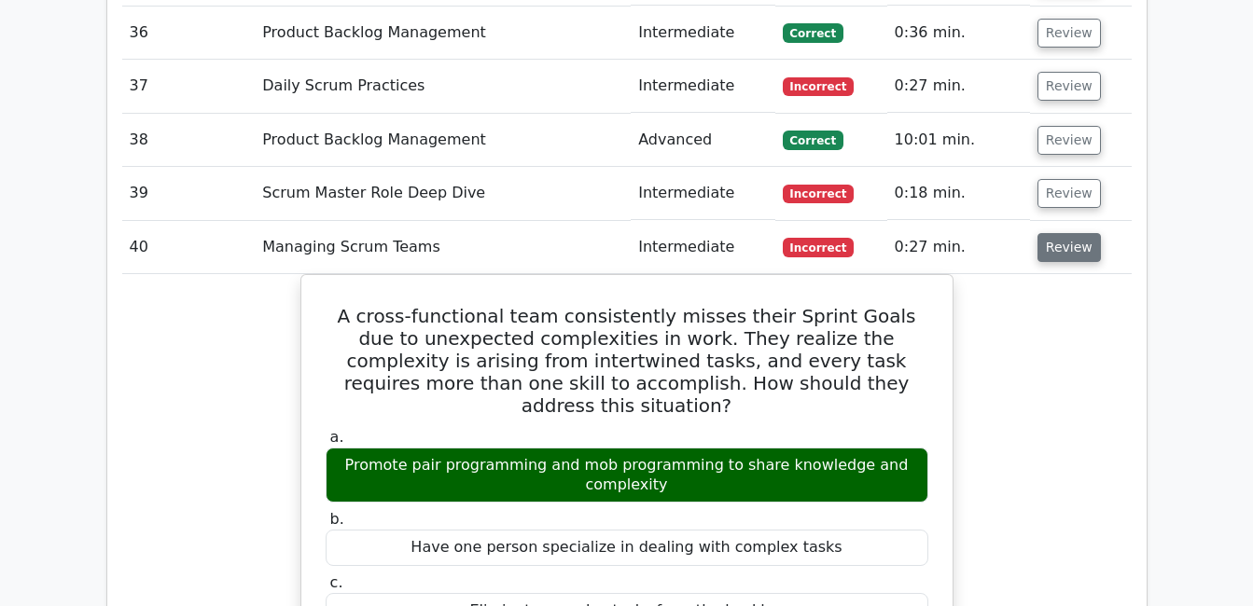
click at [1062, 233] on button "Review" at bounding box center [1068, 247] width 63 height 29
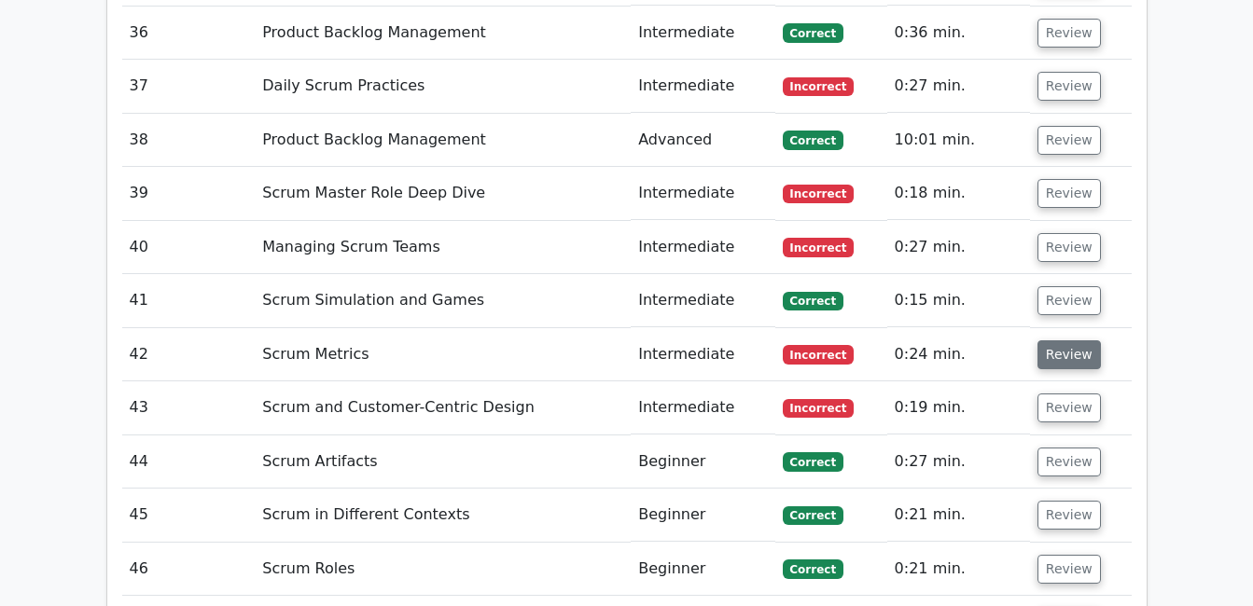
click at [1075, 340] on button "Review" at bounding box center [1068, 354] width 63 height 29
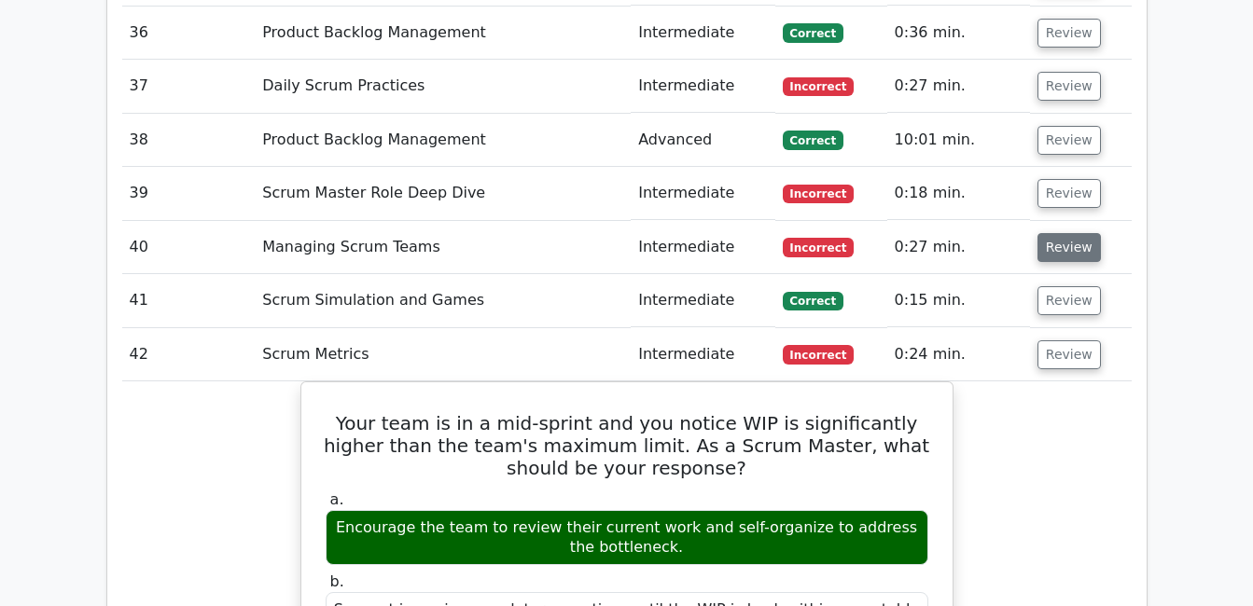
click at [1060, 233] on button "Review" at bounding box center [1068, 247] width 63 height 29
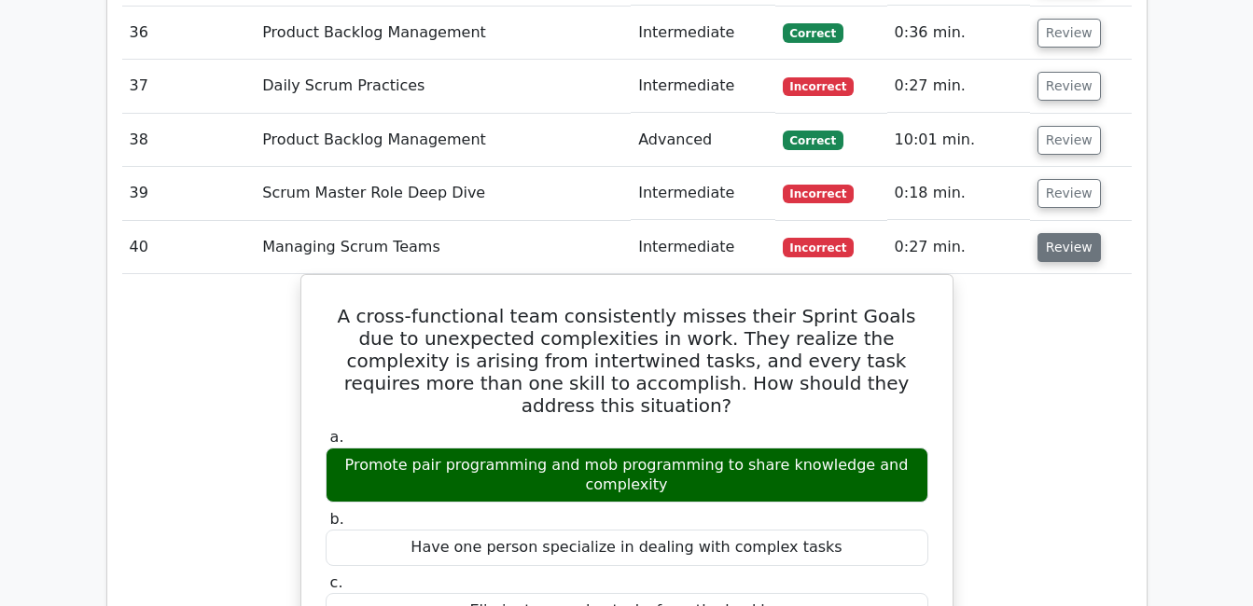
click at [1060, 233] on button "Review" at bounding box center [1068, 247] width 63 height 29
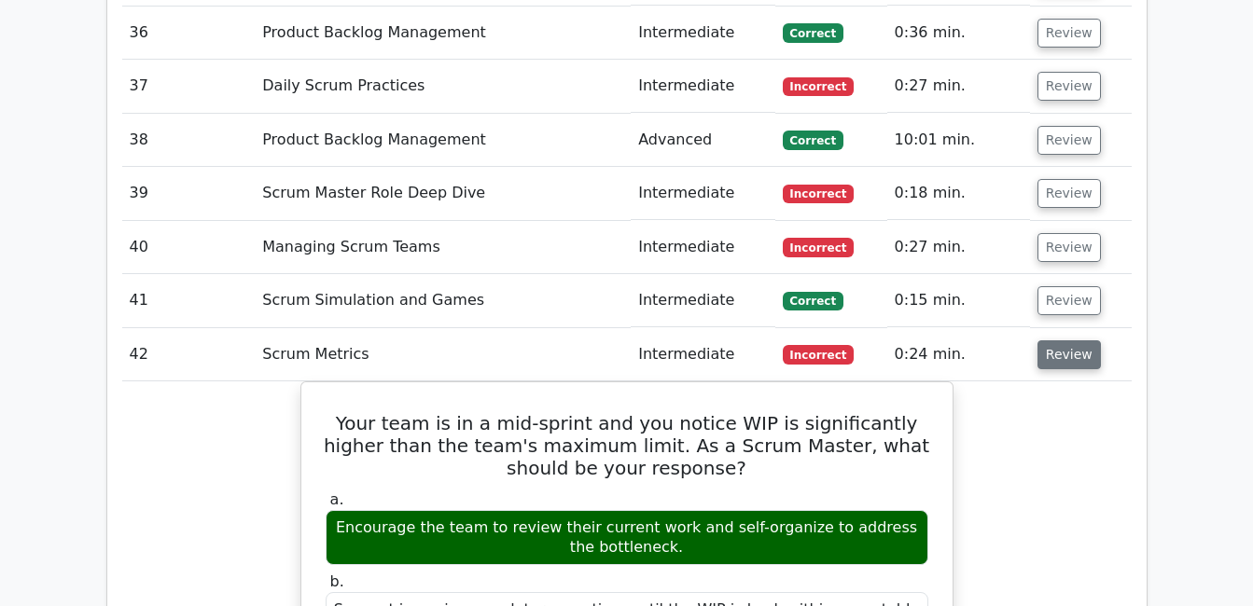
click at [1067, 340] on button "Review" at bounding box center [1068, 354] width 63 height 29
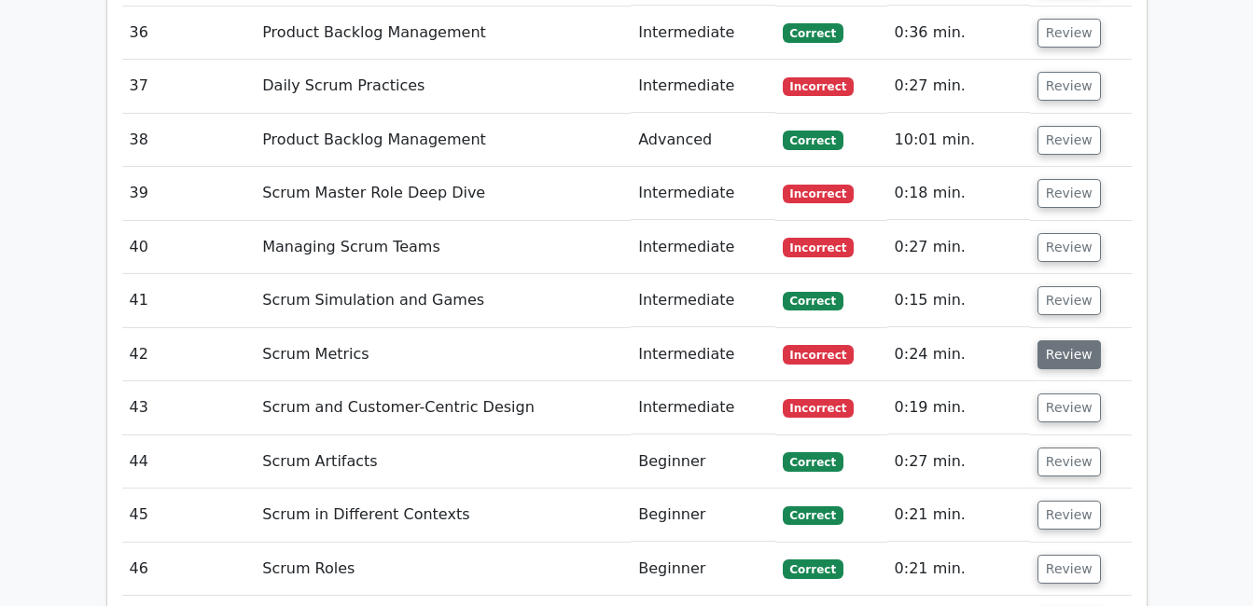
click at [1067, 340] on button "Review" at bounding box center [1068, 354] width 63 height 29
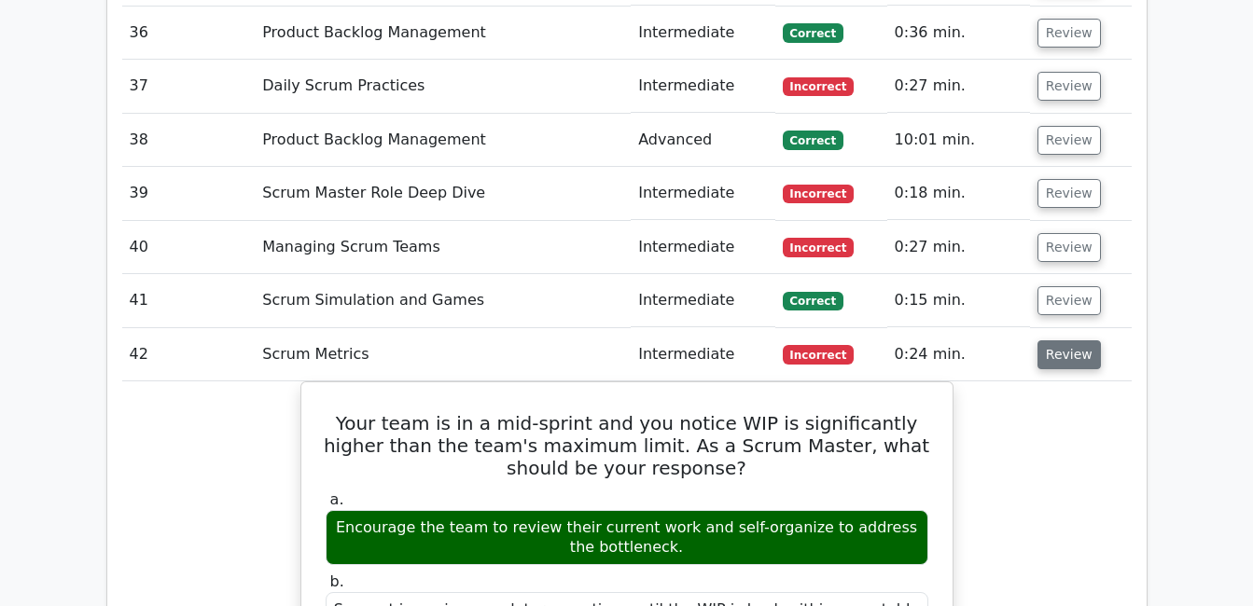
click at [1067, 340] on button "Review" at bounding box center [1068, 354] width 63 height 29
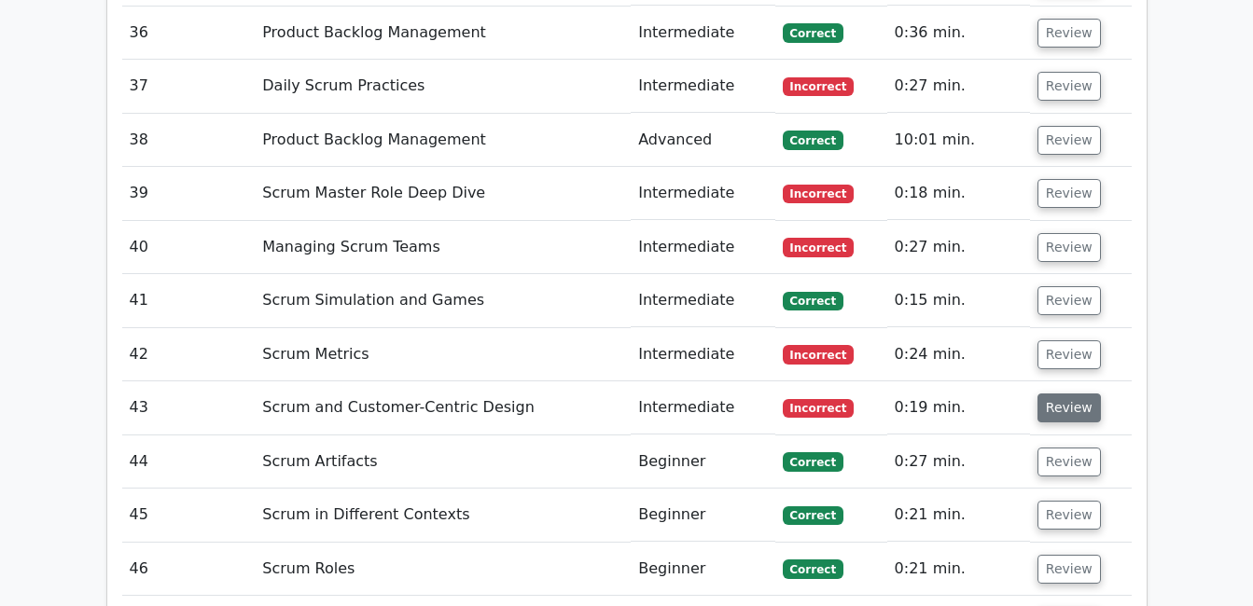
click at [1062, 394] on button "Review" at bounding box center [1068, 408] width 63 height 29
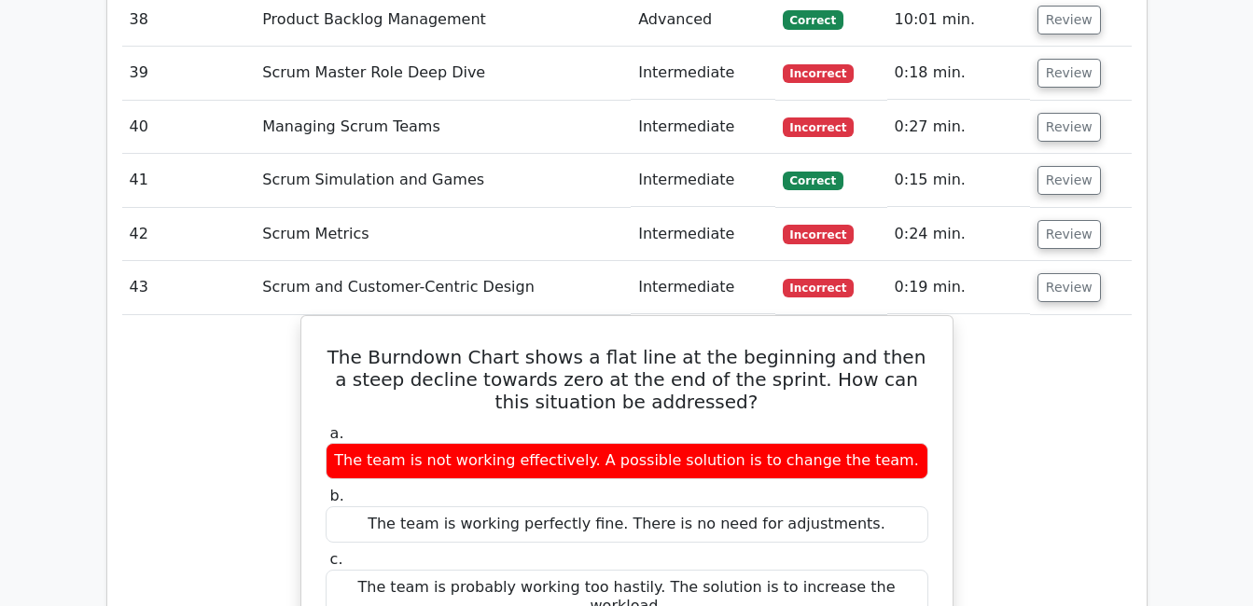
scroll to position [5536, 0]
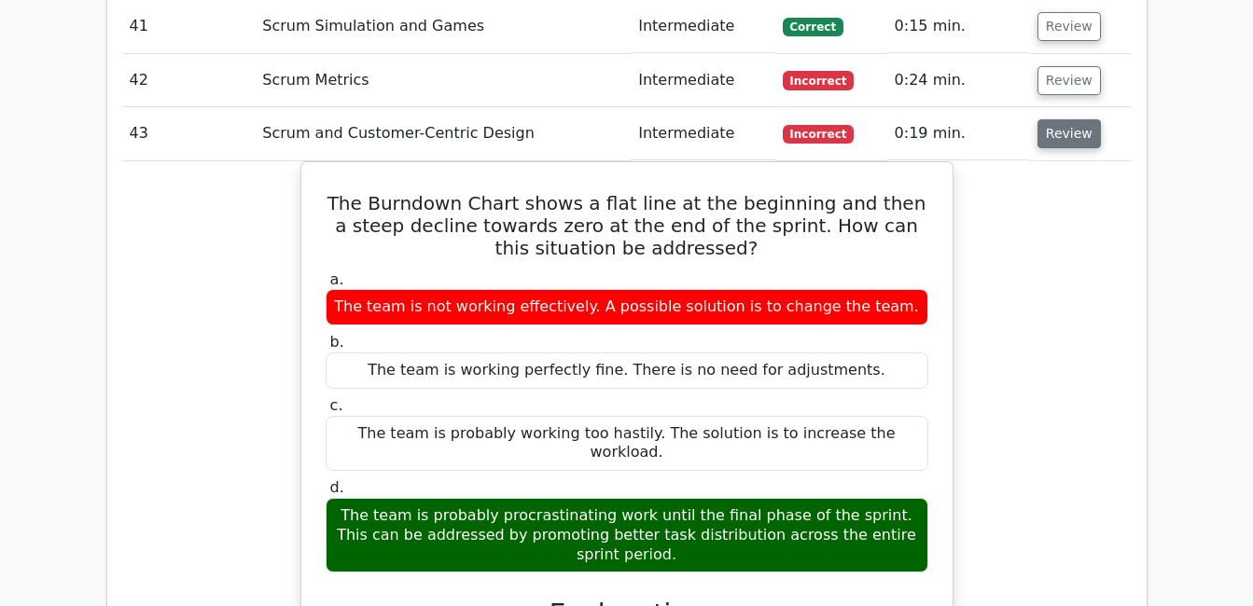
click at [1051, 119] on button "Review" at bounding box center [1068, 133] width 63 height 29
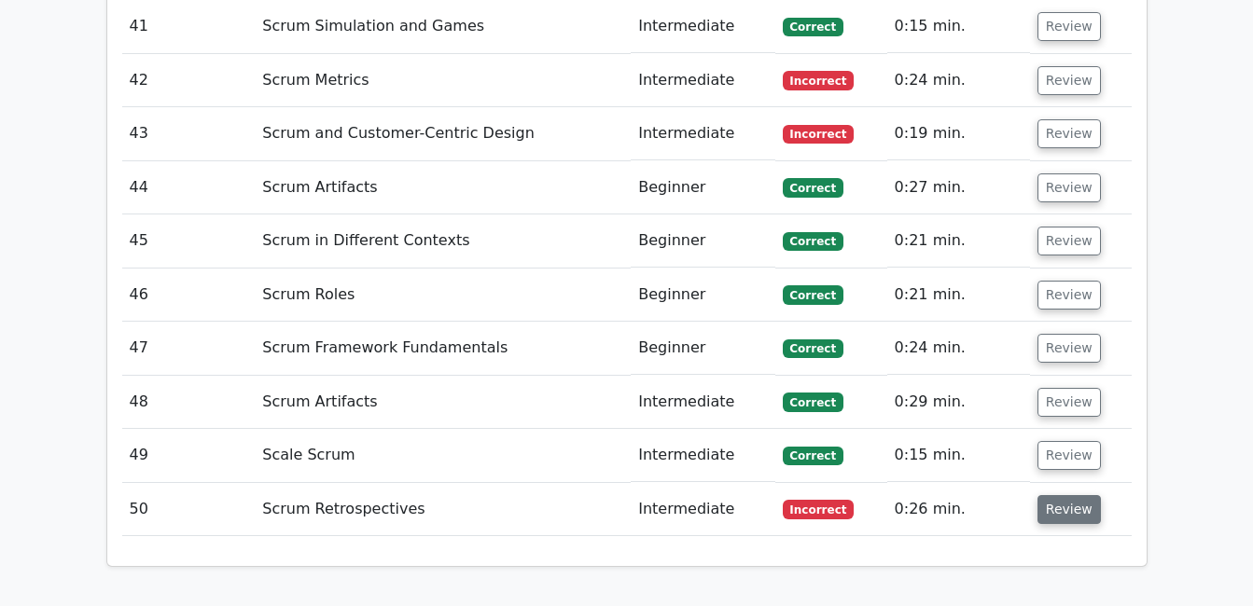
click at [1054, 495] on button "Review" at bounding box center [1068, 509] width 63 height 29
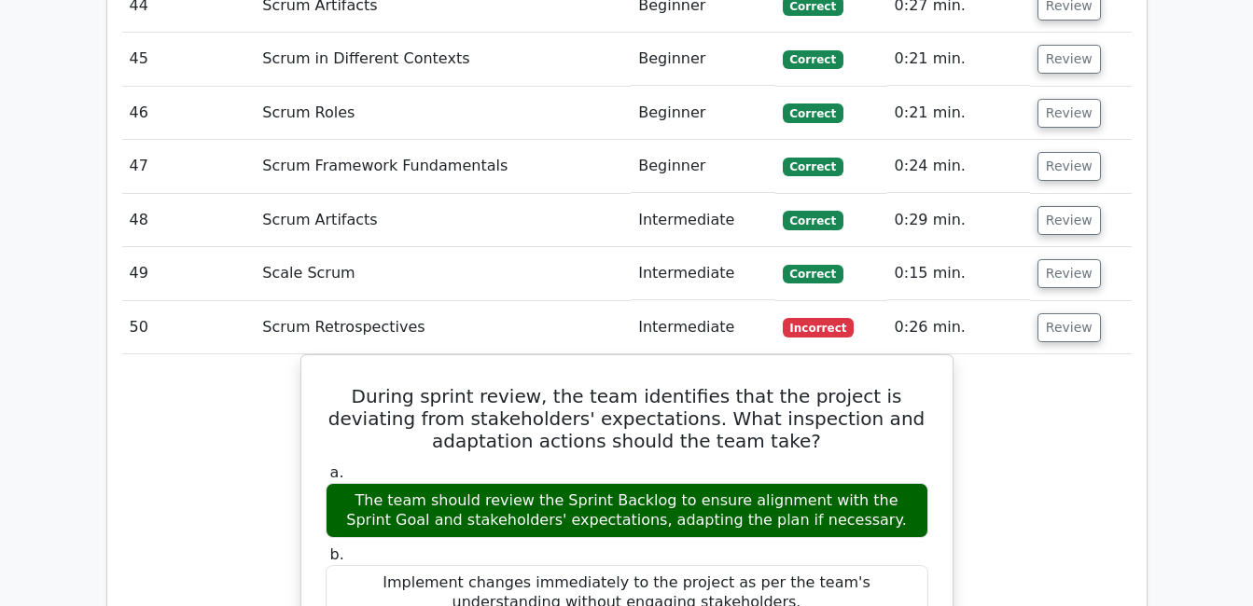
scroll to position [5747, 0]
